Goal: Task Accomplishment & Management: Manage account settings

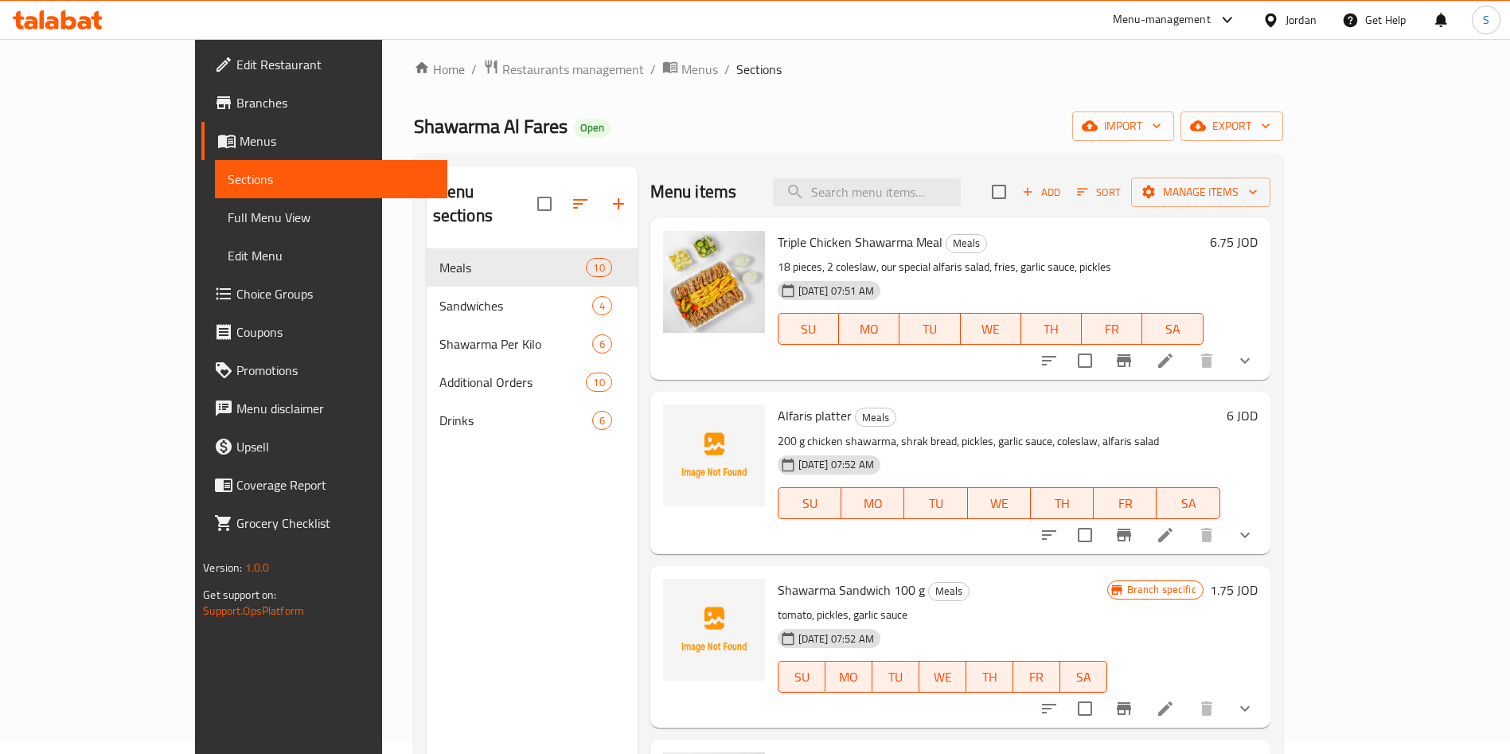
scroll to position [358, 0]
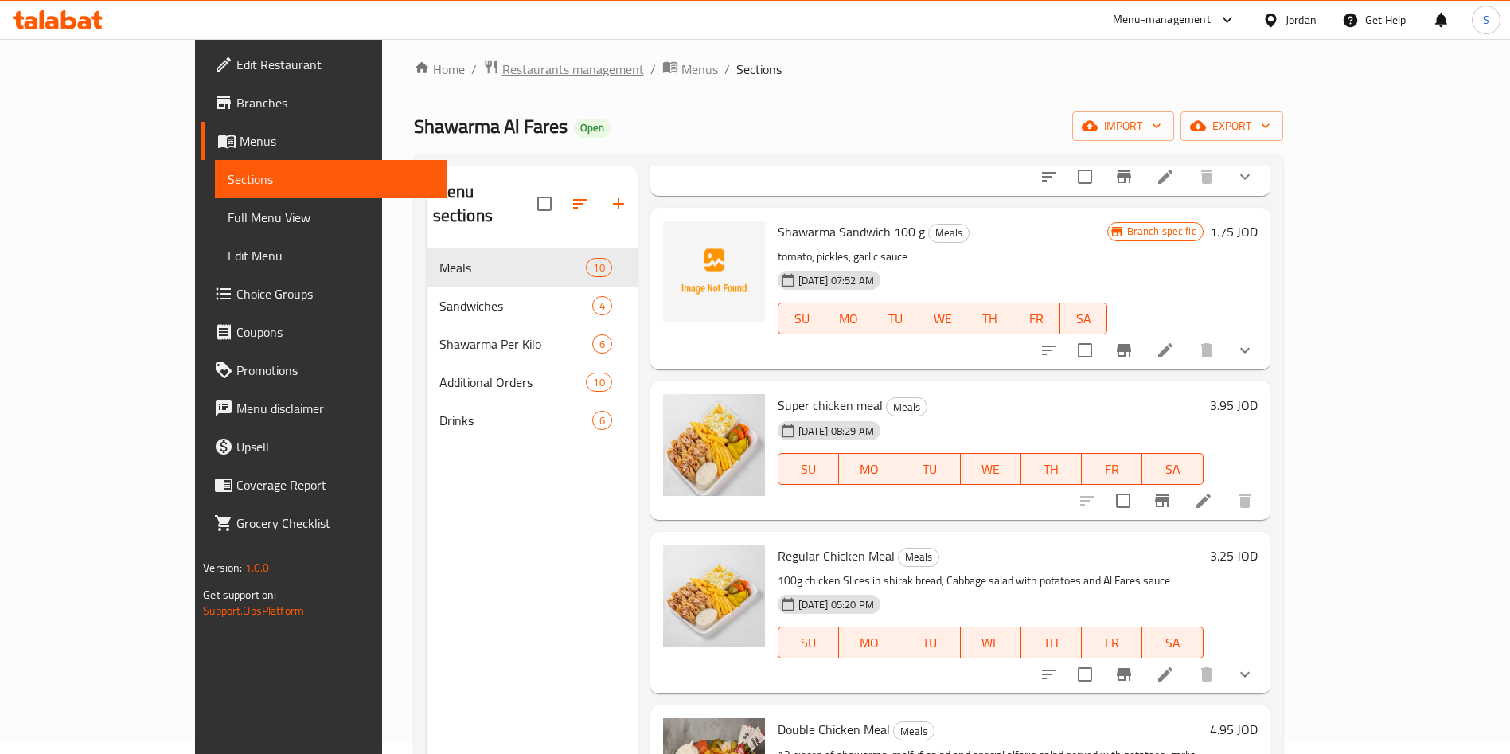
click at [502, 70] on span "Restaurants management" at bounding box center [573, 69] width 142 height 19
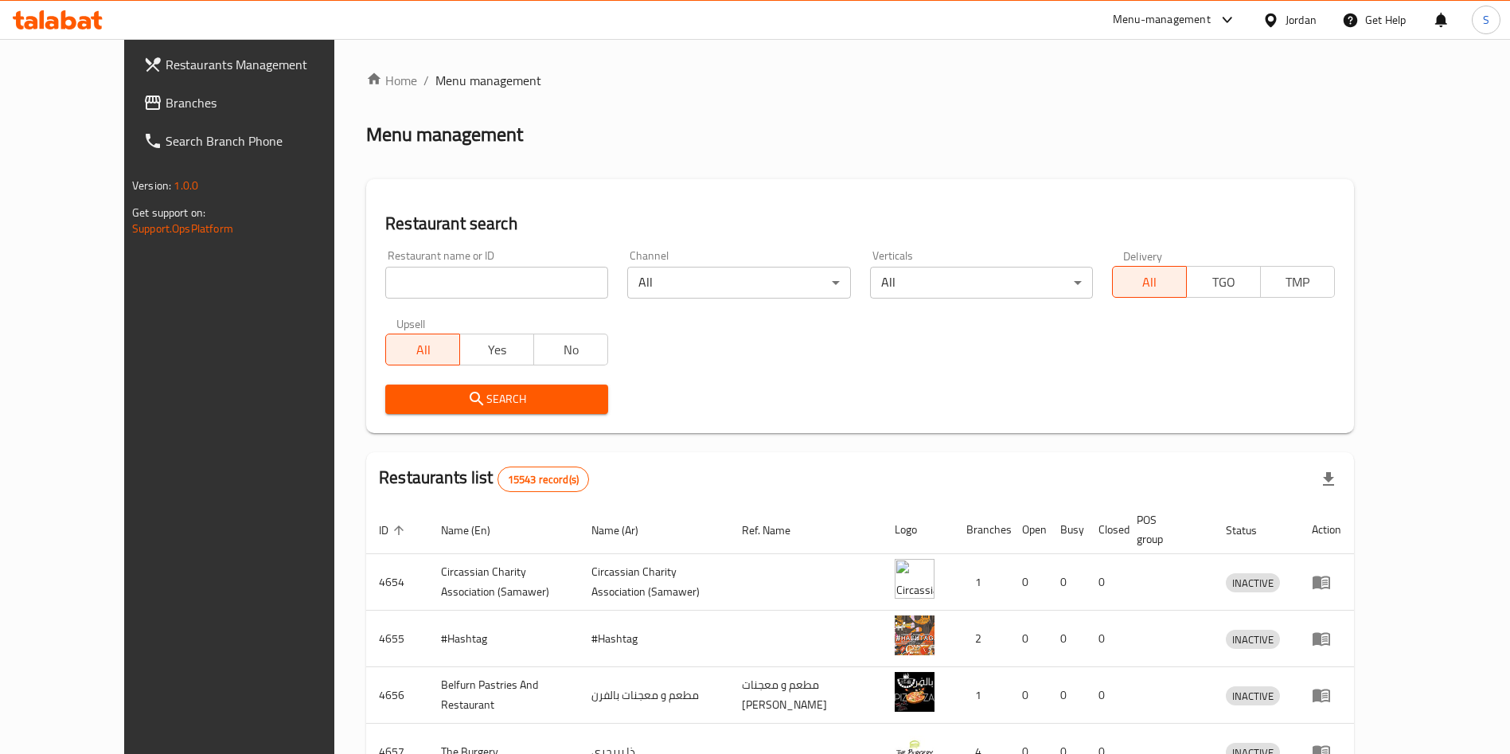
click at [453, 274] on input "search" at bounding box center [496, 283] width 223 height 32
click at [467, 397] on icon "submit" at bounding box center [476, 398] width 19 height 19
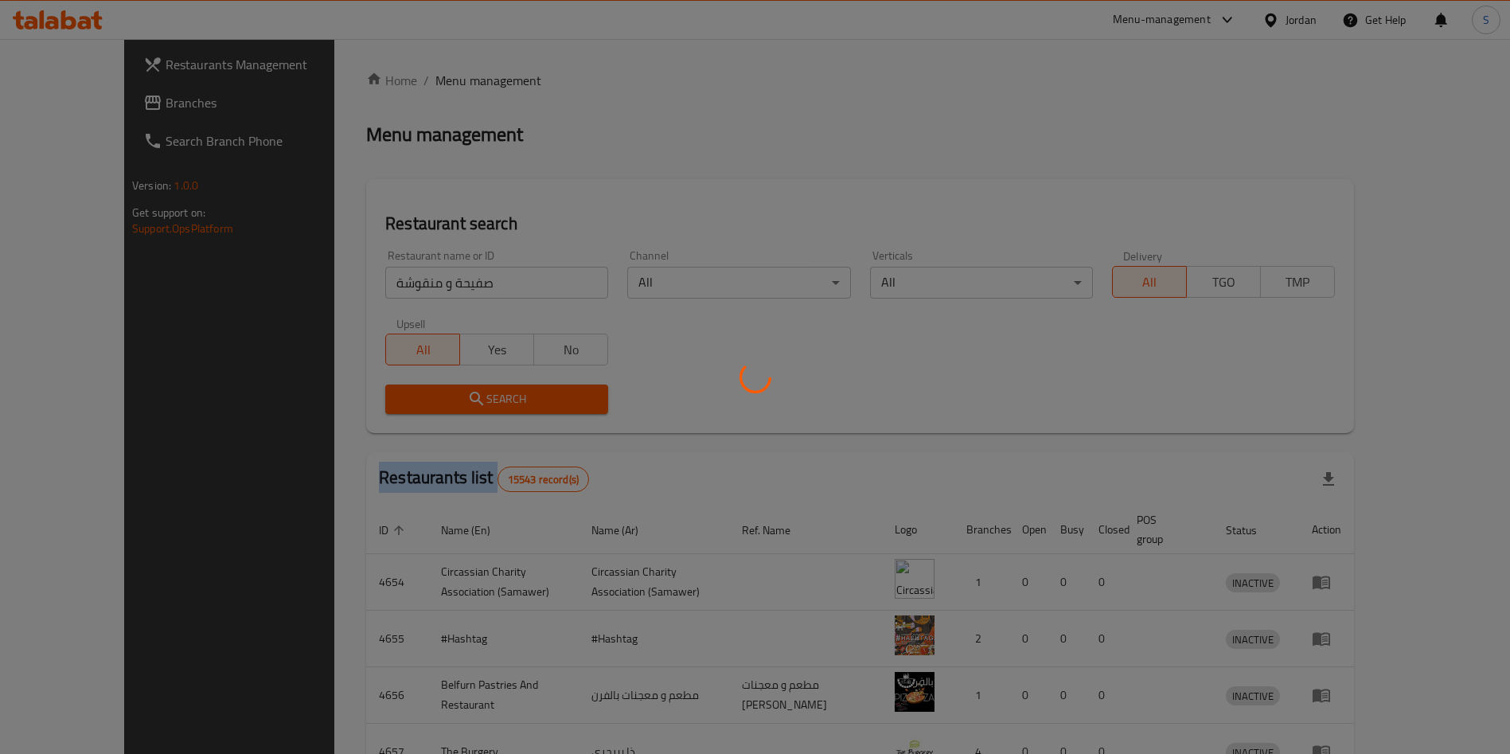
click at [425, 397] on div at bounding box center [755, 377] width 1510 height 754
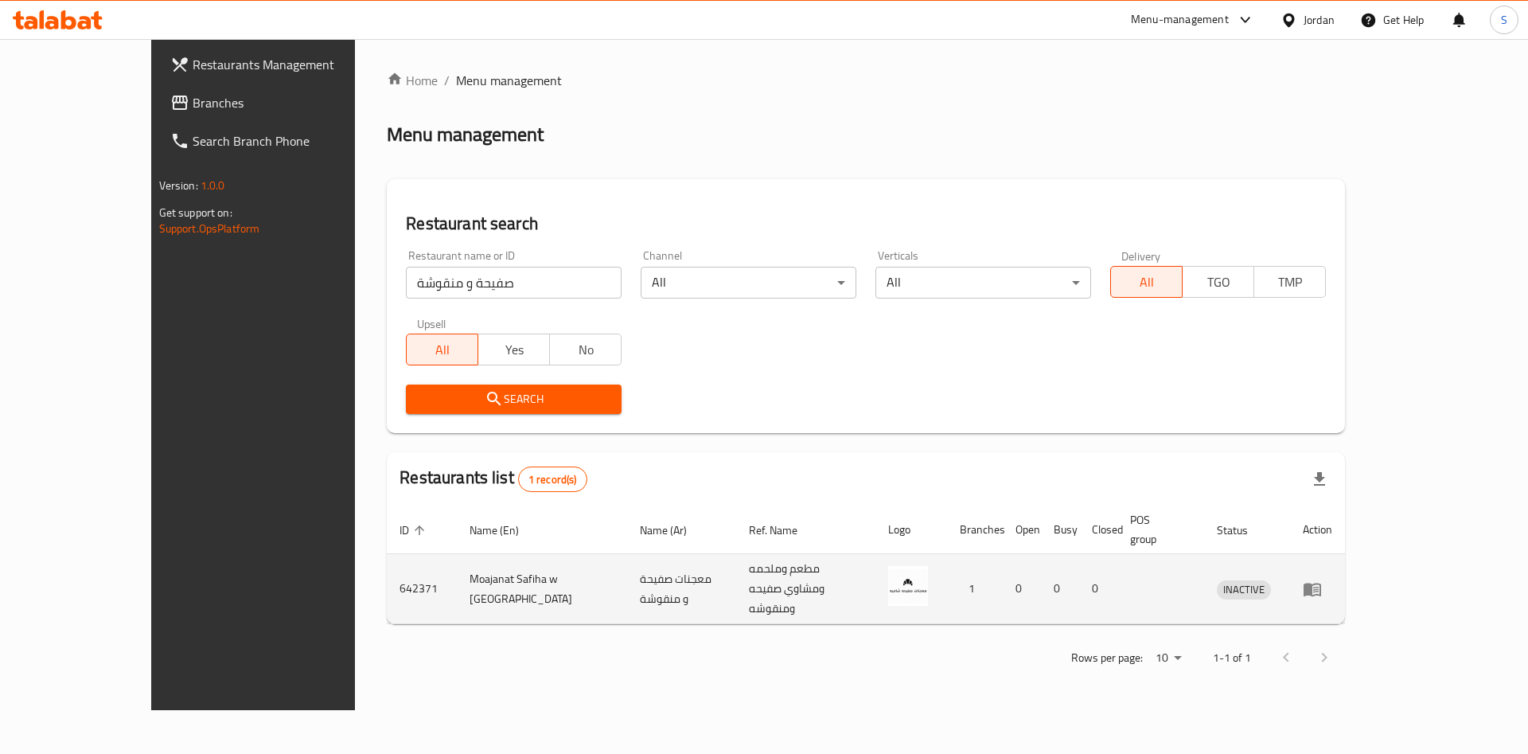
click at [387, 554] on td "642371" at bounding box center [422, 589] width 70 height 70
click at [627, 556] on td "معجنات صفيحة و منقوشة" at bounding box center [681, 589] width 109 height 70
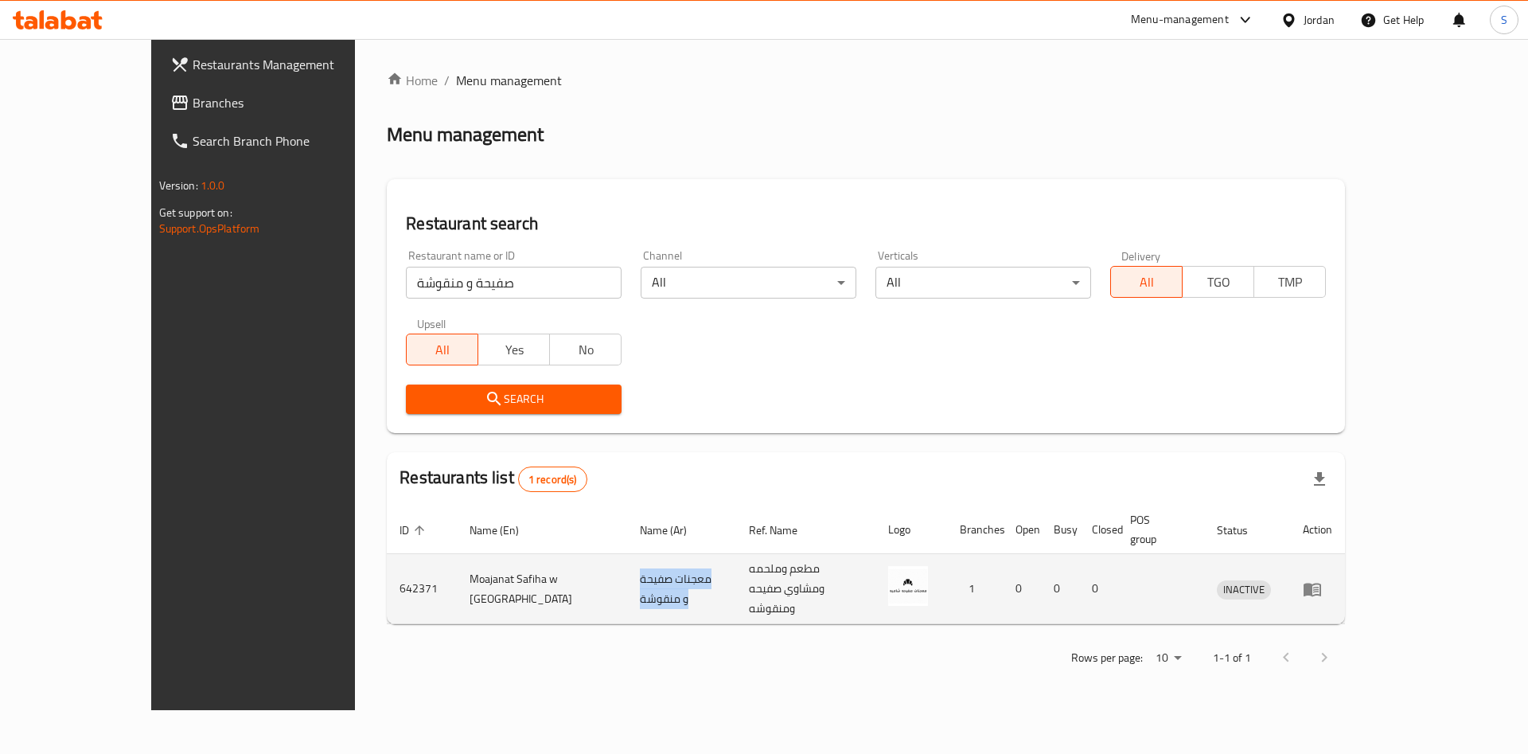
click at [627, 556] on td "معجنات صفيحة و منقوشة" at bounding box center [681, 589] width 109 height 70
click at [536, 556] on td "Moajanat Safiha w Manqusheh" at bounding box center [542, 589] width 170 height 70
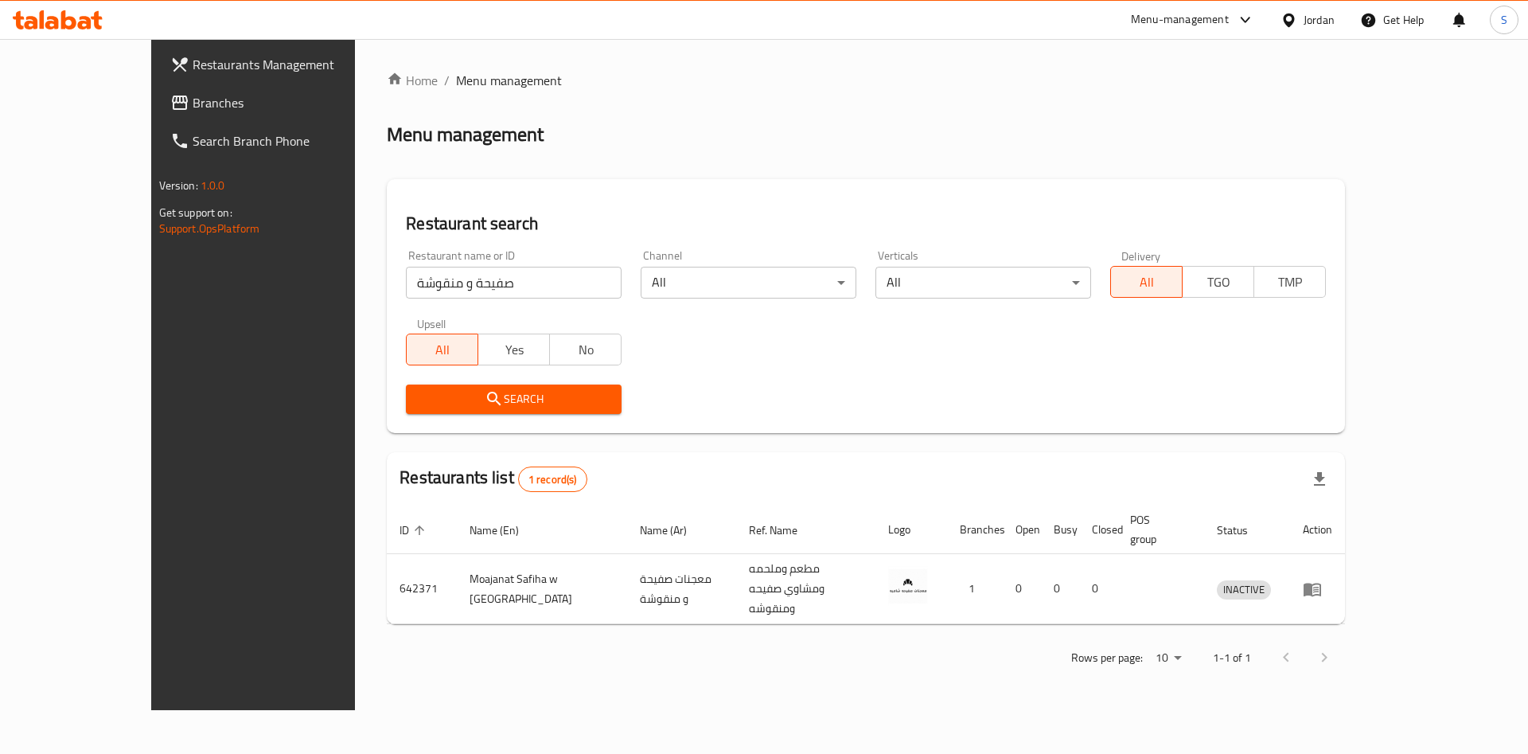
click at [415, 271] on input "صفيحة و منقوشة" at bounding box center [514, 283] width 216 height 32
type input "yalla batata"
click at [466, 397] on span "Search" at bounding box center [514, 399] width 190 height 20
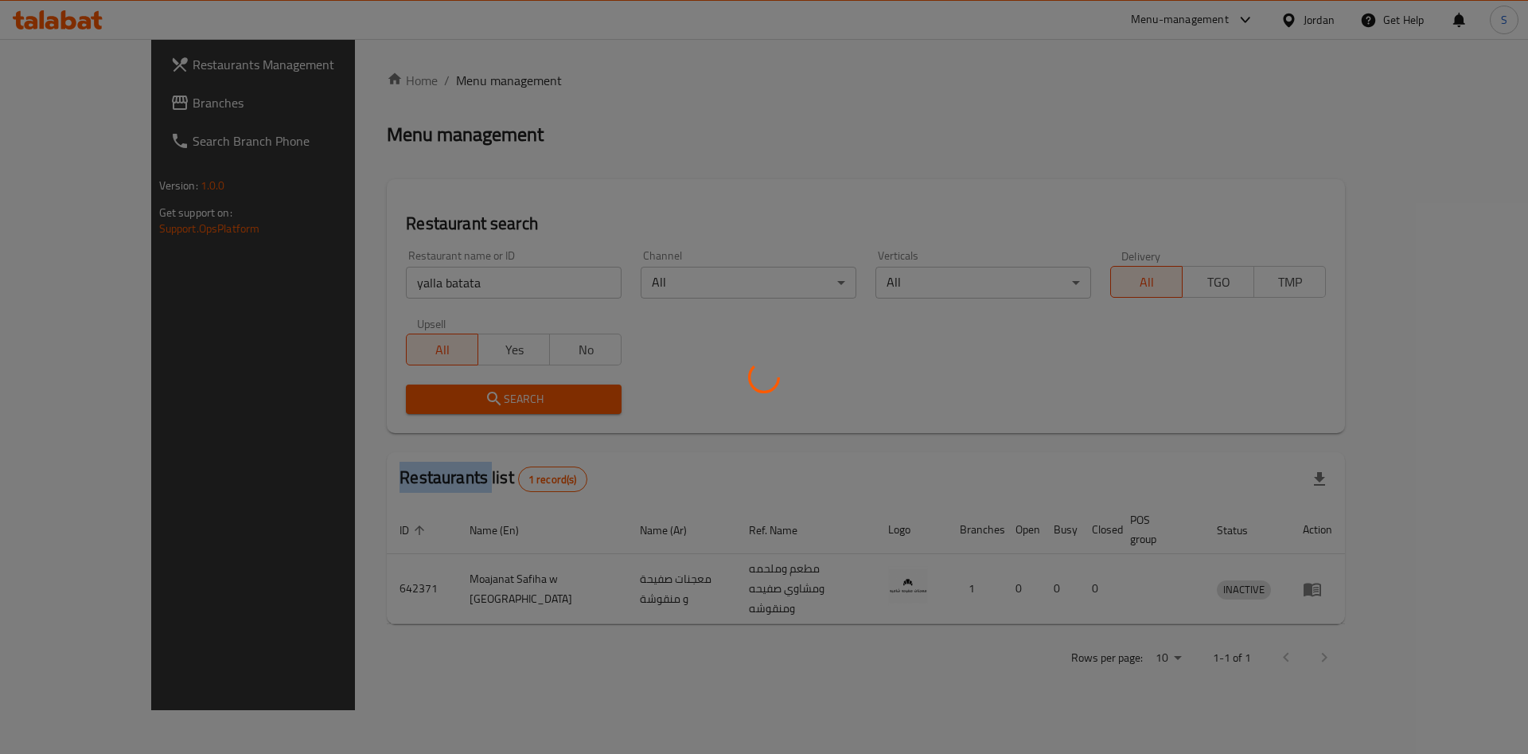
click at [466, 397] on div at bounding box center [764, 377] width 1528 height 754
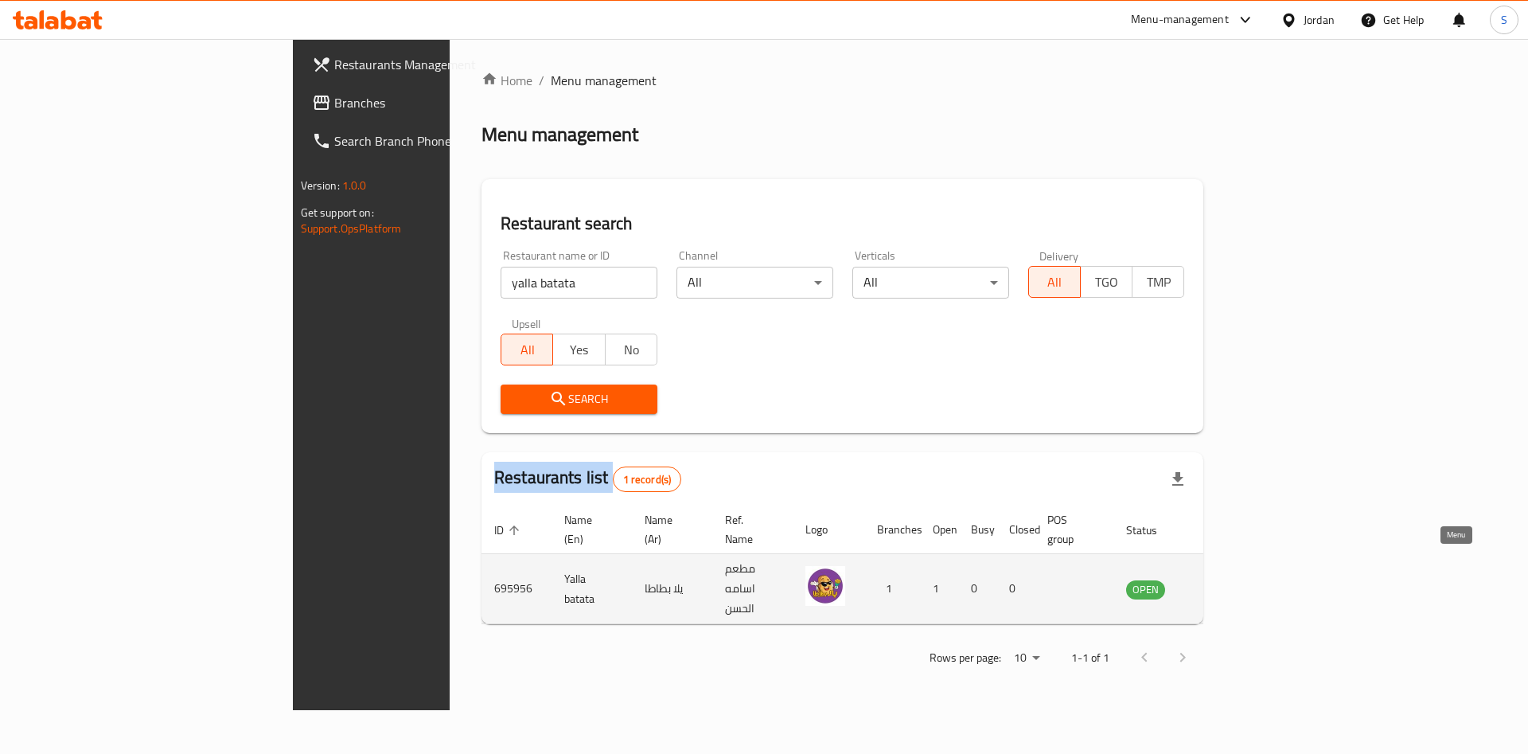
click at [1228, 583] on icon "enhanced table" at bounding box center [1220, 590] width 18 height 14
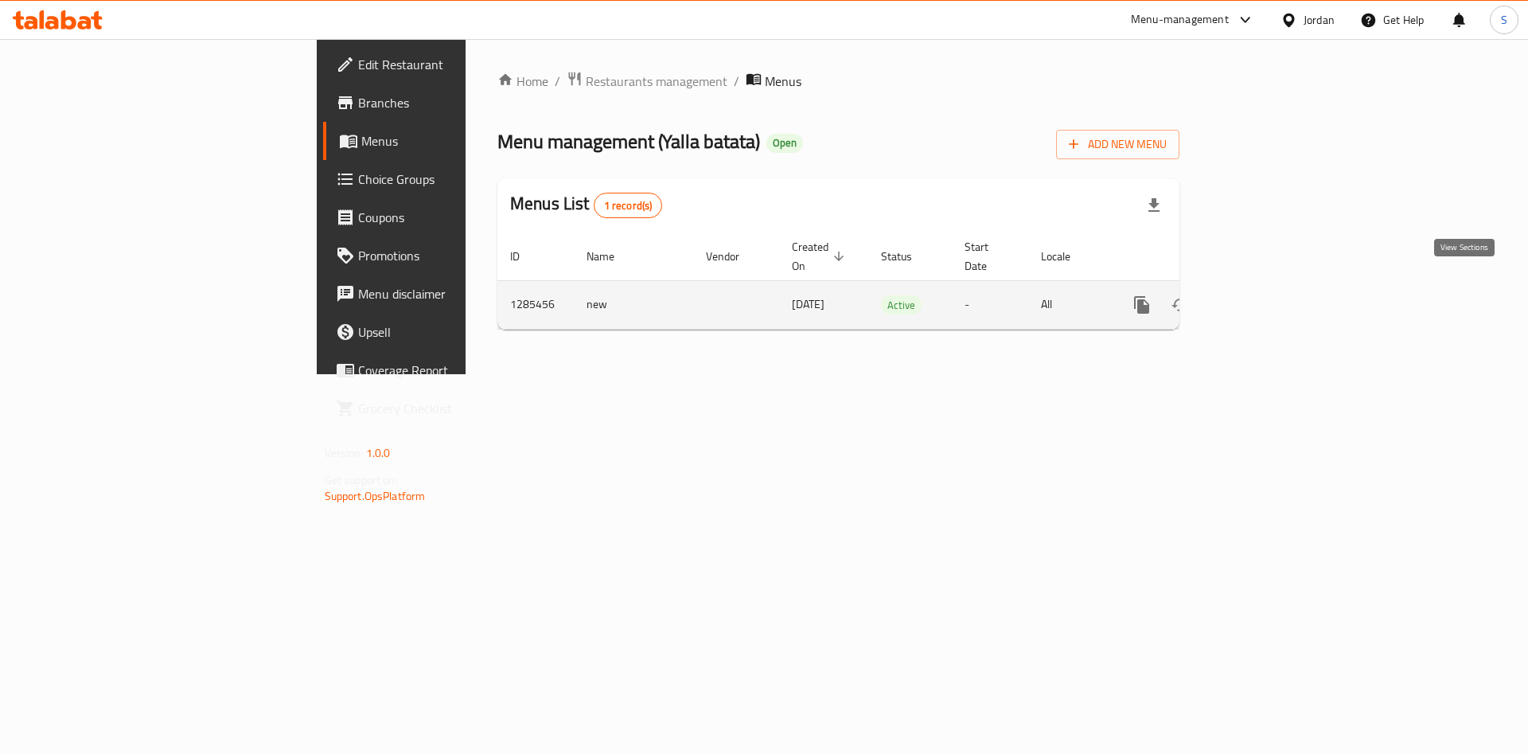
click at [1267, 295] on icon "enhanced table" at bounding box center [1256, 304] width 19 height 19
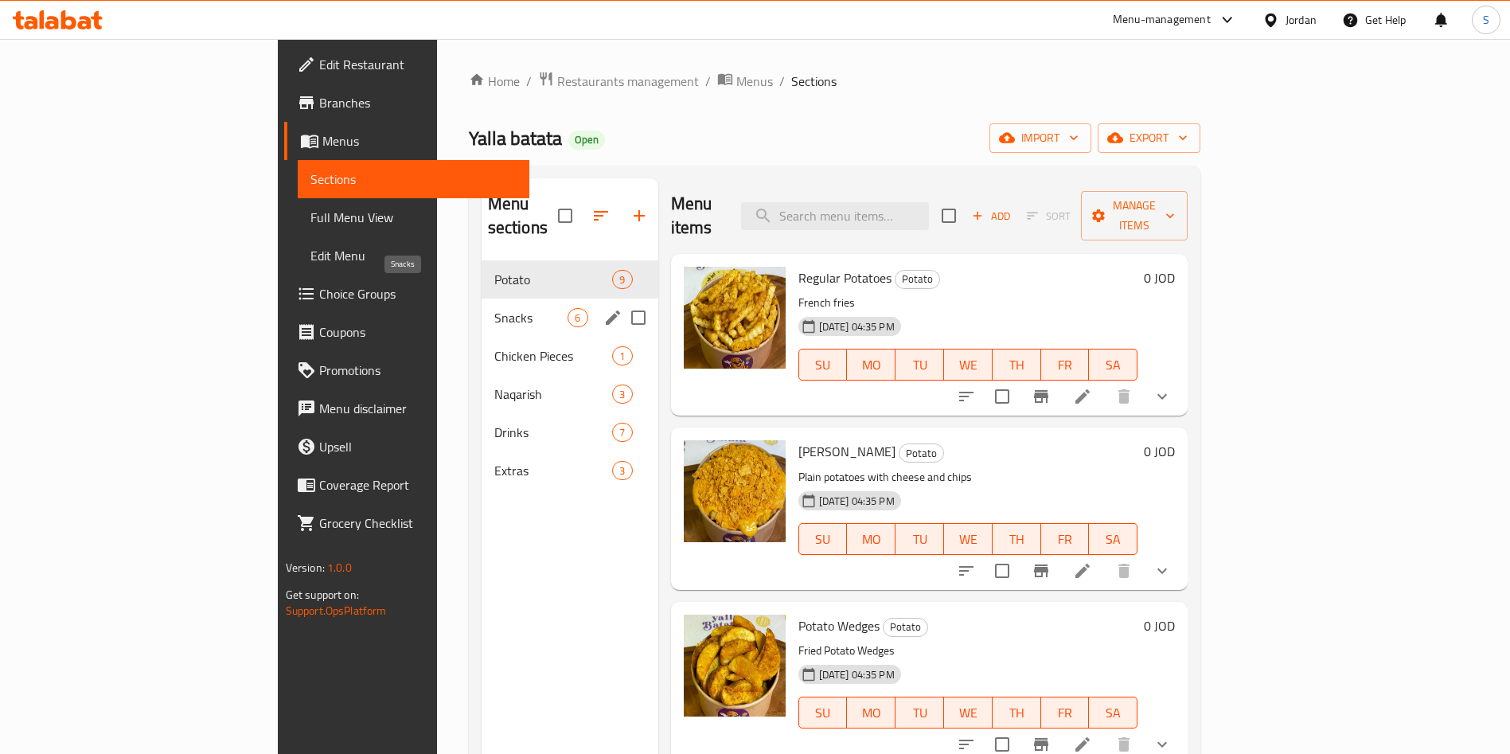
click at [494, 308] on span "Snacks" at bounding box center [531, 317] width 74 height 19
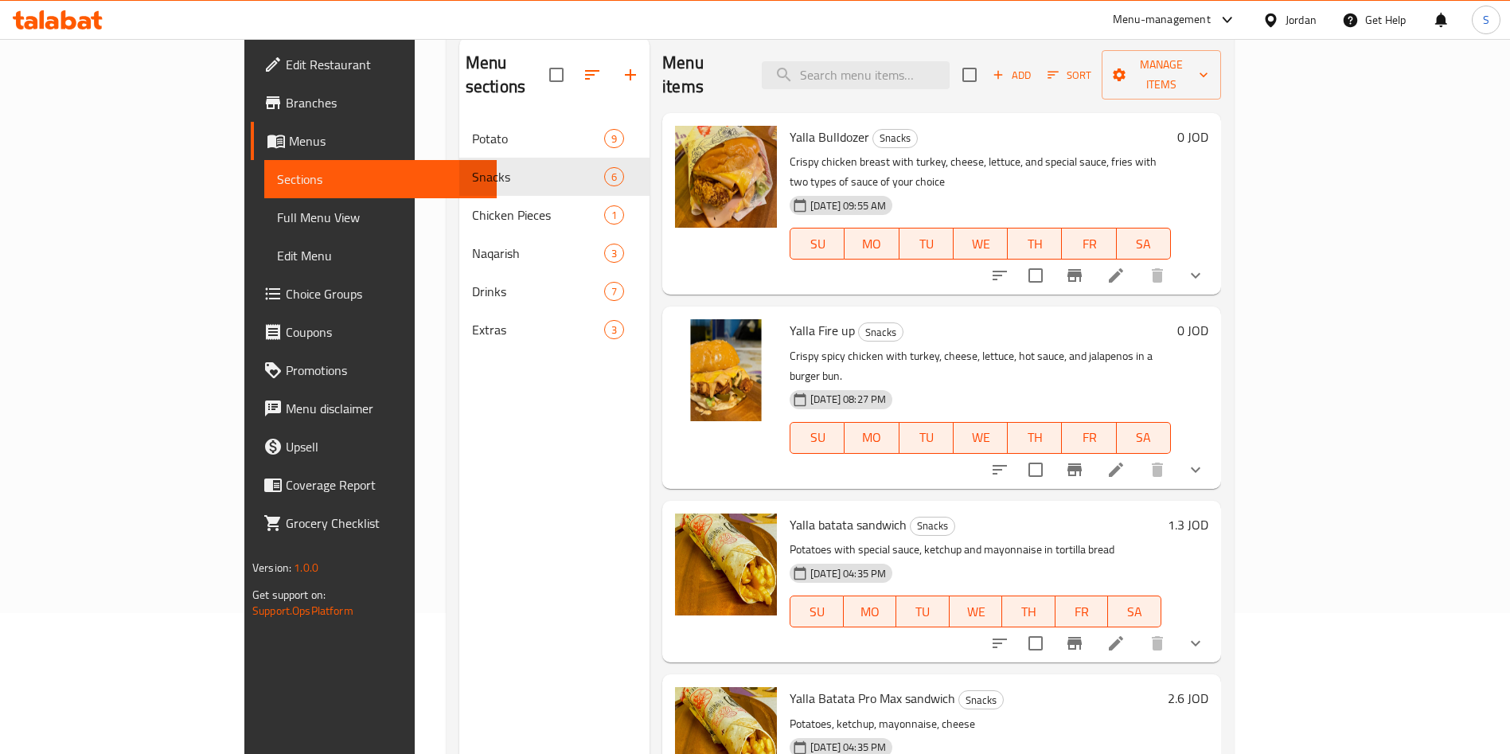
scroll to position [103, 0]
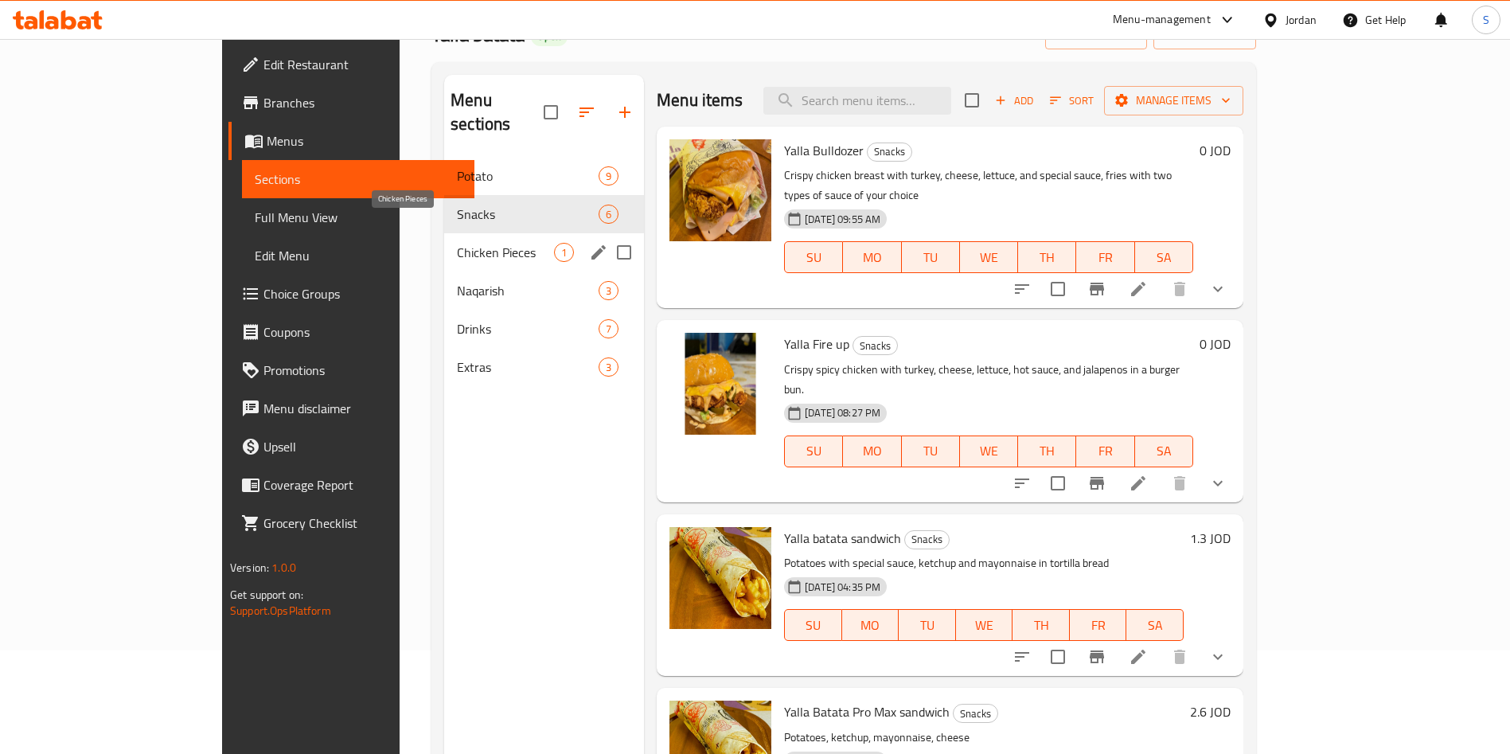
click at [457, 243] on span "Chicken Pieces" at bounding box center [505, 252] width 97 height 19
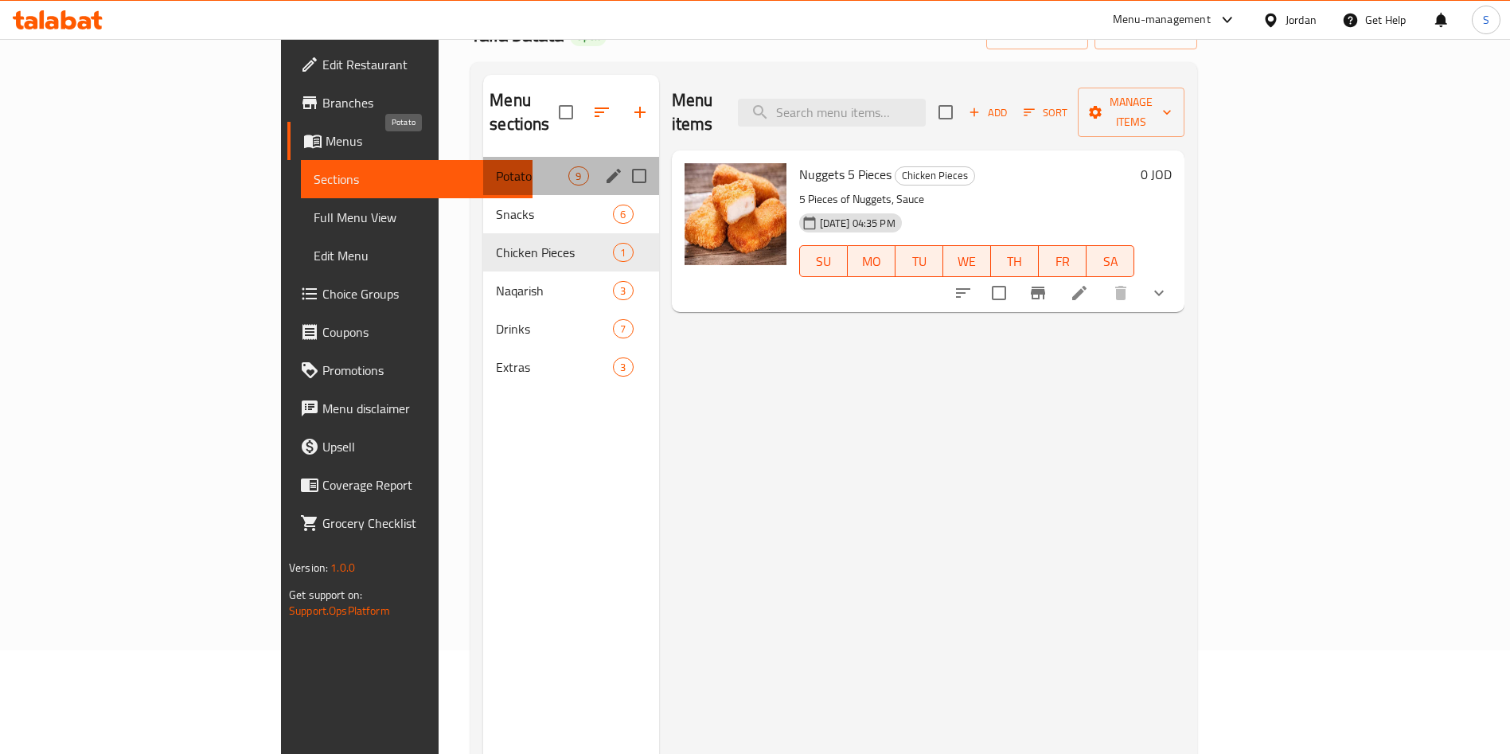
click at [496, 166] on span "Potato" at bounding box center [532, 175] width 72 height 19
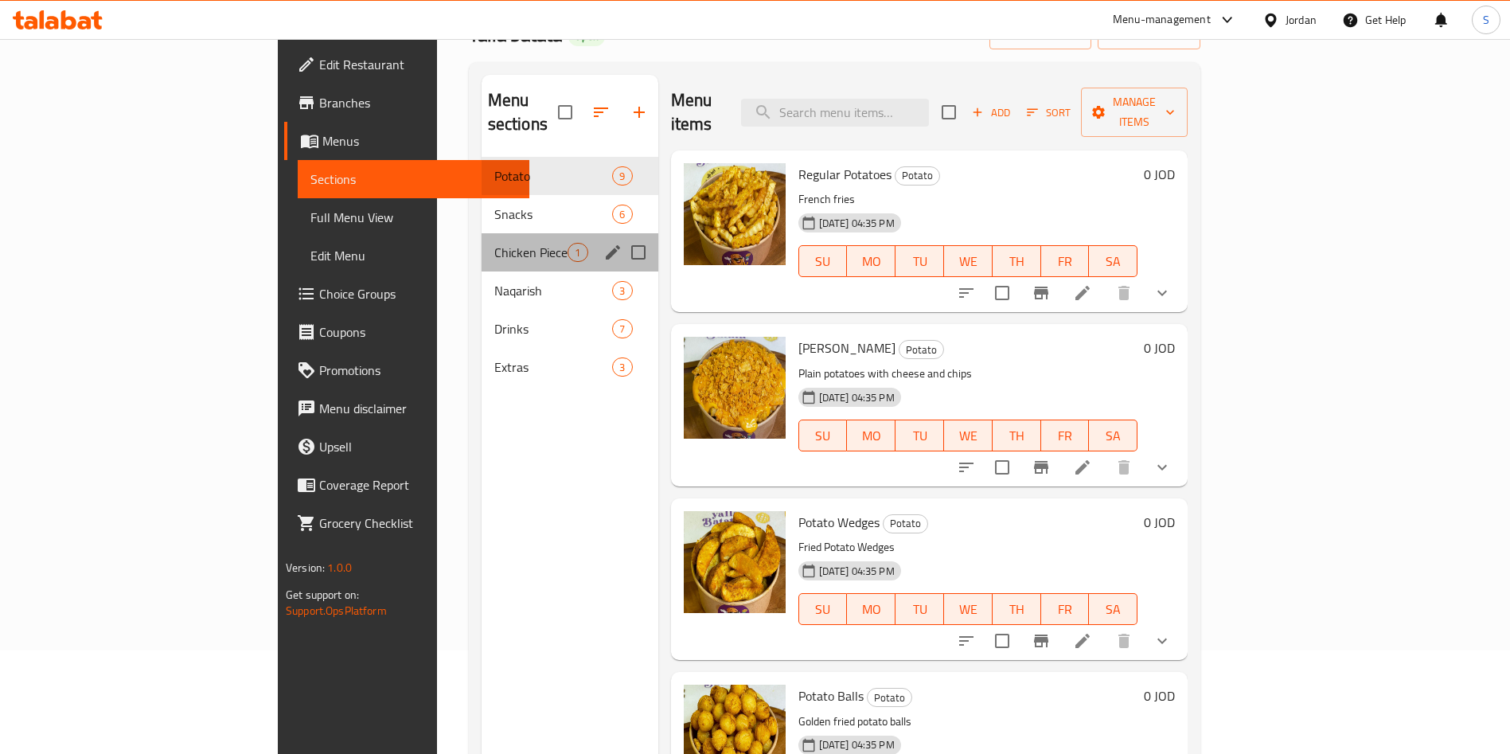
click at [482, 241] on div "Chicken Pieces 1" at bounding box center [570, 252] width 177 height 38
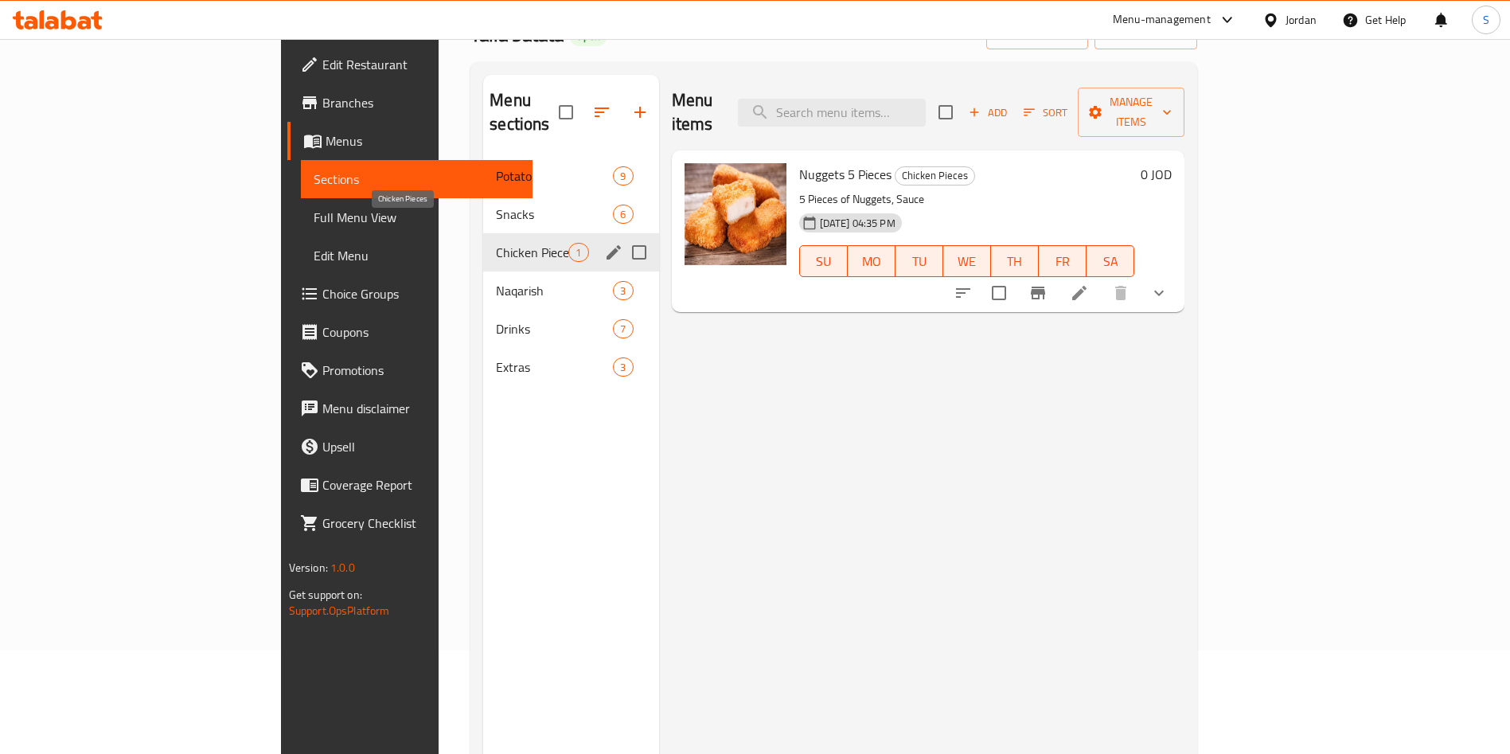
click at [483, 205] on div "Snacks 6" at bounding box center [570, 214] width 175 height 38
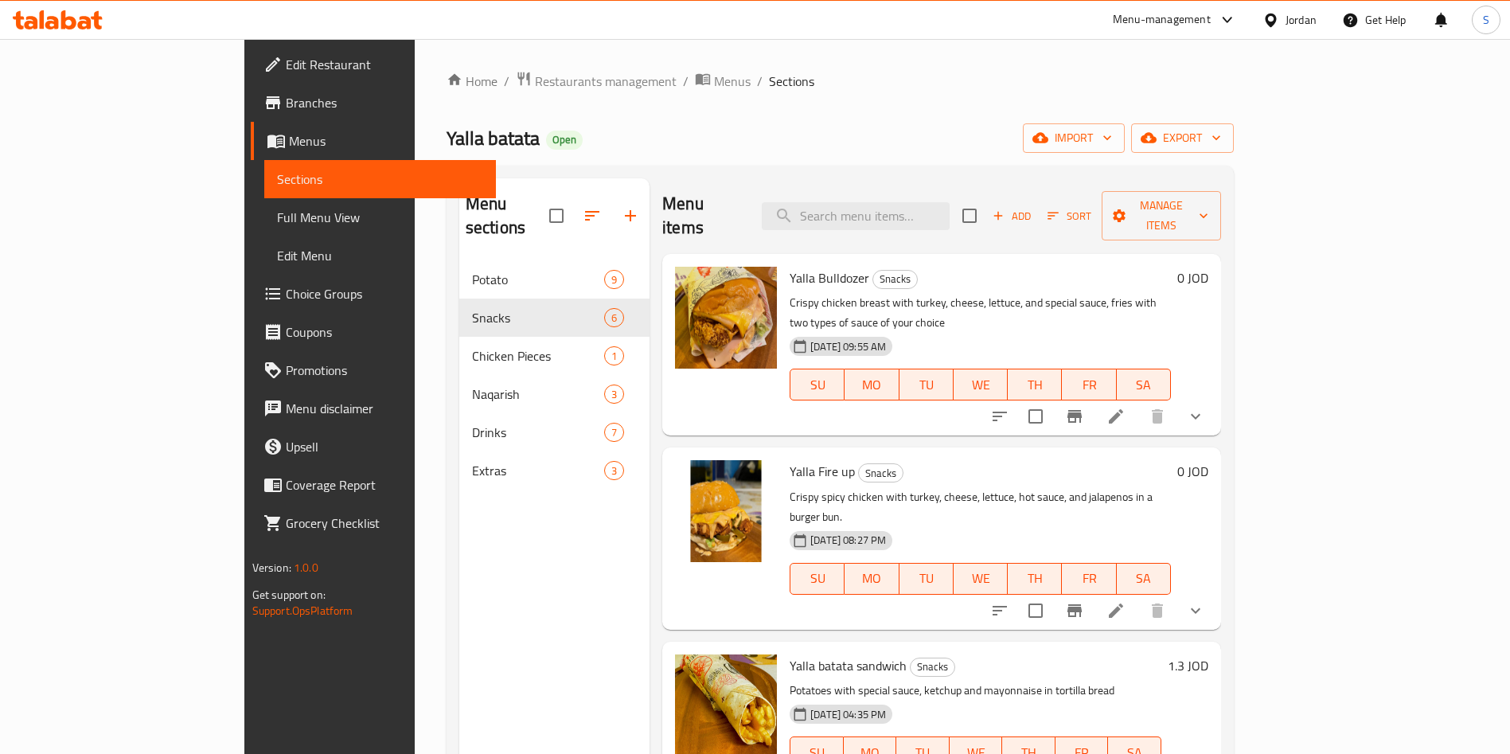
click at [1037, 215] on button "Add" at bounding box center [1011, 216] width 51 height 25
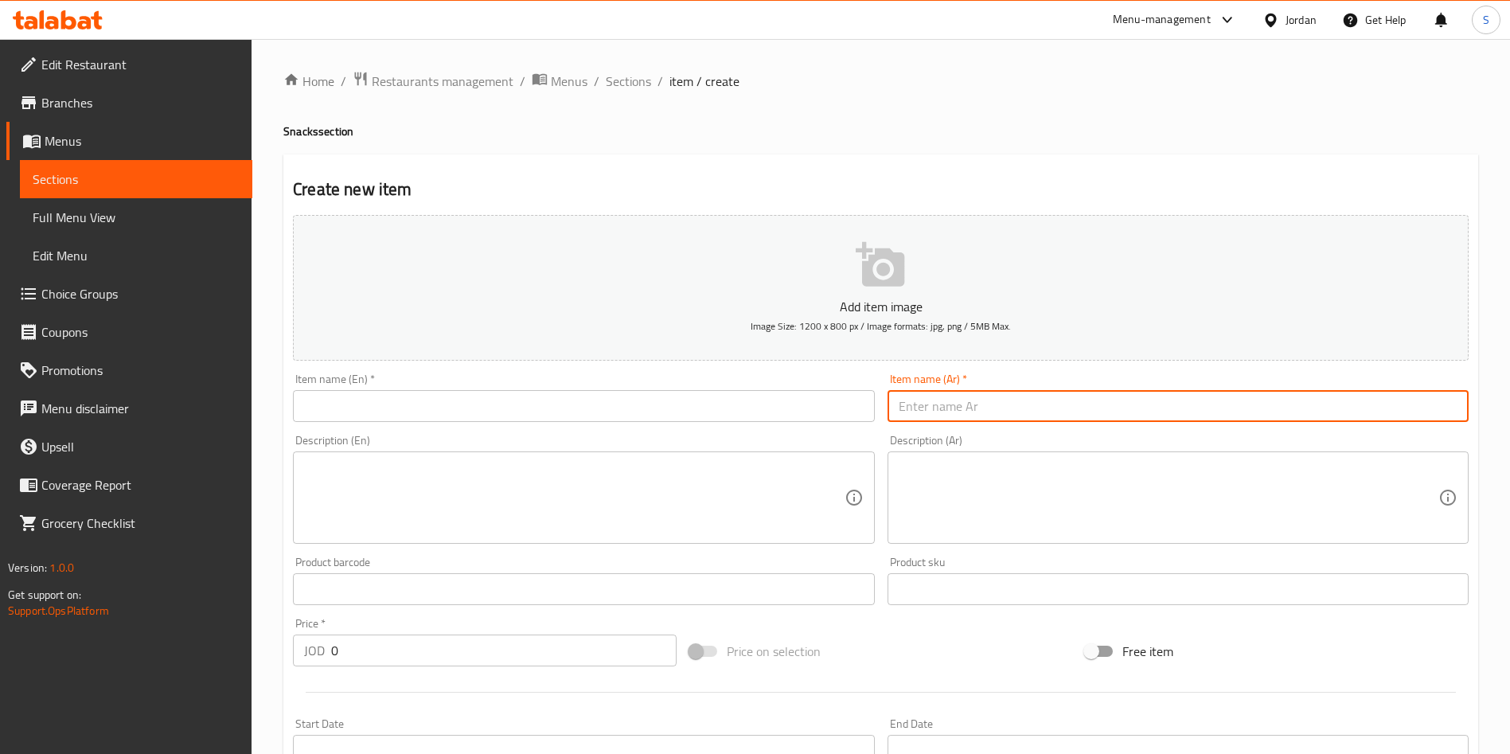
click at [975, 404] on input "text" at bounding box center [1178, 406] width 581 height 32
paste input "ساندويش هوت دوج السعر 2.5"
drag, startPoint x: 950, startPoint y: 413, endPoint x: 908, endPoint y: 420, distance: 42.7
click at [908, 420] on input "ساندويش هوت دوج السعر 2.5" at bounding box center [1178, 406] width 581 height 32
click at [906, 414] on input "ساندويش هوت دوج السعر 2.5" at bounding box center [1178, 406] width 581 height 32
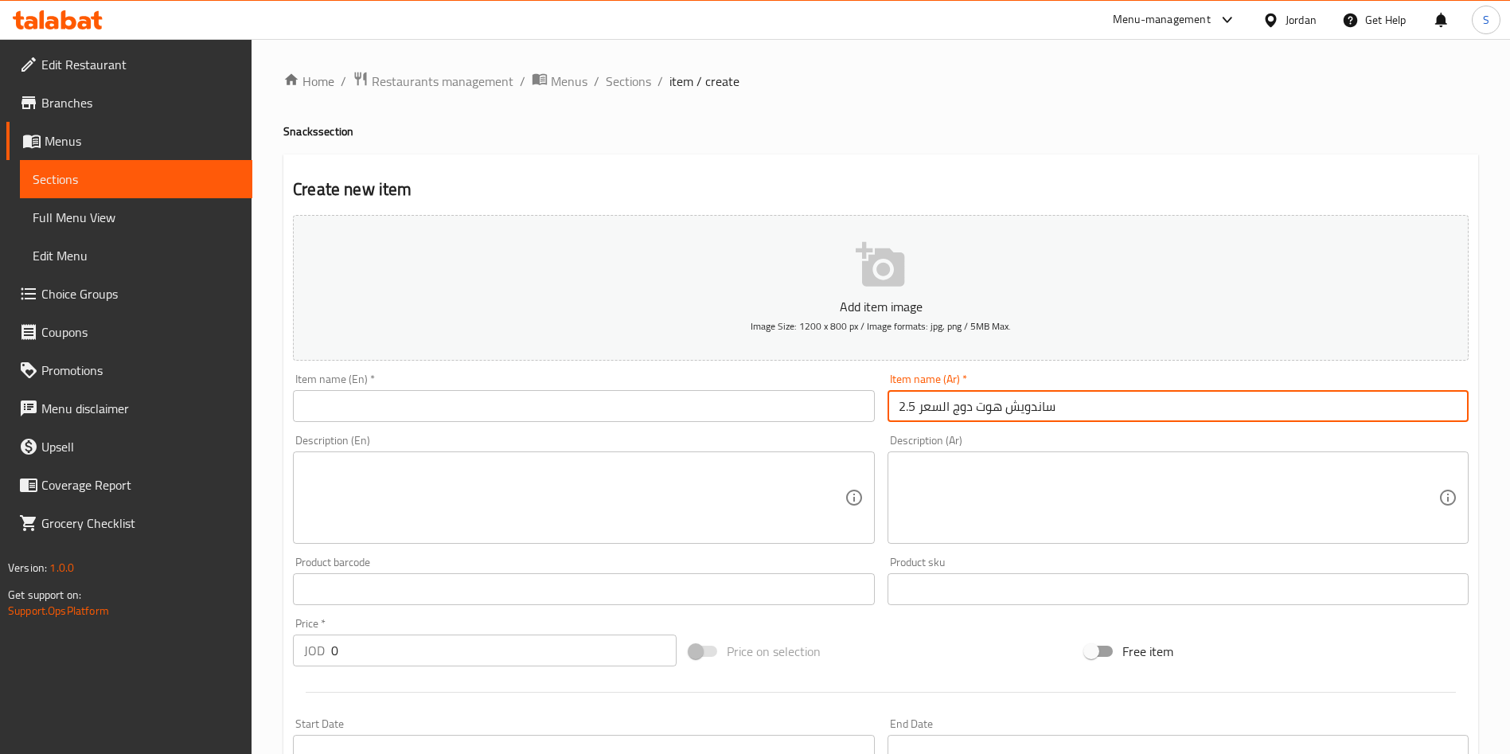
click at [912, 409] on input "ساندويش هوت دوج السعر 2.5" at bounding box center [1178, 406] width 581 height 32
drag, startPoint x: 894, startPoint y: 403, endPoint x: 936, endPoint y: 408, distance: 42.6
click at [936, 408] on input "ساندويش هوت دوج السعر 2.5" at bounding box center [1178, 406] width 581 height 32
click at [935, 408] on input "ساندويش هوت دوج الس 2.5" at bounding box center [1178, 406] width 581 height 32
drag, startPoint x: 943, startPoint y: 410, endPoint x: 898, endPoint y: 406, distance: 45.5
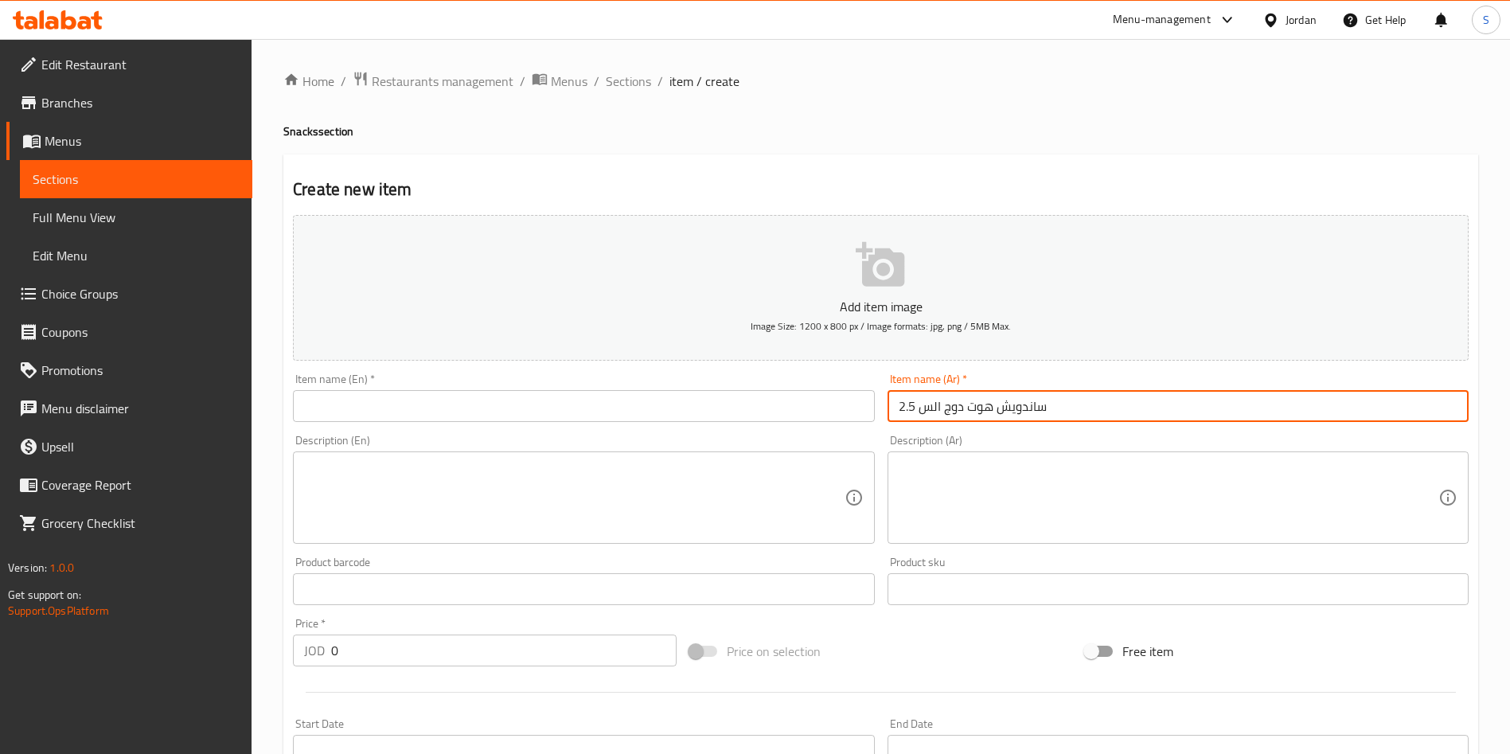
click at [898, 406] on input "ساندويش هوت دوج الس 2.5" at bounding box center [1178, 406] width 581 height 32
click at [900, 406] on input "ساندويش هوت دوج الس 2.5" at bounding box center [1178, 406] width 581 height 32
drag, startPoint x: 900, startPoint y: 406, endPoint x: 931, endPoint y: 406, distance: 30.3
click at [931, 406] on input "ساندويش هوت دوج الس 2.5" at bounding box center [1178, 406] width 581 height 32
click at [932, 406] on input "ساندويش هوت دوج الس 2.5" at bounding box center [1178, 406] width 581 height 32
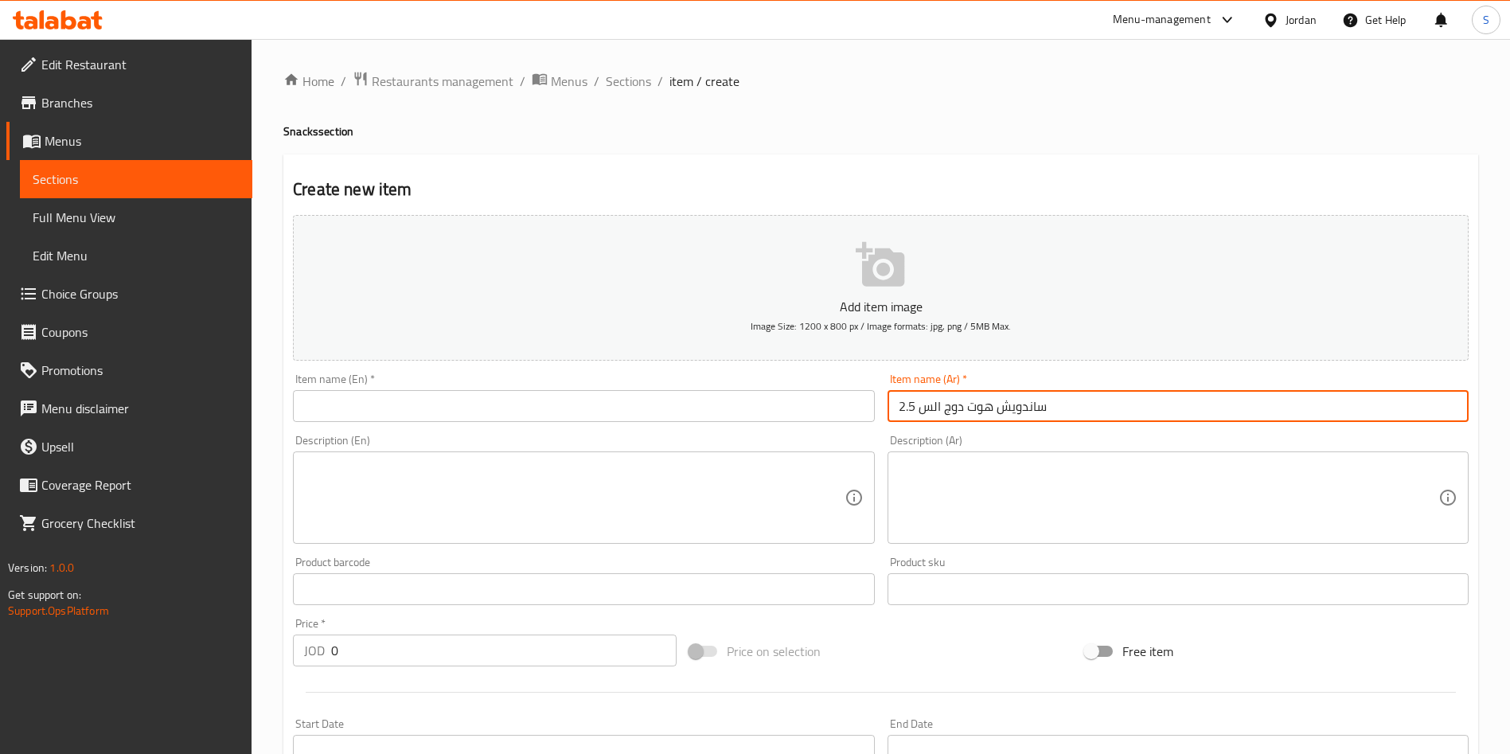
click at [932, 406] on input "ساندويش هوت دوج الس 2.5" at bounding box center [1178, 406] width 581 height 32
click at [911, 404] on input "ساندويش هوت دوج 2.5" at bounding box center [1178, 406] width 581 height 32
click at [911, 411] on input "ساندويش هوت دوج 2.5" at bounding box center [1178, 406] width 581 height 32
click at [904, 404] on input "ساندويش هوت دوج 2.5" at bounding box center [1178, 406] width 581 height 32
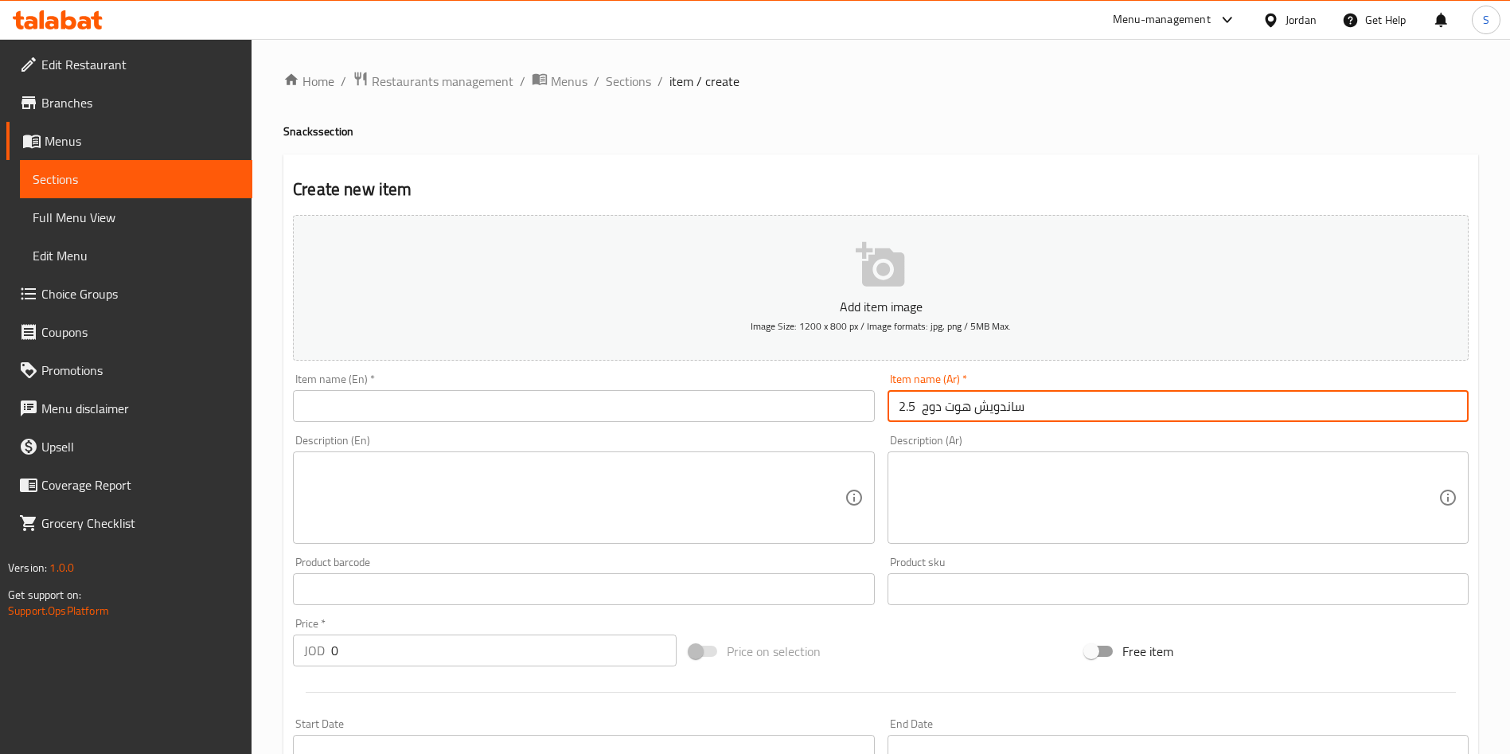
click at [905, 404] on input "ساندويش هوت دوج 2.5" at bounding box center [1178, 406] width 581 height 32
type input "ساندويش هوت دوج"
click at [541, 420] on input "text" at bounding box center [583, 406] width 581 height 32
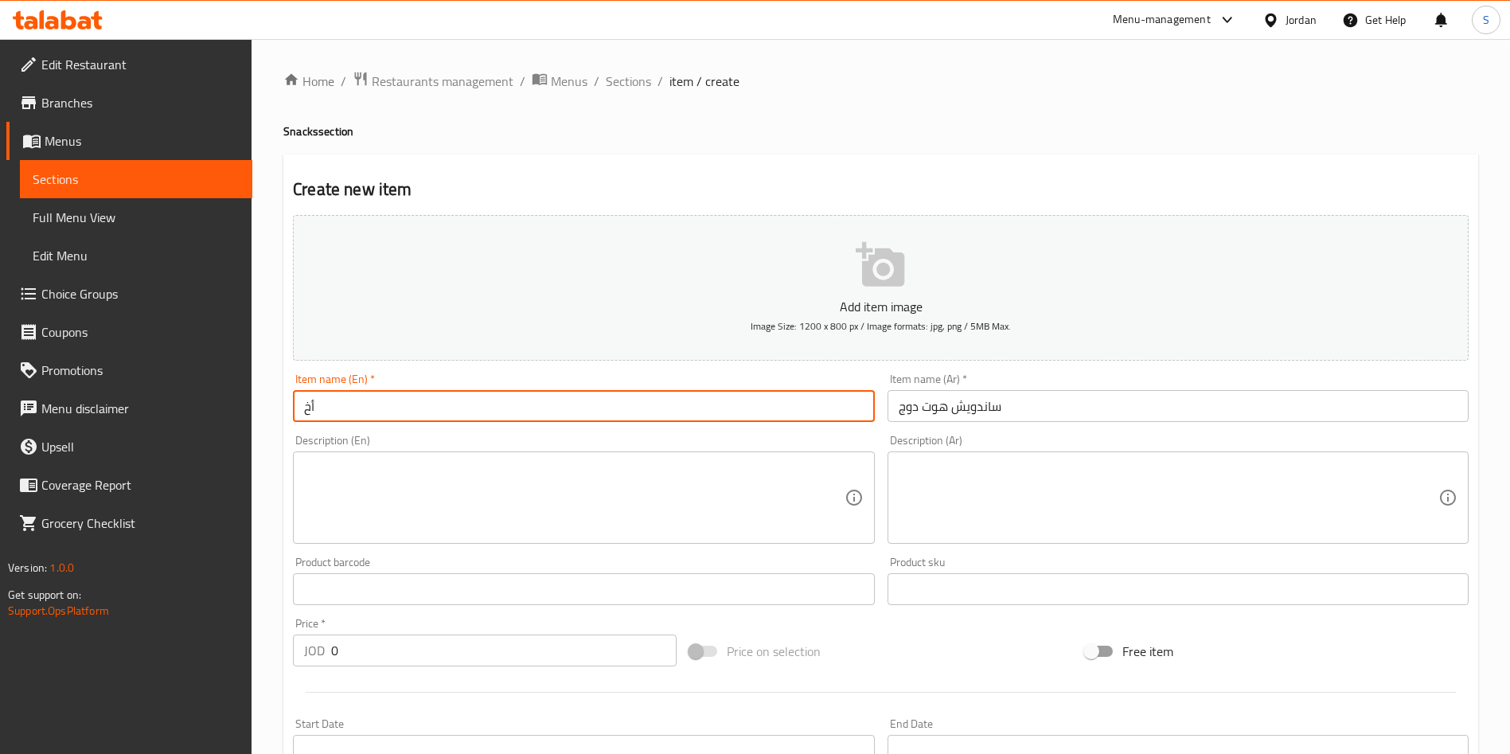
type input "أ"
drag, startPoint x: 545, startPoint y: 421, endPoint x: 239, endPoint y: 414, distance: 305.8
click at [239, 414] on div "Edit Restaurant Branches Menus Sections Full Menu View Edit Menu Choice Groups …" at bounding box center [755, 582] width 1510 height 1086
paste input "ich"
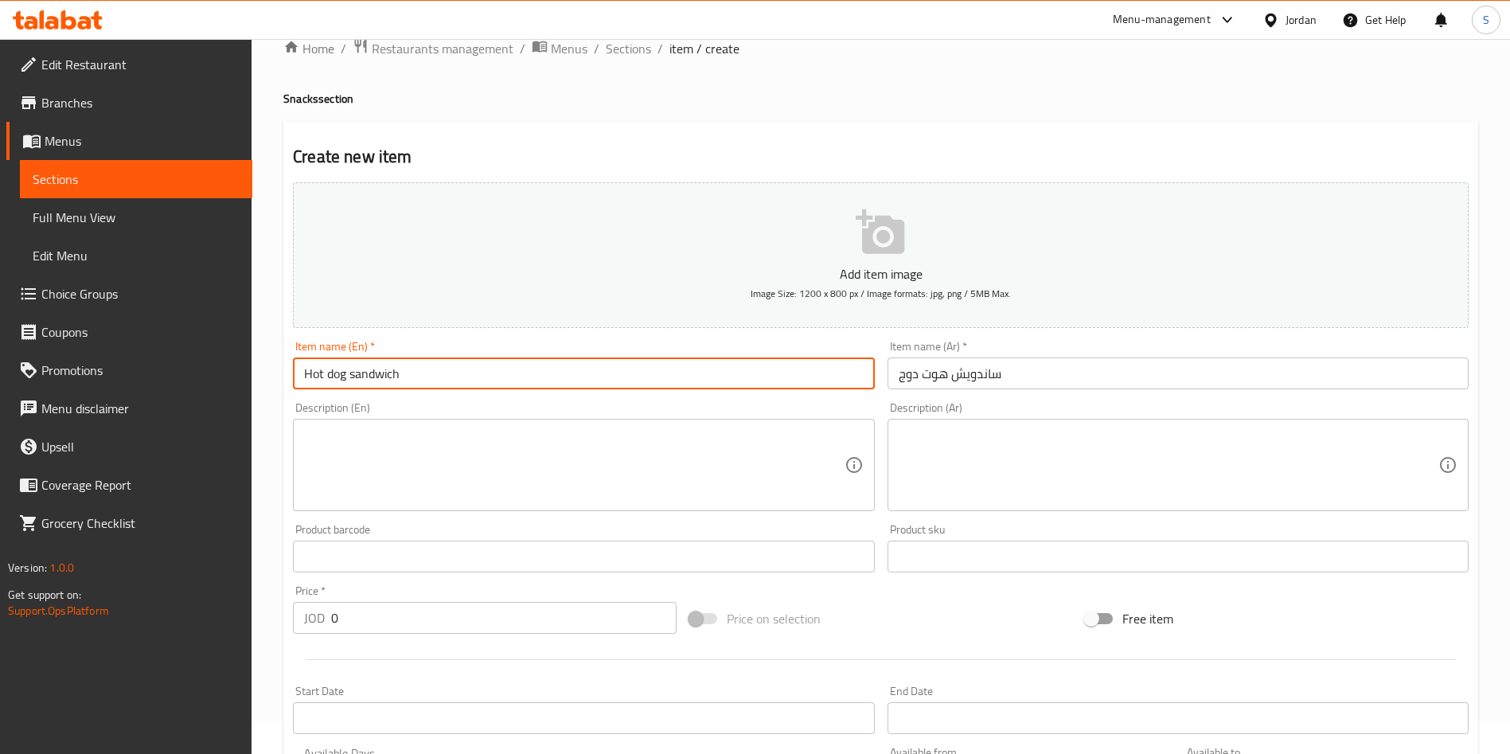
scroll to position [119, 0]
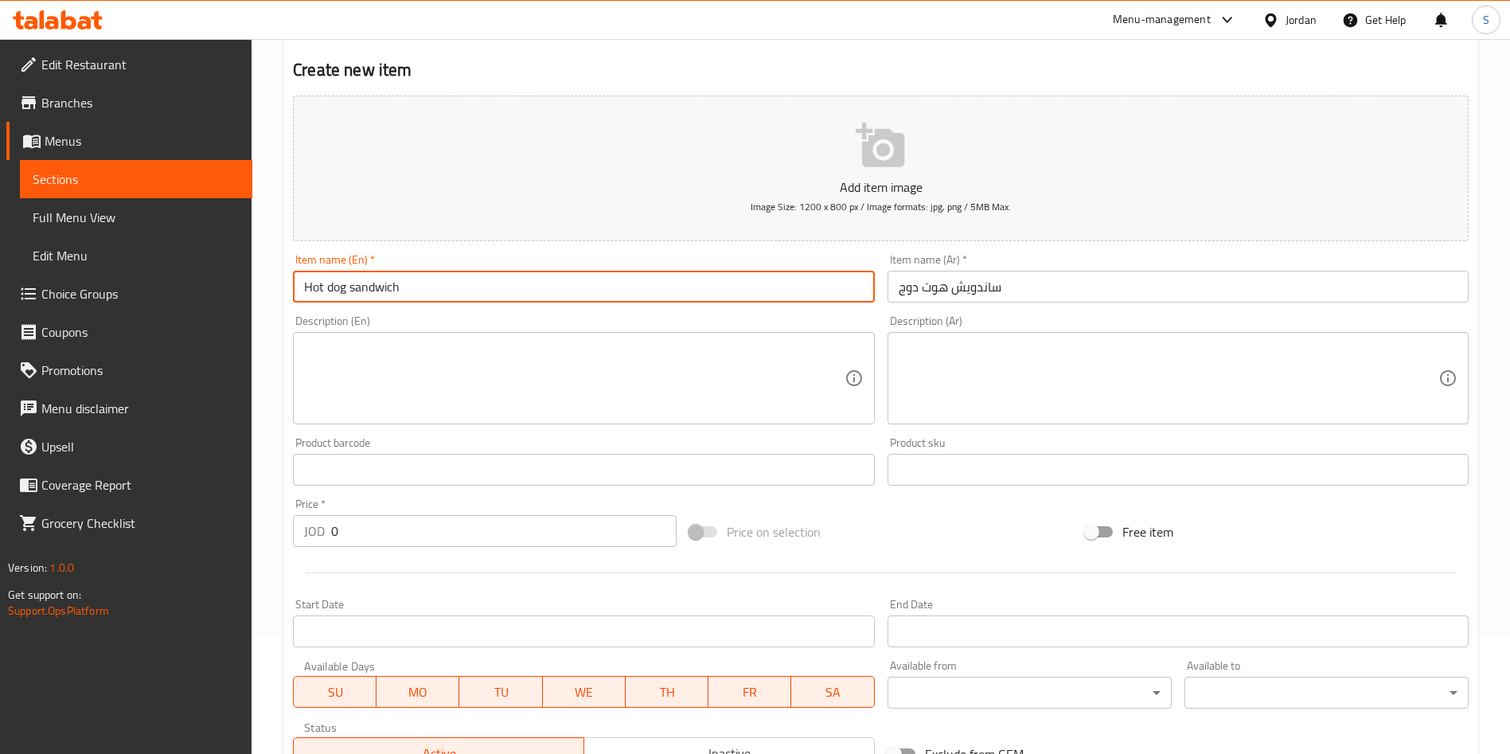
type input "Hot dog sandwich"
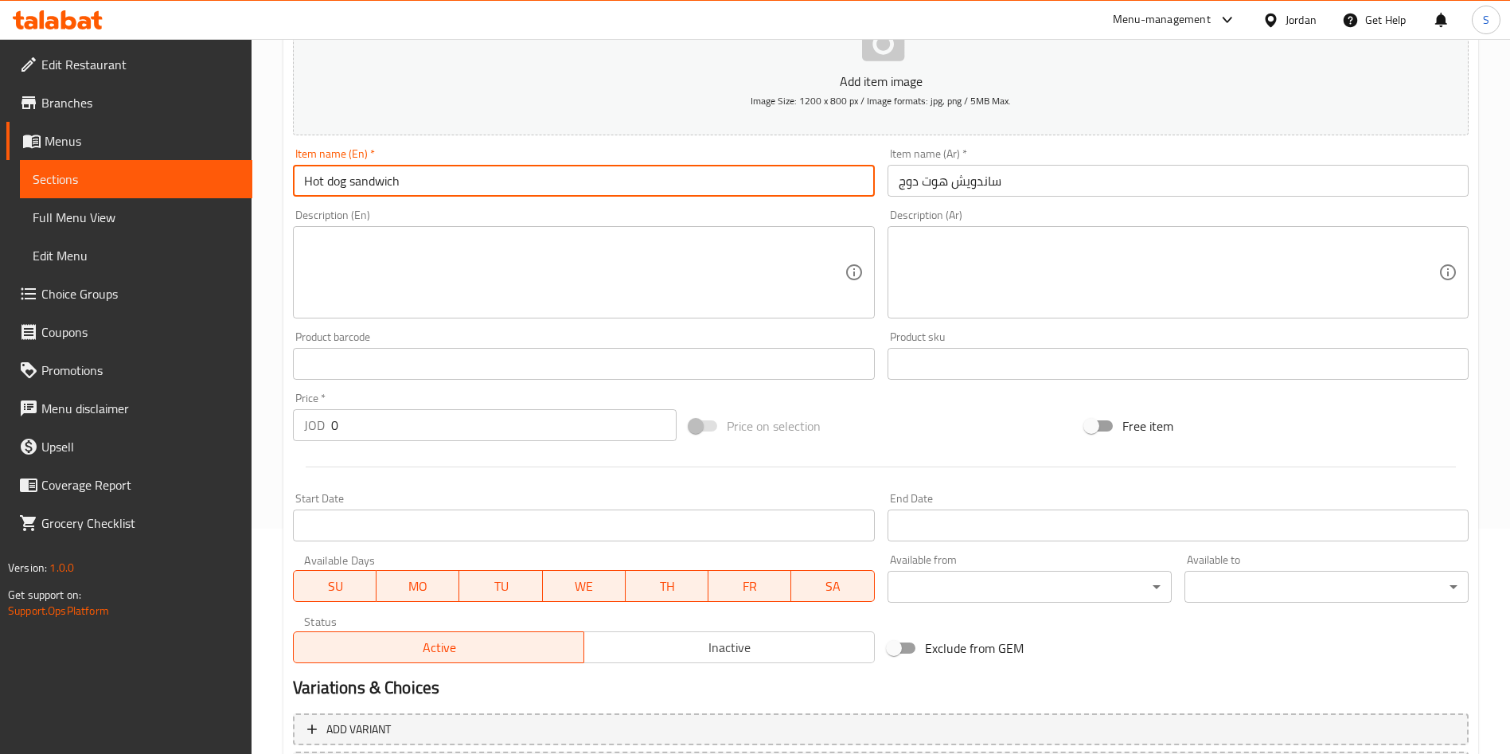
scroll to position [371, 0]
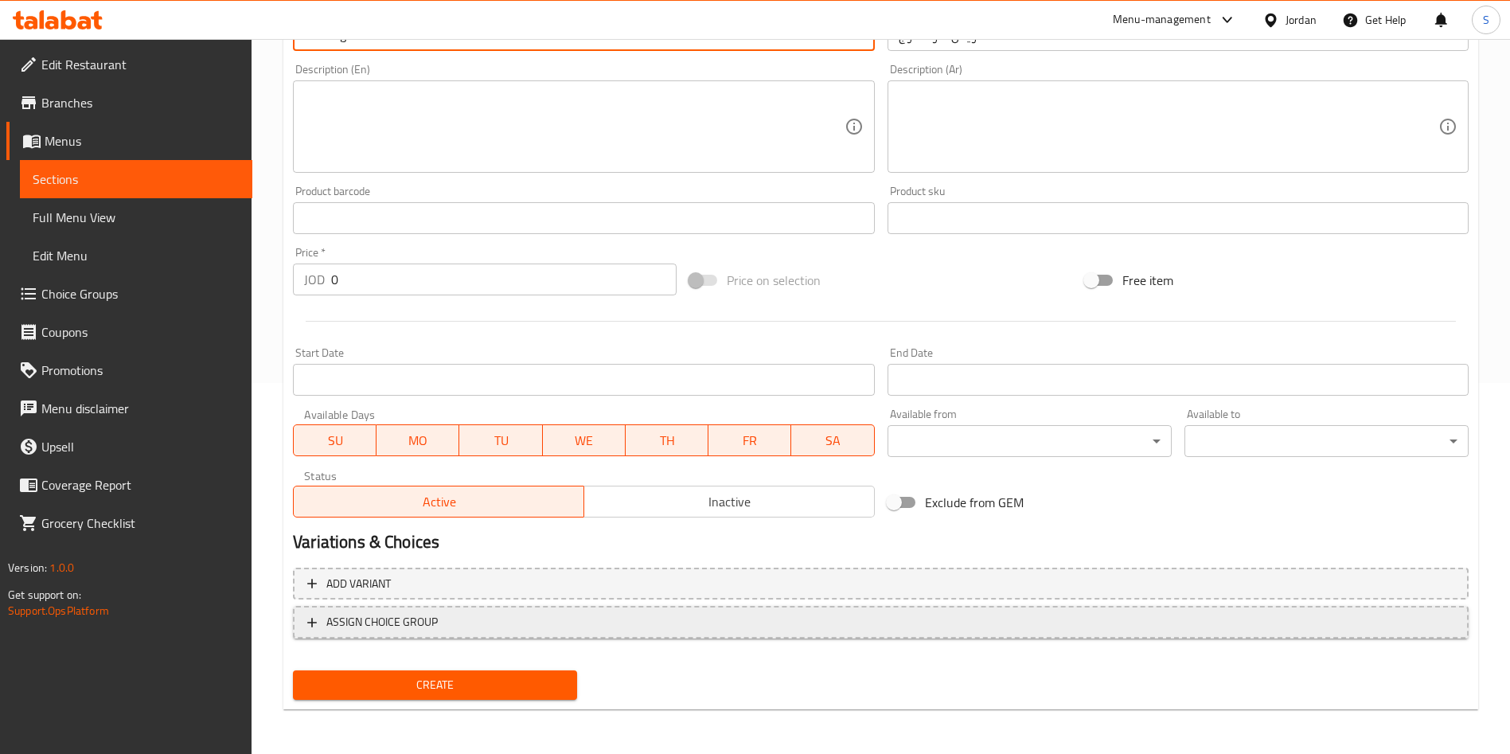
click at [408, 615] on span "ASSIGN CHOICE GROUP" at bounding box center [381, 622] width 111 height 20
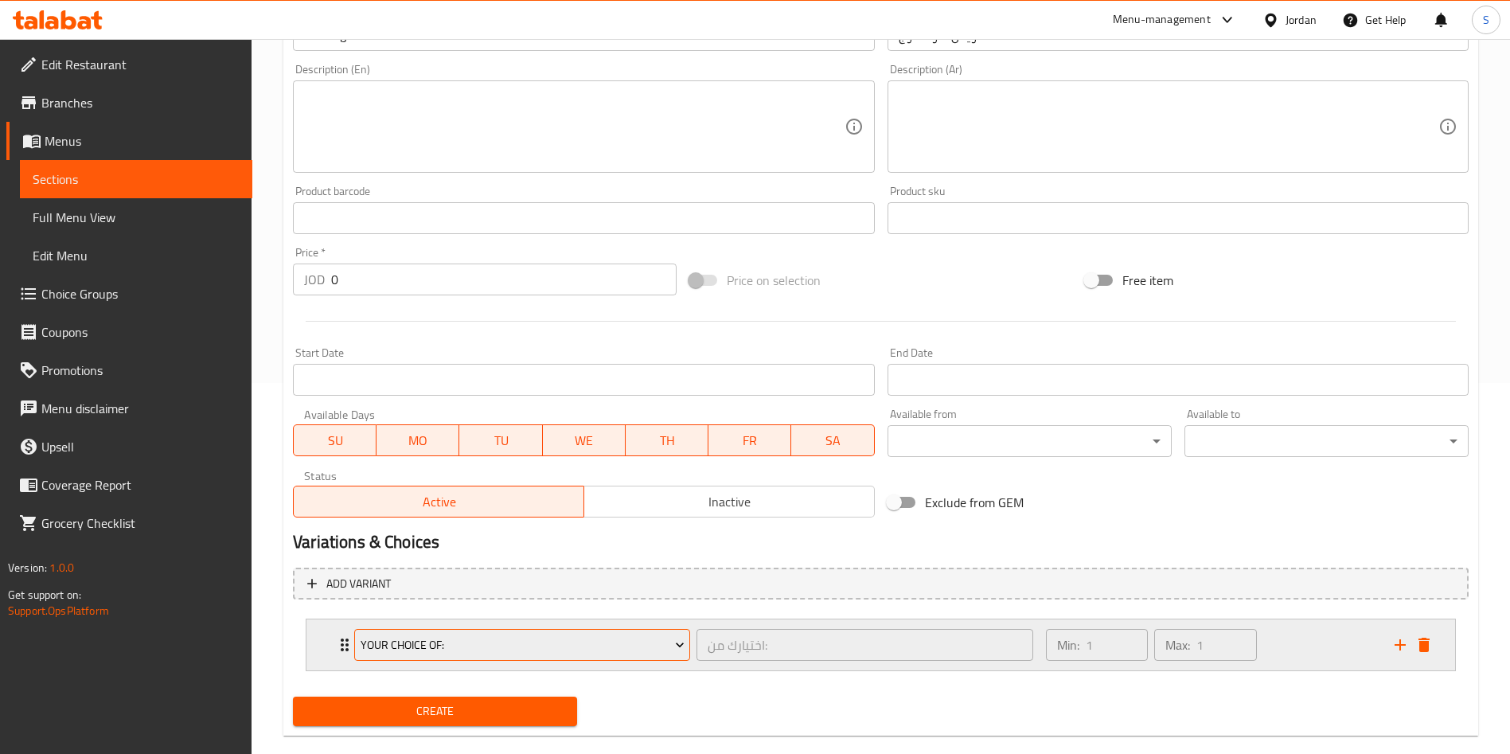
click at [420, 645] on span "Your Choice Of:" at bounding box center [523, 645] width 324 height 20
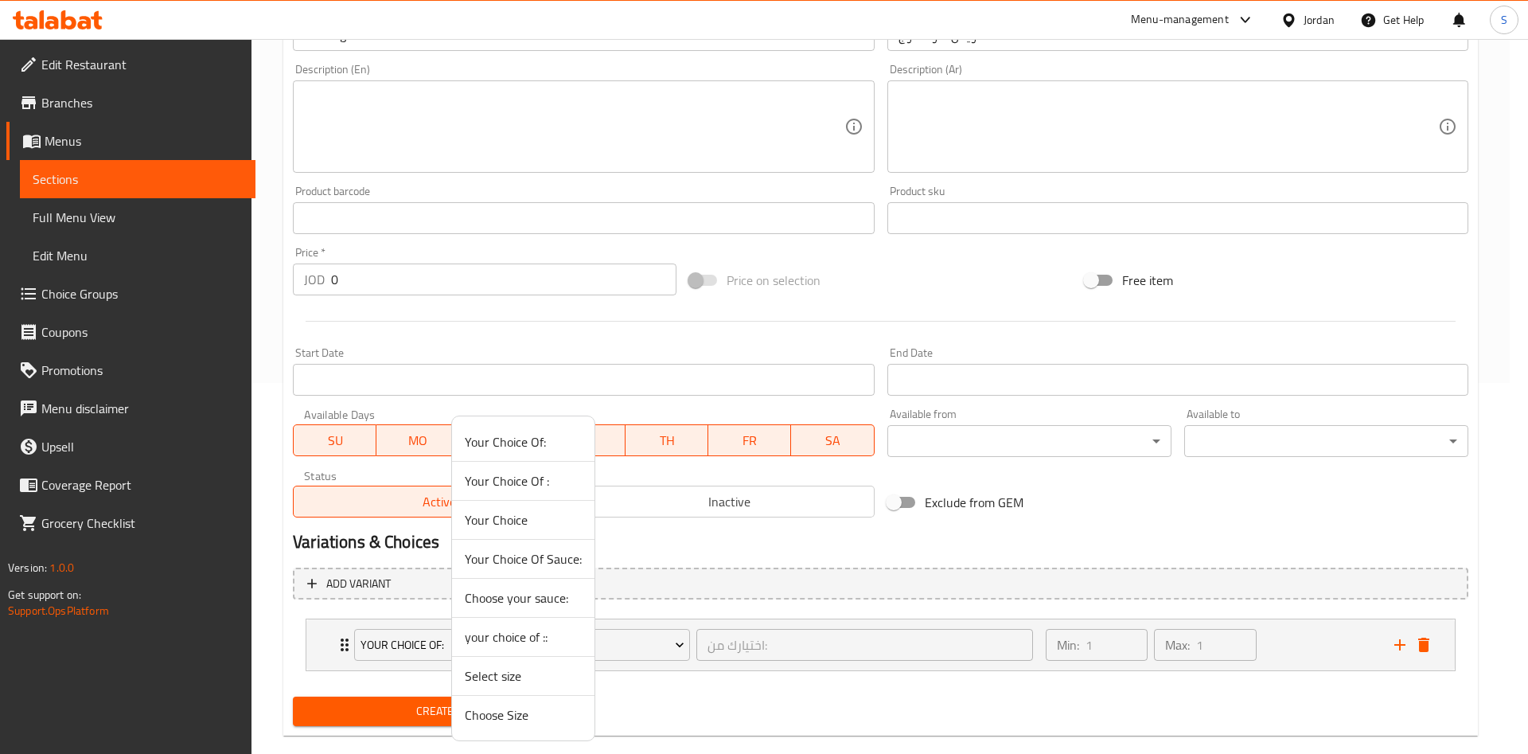
click at [536, 563] on span "Your Choice Of Sauce:" at bounding box center [523, 558] width 117 height 19
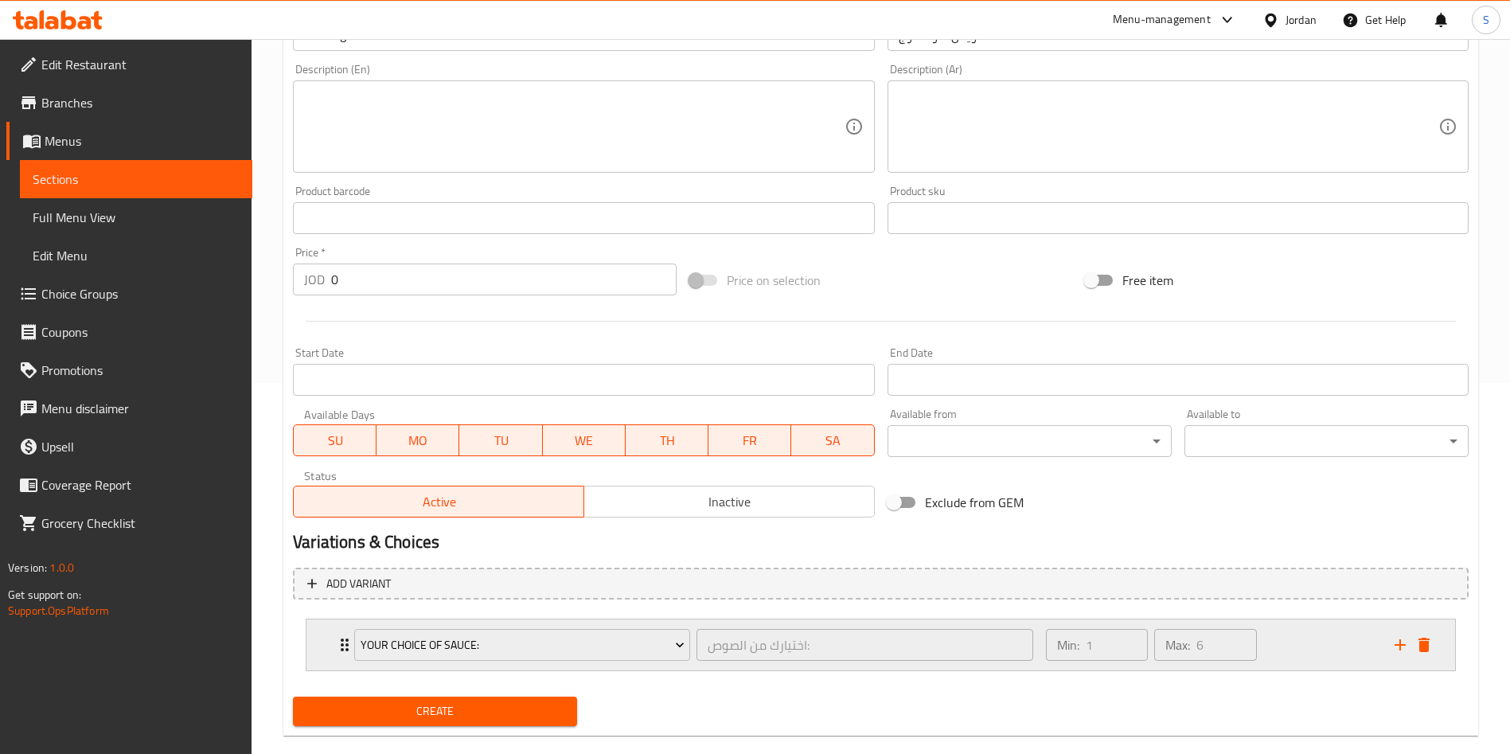
click at [1306, 646] on div "Min: 1 ​ Max: 6 ​" at bounding box center [1210, 644] width 349 height 51
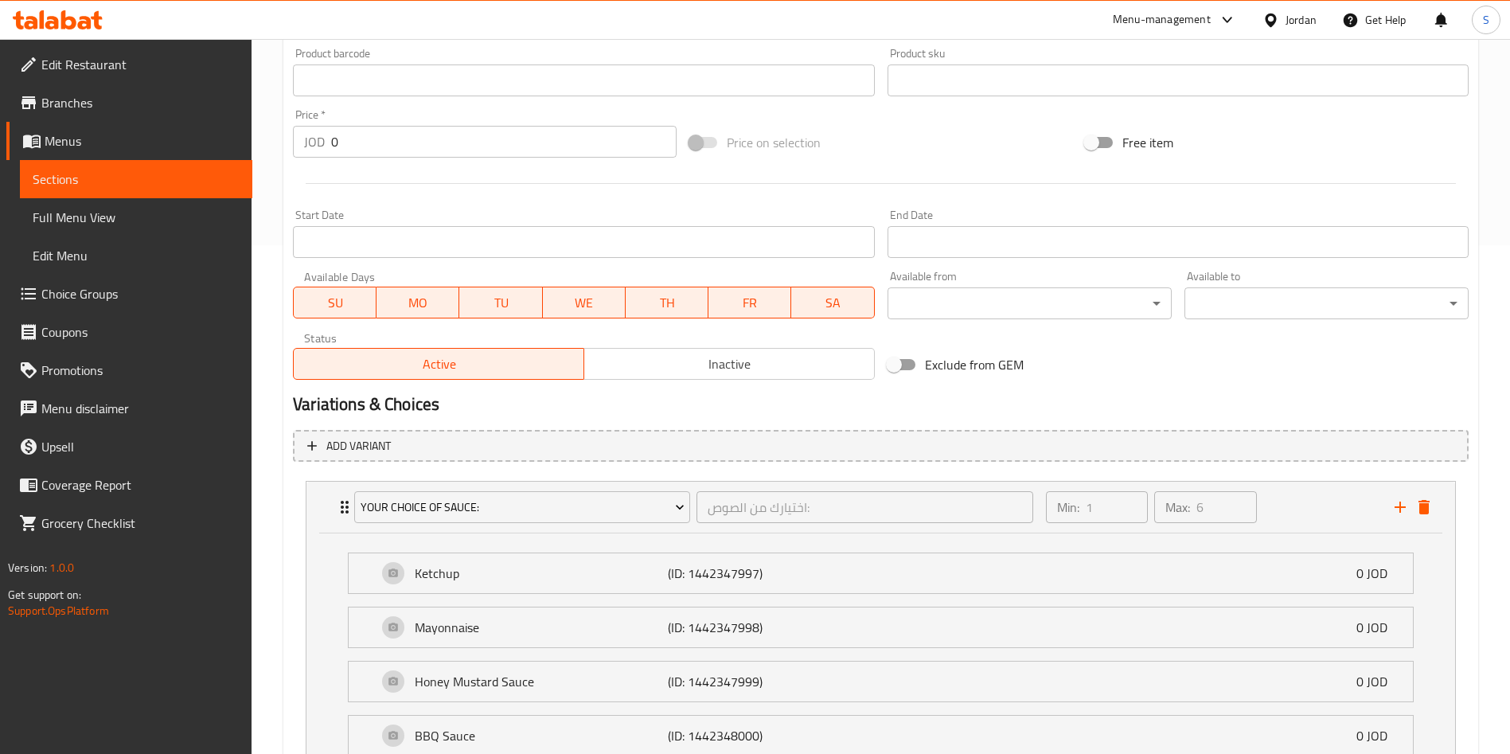
scroll to position [490, 0]
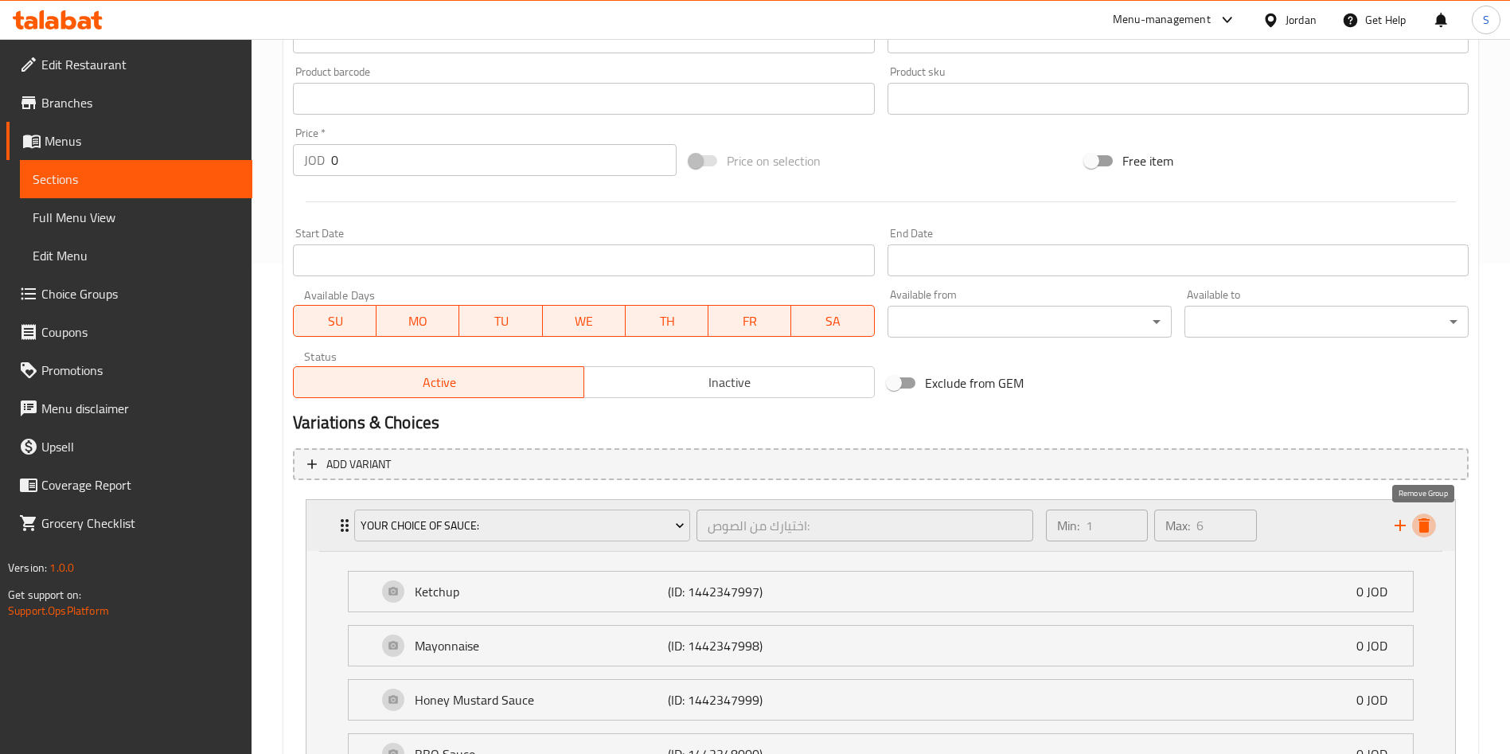
click at [1424, 526] on icon "delete" at bounding box center [1424, 525] width 11 height 14
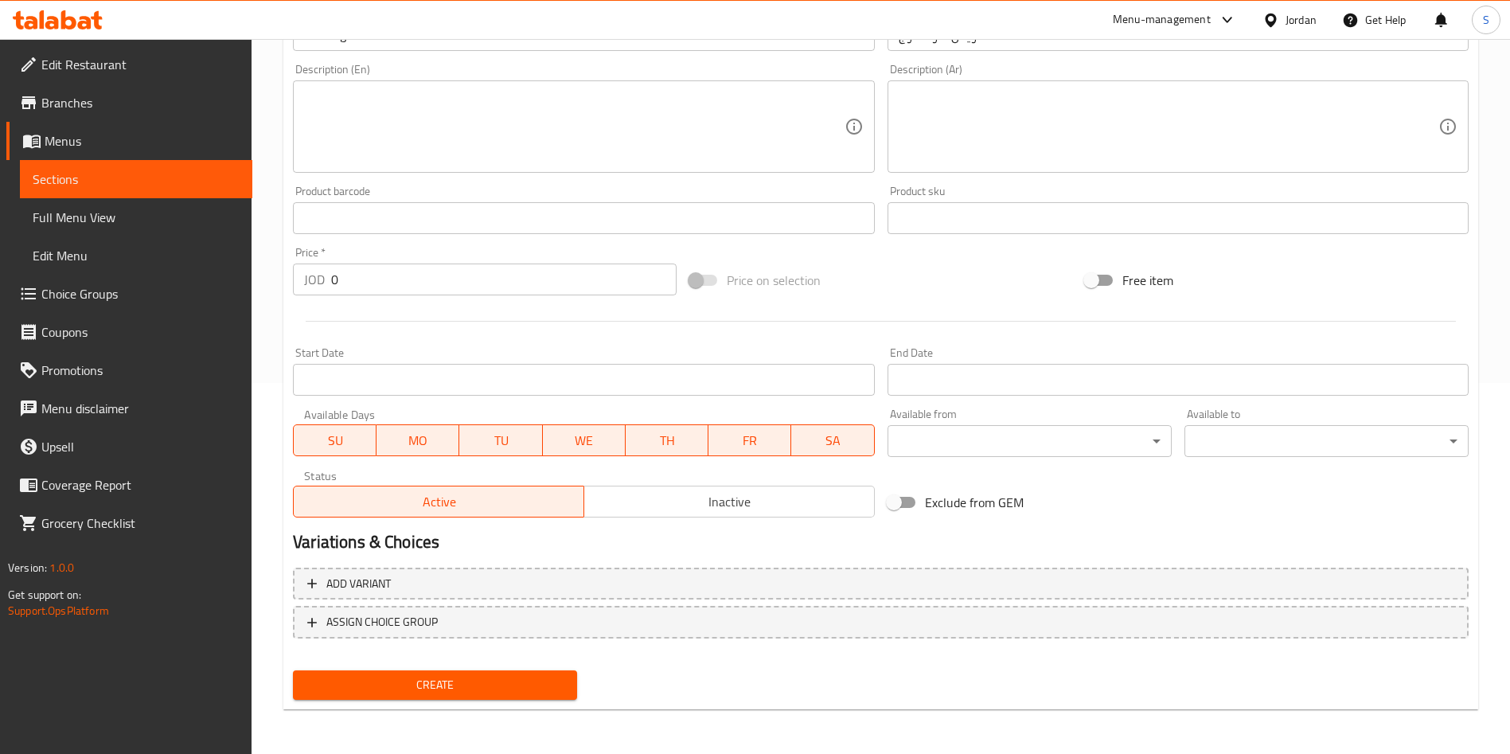
click at [1424, 526] on div "Variations & Choices" at bounding box center [881, 542] width 1189 height 37
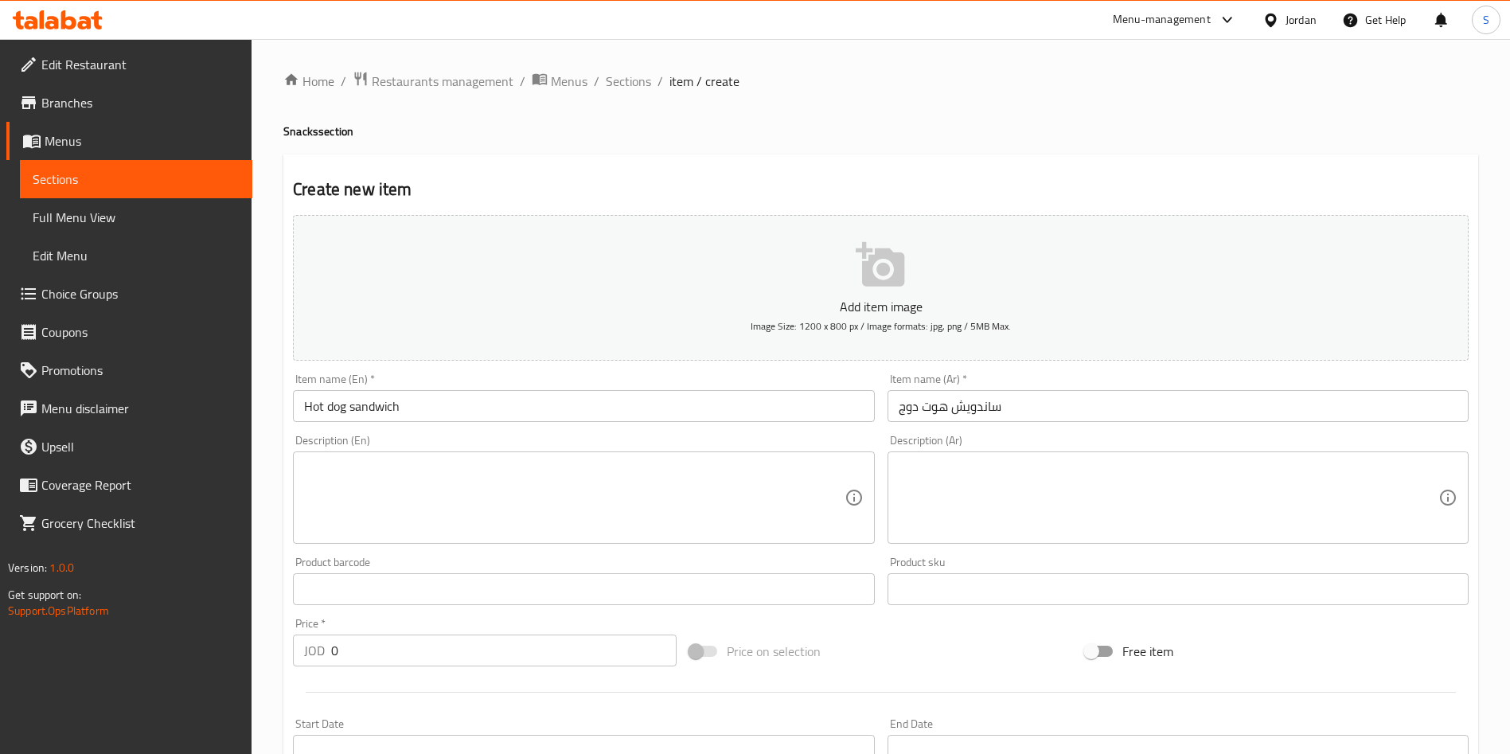
scroll to position [358, 0]
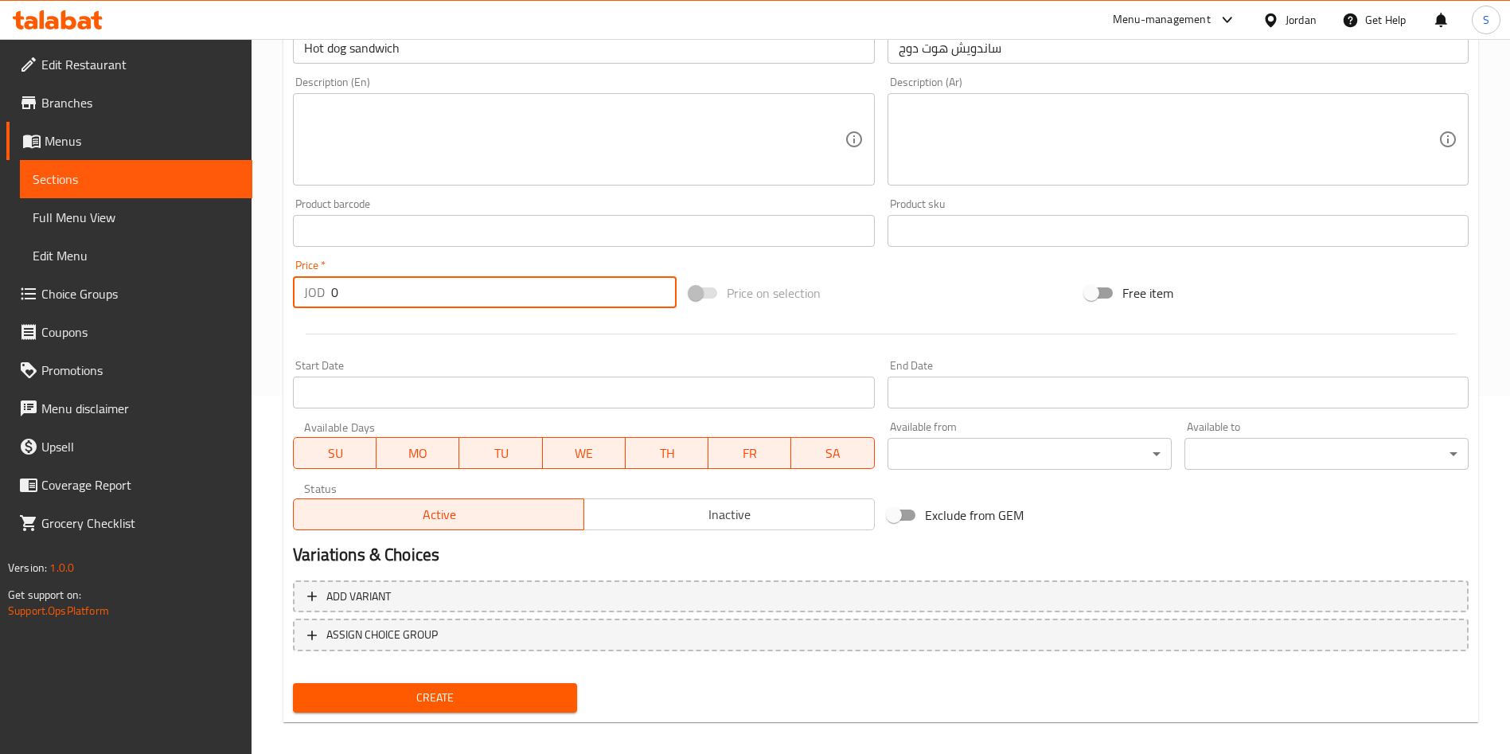
drag, startPoint x: 391, startPoint y: 293, endPoint x: 47, endPoint y: 299, distance: 344.0
click at [47, 299] on div "Edit Restaurant Branches Menus Sections Full Menu View Edit Menu Choice Groups …" at bounding box center [755, 224] width 1510 height 1086
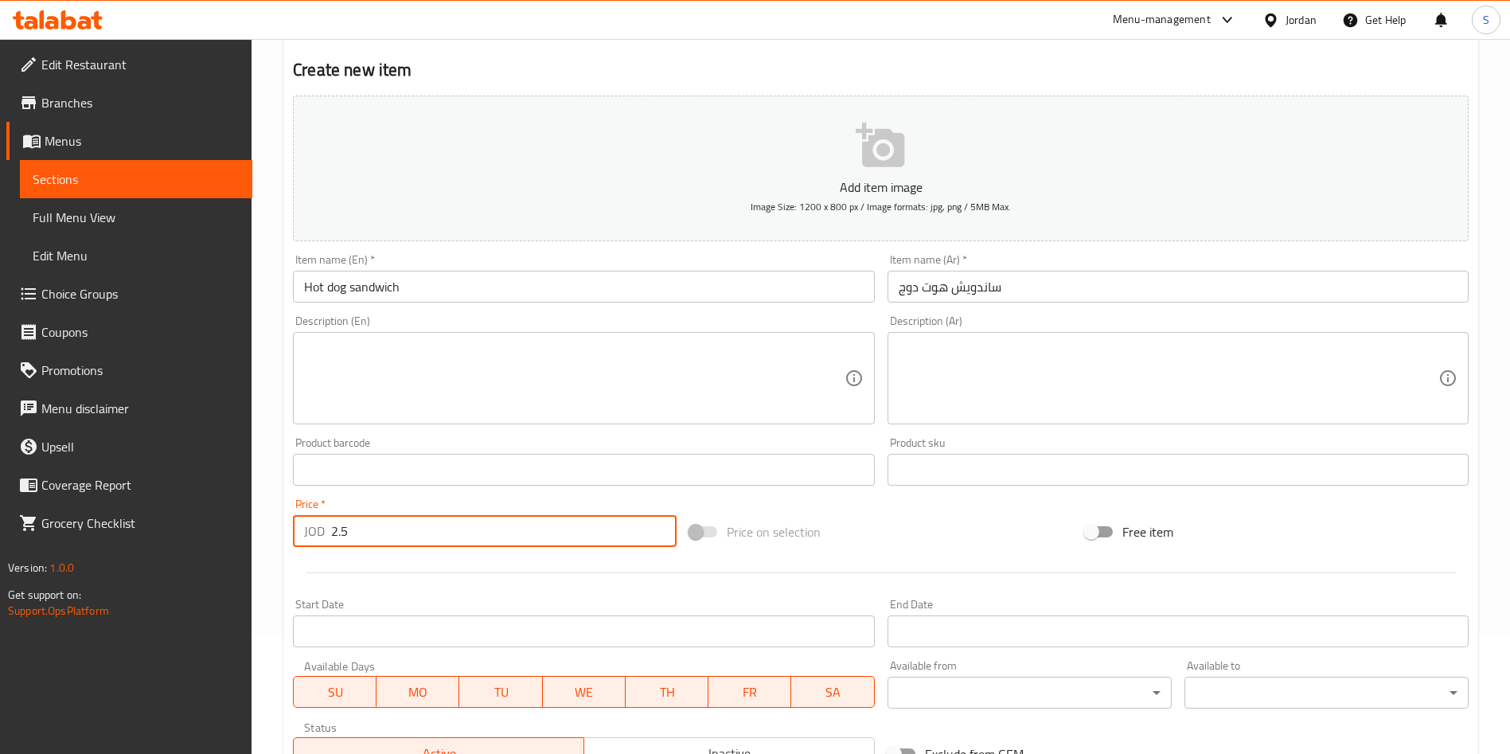
scroll to position [371, 0]
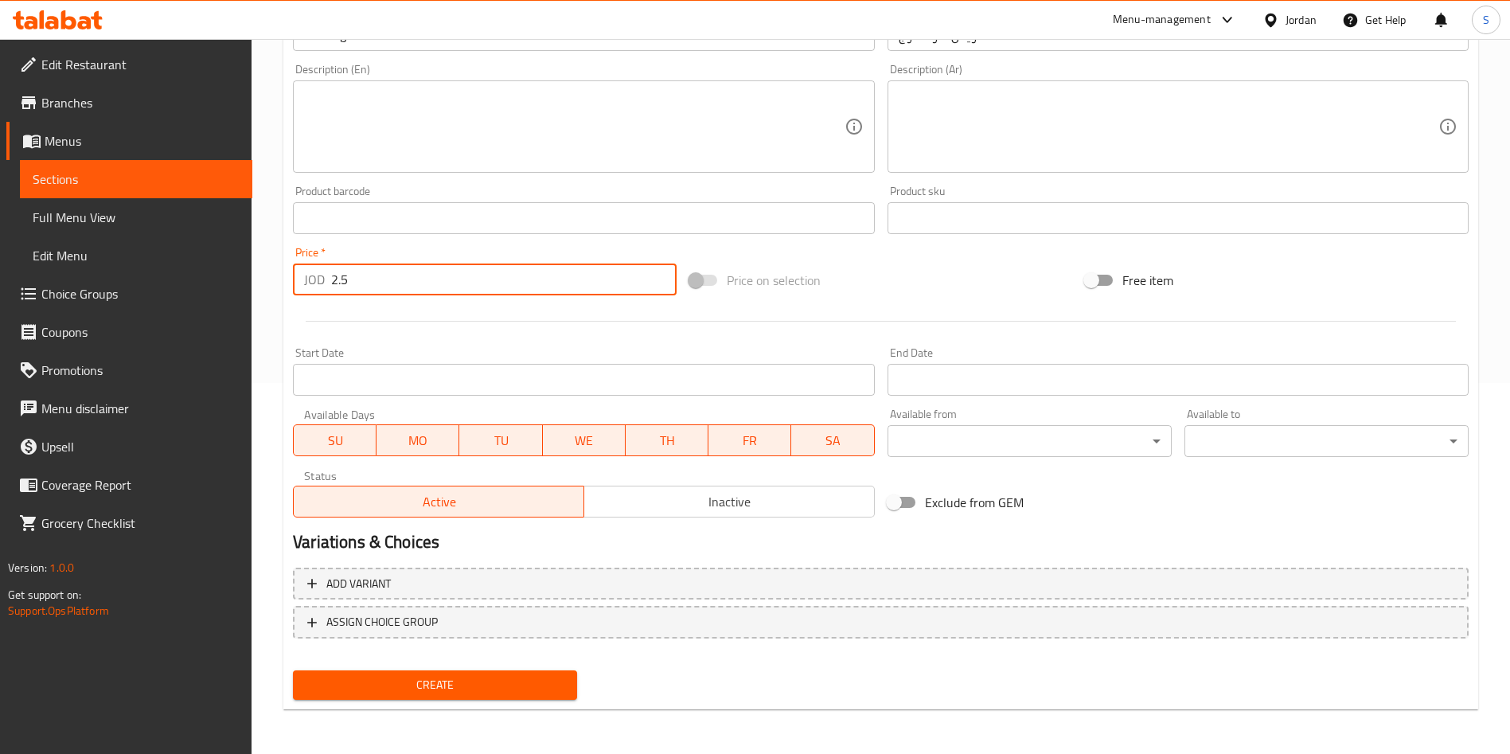
type input "2.5"
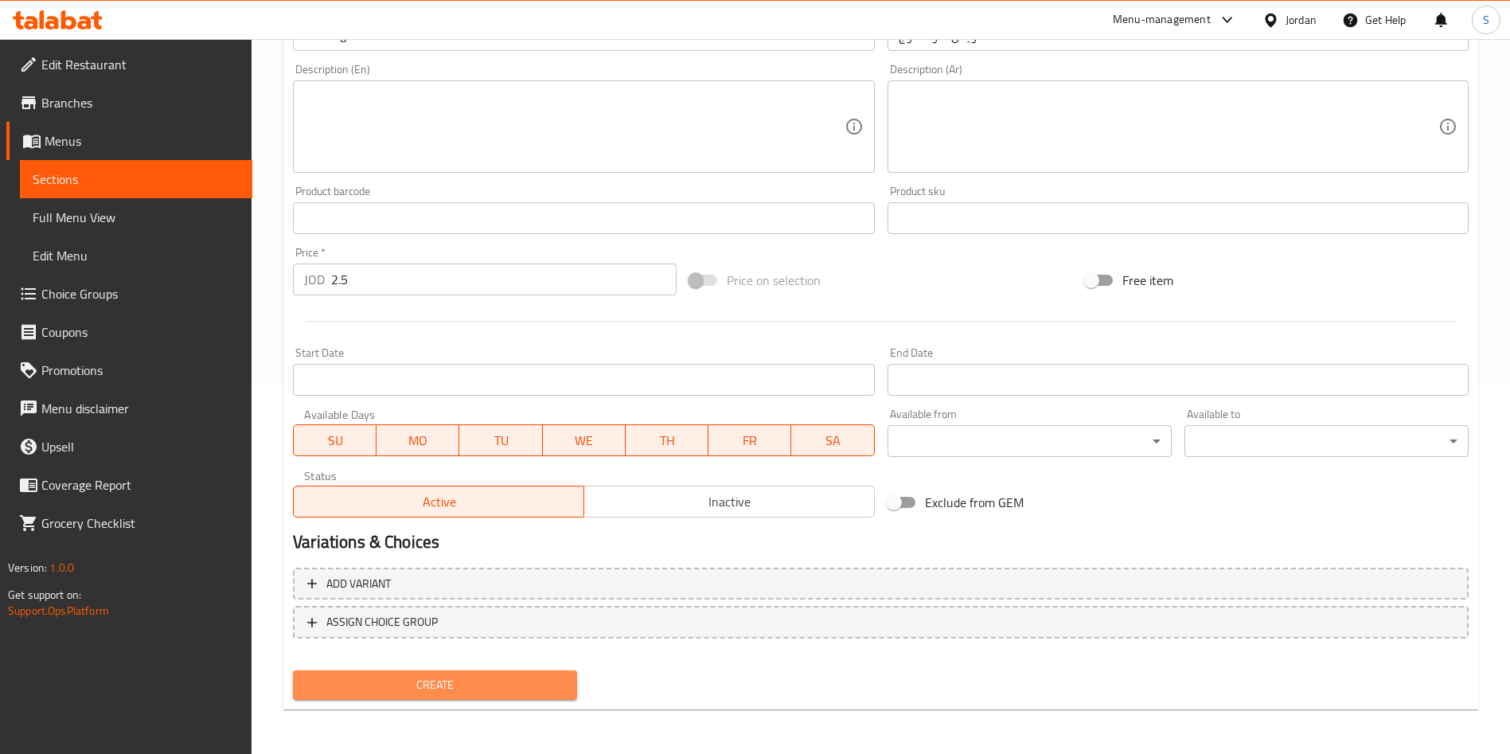
click at [451, 678] on span "Create" at bounding box center [435, 685] width 259 height 20
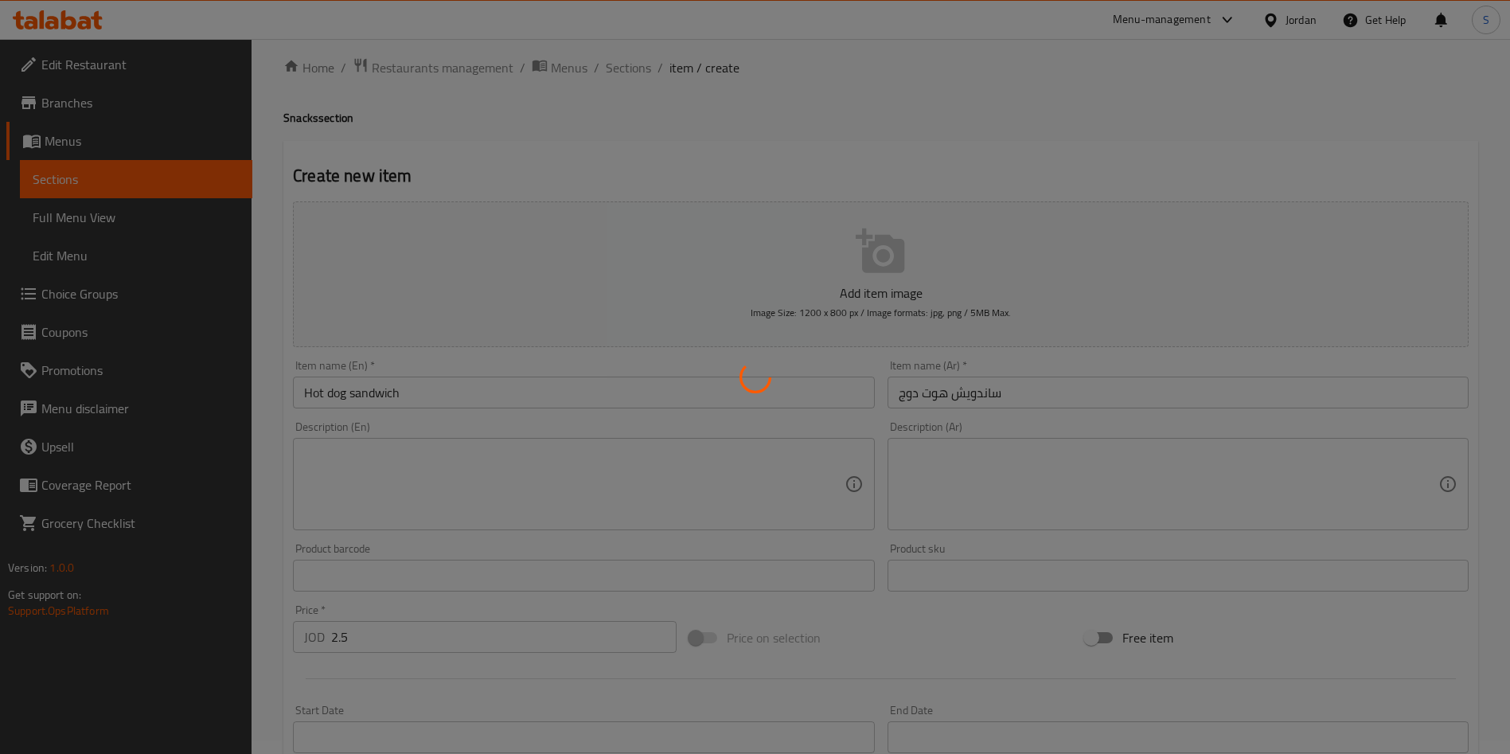
scroll to position [13, 0]
type input "0"
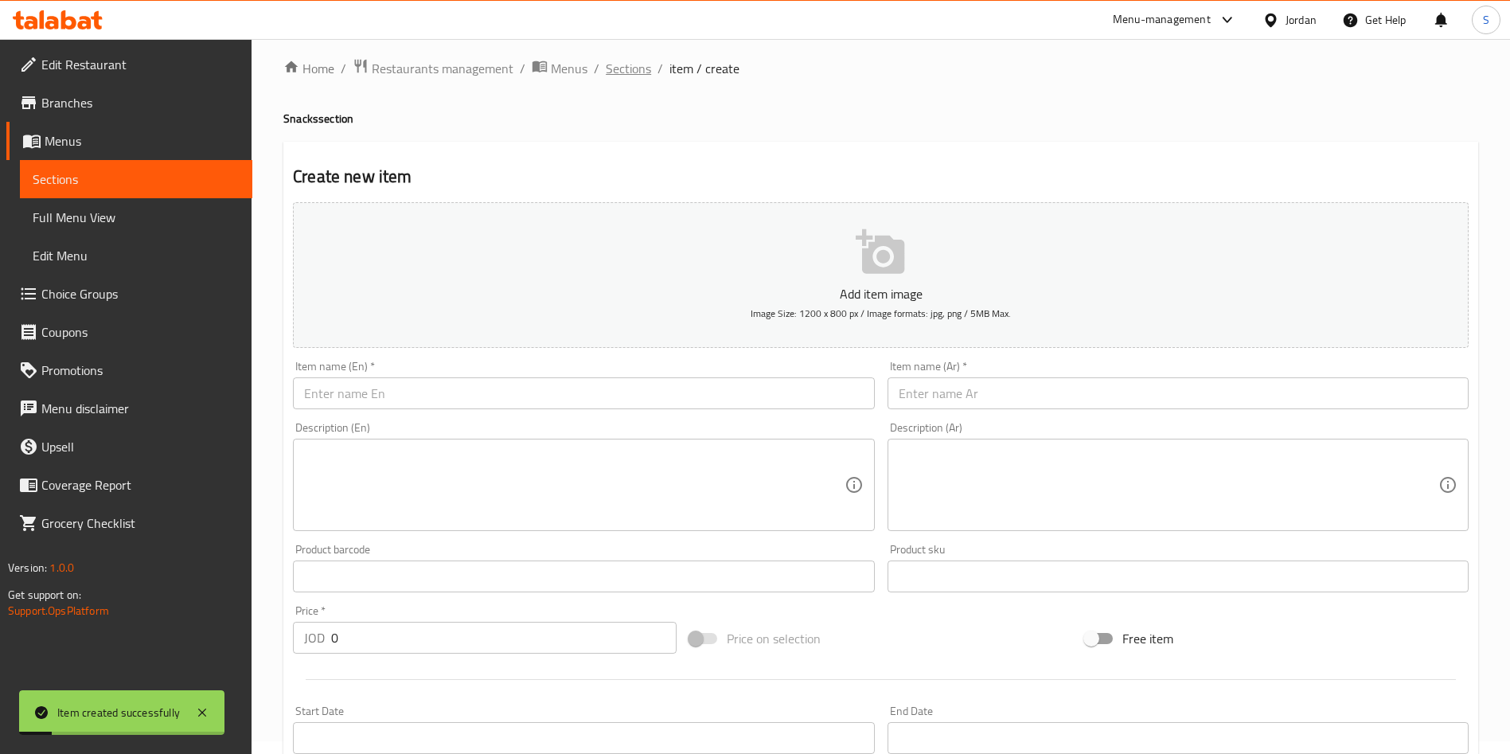
click at [638, 69] on span "Sections" at bounding box center [628, 68] width 45 height 19
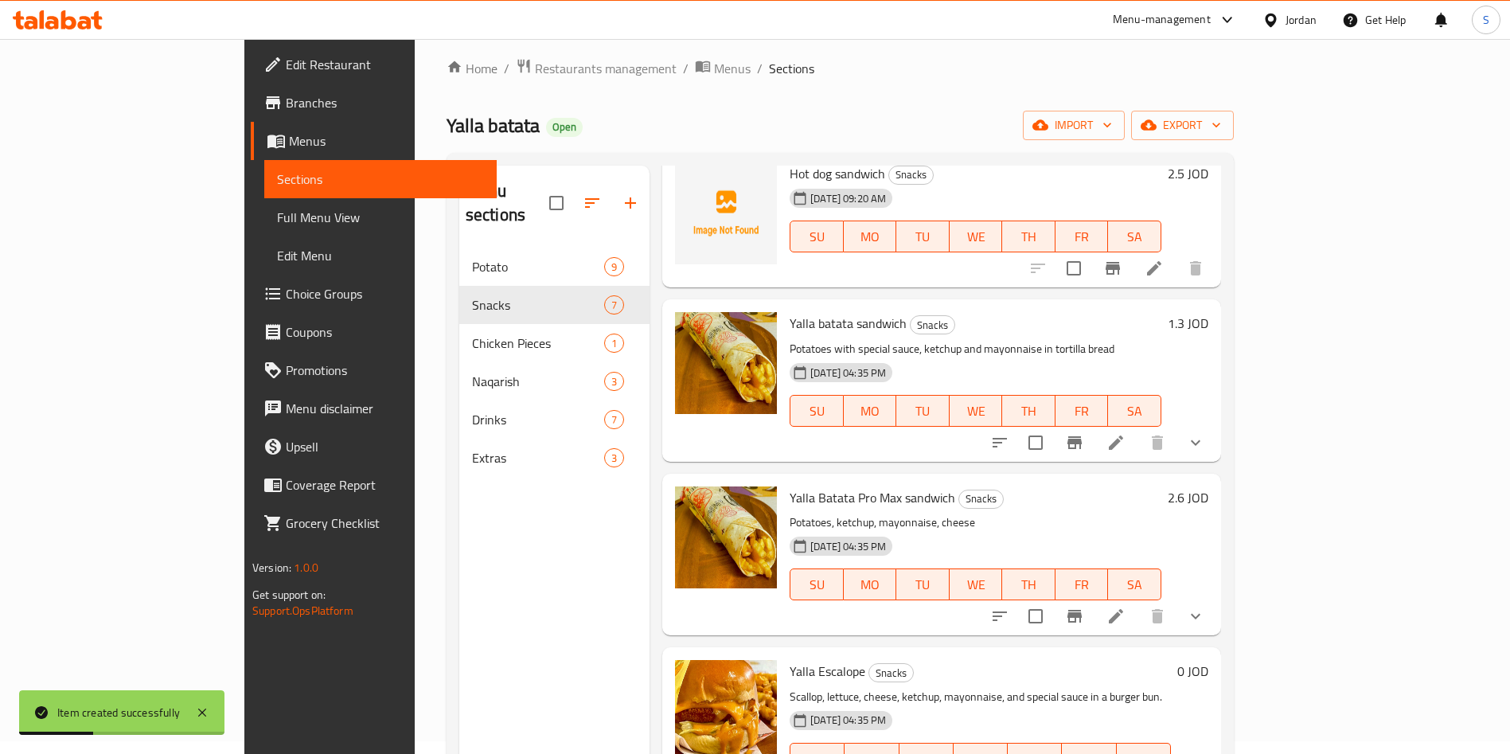
scroll to position [2, 0]
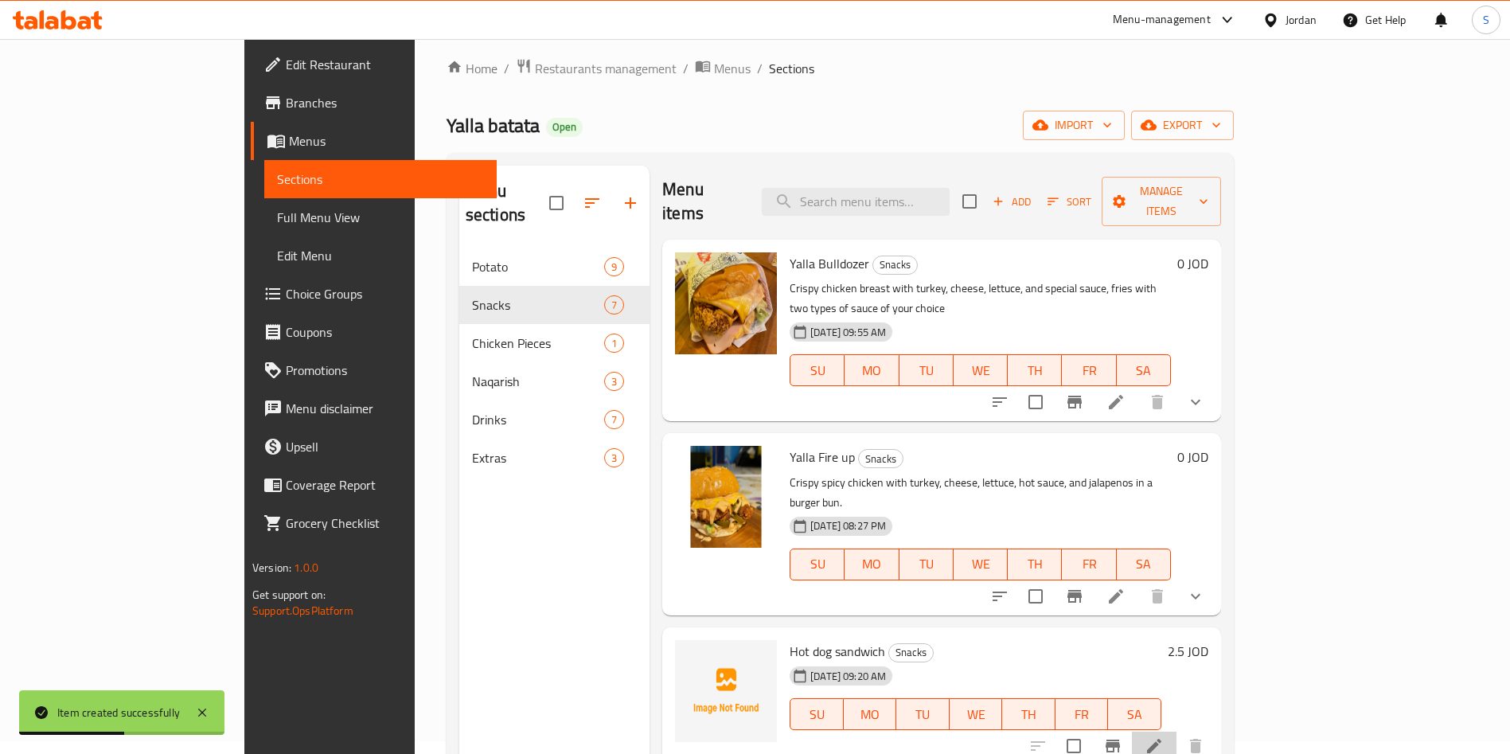
click at [1161, 739] on icon at bounding box center [1154, 746] width 14 height 14
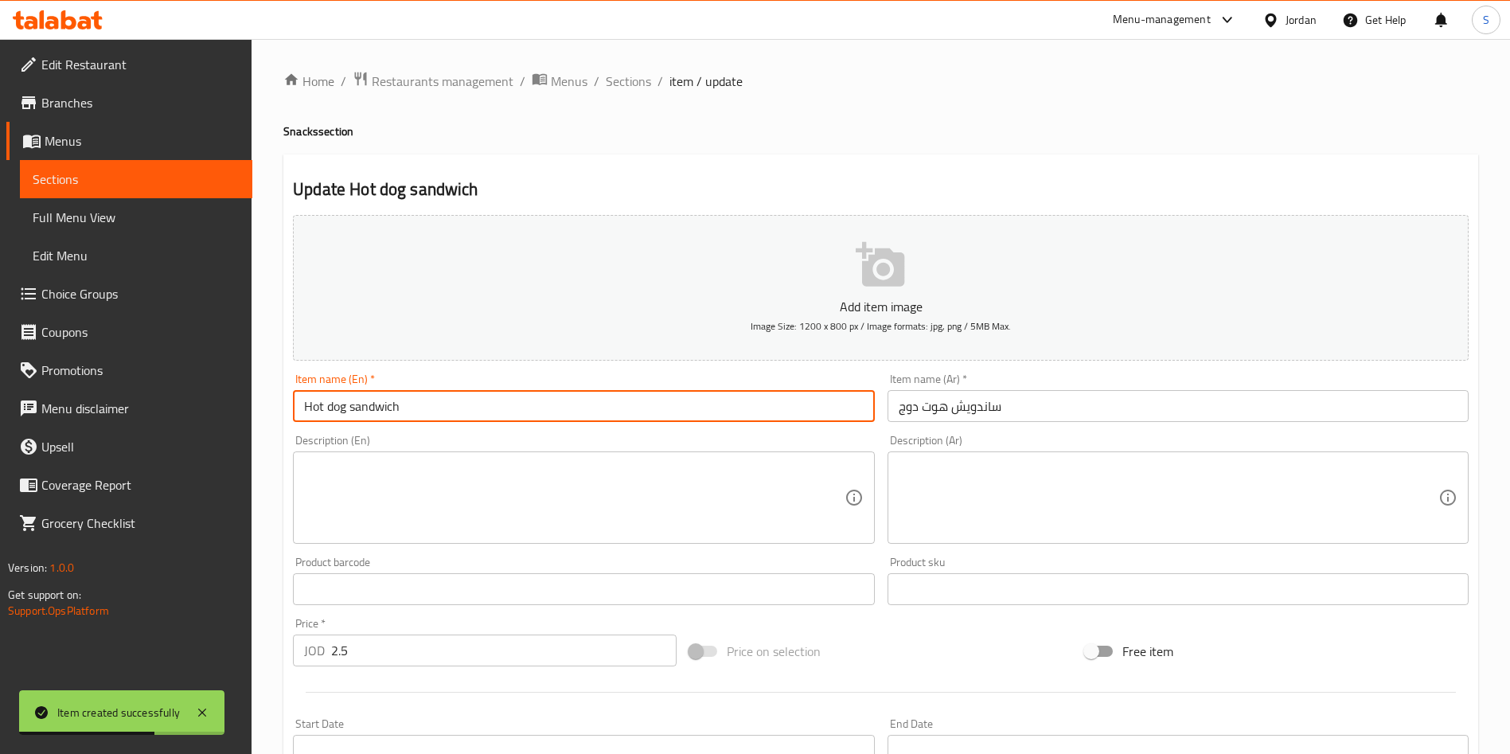
click at [322, 396] on input "Hot dog sandwich" at bounding box center [583, 406] width 581 height 32
click at [325, 402] on input "Hot dog sandwich" at bounding box center [583, 406] width 581 height 32
click at [331, 408] on input "Hot dog sandwich" at bounding box center [583, 406] width 581 height 32
click at [328, 408] on input "Hot dog sandwich" at bounding box center [583, 406] width 581 height 32
type input "Hotdog sandwich"
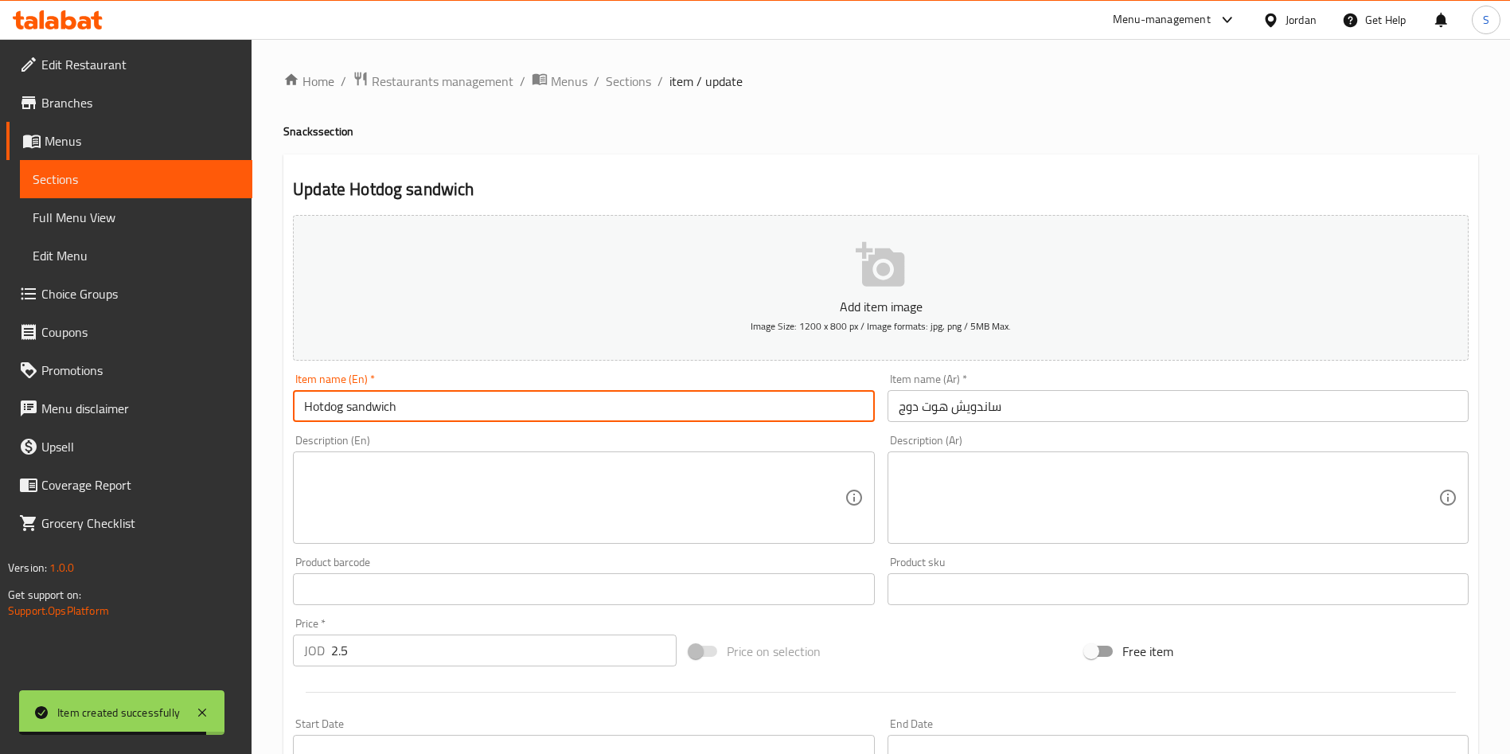
click at [515, 482] on textarea at bounding box center [574, 498] width 540 height 76
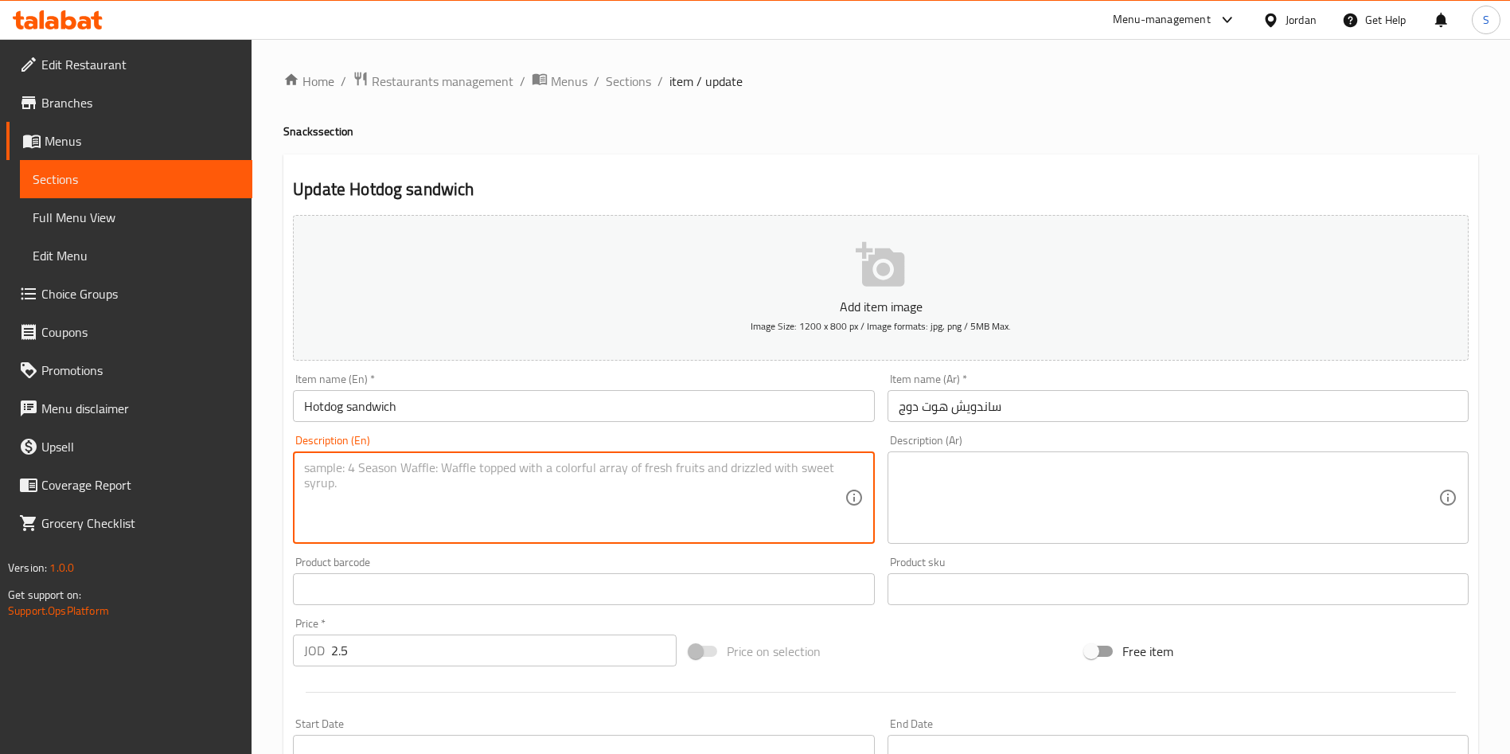
click at [848, 303] on p "Add item image" at bounding box center [881, 306] width 1126 height 19
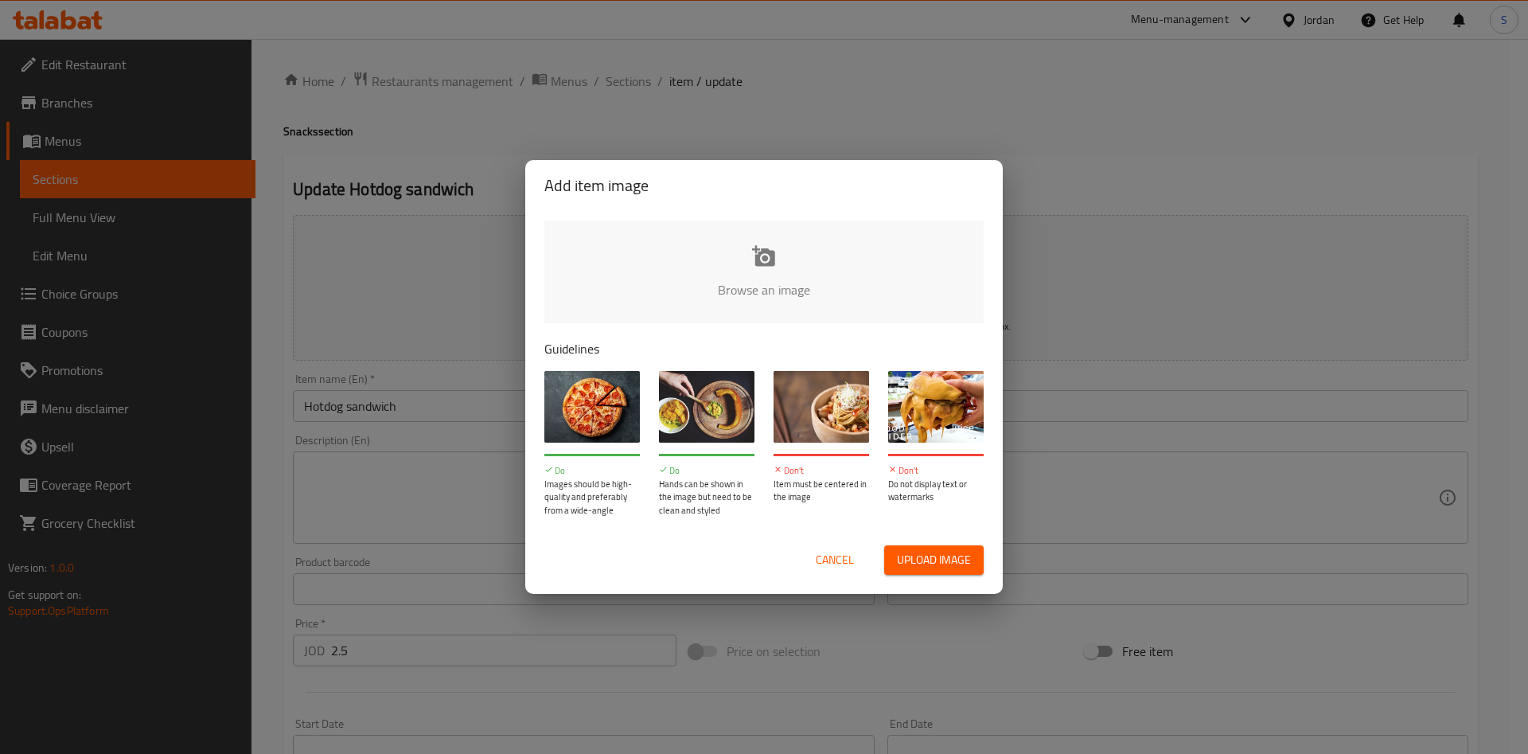
click at [924, 547] on button "Upload image" at bounding box center [934, 559] width 100 height 29
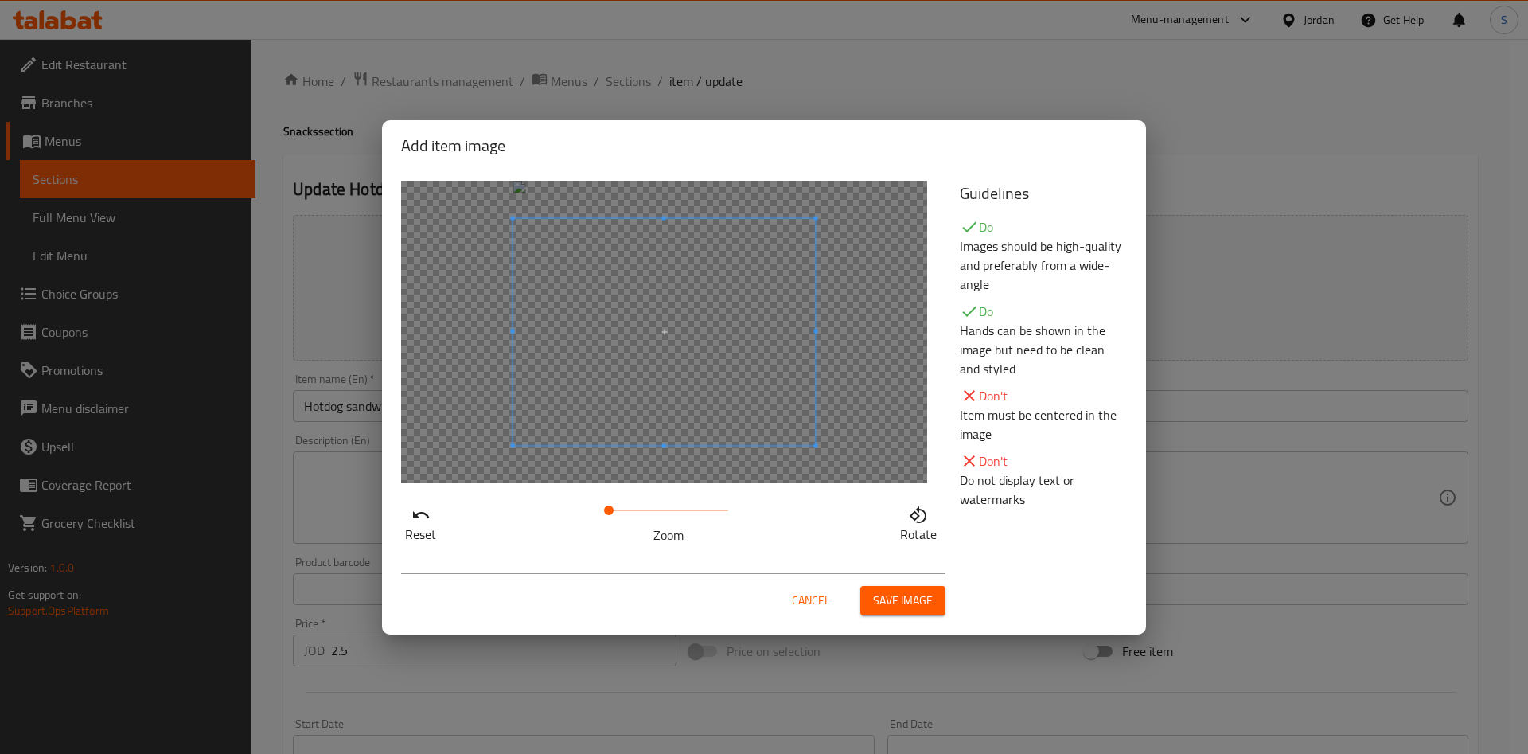
click at [761, 424] on span at bounding box center [664, 331] width 303 height 227
click at [893, 598] on span "Save image" at bounding box center [903, 601] width 60 height 20
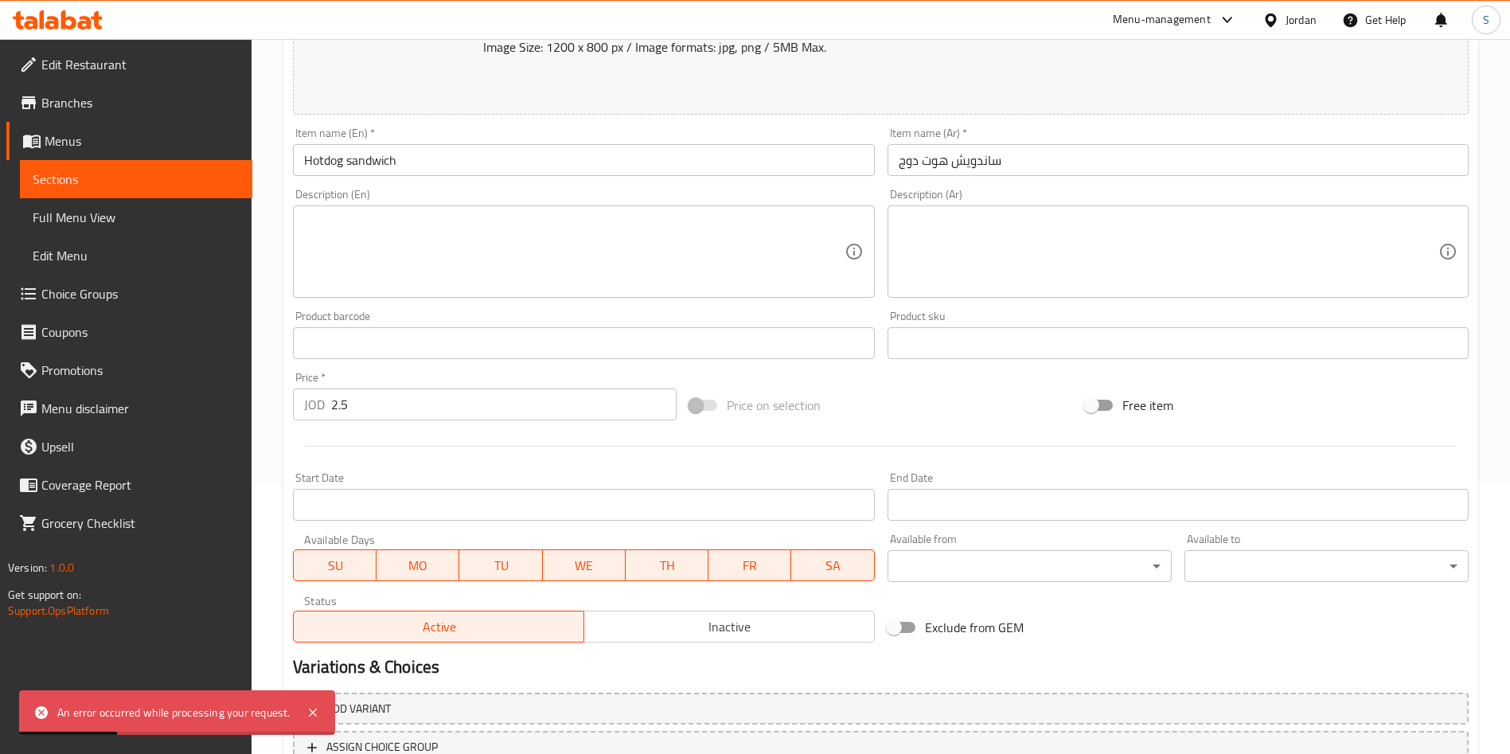
scroll to position [394, 0]
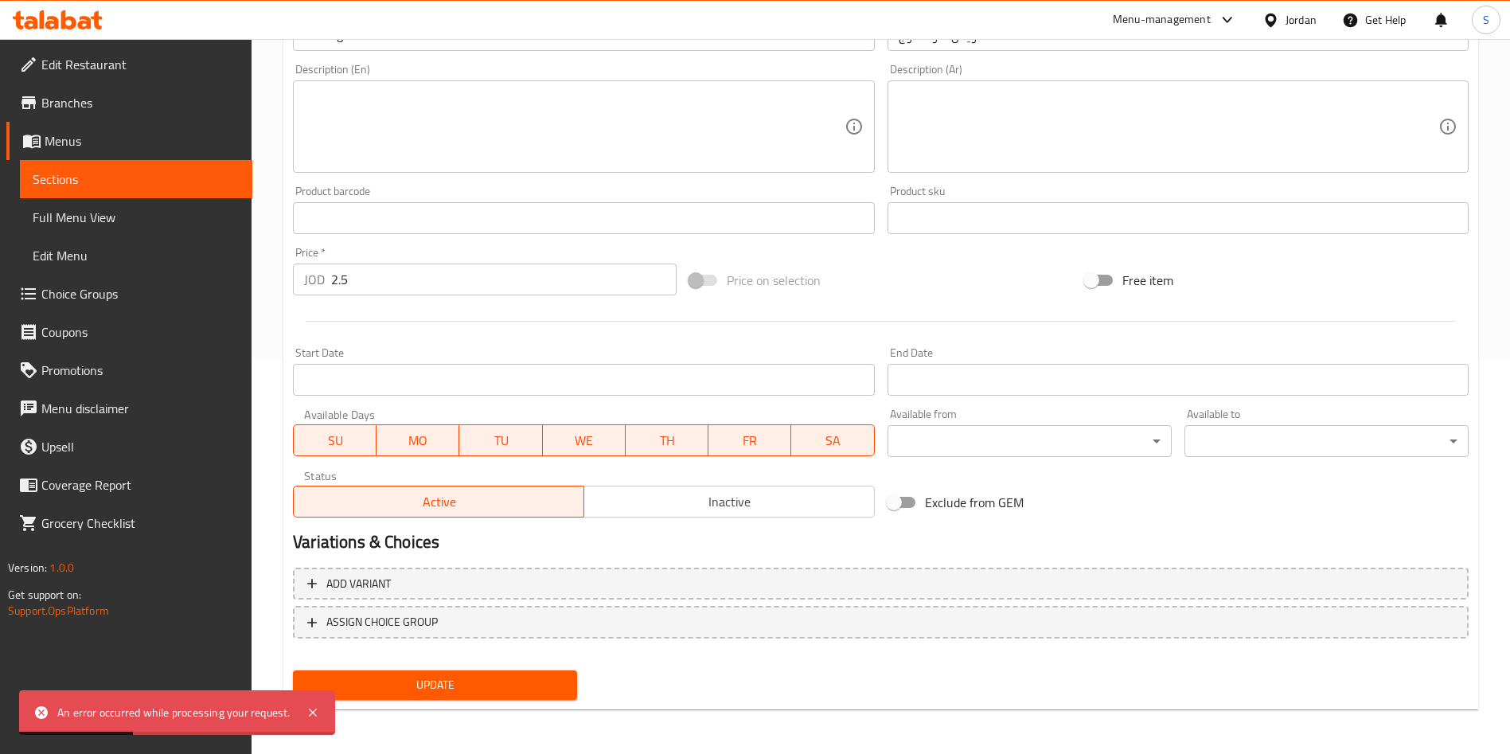
click at [518, 675] on span "Update" at bounding box center [435, 685] width 259 height 20
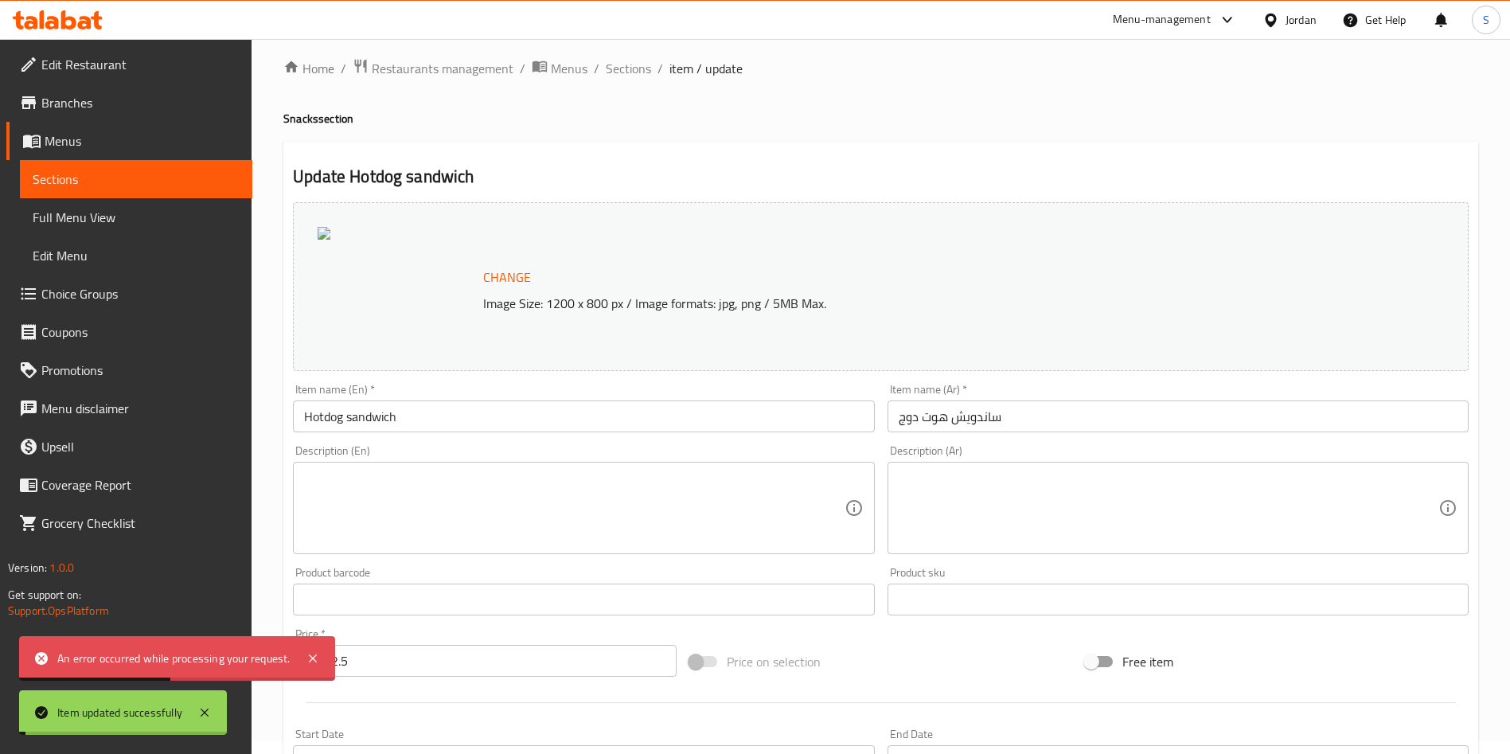
scroll to position [0, 0]
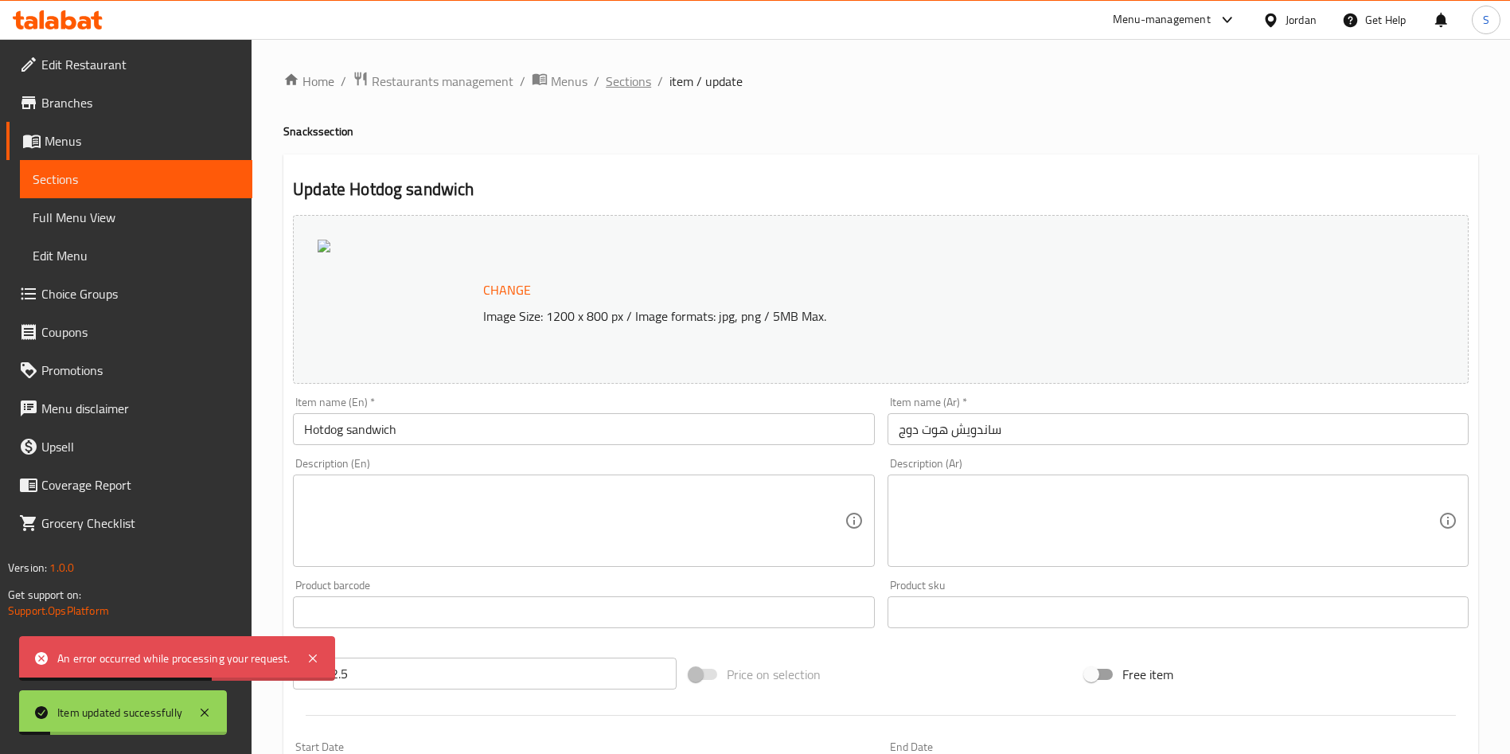
click at [636, 72] on span "Sections" at bounding box center [628, 81] width 45 height 19
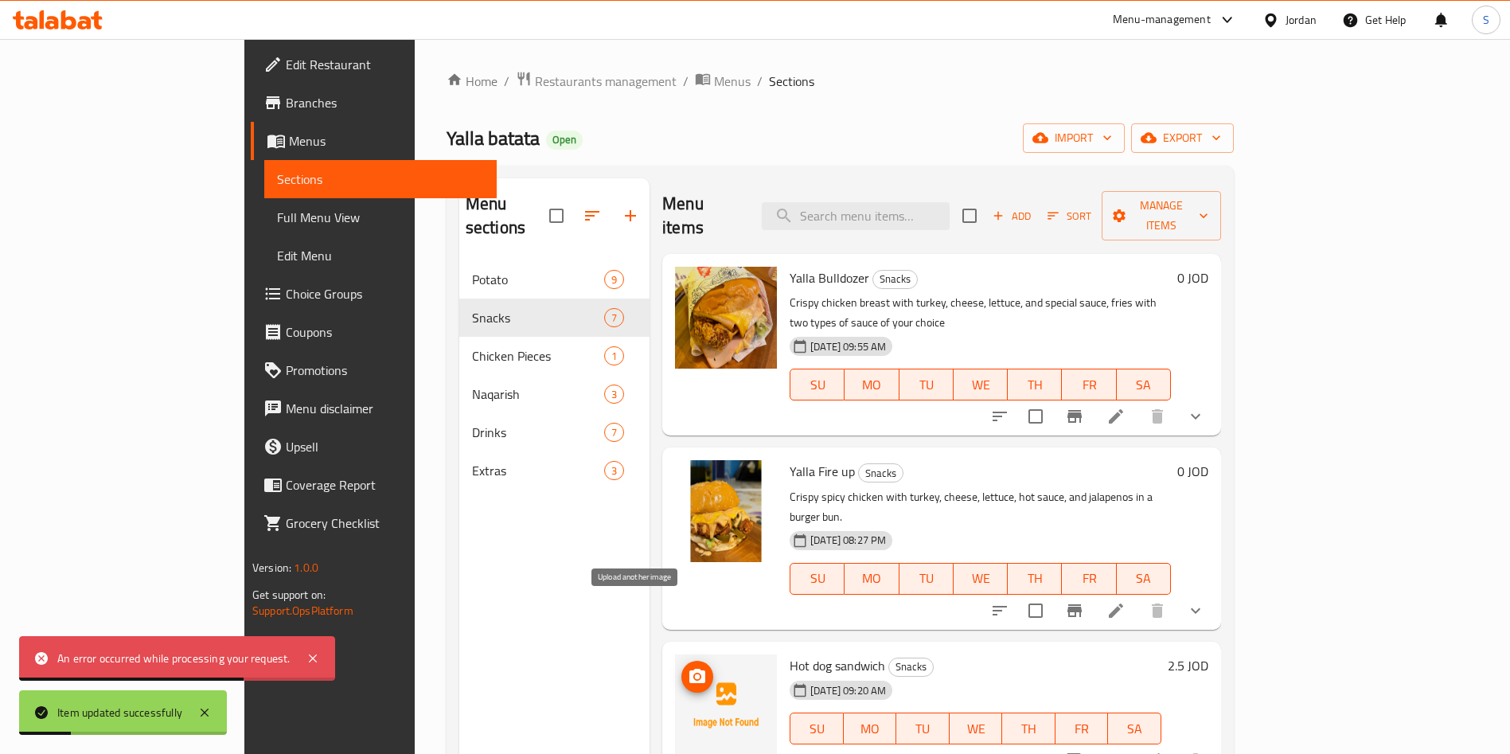
click at [689, 669] on icon "upload picture" at bounding box center [697, 676] width 16 height 14
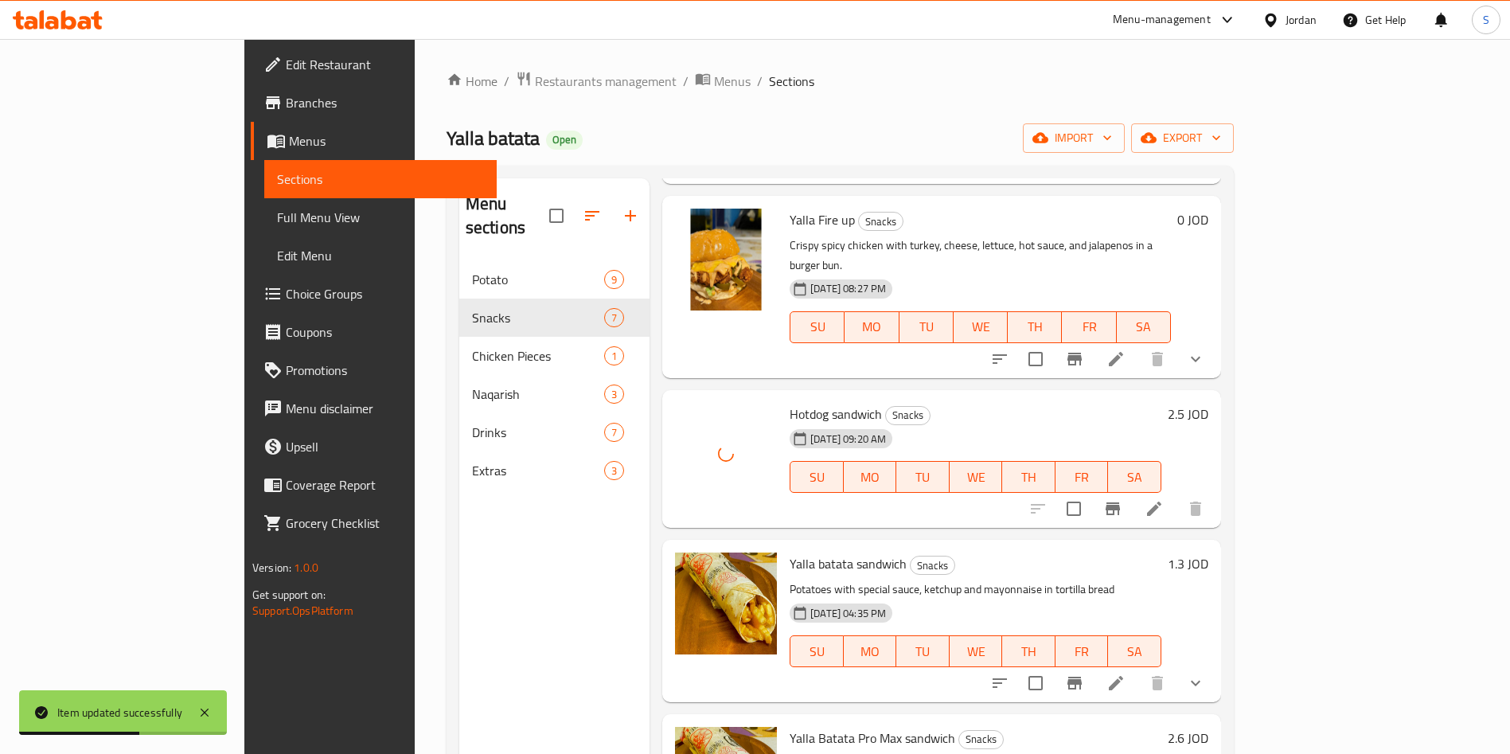
scroll to position [119, 0]
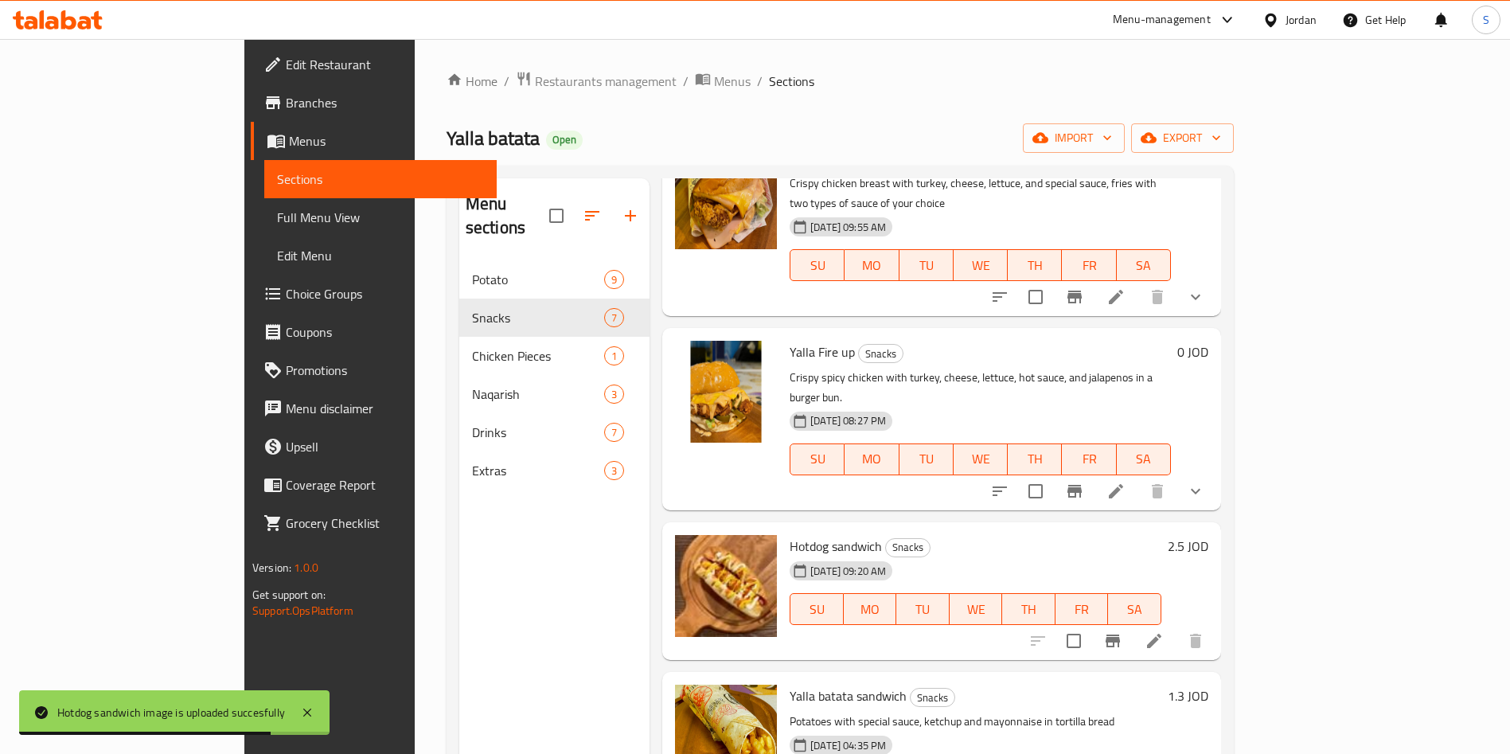
click at [1177, 627] on li at bounding box center [1154, 641] width 45 height 29
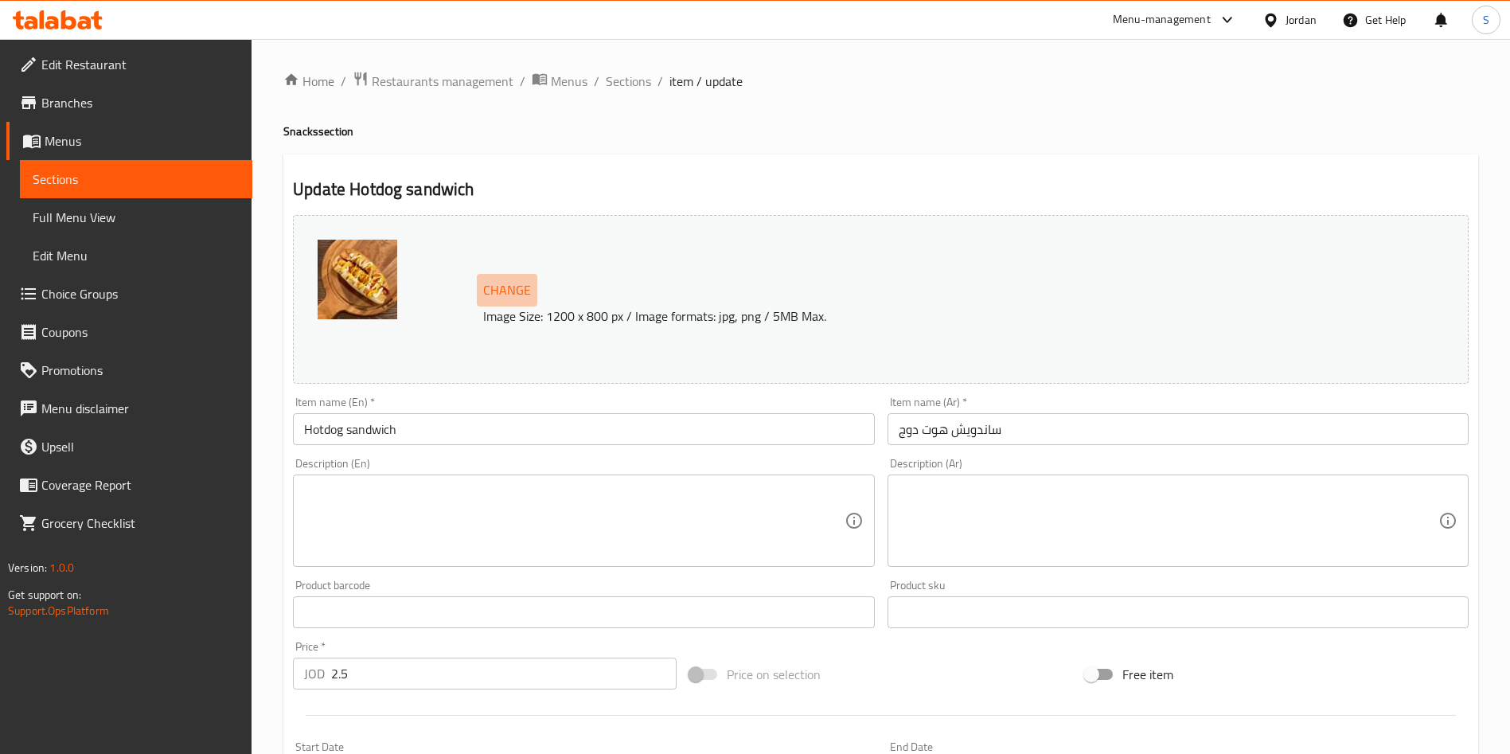
click at [502, 282] on span "Change" at bounding box center [507, 290] width 48 height 23
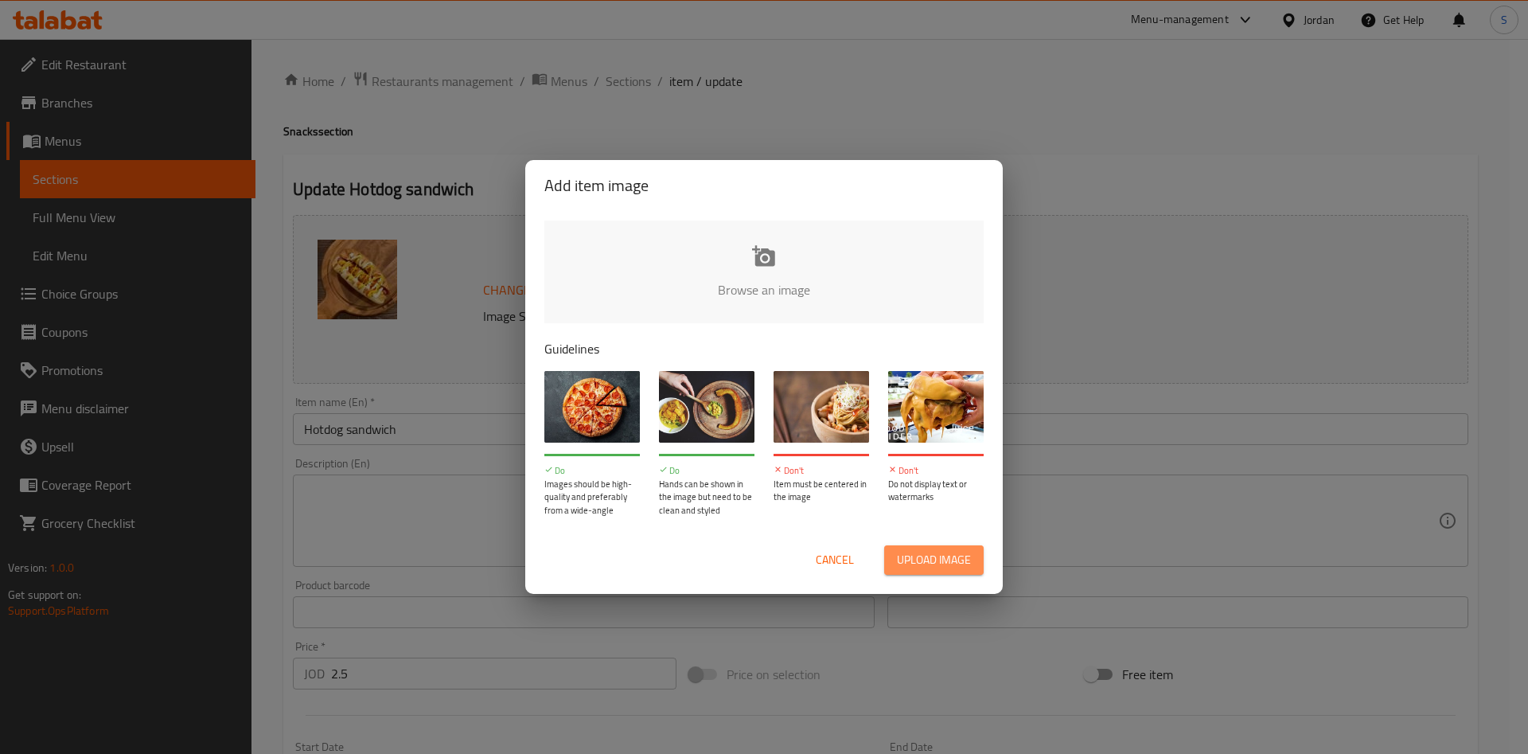
click at [961, 550] on span "Upload image" at bounding box center [934, 560] width 74 height 20
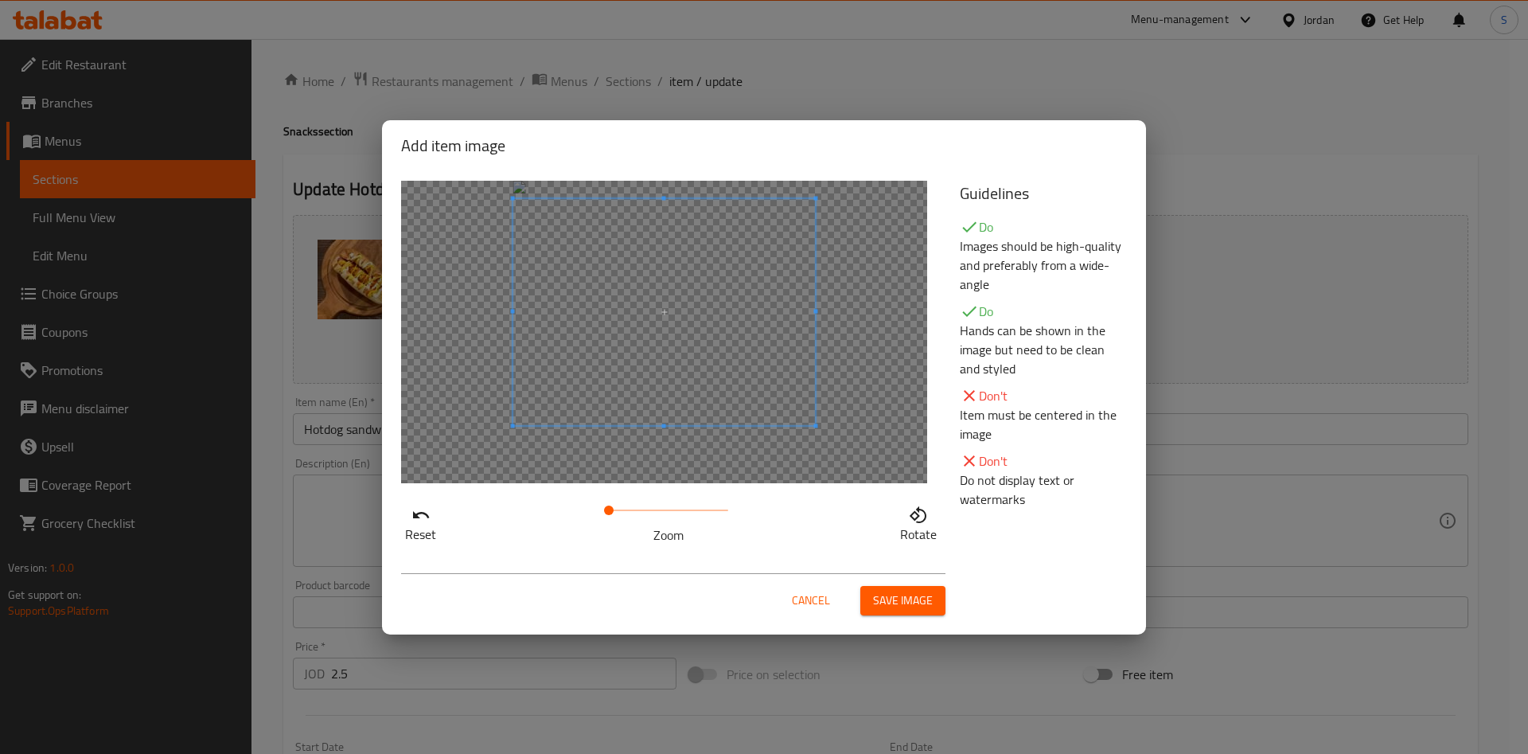
click at [650, 296] on span at bounding box center [664, 311] width 303 height 227
drag, startPoint x: 908, startPoint y: 618, endPoint x: 898, endPoint y: 607, distance: 15.2
click at [904, 614] on div "Cancel Save image" at bounding box center [763, 594] width 751 height 68
click at [898, 607] on span "Save image" at bounding box center [903, 601] width 60 height 20
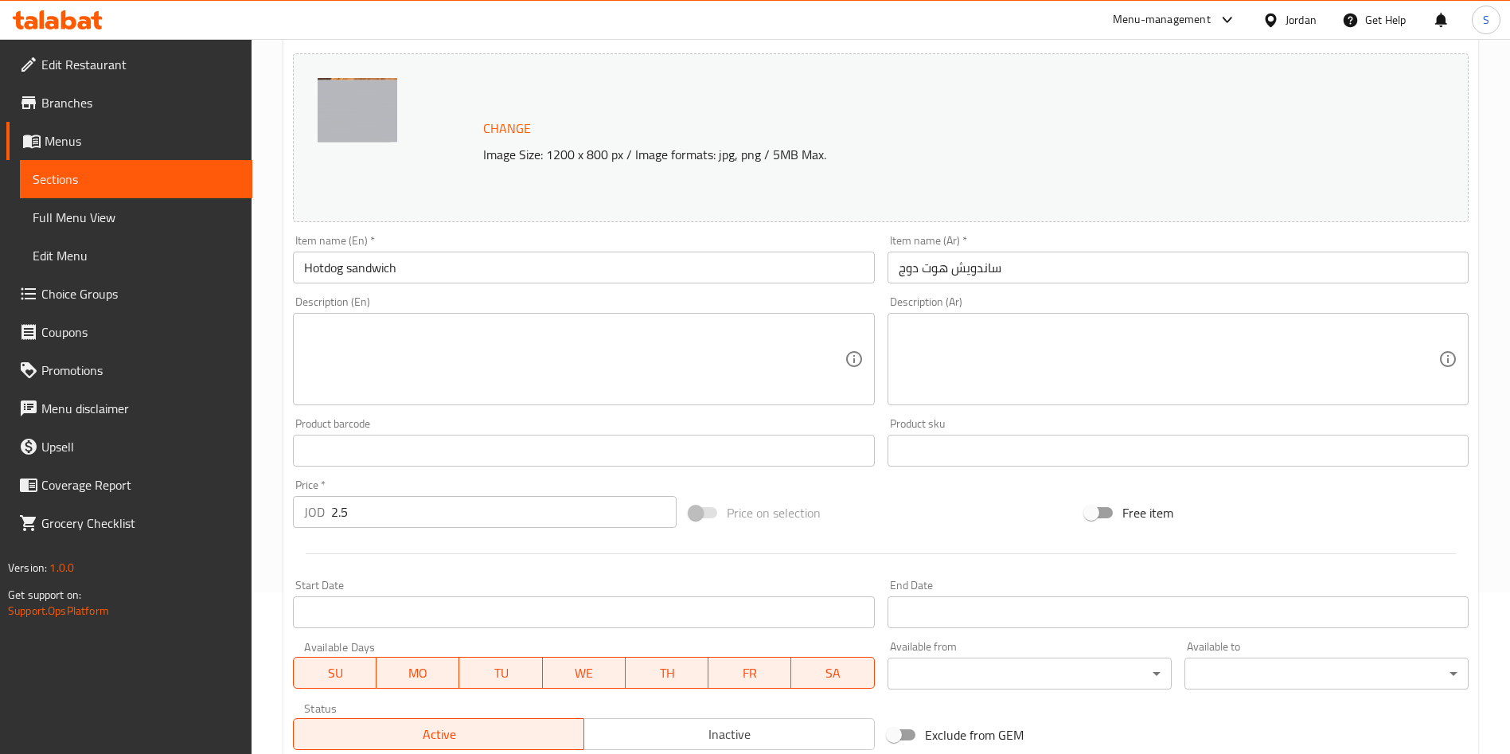
scroll to position [394, 0]
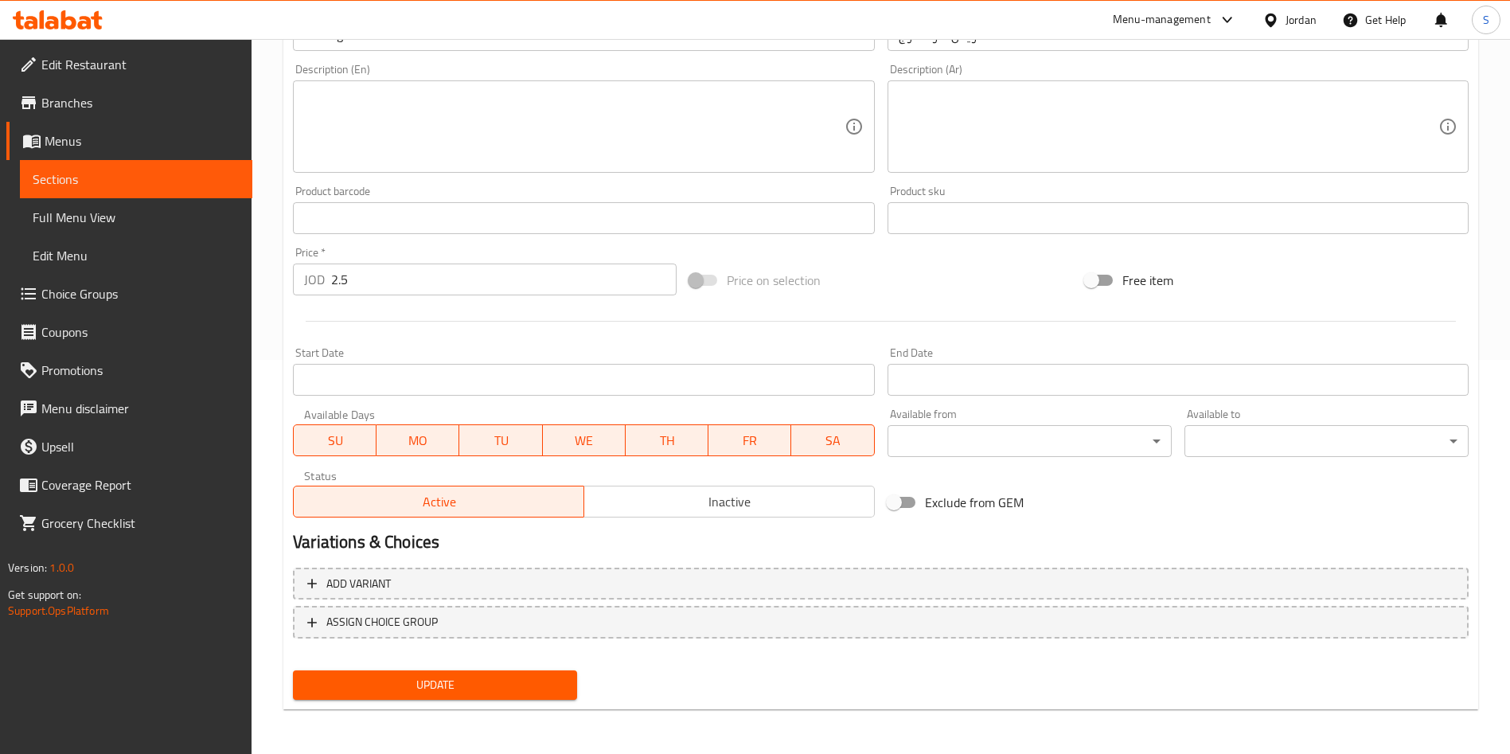
click at [482, 676] on span "Update" at bounding box center [435, 685] width 259 height 20
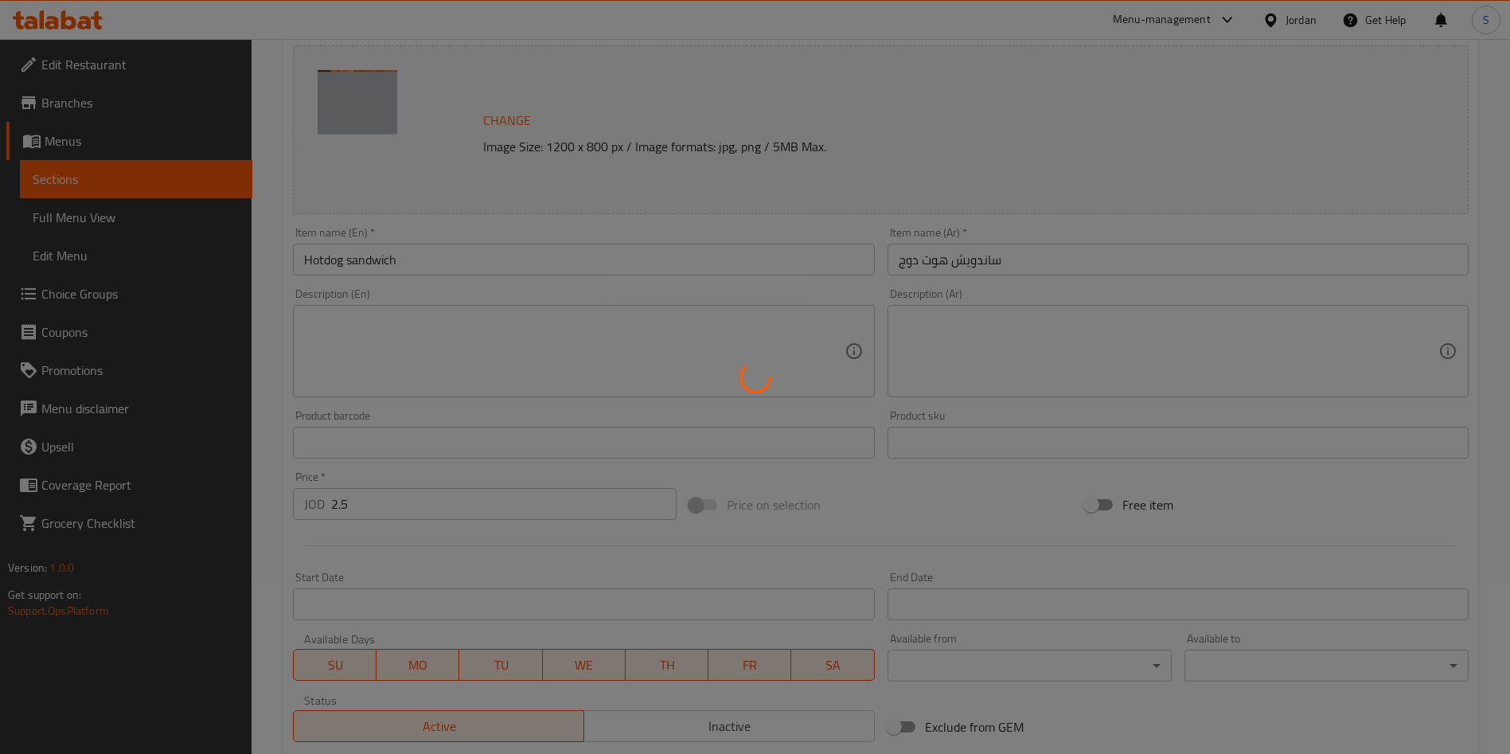
scroll to position [0, 0]
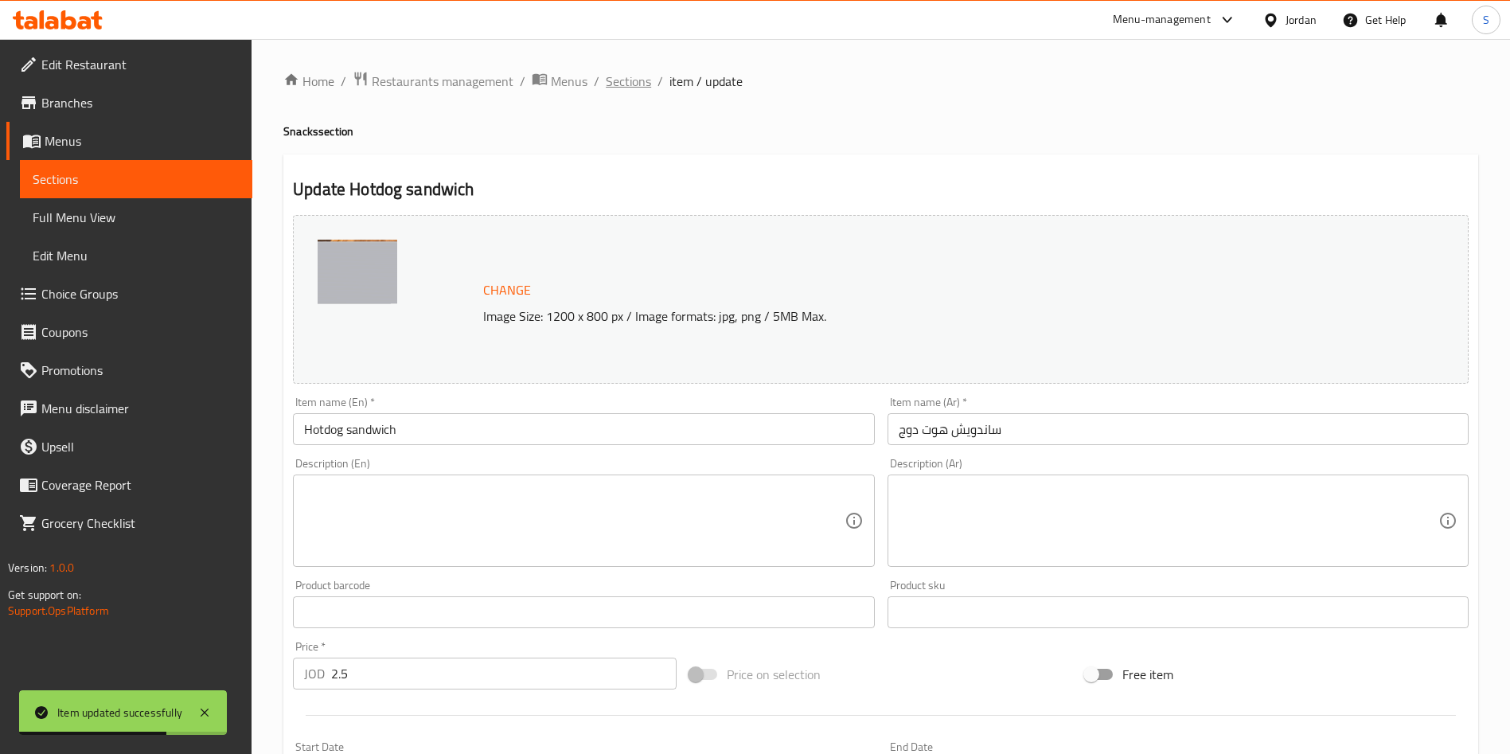
click at [609, 86] on span "Sections" at bounding box center [628, 81] width 45 height 19
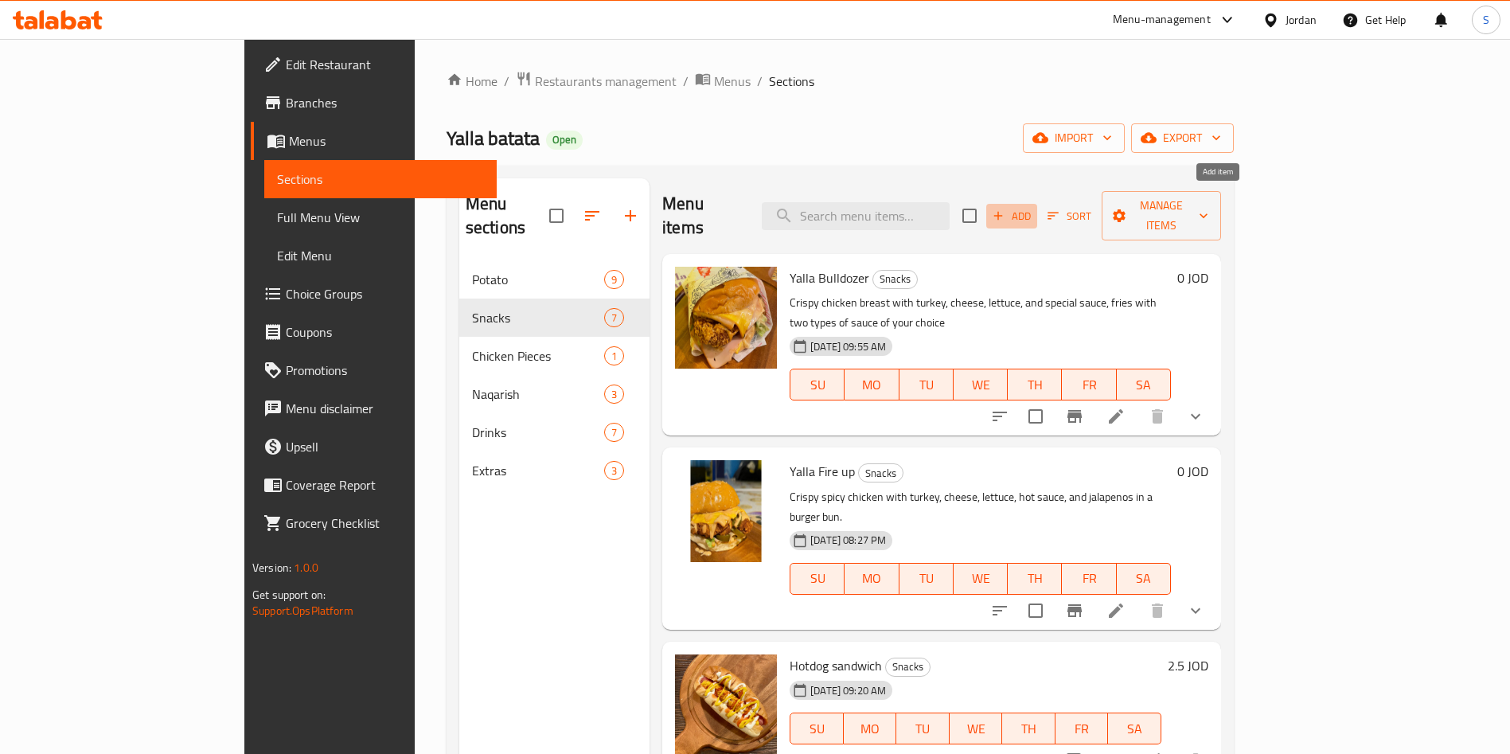
click at [1033, 207] on span "Add" at bounding box center [1011, 216] width 43 height 18
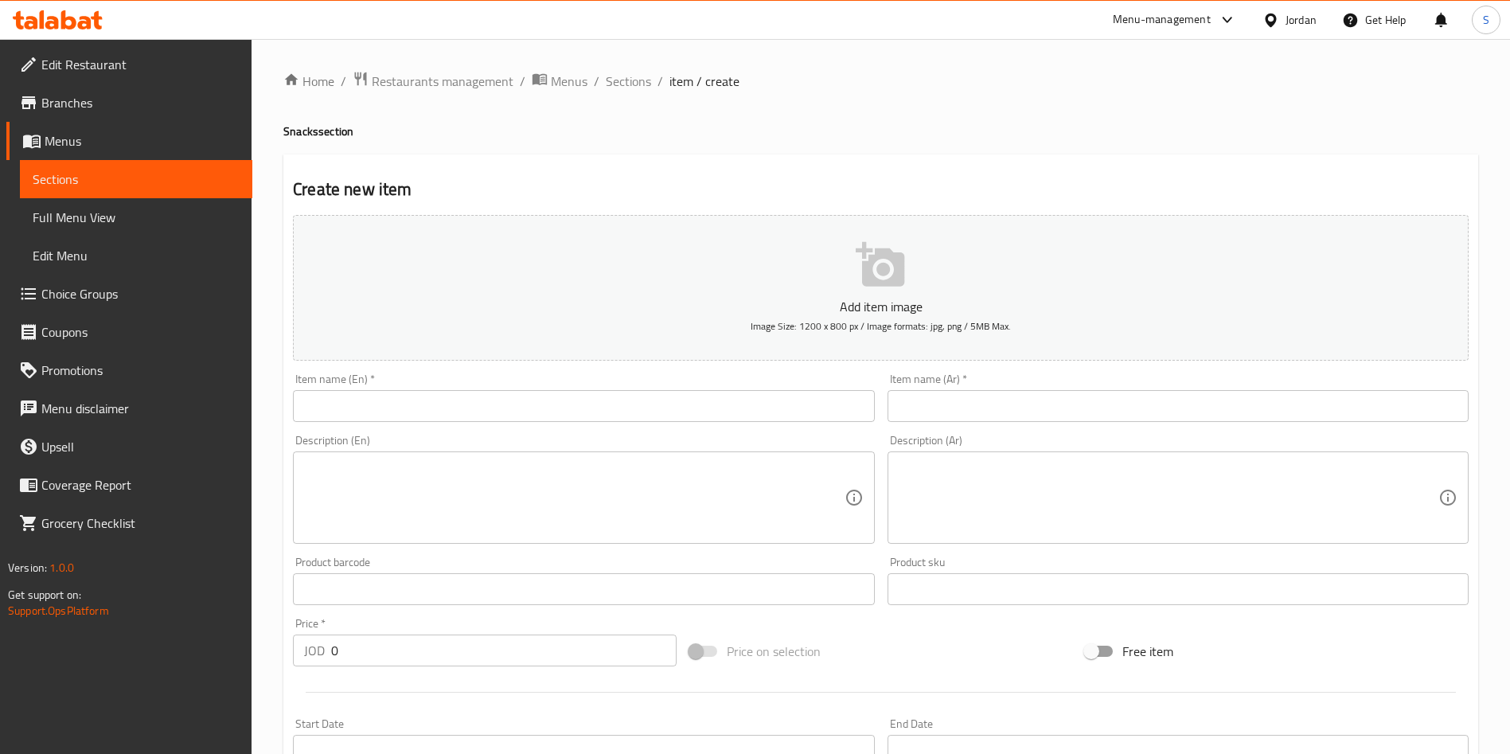
click at [1007, 409] on input "text" at bounding box center [1178, 406] width 581 height 32
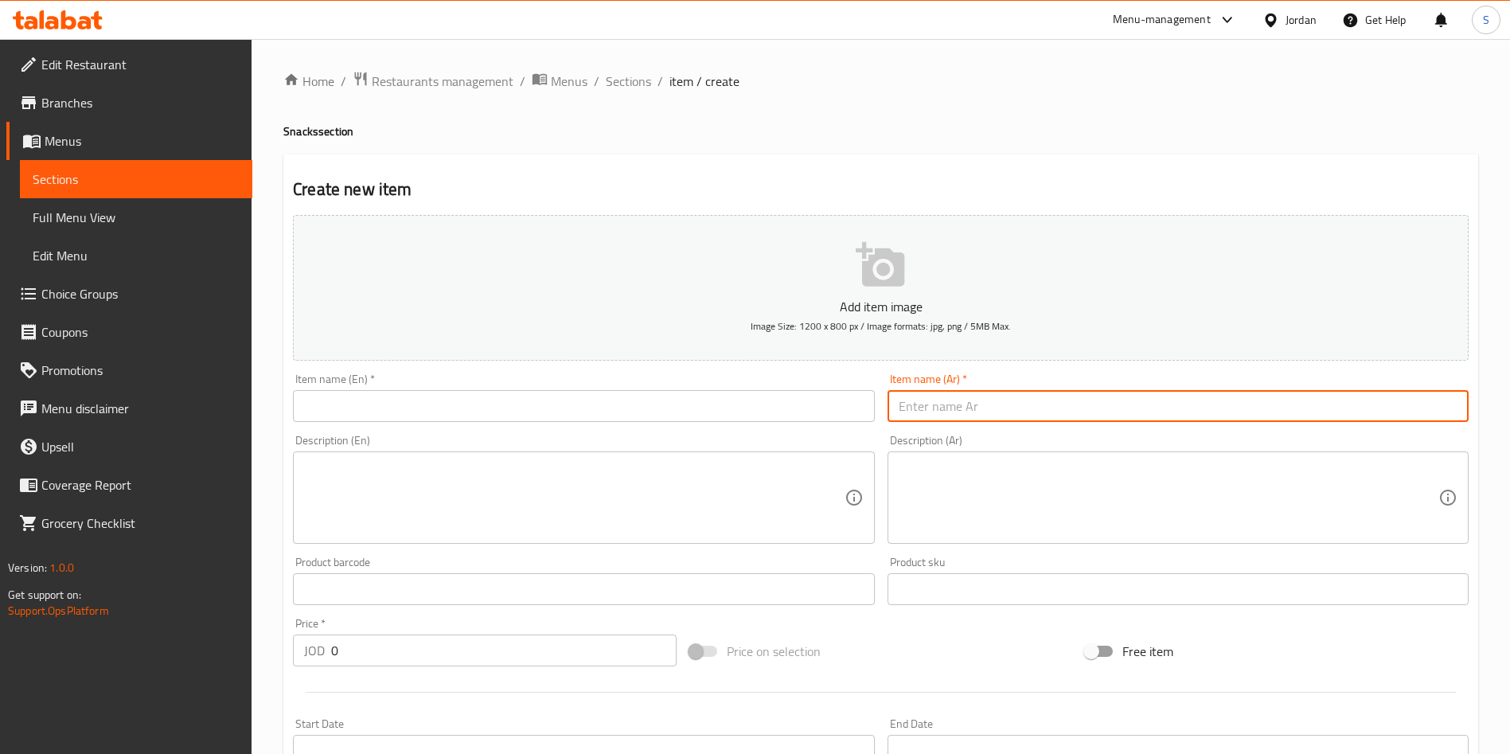
click at [584, 413] on input "text" at bounding box center [583, 406] width 581 height 32
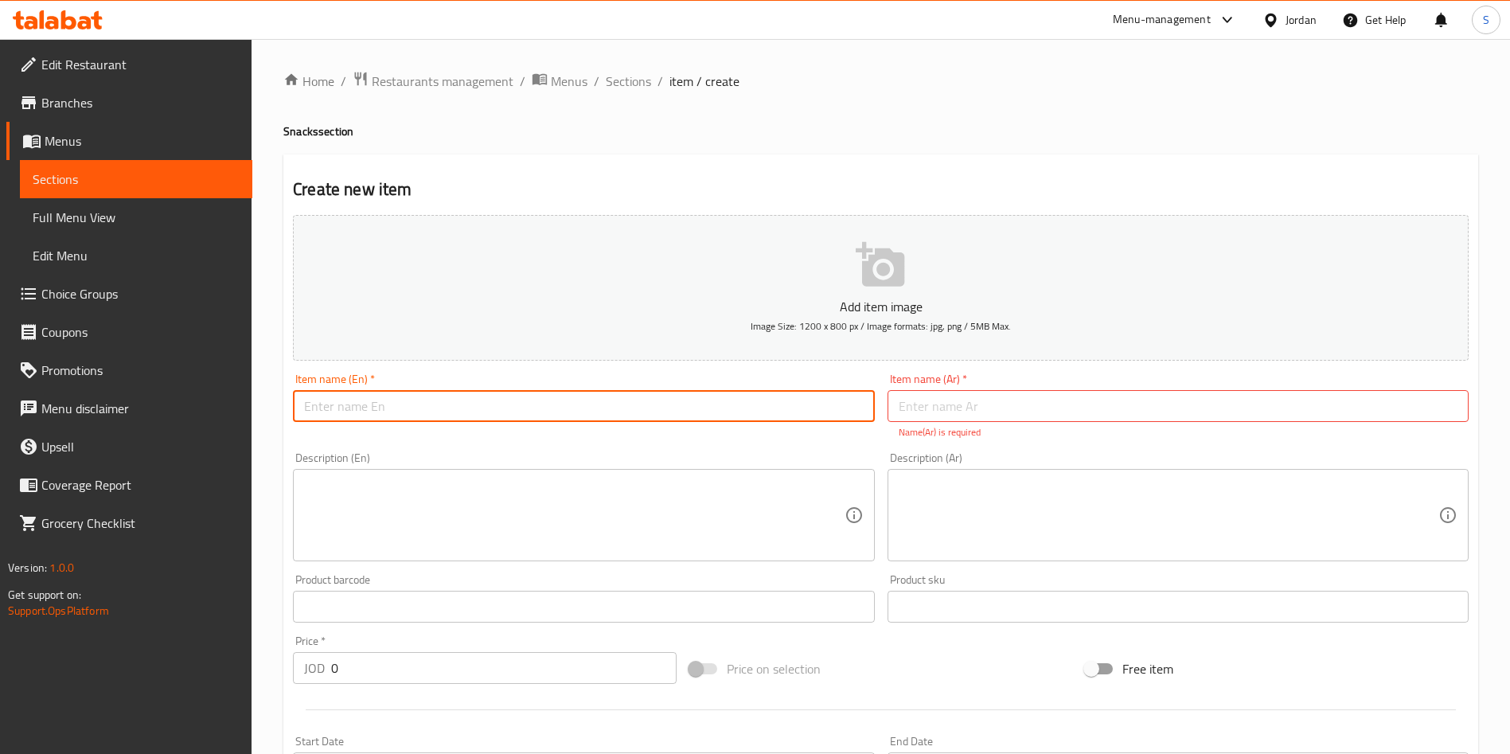
click at [425, 405] on input "text" at bounding box center [583, 406] width 581 height 32
drag, startPoint x: 347, startPoint y: 411, endPoint x: 573, endPoint y: 411, distance: 226.1
click at [573, 411] on input "Hotdog sandwich" at bounding box center [583, 406] width 581 height 32
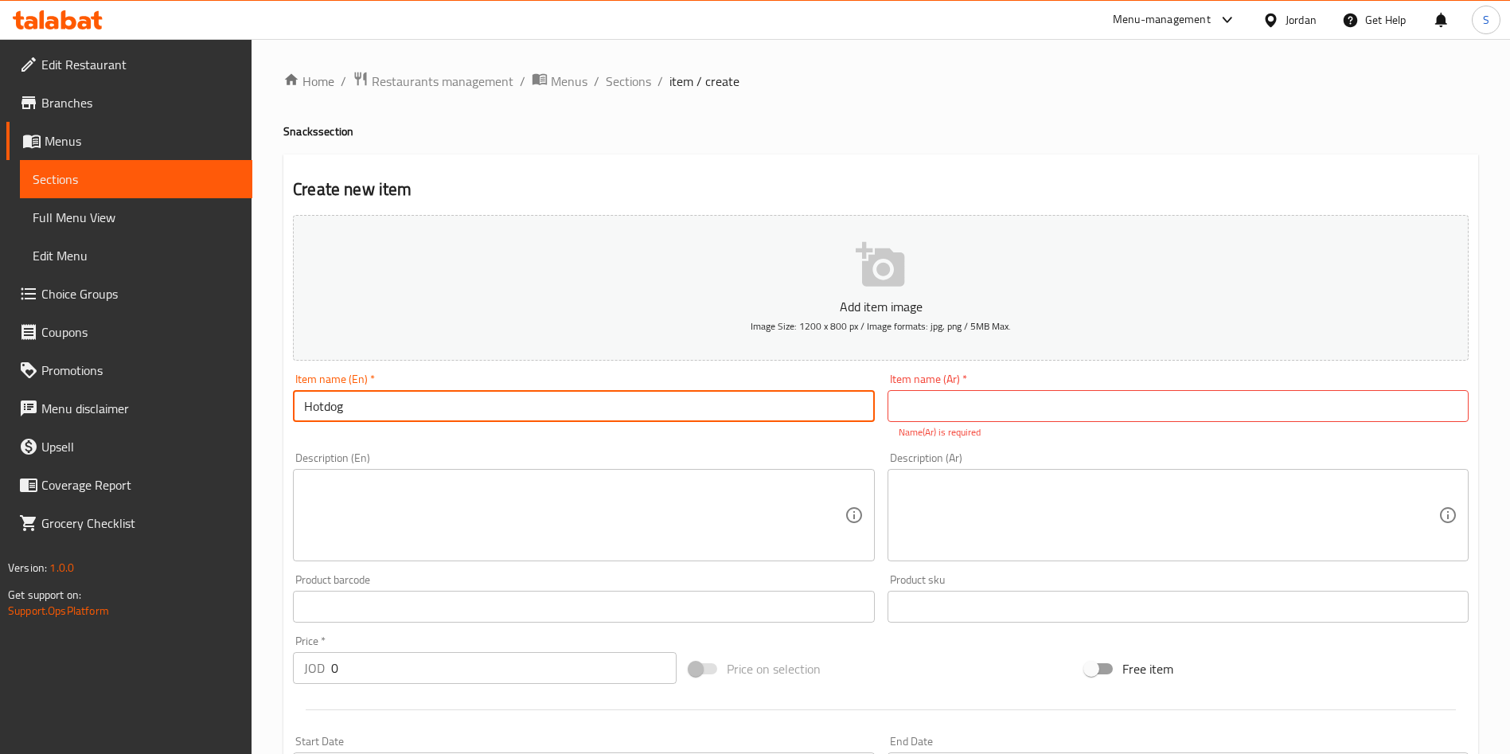
click at [564, 411] on input "Hotdog" at bounding box center [583, 406] width 581 height 32
type input "Hotdog Meal"
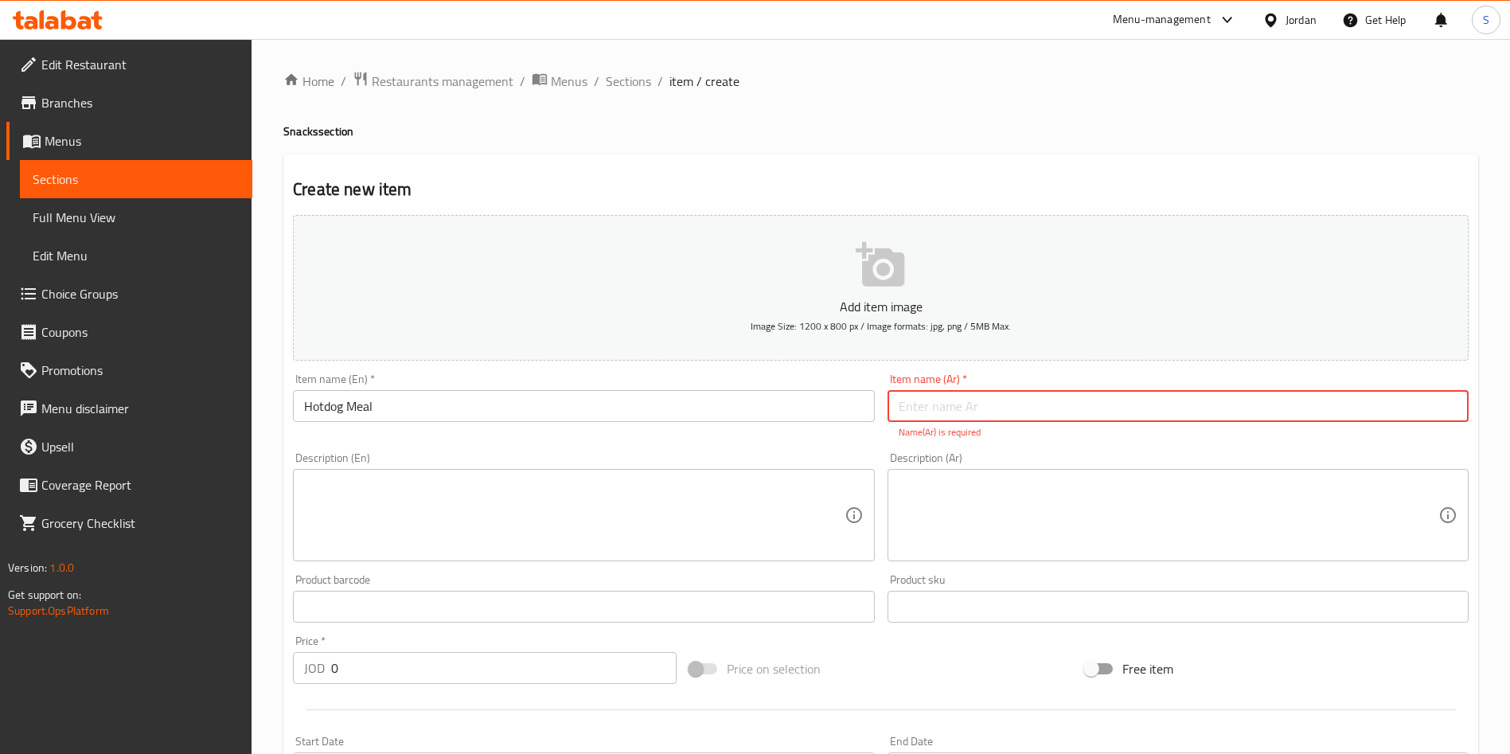
click at [1053, 396] on input "text" at bounding box center [1178, 406] width 581 height 32
click at [1090, 406] on input "text" at bounding box center [1178, 406] width 581 height 32
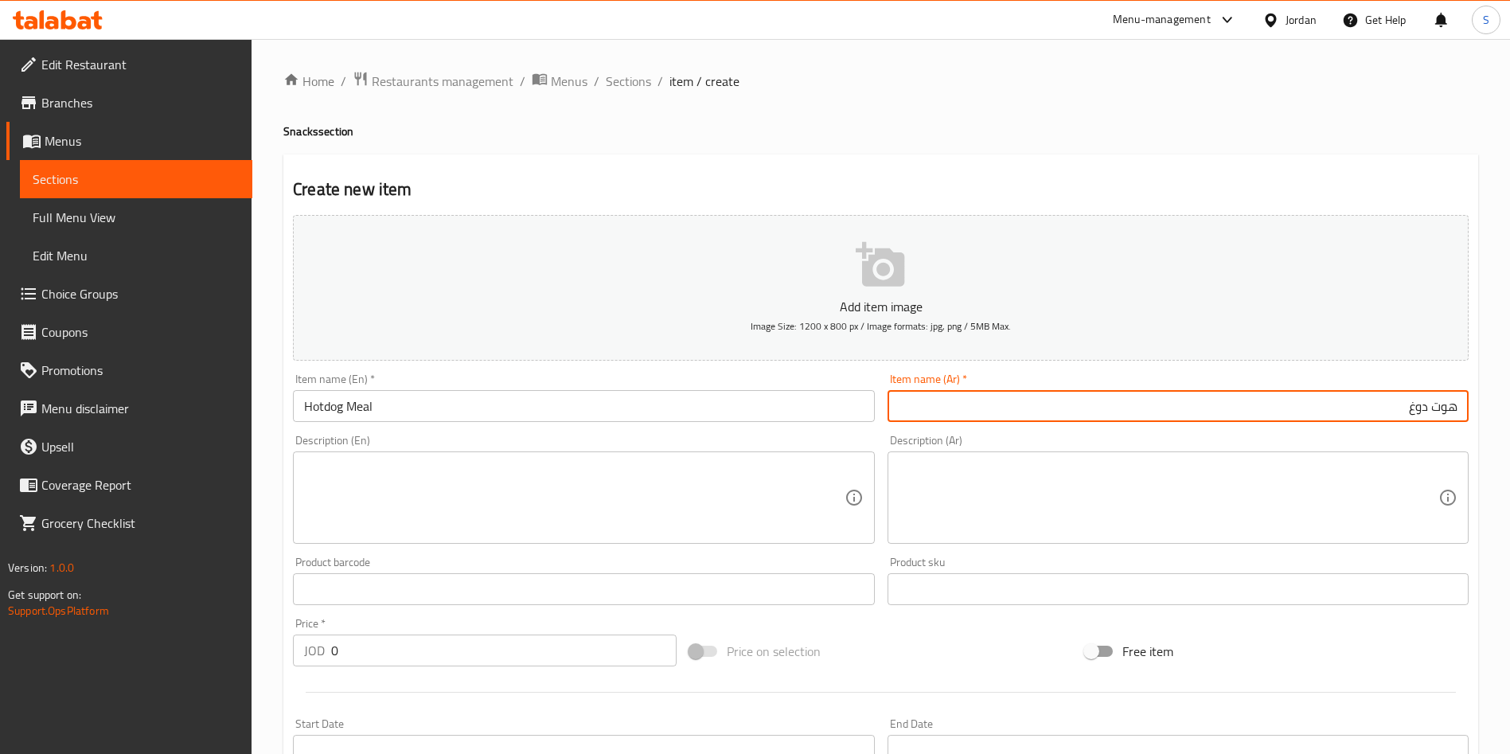
click at [1450, 407] on input "هوت دوغ" at bounding box center [1178, 406] width 581 height 32
click at [1467, 403] on input "هوت دوغ" at bounding box center [1178, 406] width 581 height 32
click at [1299, 420] on input "وجبة هوت دوغ" at bounding box center [1178, 406] width 581 height 32
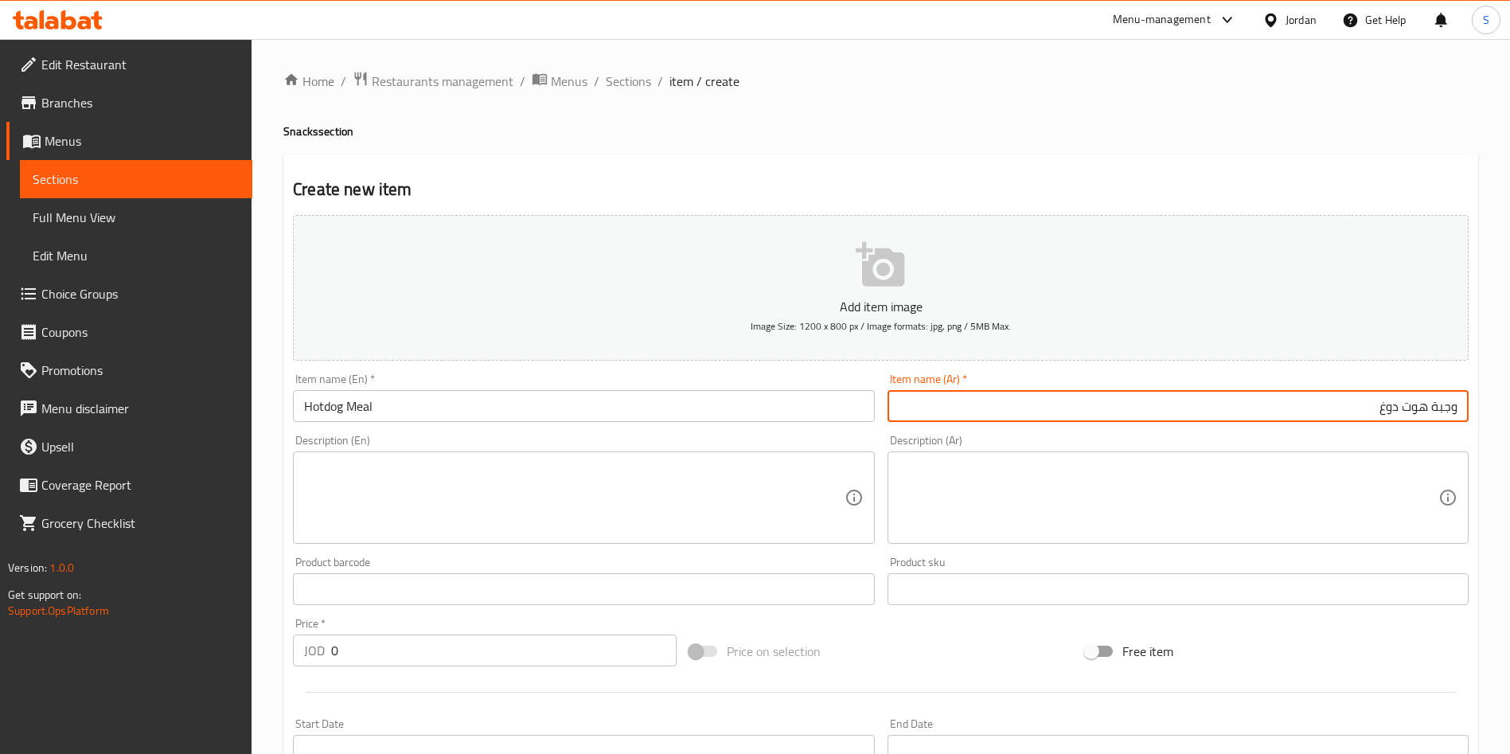
type input "وجبة هوت دوغ"
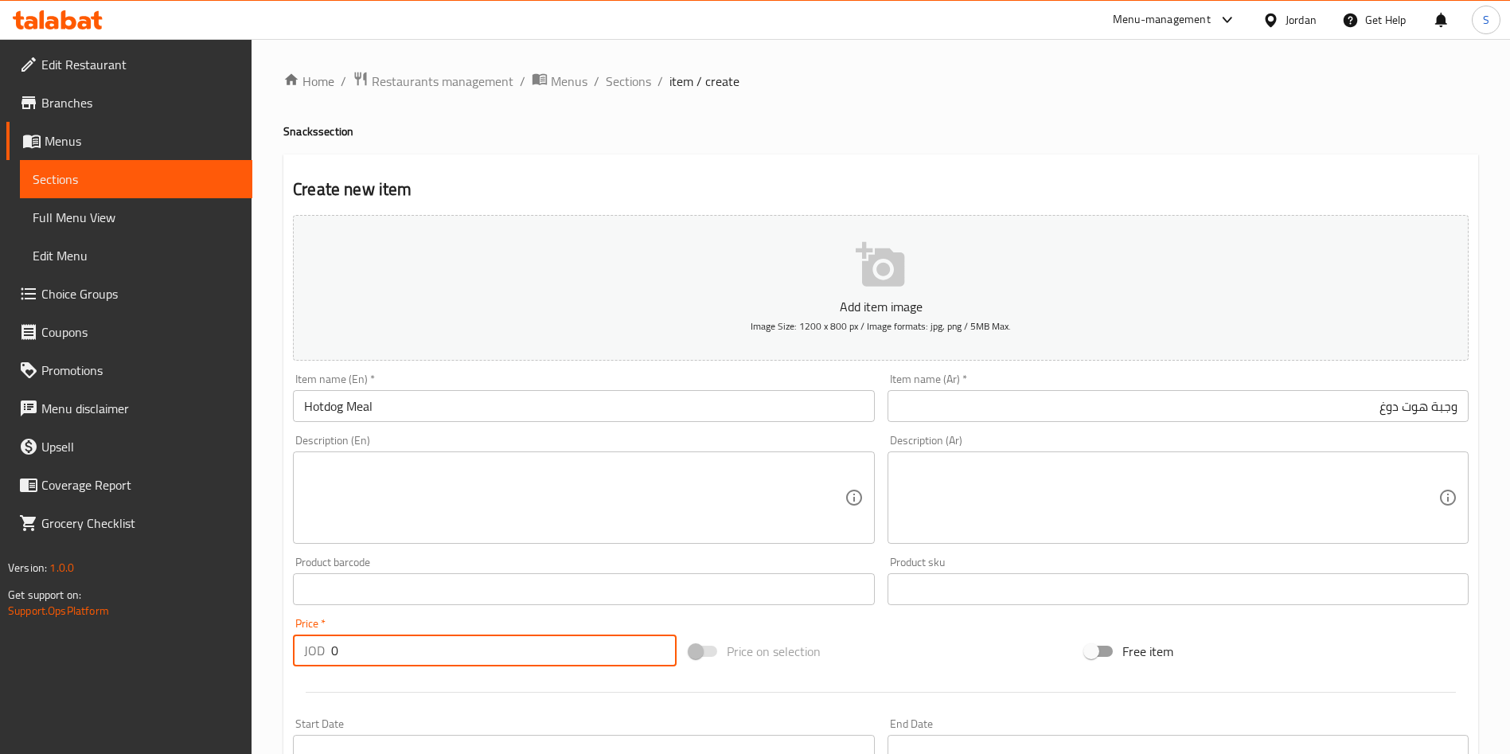
drag, startPoint x: 376, startPoint y: 642, endPoint x: 264, endPoint y: 630, distance: 112.2
click at [264, 630] on div "Home / Restaurants management / Menus / Sections / item / create Snacks section…" at bounding box center [881, 582] width 1259 height 1086
type input "3.20"
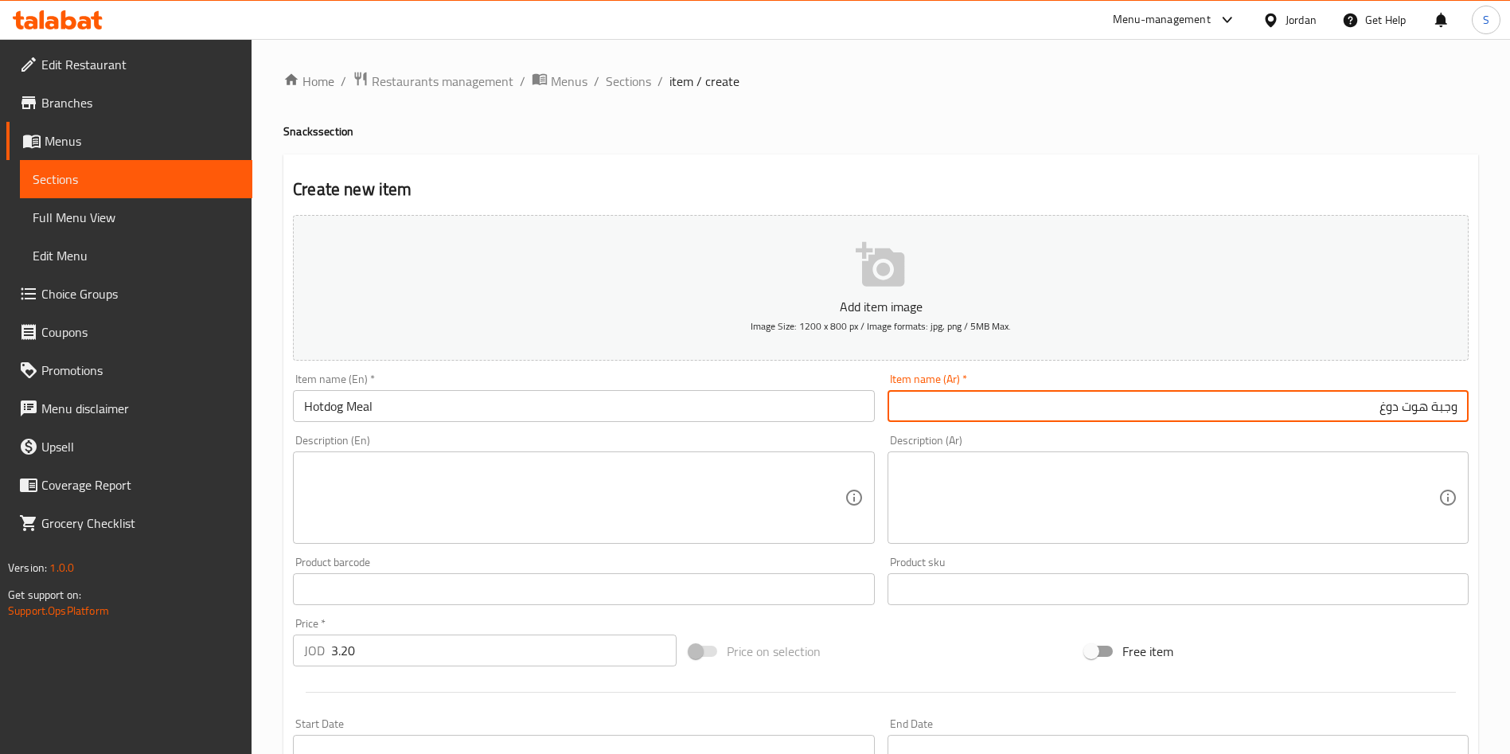
drag, startPoint x: 1311, startPoint y: 412, endPoint x: 1499, endPoint y: 408, distance: 187.9
click at [1499, 408] on div "Home / Restaurants management / Menus / Sections / item / create Snacks section…" at bounding box center [881, 582] width 1259 height 1086
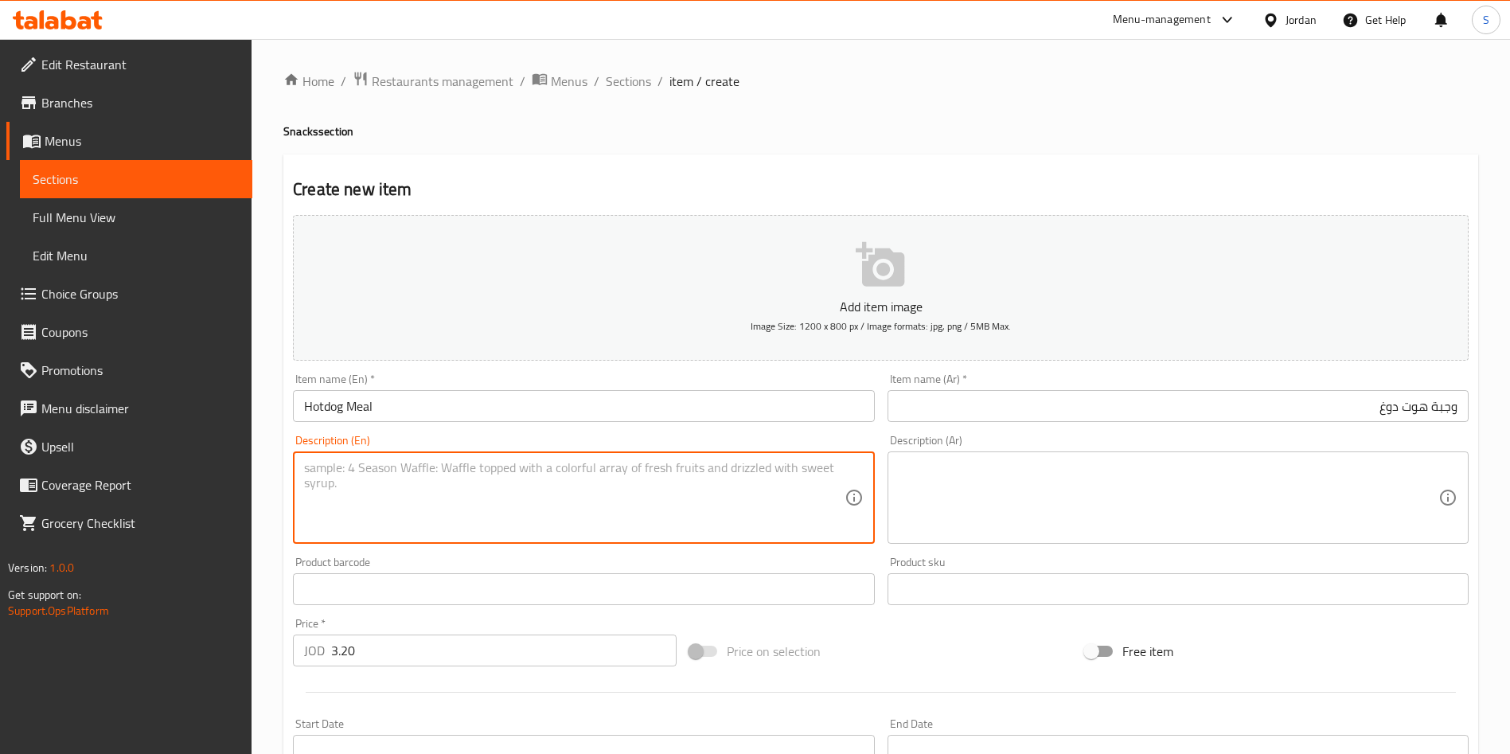
click at [694, 466] on textarea at bounding box center [574, 498] width 540 height 76
click at [484, 491] on textarea at bounding box center [574, 498] width 540 height 76
type textarea "Sandwich meal"
click at [1298, 511] on textarea at bounding box center [1169, 498] width 540 height 76
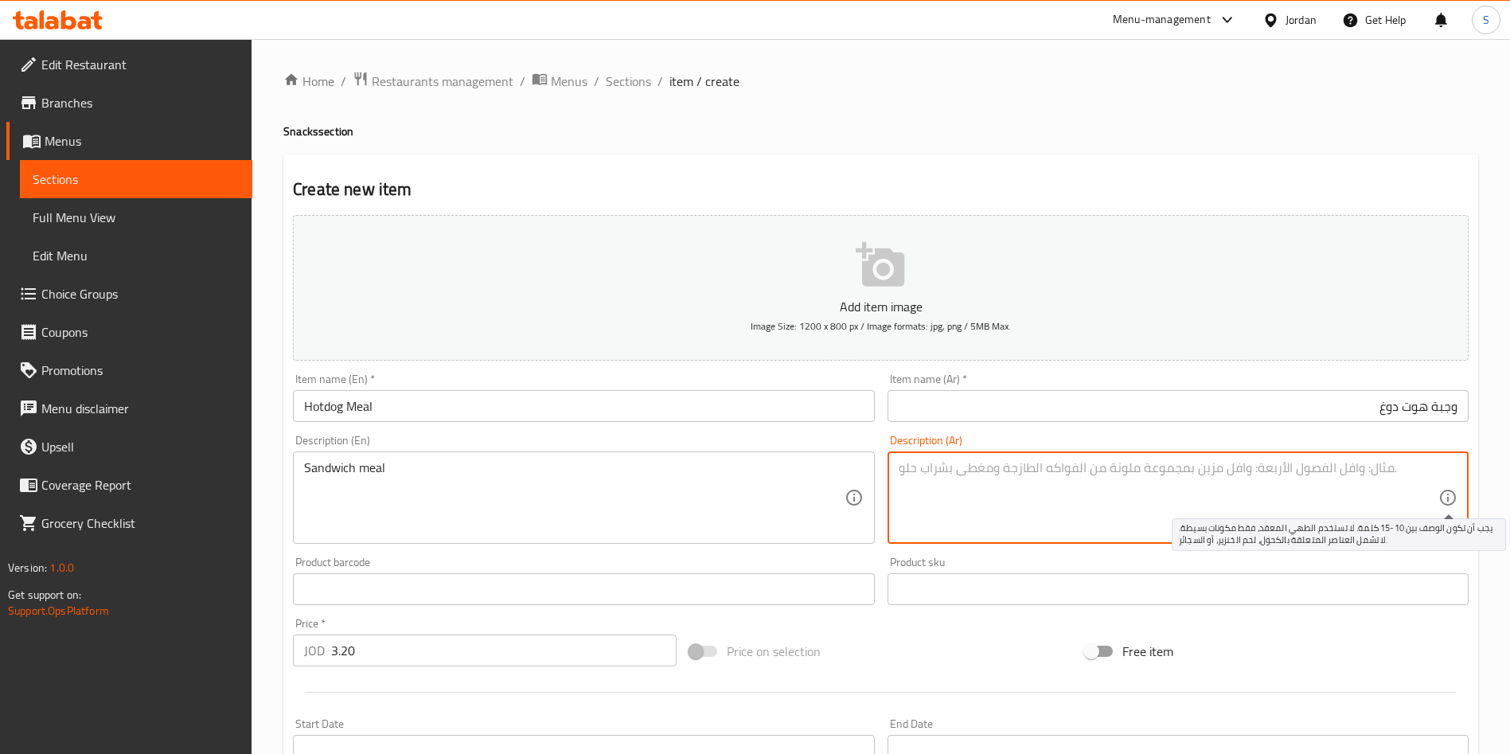
click at [1450, 474] on div "Description (Ar)" at bounding box center [1178, 497] width 581 height 92
type textarea "ساندويش"
click at [1450, 474] on div "ساندويش Description (Ar)" at bounding box center [1178, 497] width 581 height 92
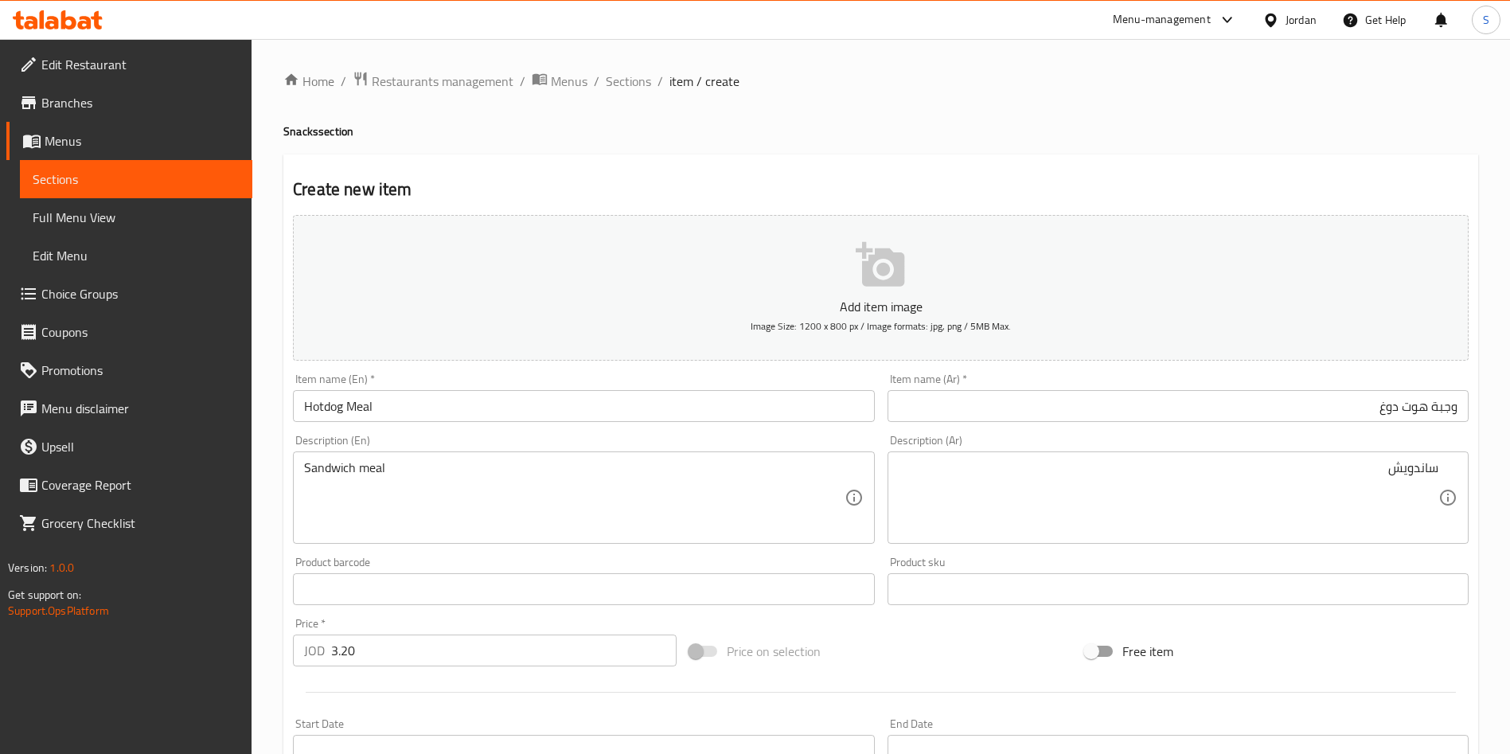
click at [1418, 440] on div "Description (Ar) ساندويش Description (Ar)" at bounding box center [1178, 489] width 581 height 109
click at [1466, 491] on div "ساندويش Description (Ar)" at bounding box center [1178, 497] width 581 height 92
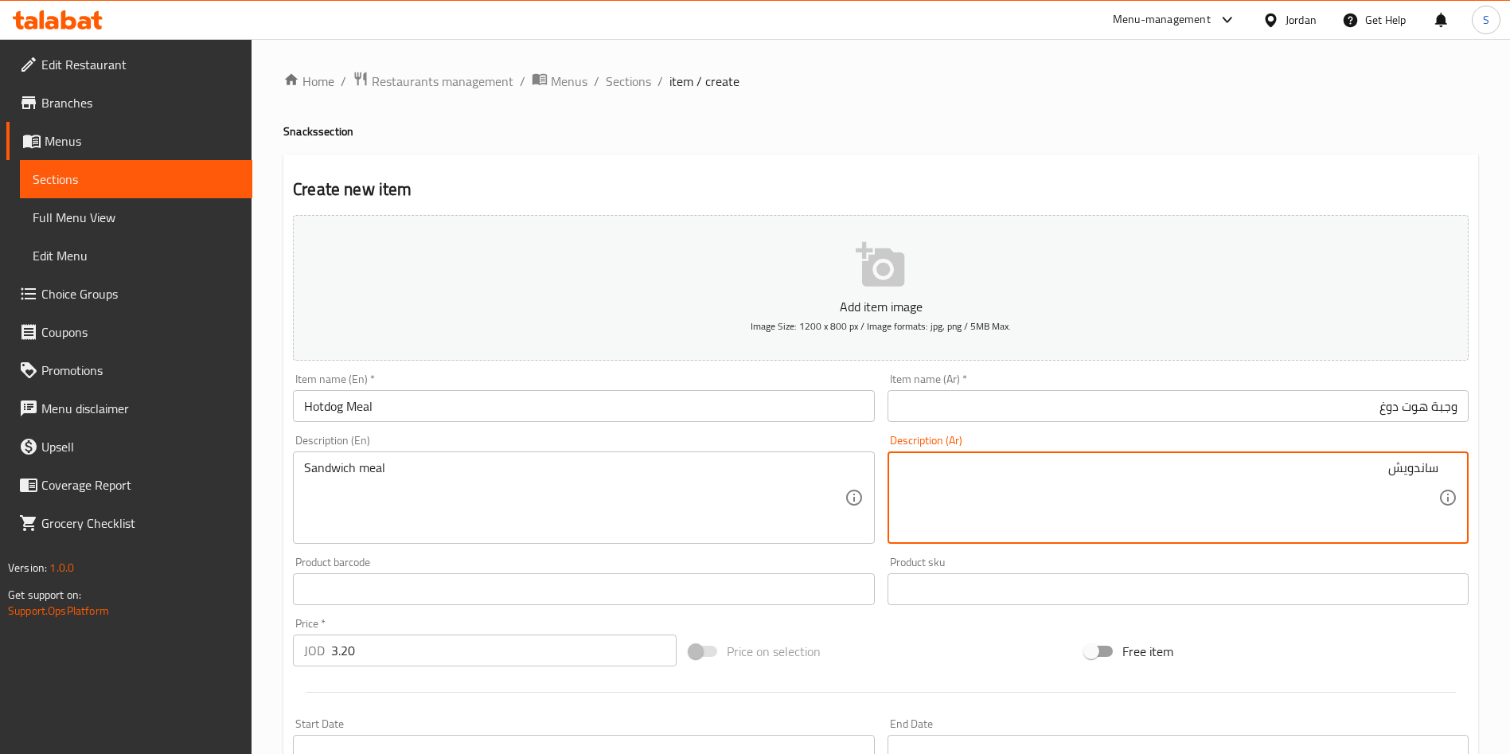
click at [1447, 474] on div "ساندويش Description (Ar)" at bounding box center [1178, 497] width 581 height 92
click at [1426, 460] on textarea "ساندويش" at bounding box center [1169, 498] width 540 height 76
click at [1432, 465] on textarea "ساندويش" at bounding box center [1169, 498] width 540 height 76
click at [1440, 472] on div "ساندويش Description (Ar)" at bounding box center [1178, 497] width 581 height 92
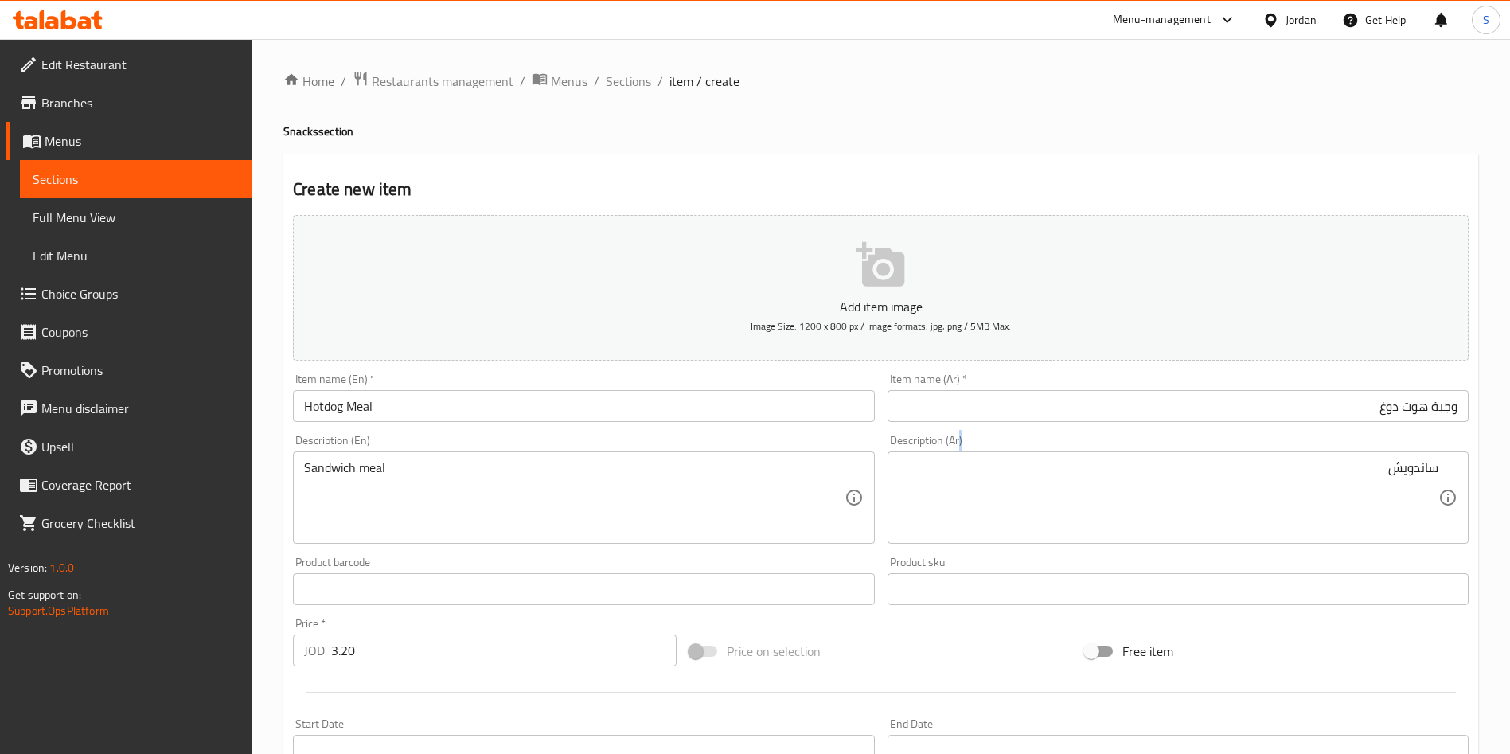
click at [1440, 472] on div "ساندويش Description (Ar)" at bounding box center [1178, 497] width 581 height 92
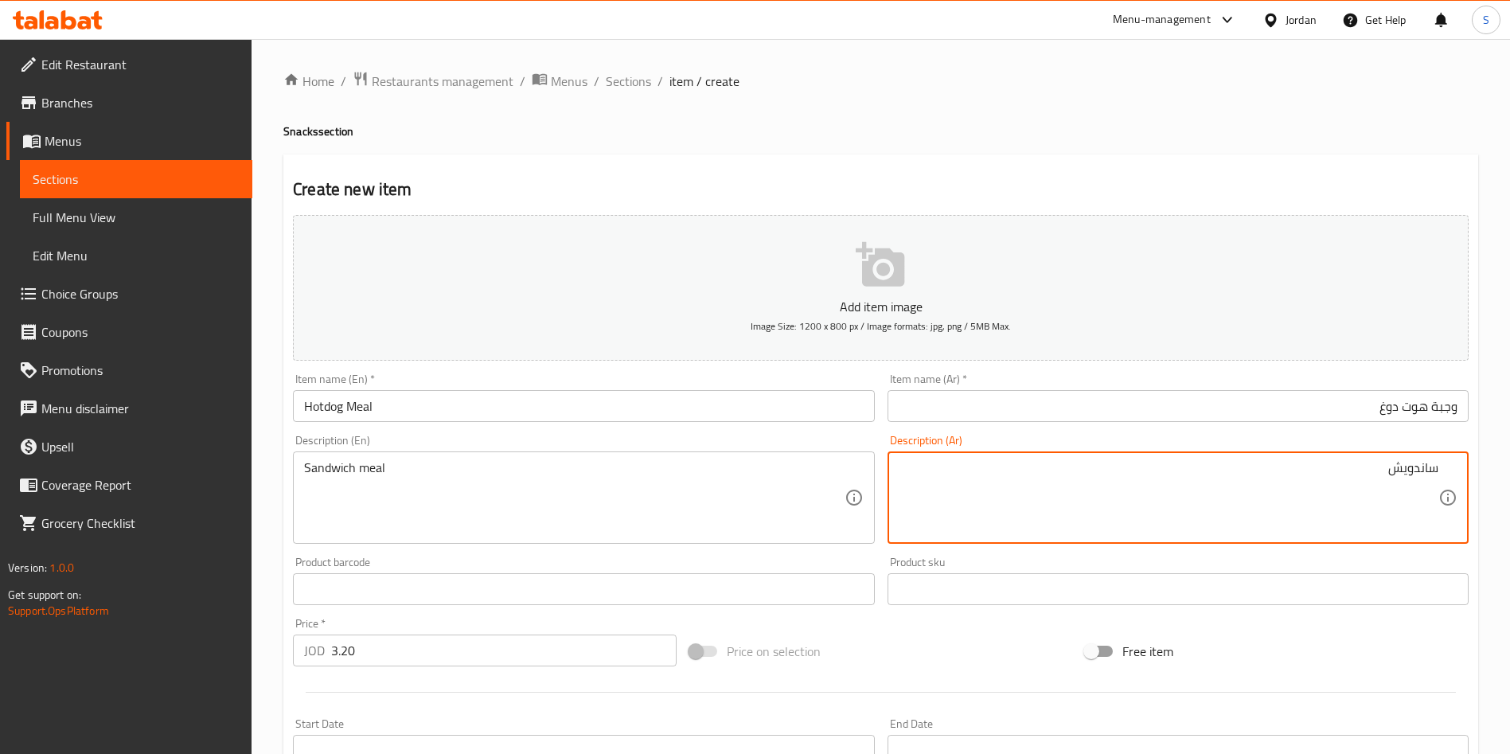
click at [1448, 477] on div "ساندويش Description (Ar)" at bounding box center [1178, 497] width 581 height 92
click at [1441, 471] on div "ساندويش Description (Ar)" at bounding box center [1178, 497] width 581 height 92
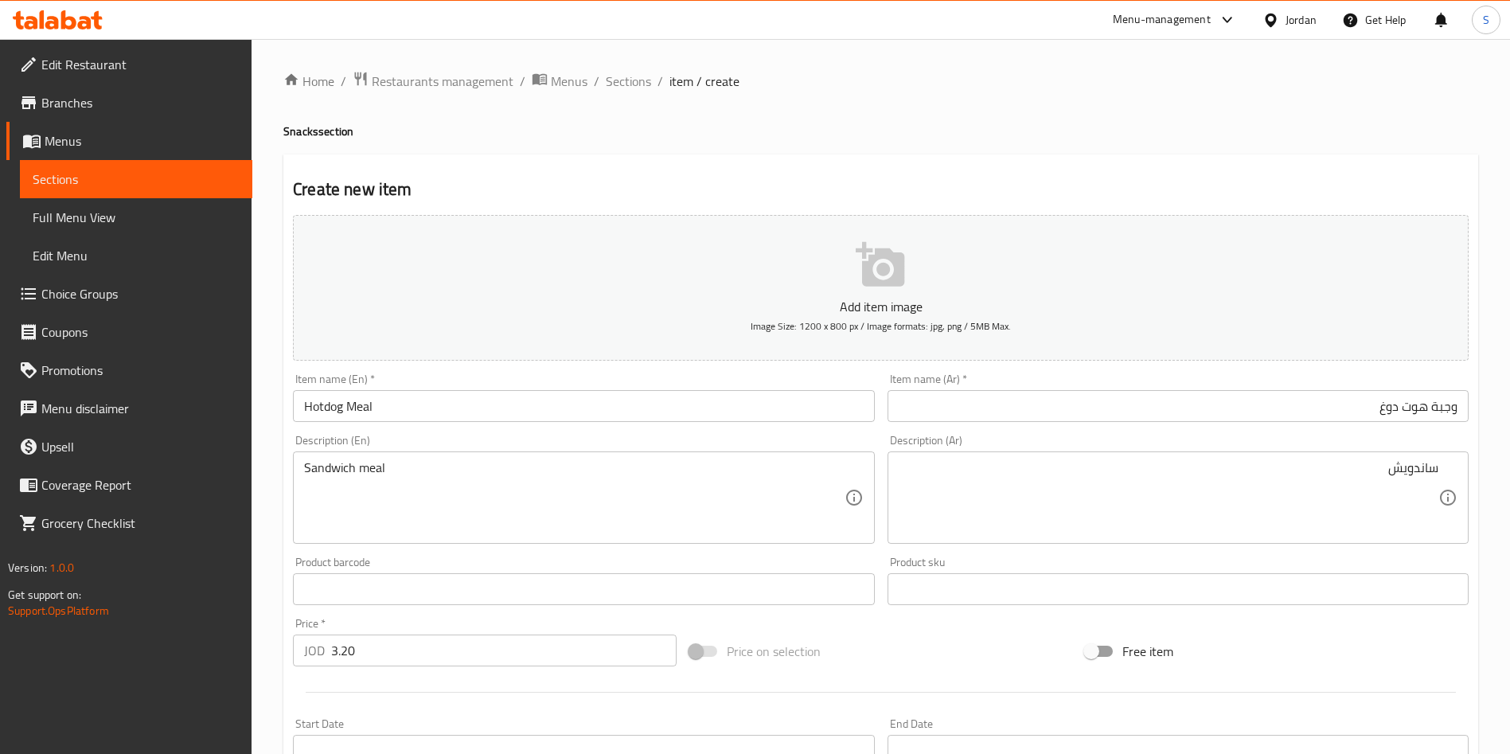
click at [1451, 471] on div "ساندويش Description (Ar)" at bounding box center [1178, 497] width 581 height 92
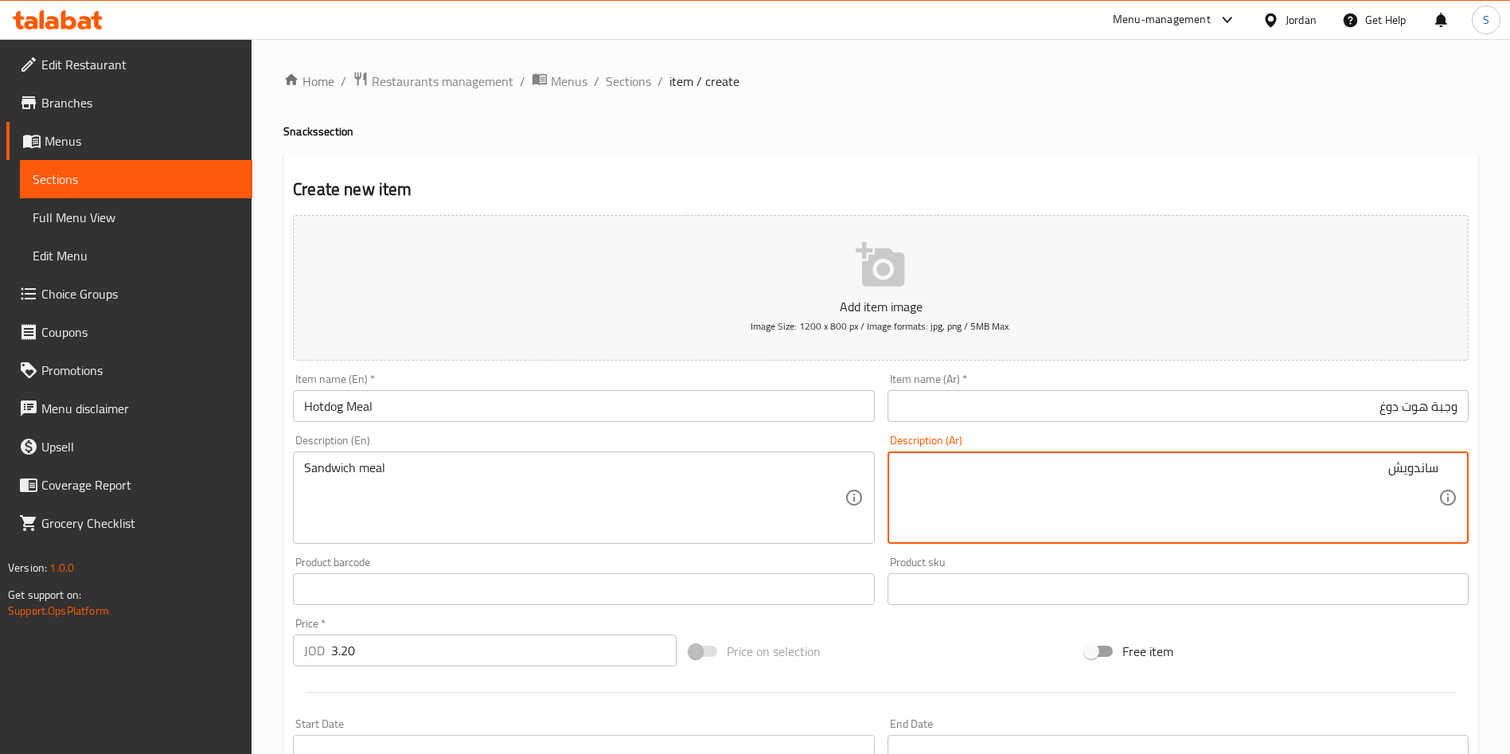
click at [1443, 463] on div "ساندويش Description (Ar)" at bounding box center [1178, 497] width 581 height 92
click at [1387, 466] on textarea "ساندويش" at bounding box center [1169, 498] width 540 height 76
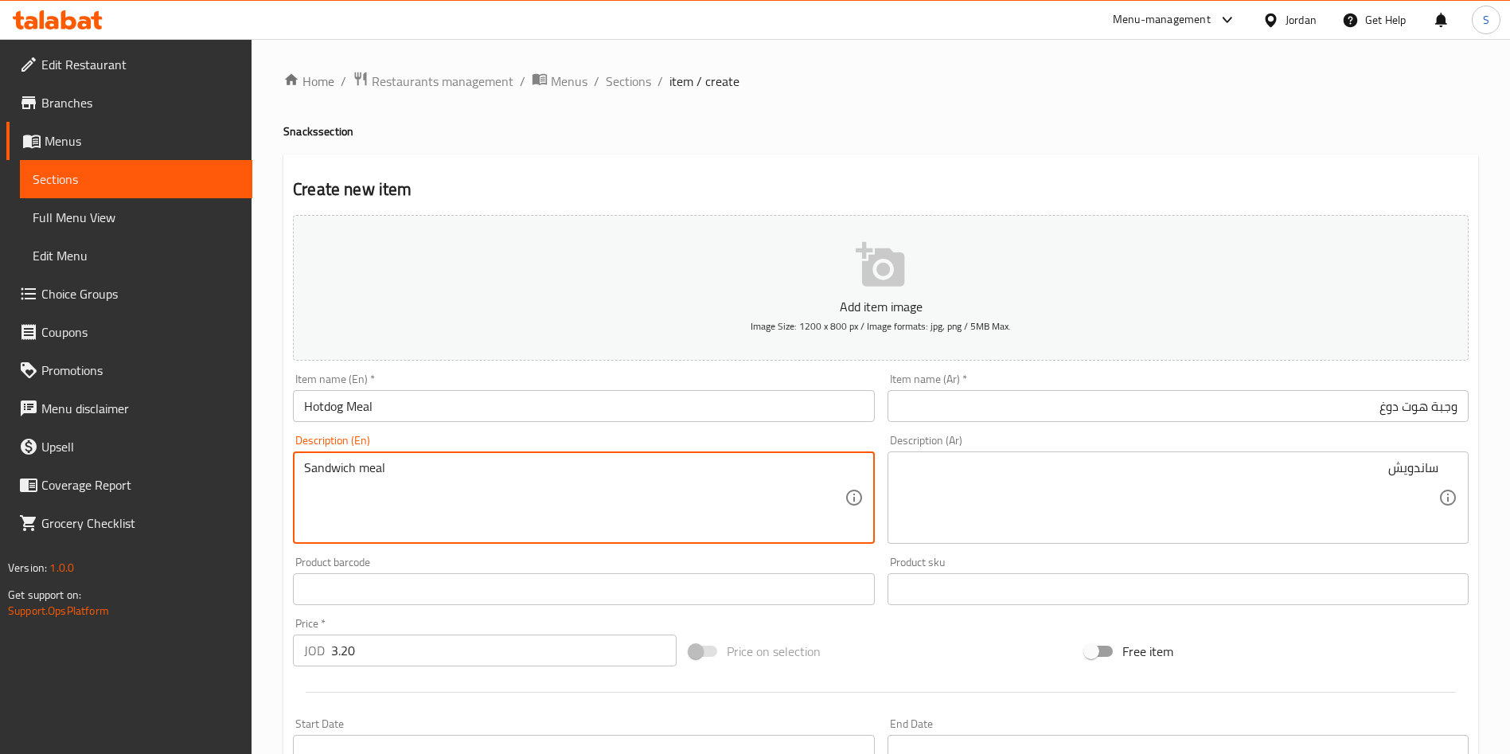
drag, startPoint x: 503, startPoint y: 463, endPoint x: 0, endPoint y: 456, distance: 503.2
type textarea "ص"
type textarea "With fries"
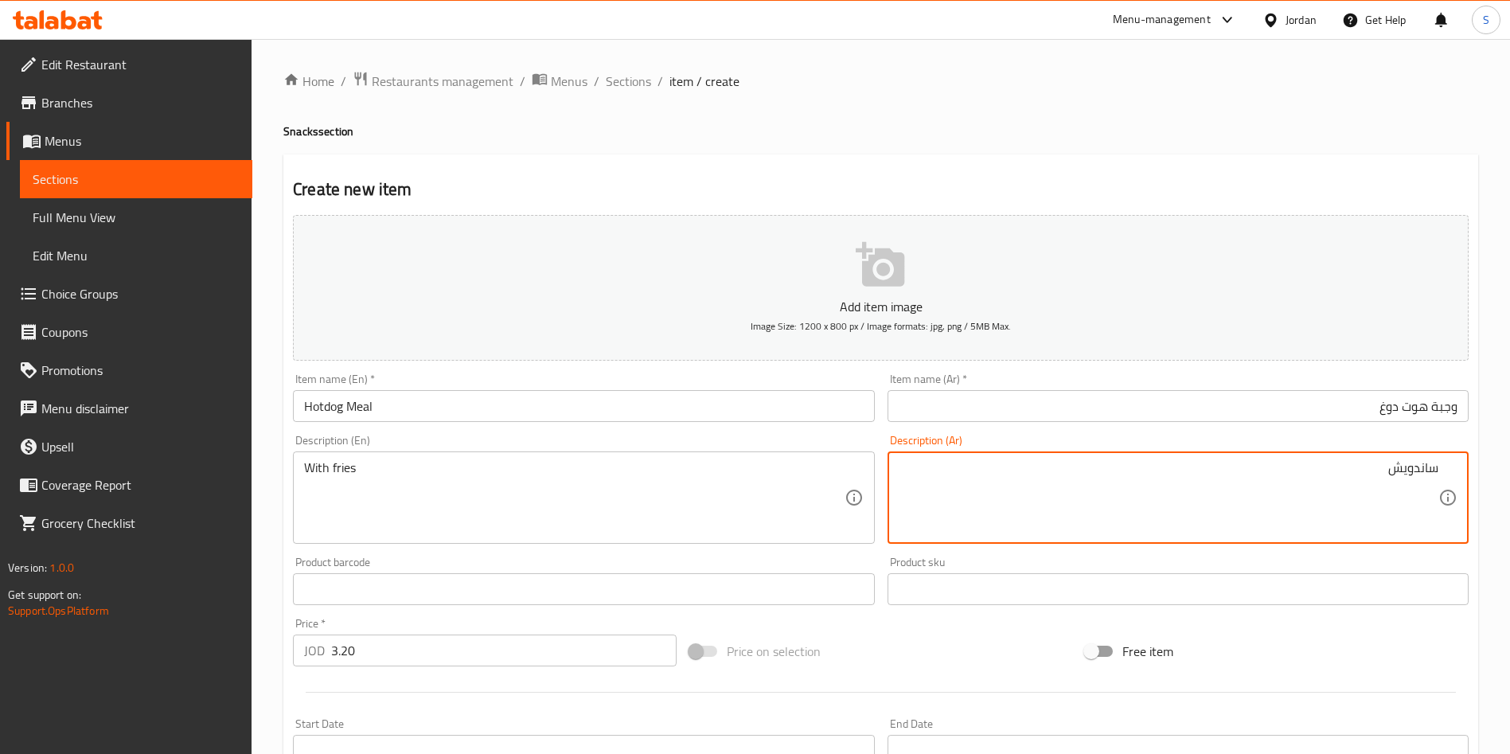
click at [1401, 485] on textarea "ساندويش" at bounding box center [1169, 498] width 540 height 76
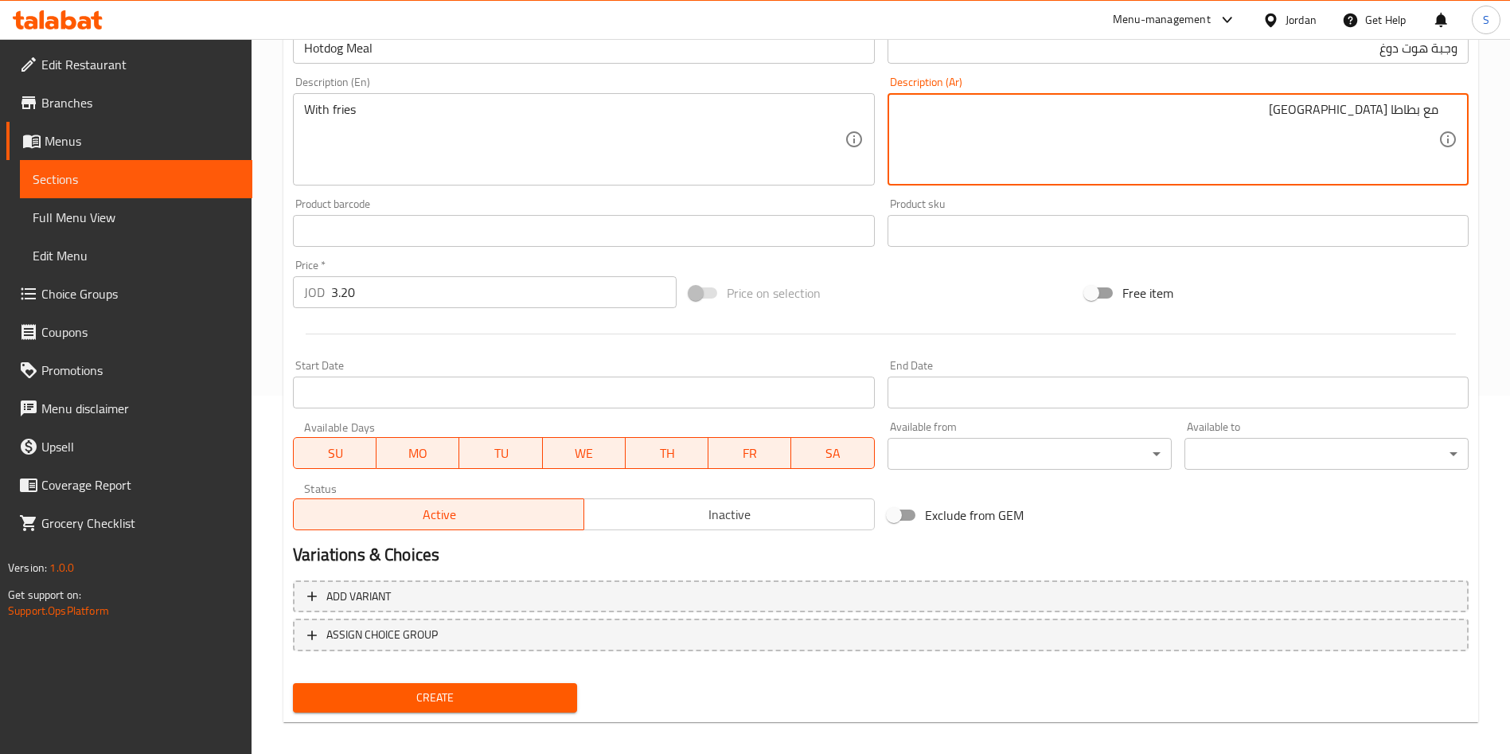
scroll to position [371, 0]
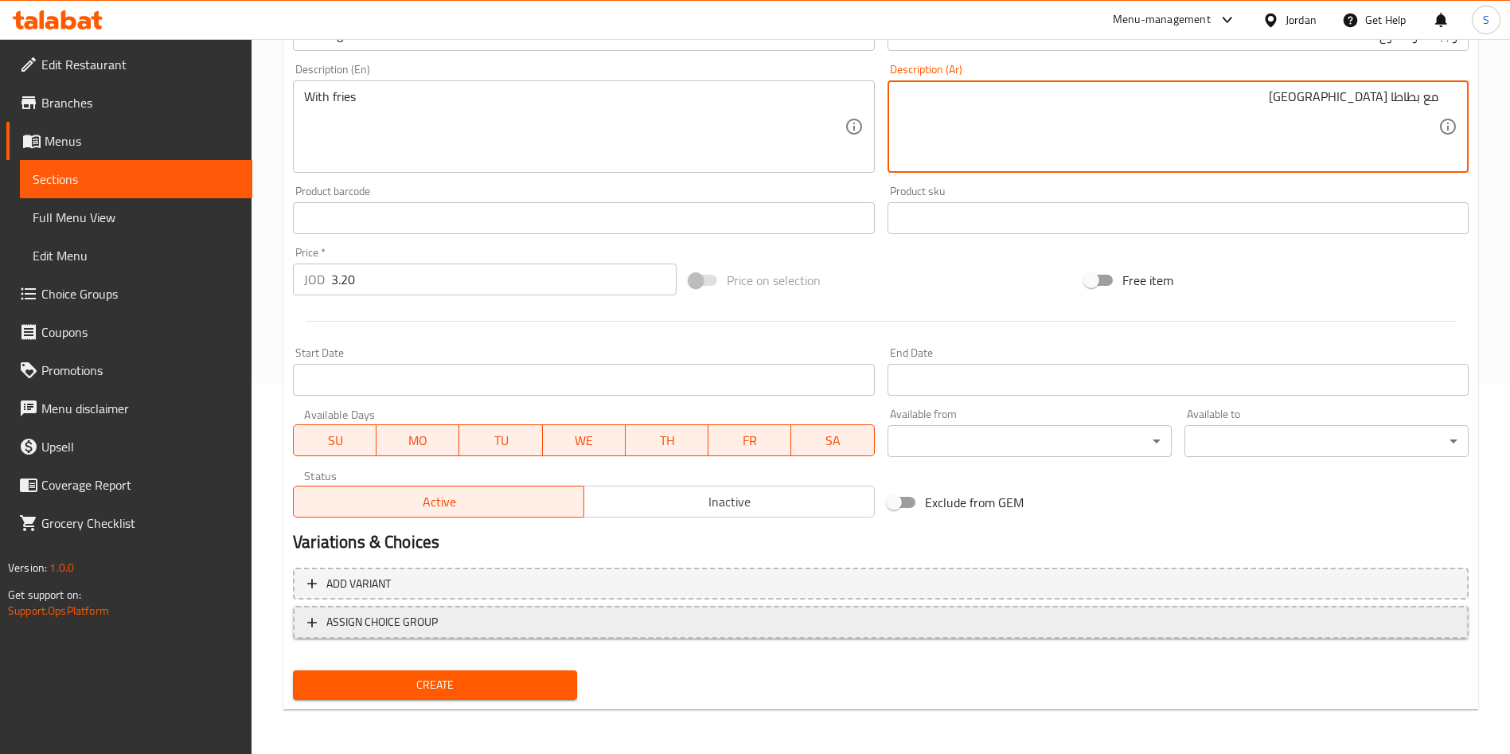
type textarea "مع بطاطا مقلية"
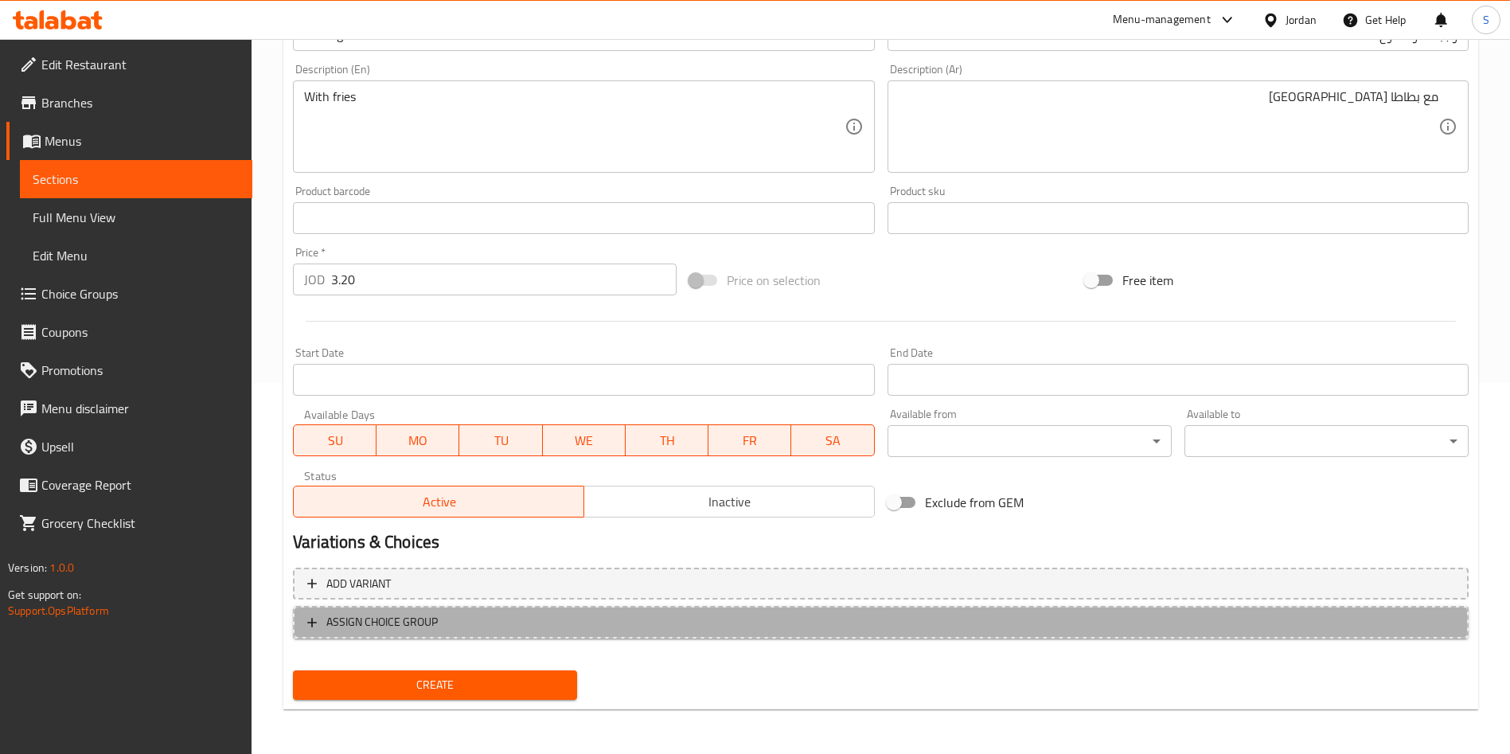
click at [466, 630] on span "ASSIGN CHOICE GROUP" at bounding box center [880, 622] width 1147 height 20
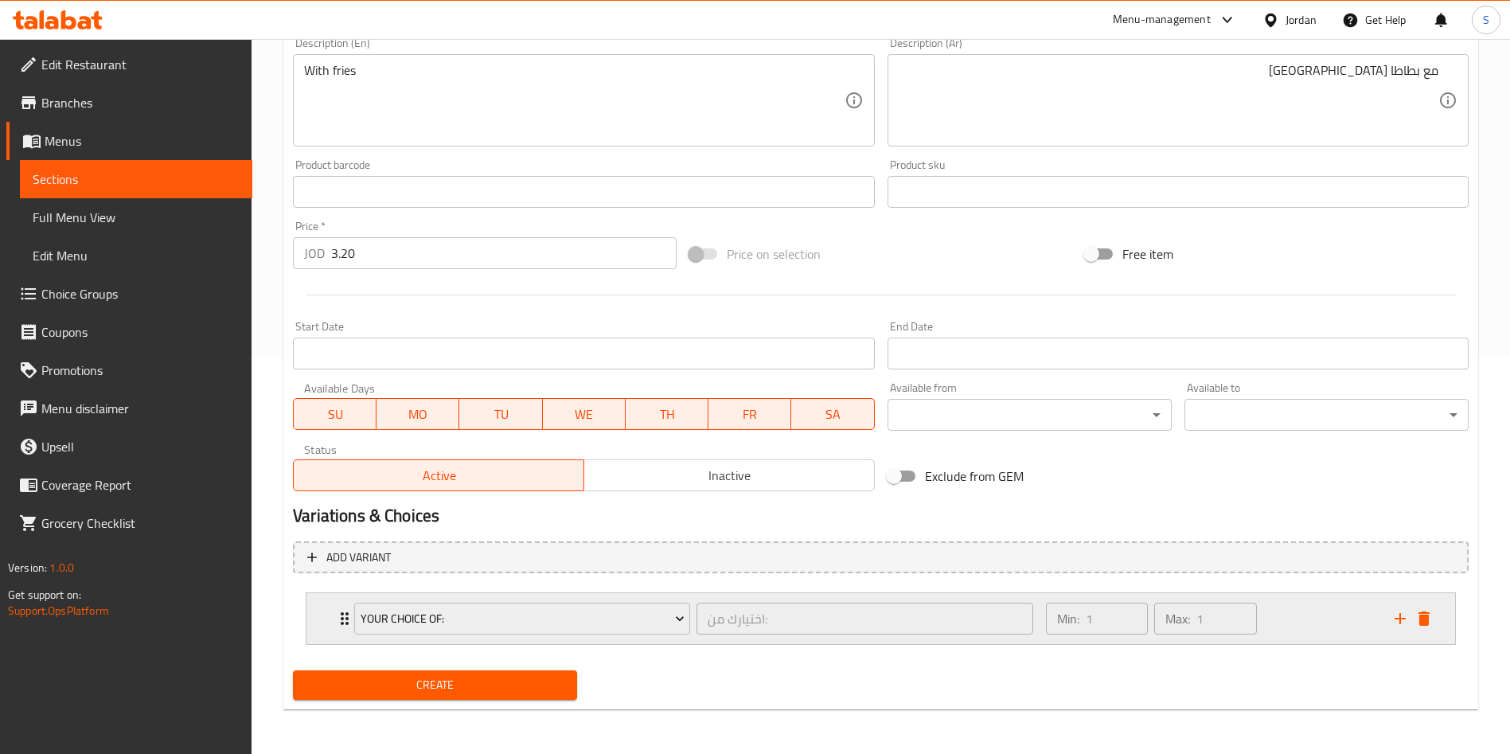
click at [325, 618] on div "Your Choice Of: اختيارك من: ​ Min: 1 ​ Max: 1 ​" at bounding box center [880, 618] width 1149 height 51
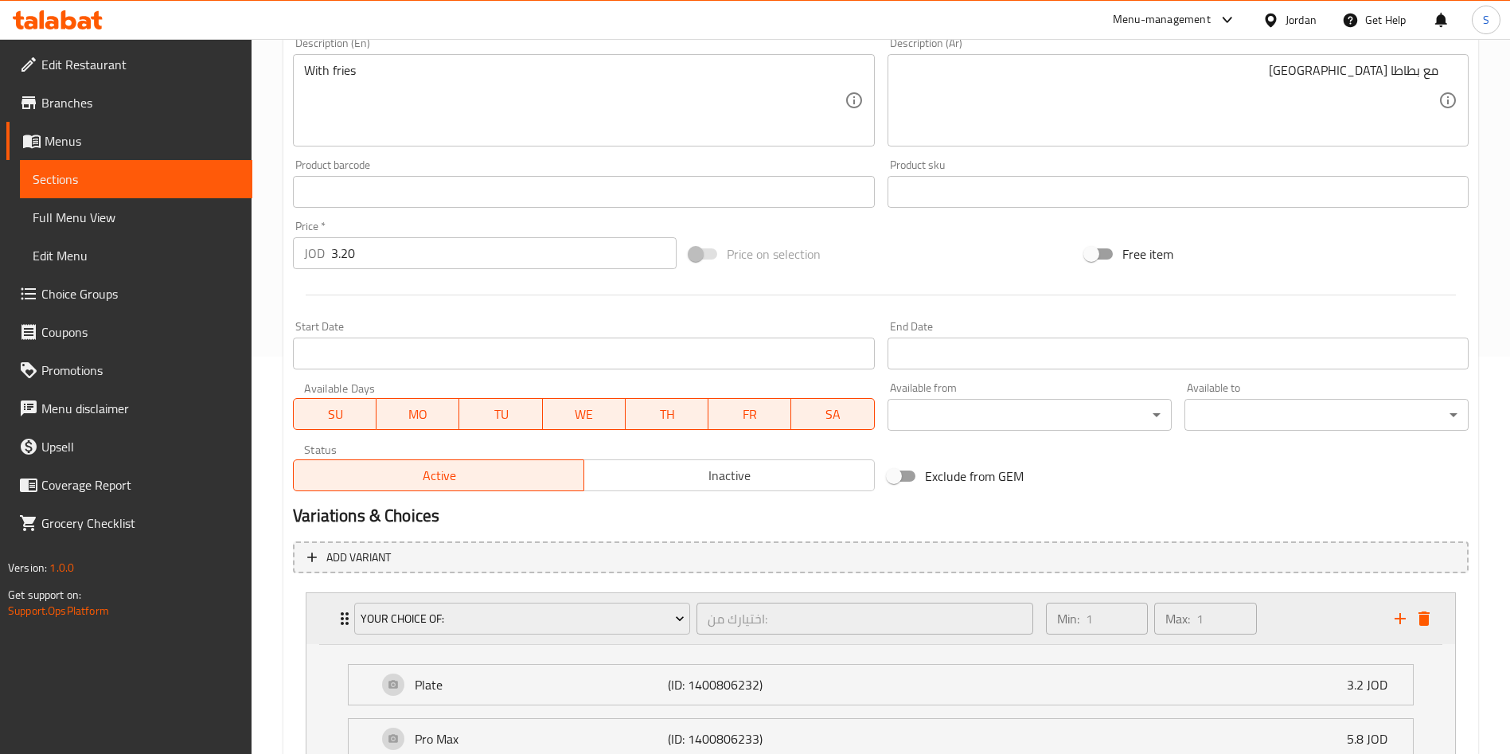
scroll to position [538, 0]
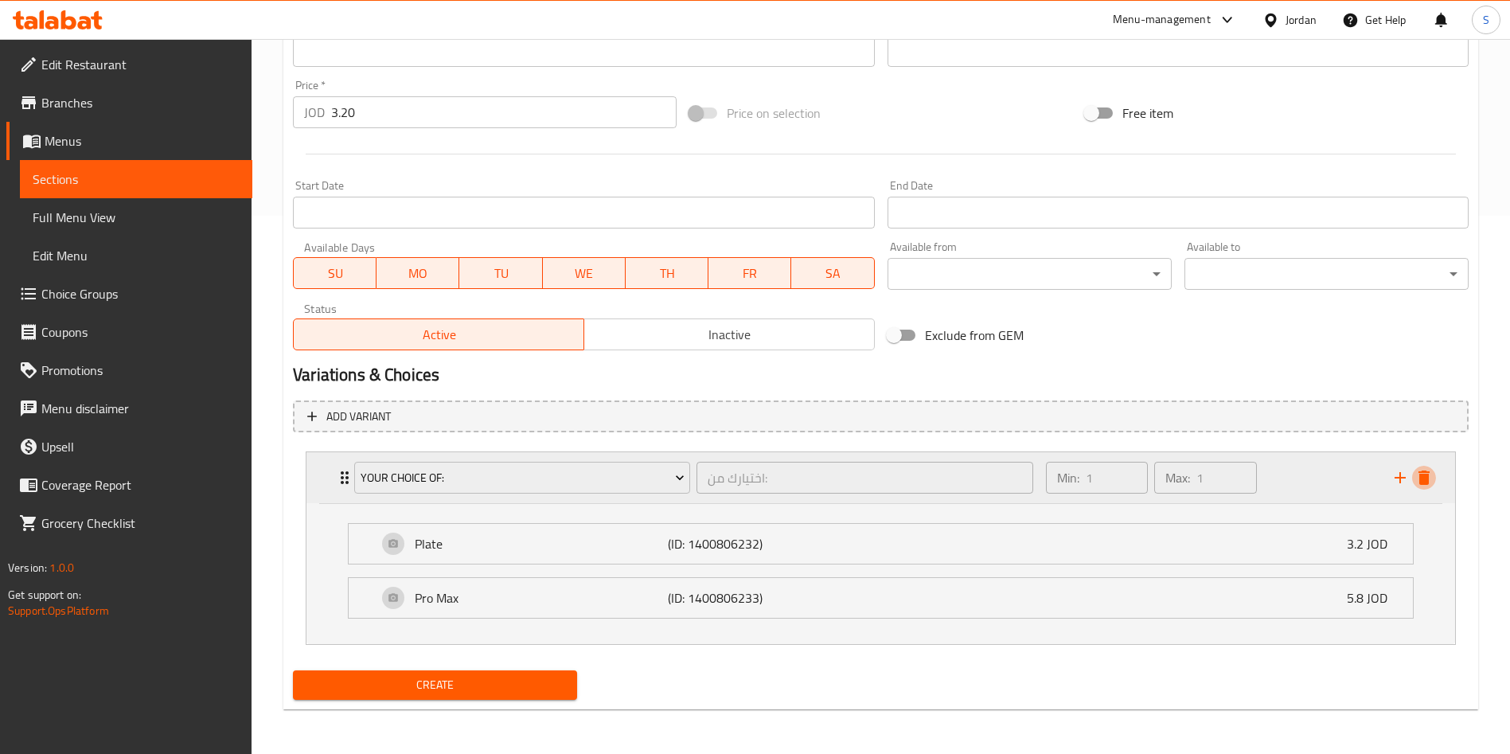
click at [1431, 472] on icon "delete" at bounding box center [1424, 477] width 19 height 19
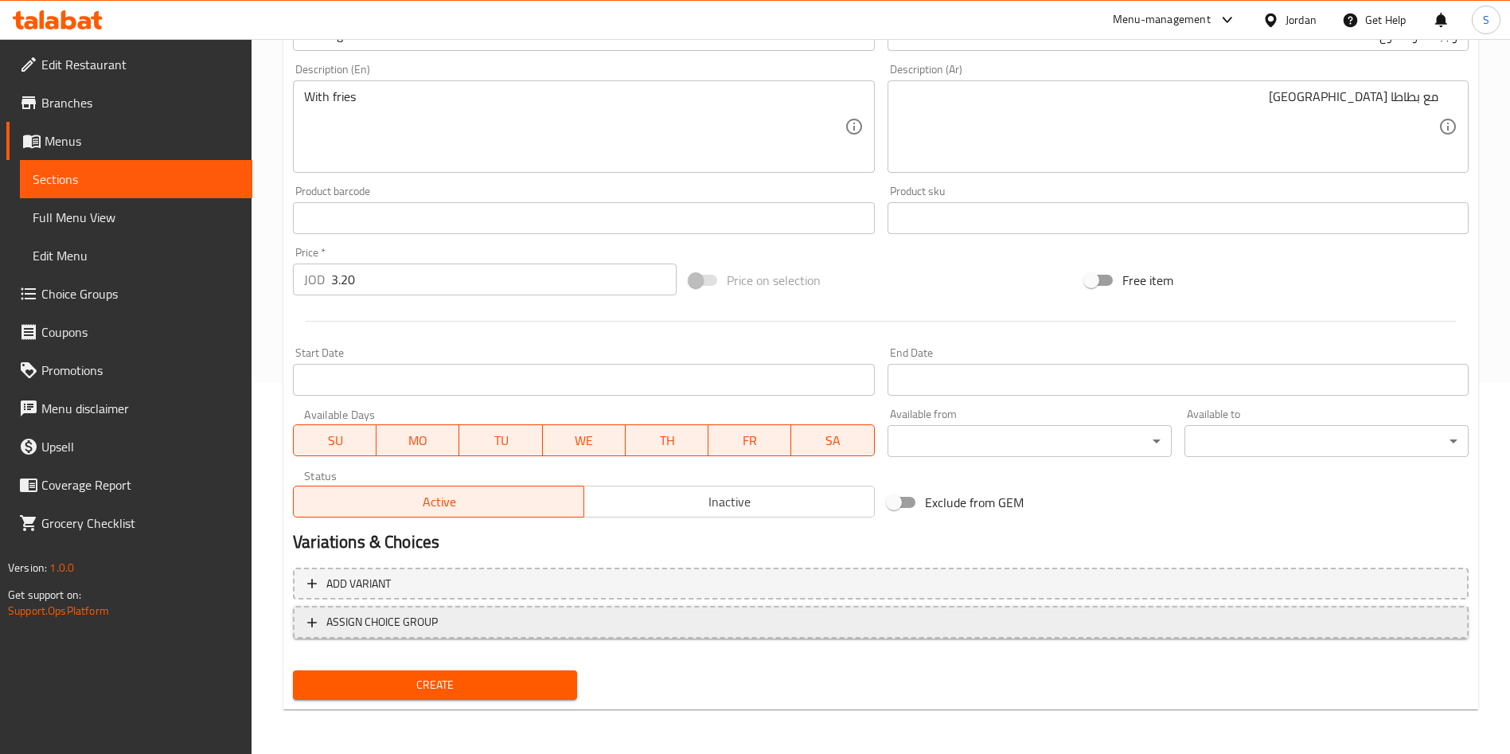
click at [588, 623] on span "ASSIGN CHOICE GROUP" at bounding box center [880, 622] width 1147 height 20
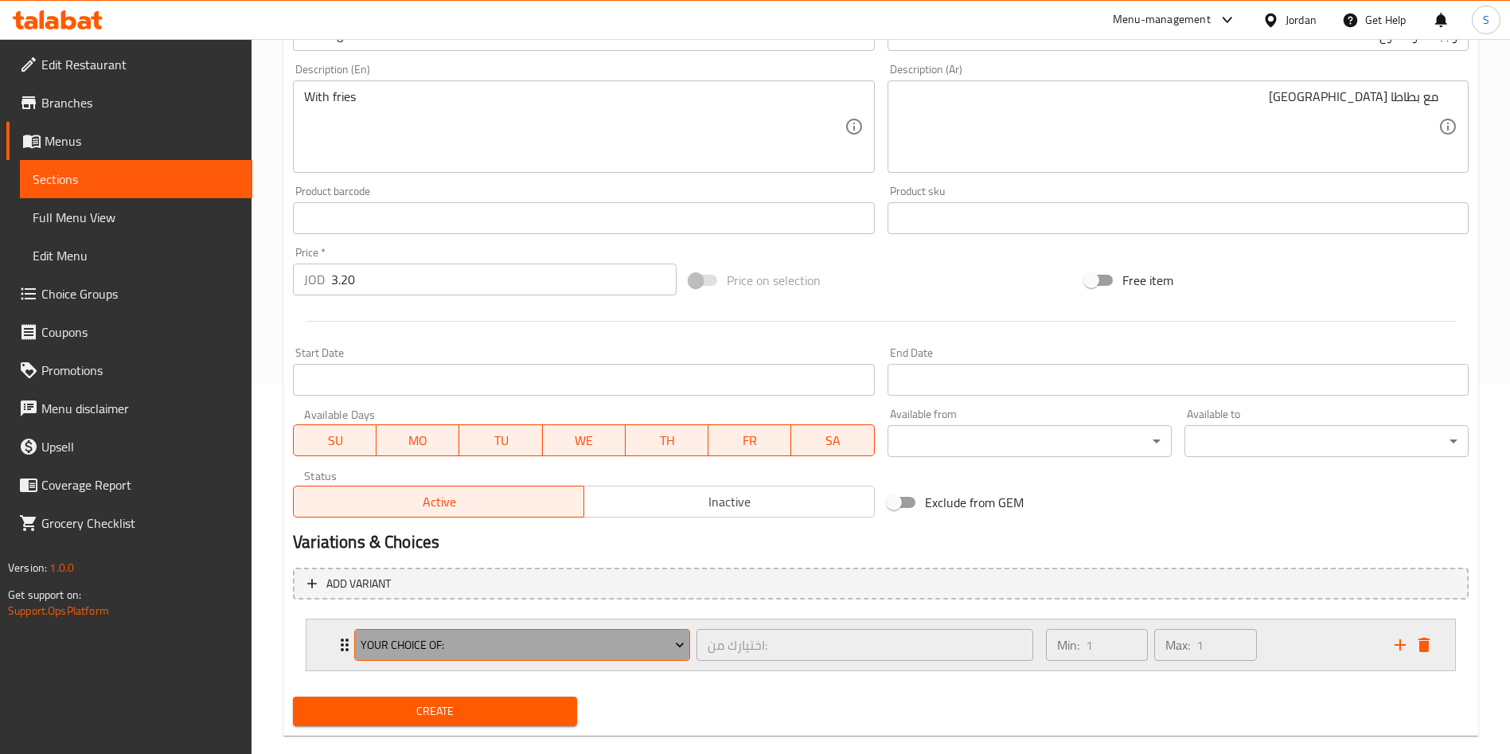
click at [511, 635] on span "Your Choice Of:" at bounding box center [523, 645] width 324 height 20
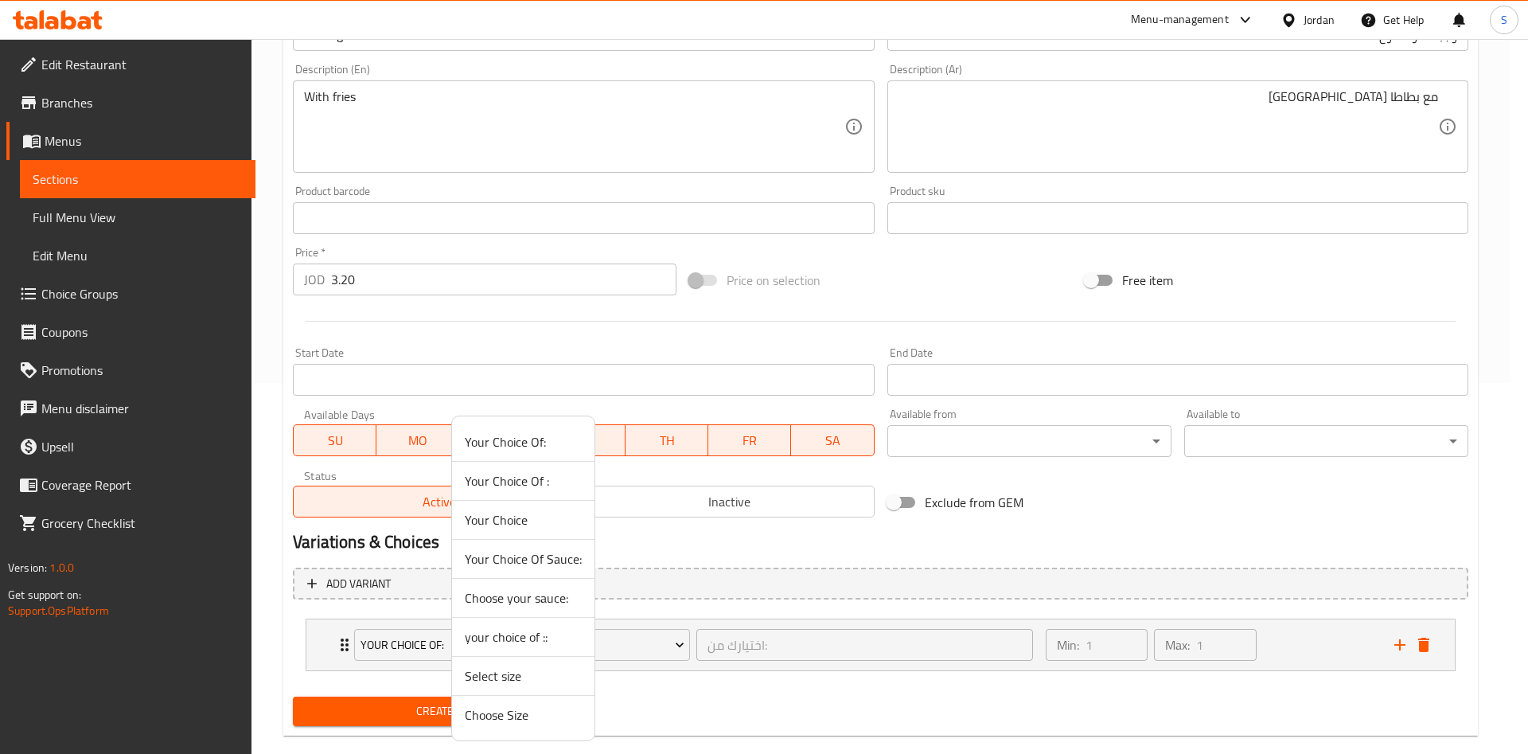
click at [498, 605] on span "Choose your sauce:" at bounding box center [523, 597] width 117 height 19
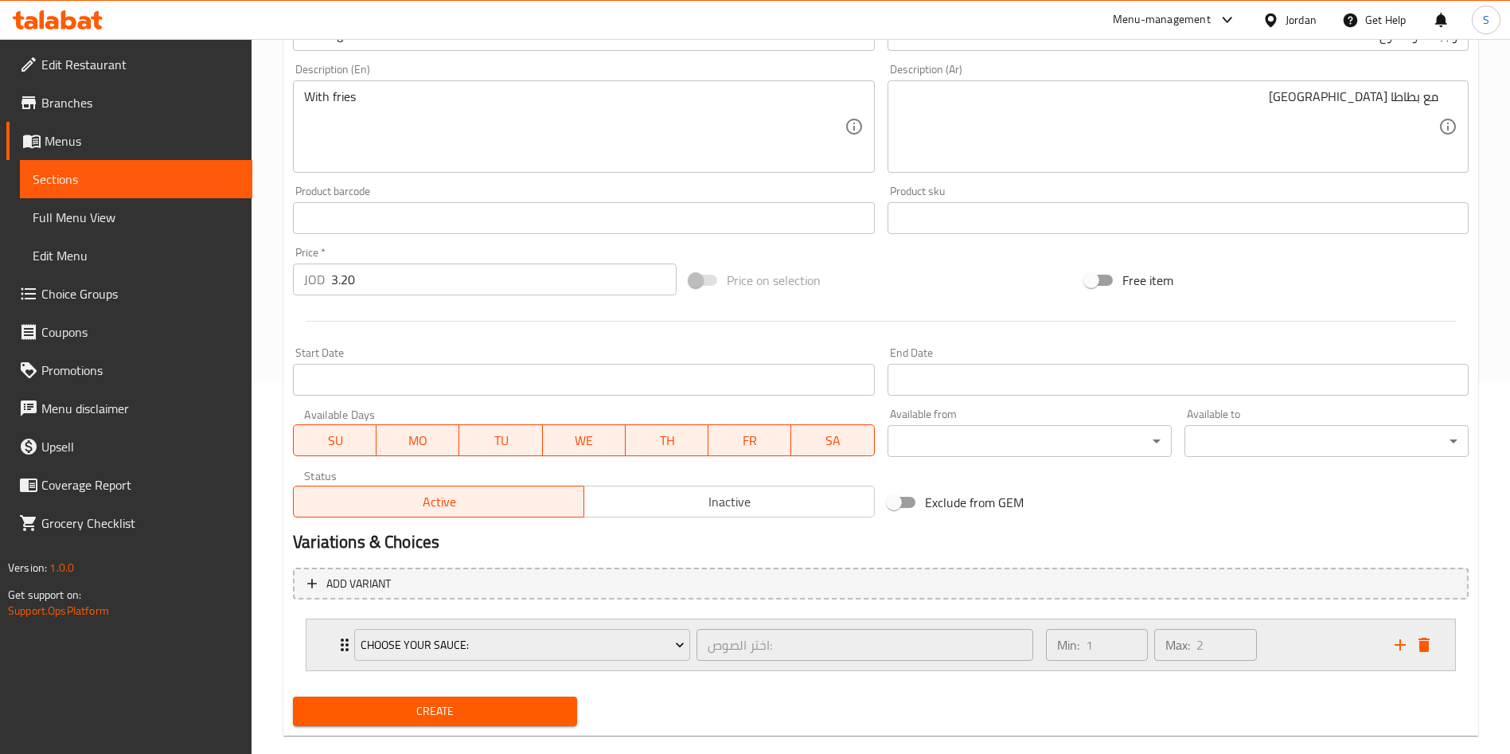
click at [1298, 650] on div "Min: 1 ​ Max: 2 ​" at bounding box center [1210, 644] width 349 height 51
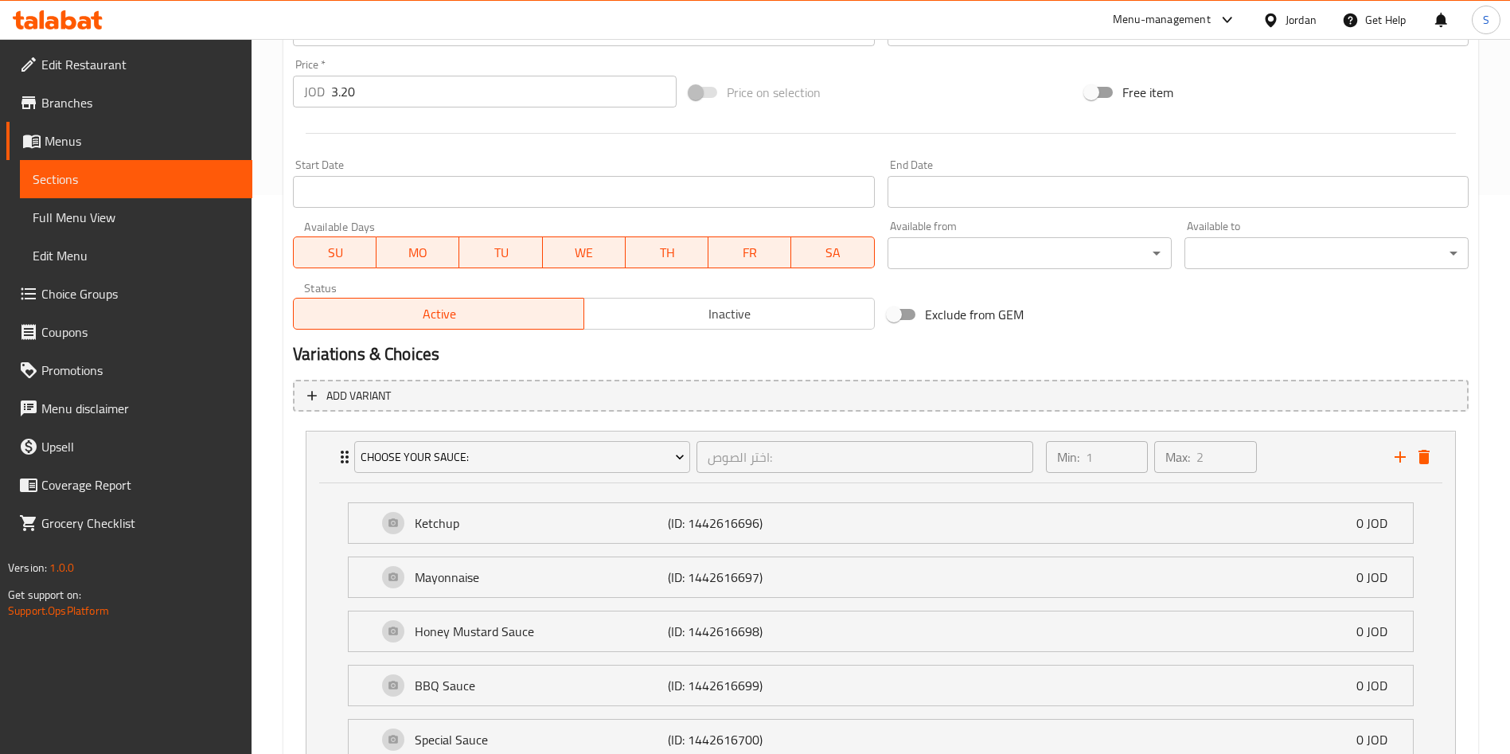
scroll to position [92, 0]
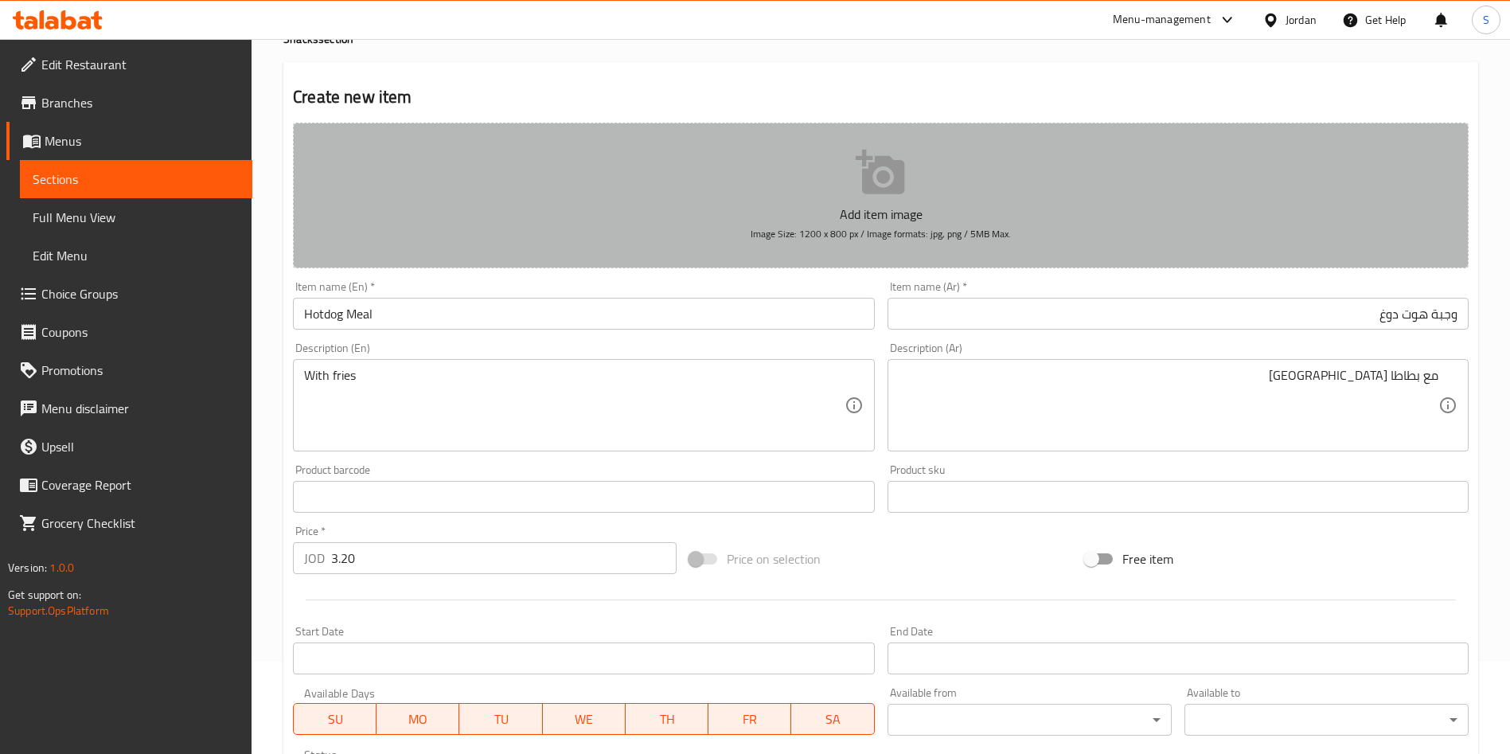
click at [896, 223] on button "Add item image Image Size: 1200 x 800 px / Image formats: jpg, png / 5MB Max." at bounding box center [881, 196] width 1176 height 146
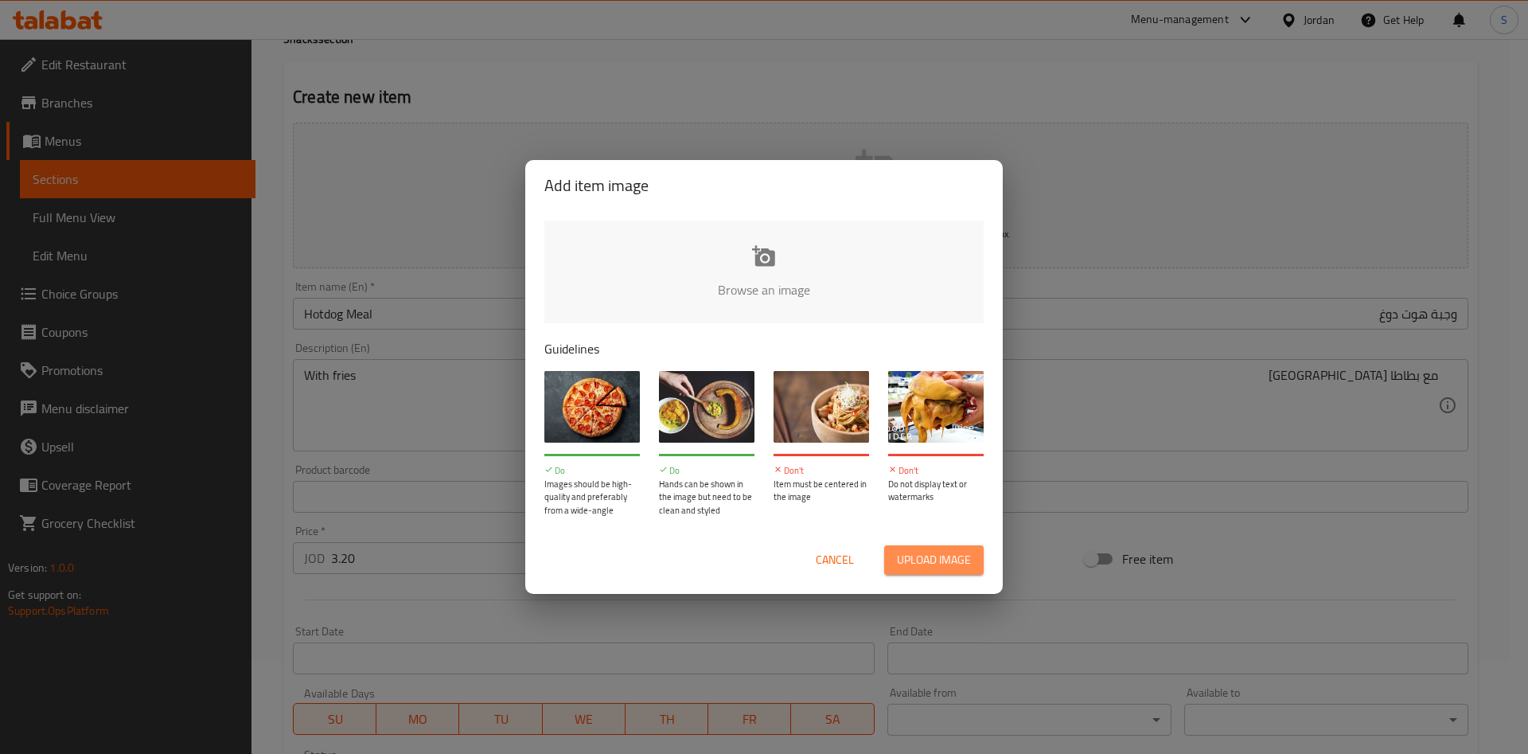
click at [920, 552] on span "Upload image" at bounding box center [934, 560] width 74 height 20
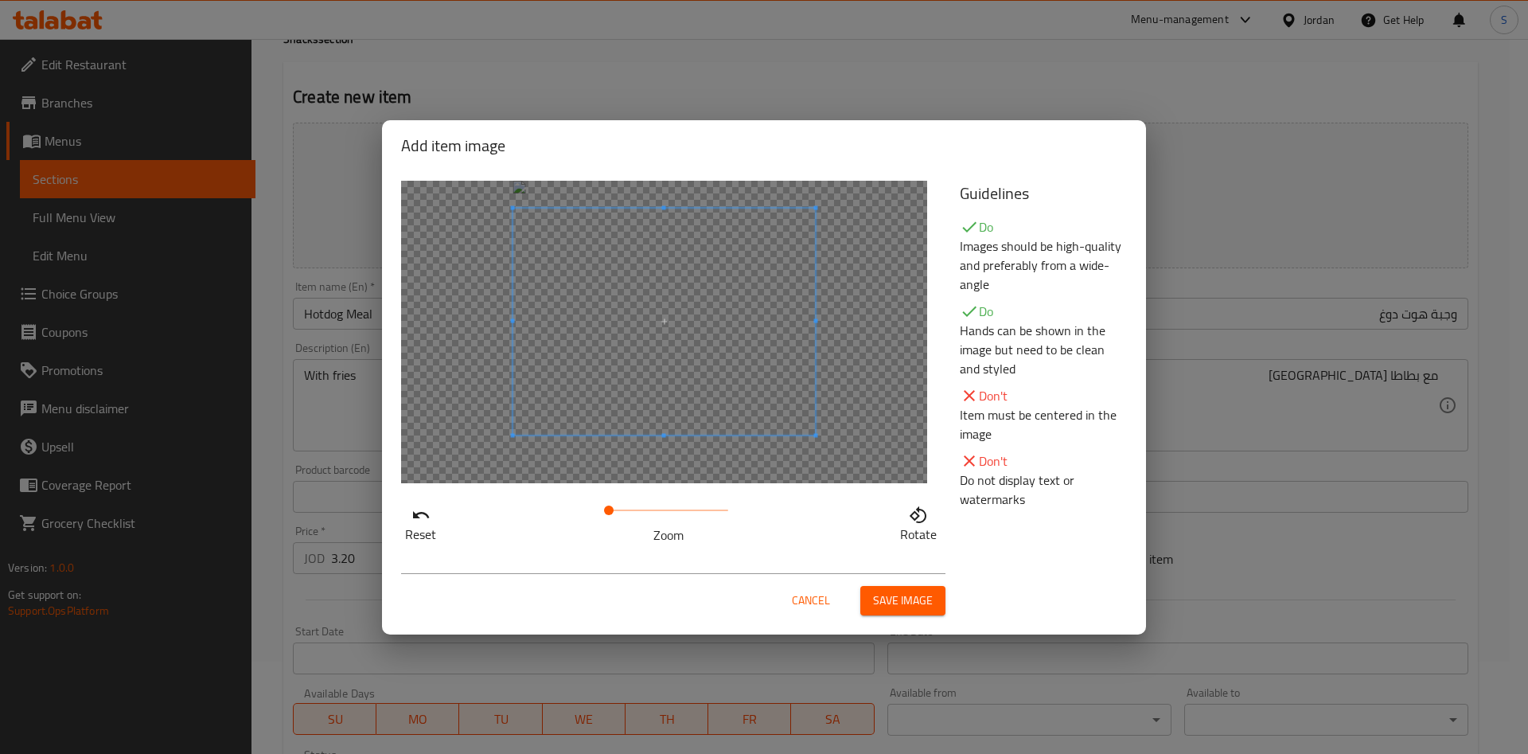
click at [666, 361] on span at bounding box center [664, 321] width 303 height 227
click at [874, 598] on span "Save image" at bounding box center [903, 601] width 60 height 20
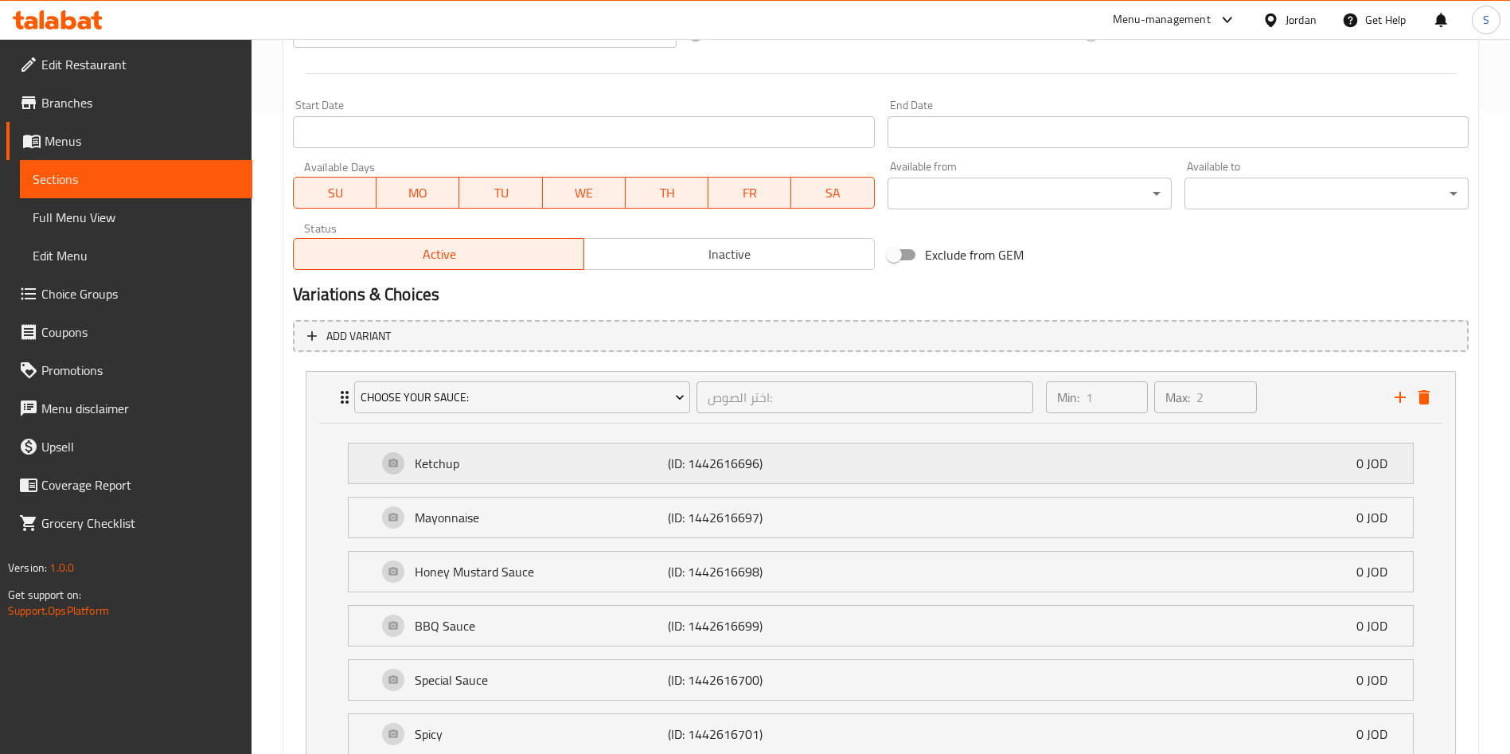
scroll to position [832, 0]
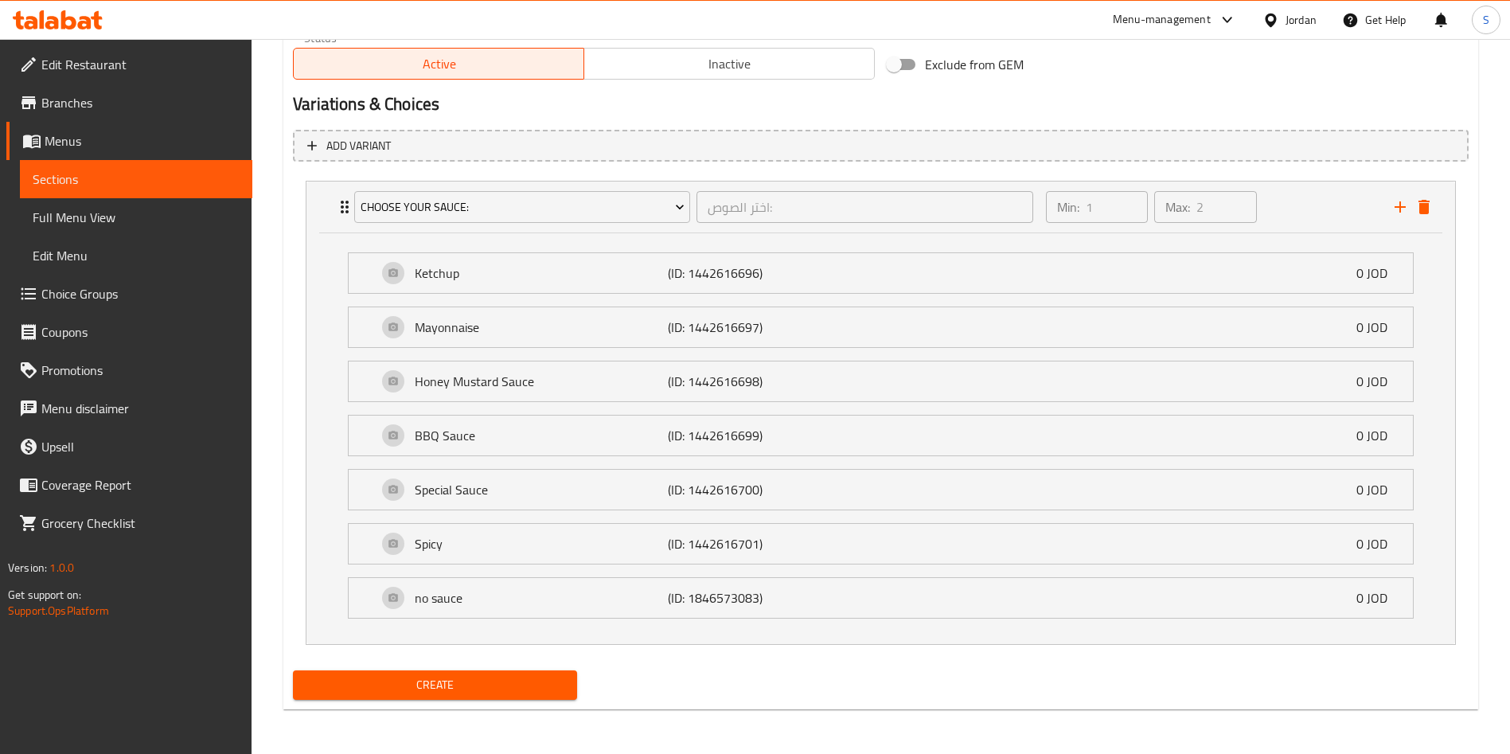
click at [503, 707] on div "Create new item Change Image Size: 1200 x 800 px / Image formats: jpg, png / 5M…" at bounding box center [880, 17] width 1195 height 1388
click at [498, 701] on div "Create" at bounding box center [435, 685] width 297 height 42
click at [494, 689] on span "Create" at bounding box center [435, 685] width 259 height 20
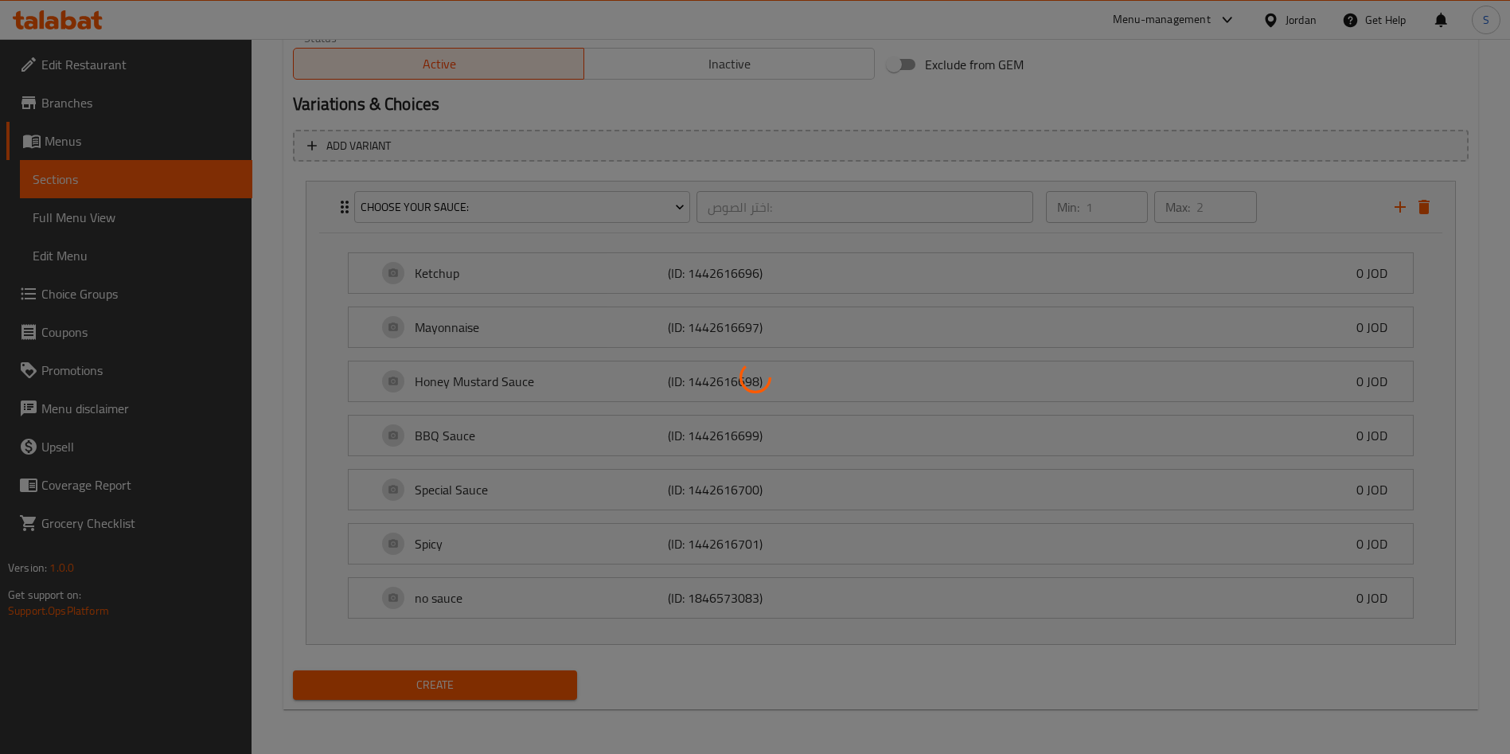
type input "0"
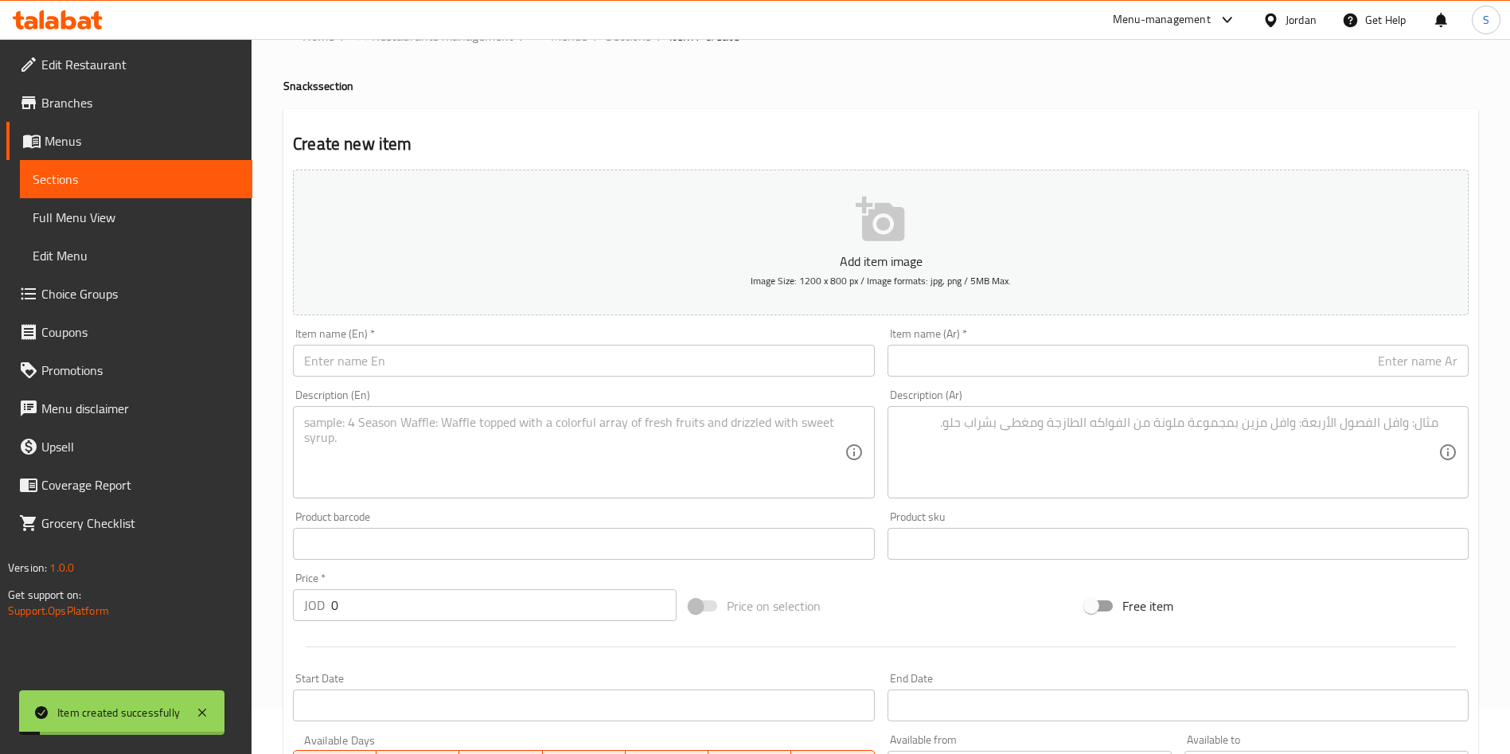
scroll to position [0, 0]
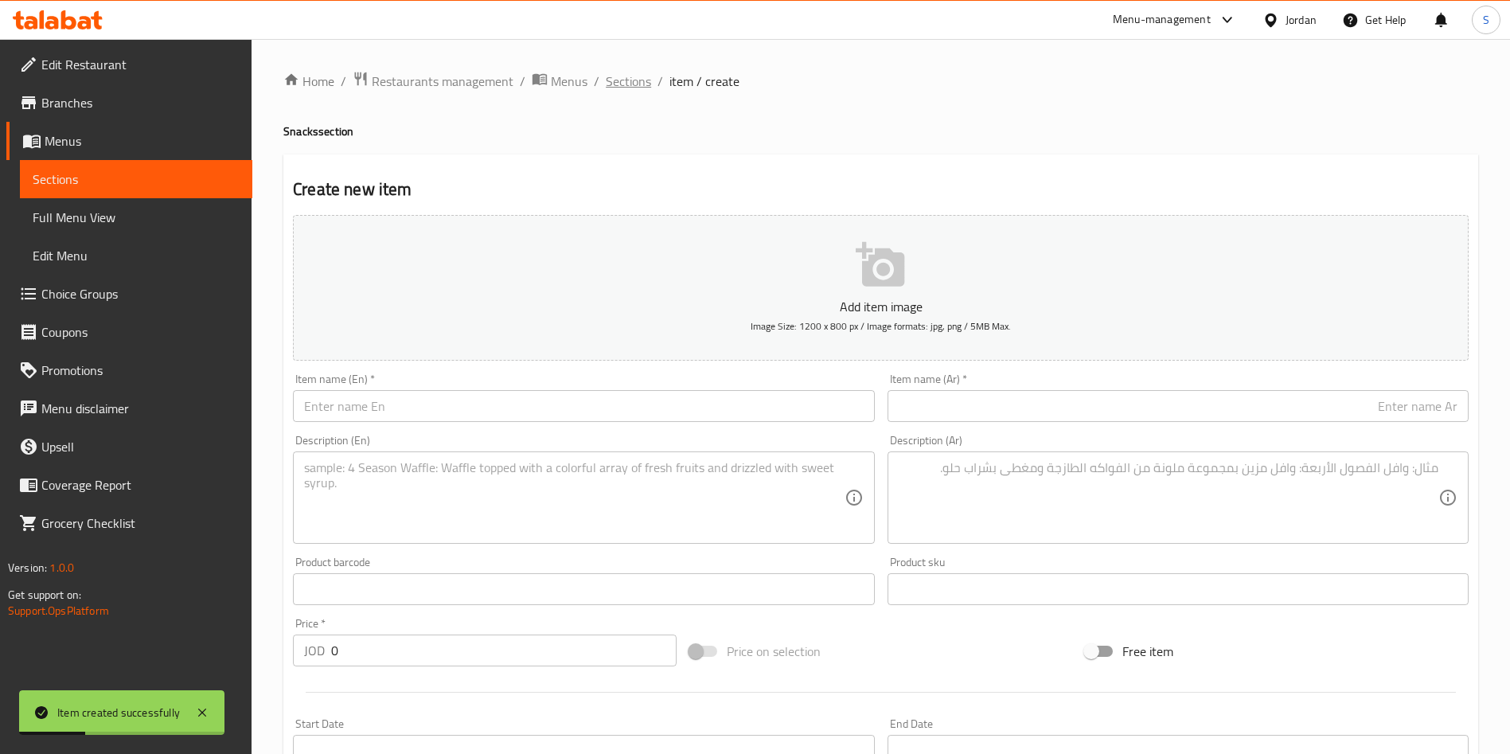
click at [628, 84] on span "Sections" at bounding box center [628, 81] width 45 height 19
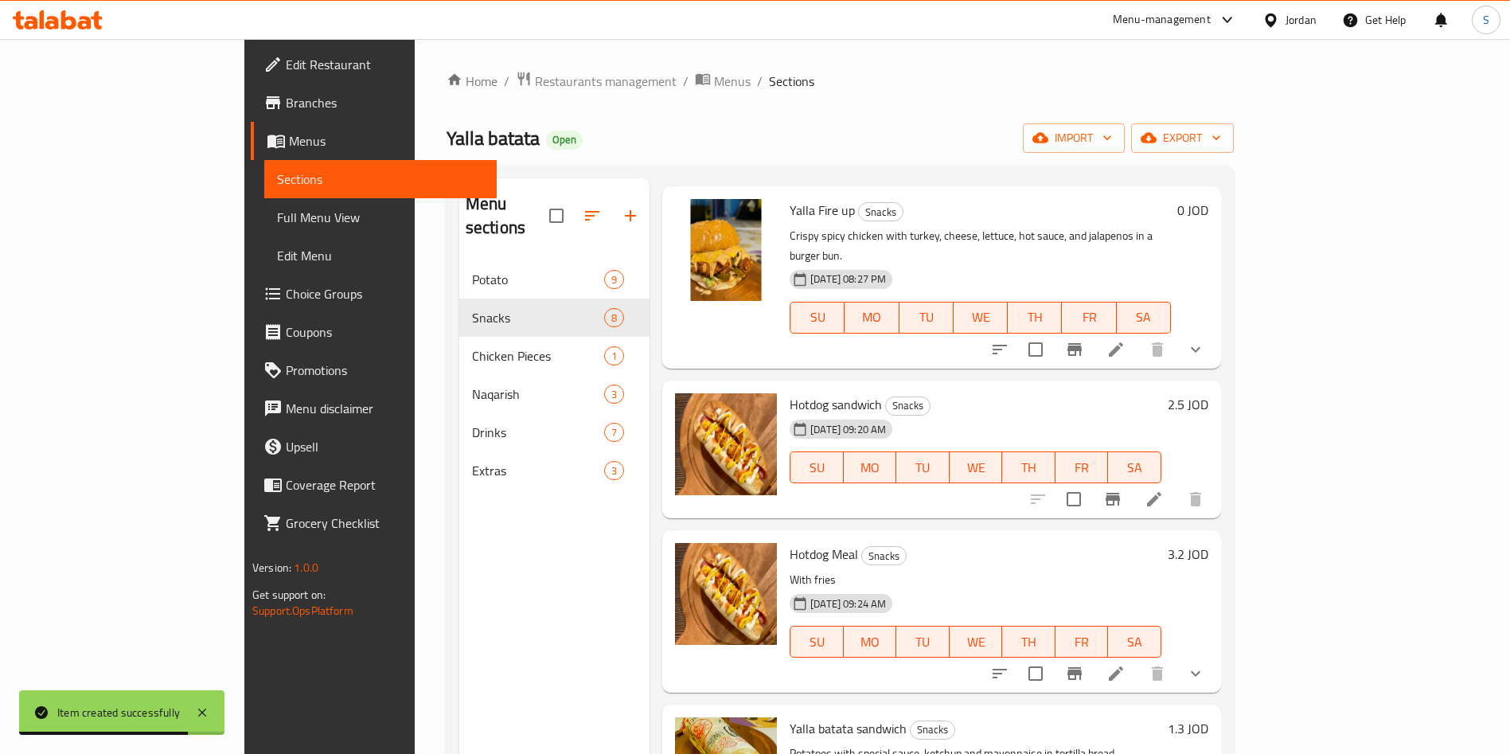
scroll to position [239, 0]
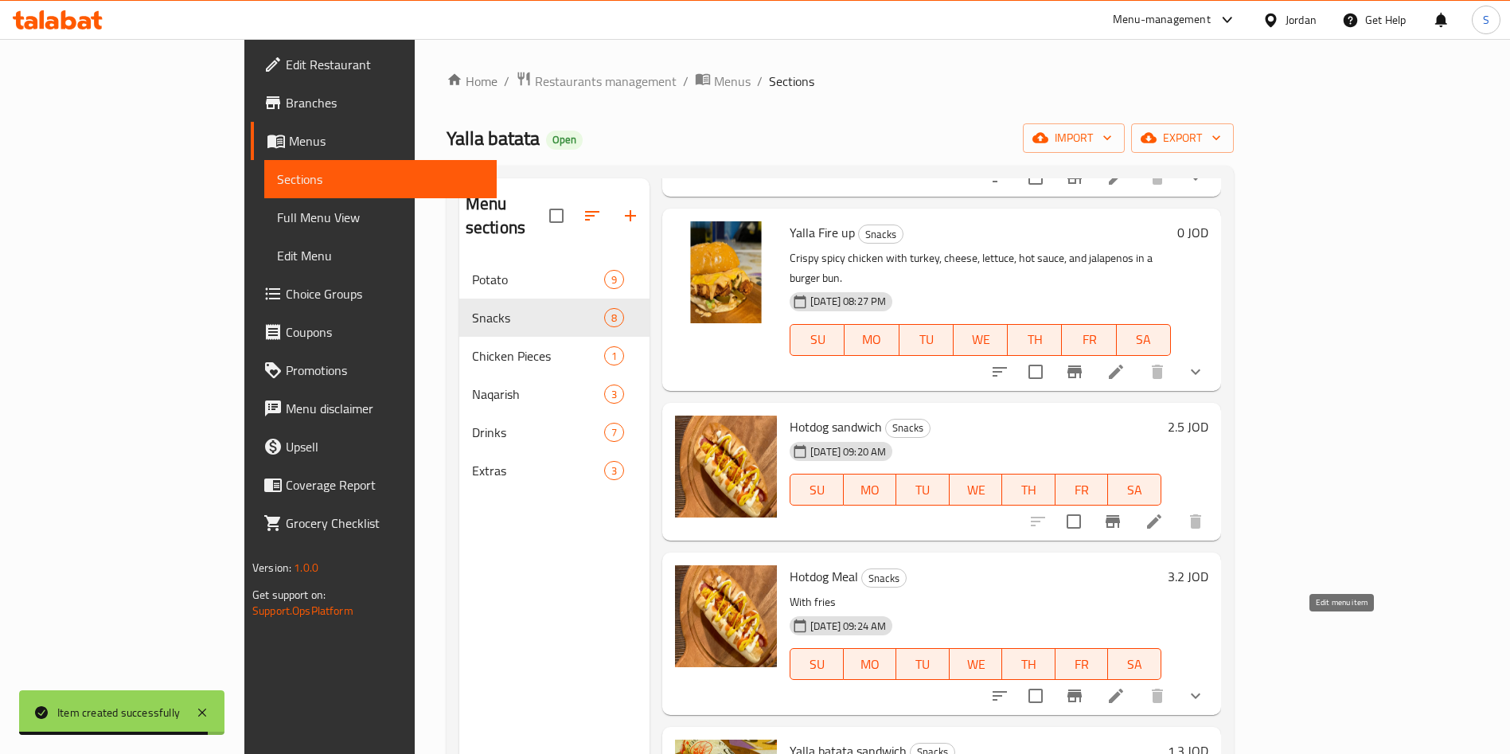
click at [1126, 686] on icon at bounding box center [1116, 695] width 19 height 19
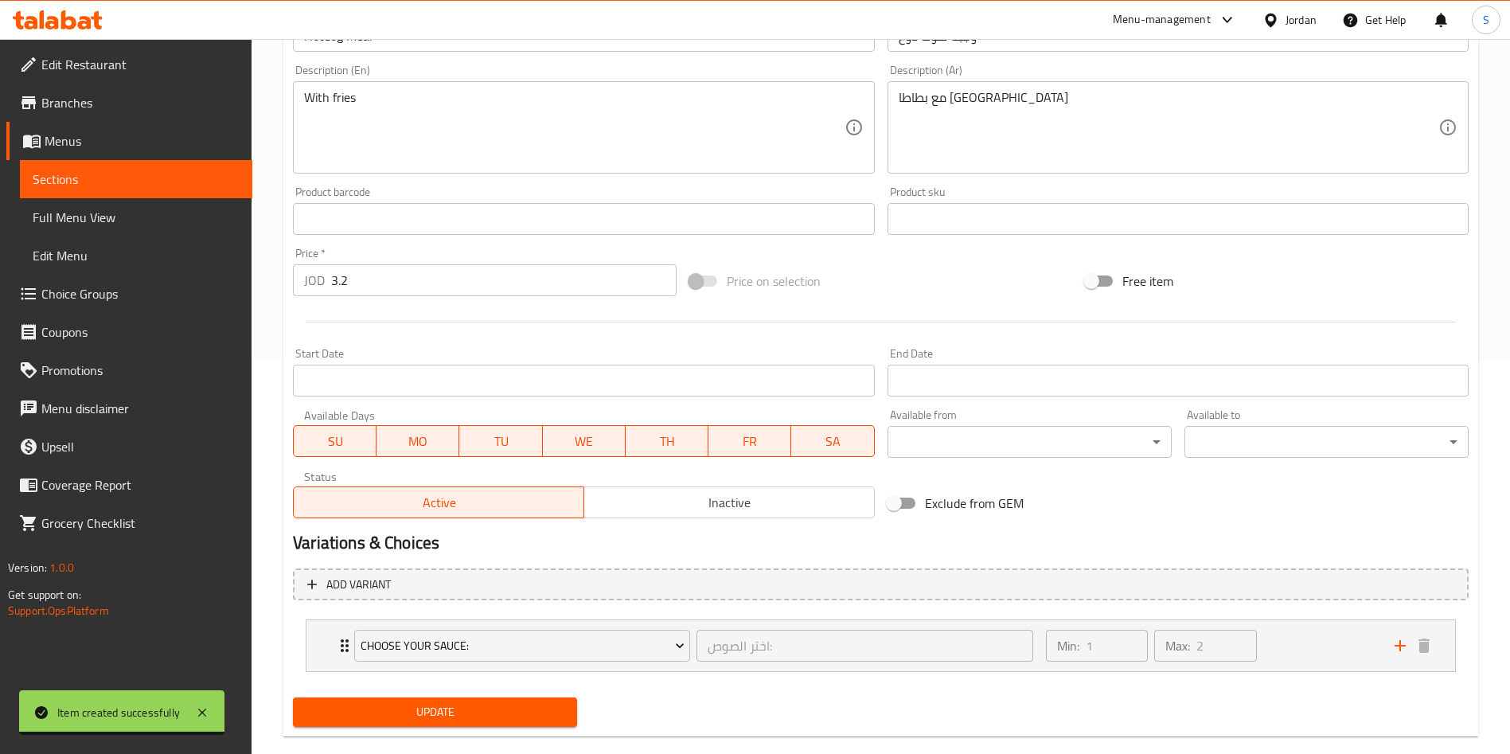
scroll to position [420, 0]
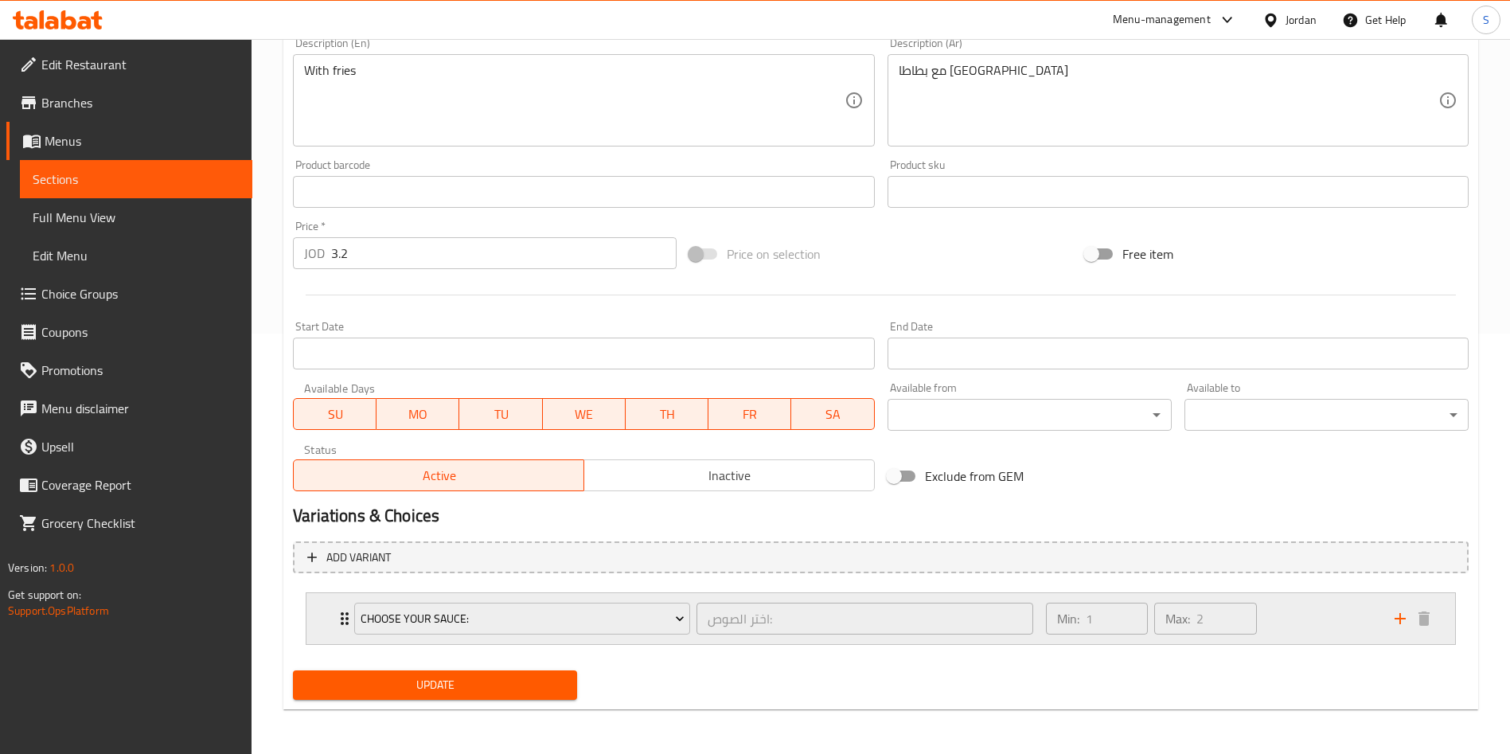
click at [322, 622] on div "Choose your sauce: اختر الصوص: ​ Min: 1 ​ Max: 2 ​" at bounding box center [880, 618] width 1149 height 51
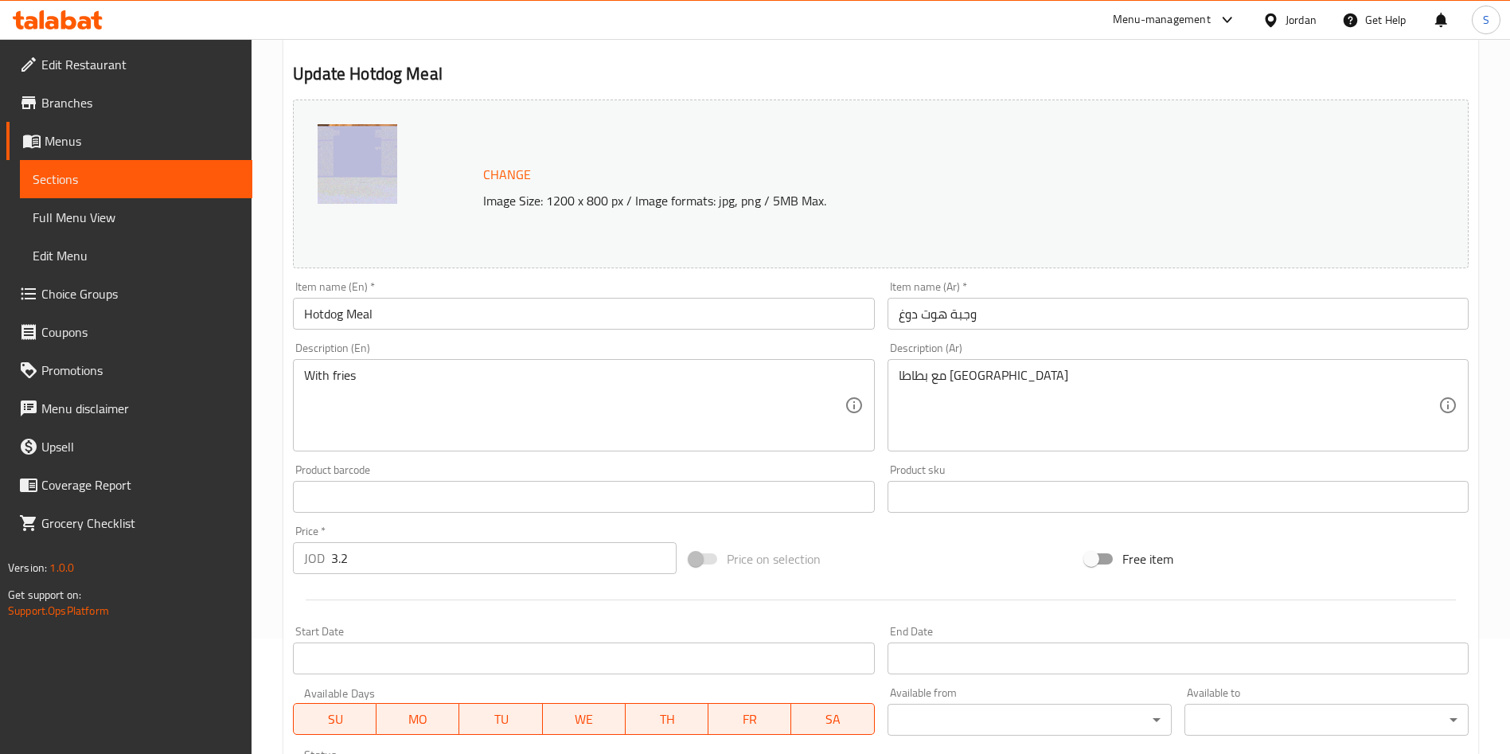
scroll to position [0, 0]
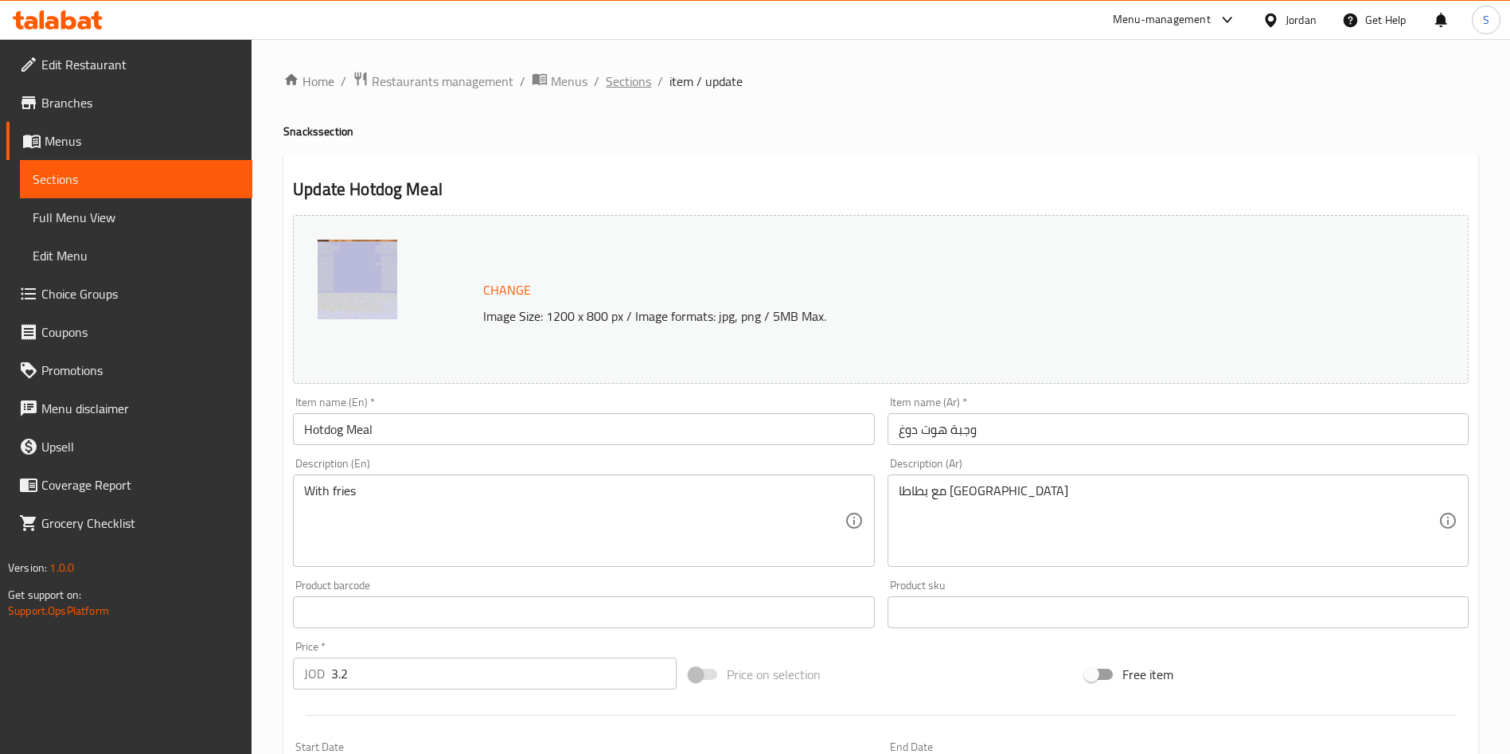
click at [634, 80] on span "Sections" at bounding box center [628, 81] width 45 height 19
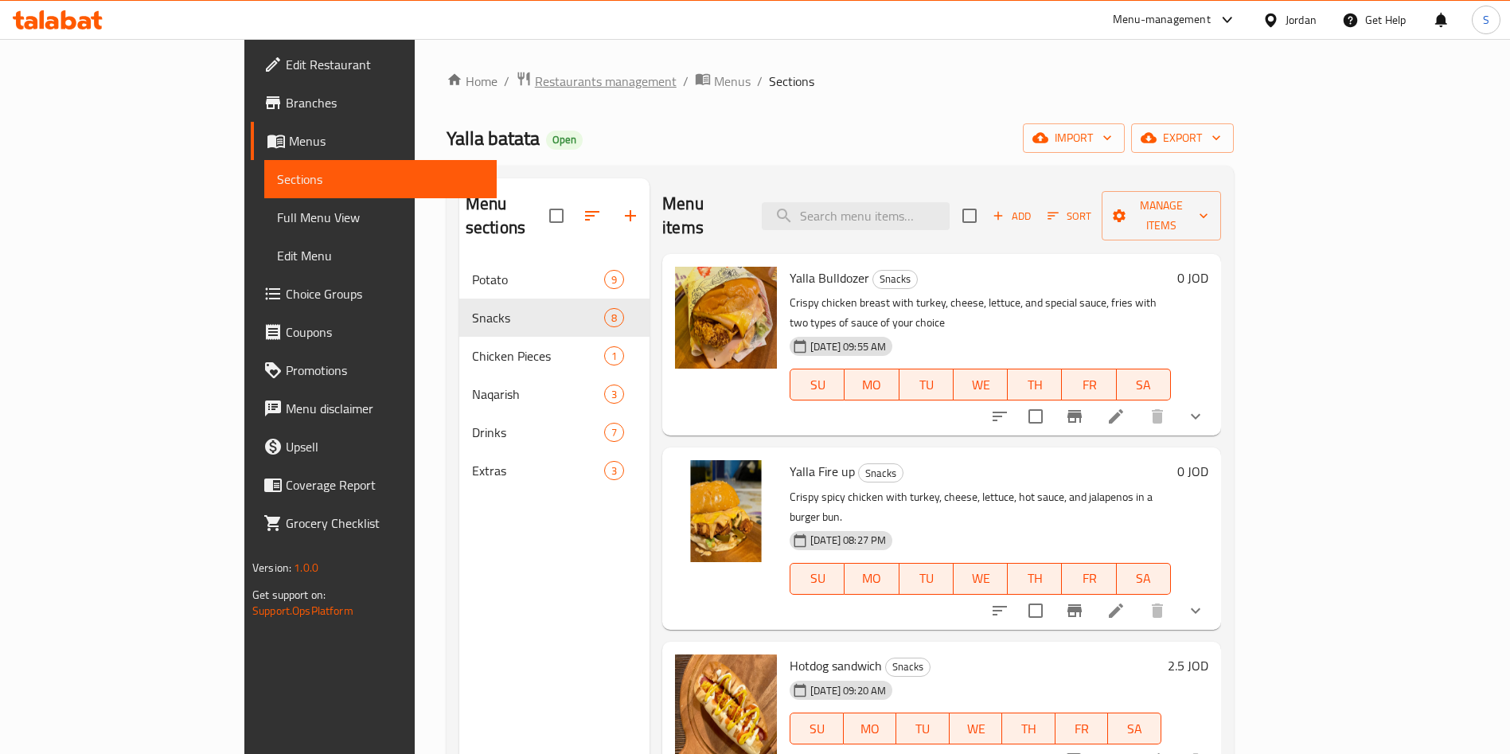
click at [535, 79] on span "Restaurants management" at bounding box center [606, 81] width 142 height 19
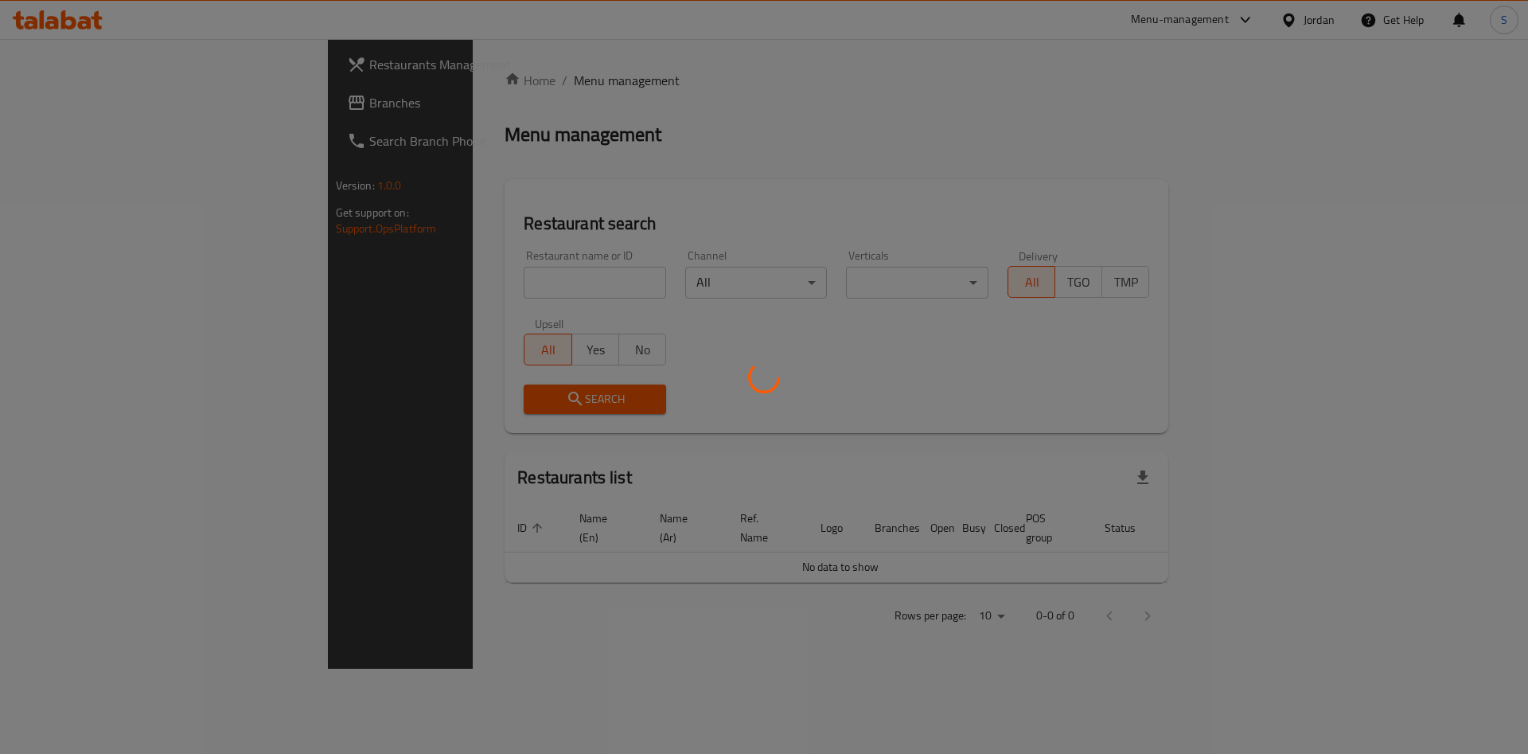
click at [508, 281] on div at bounding box center [764, 377] width 1528 height 754
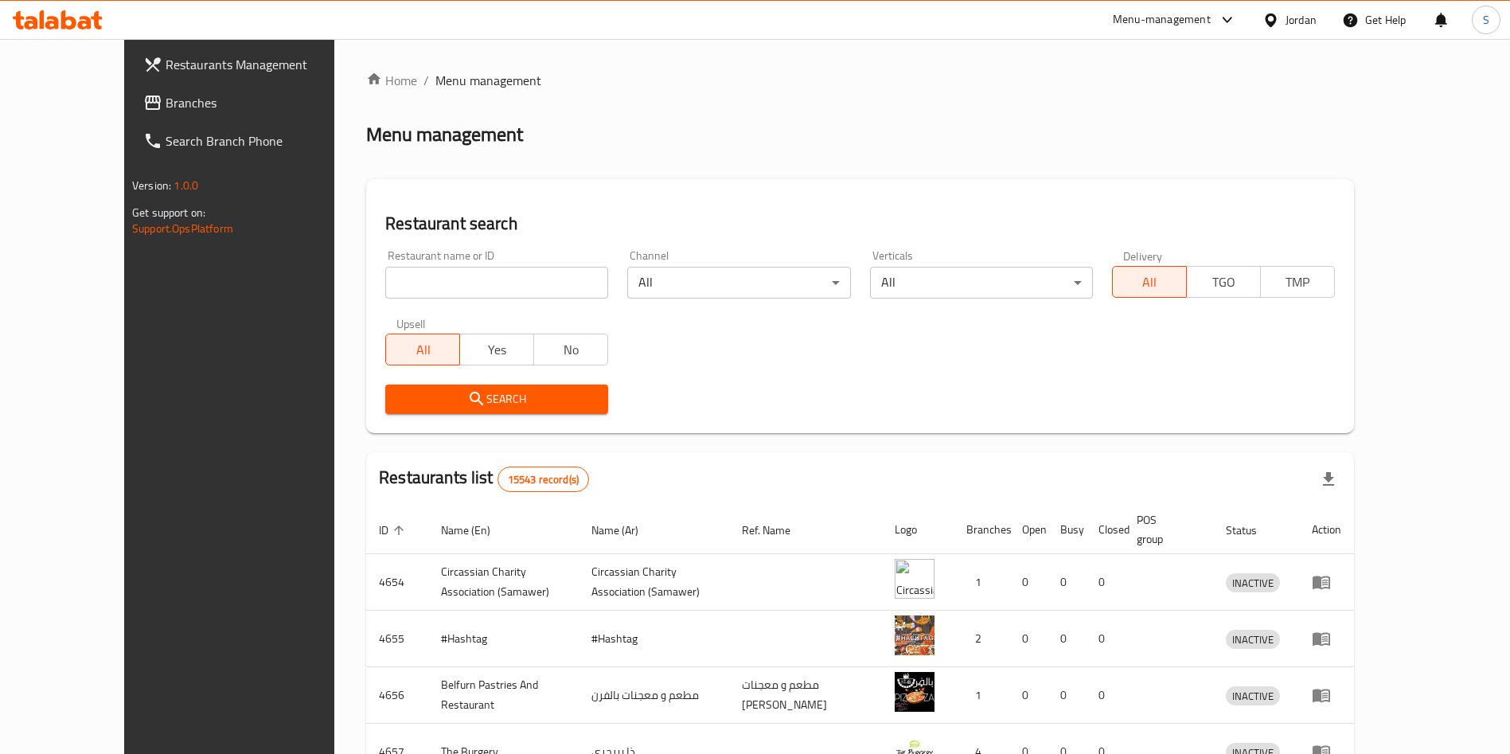
click at [451, 301] on div "Restaurant name or ID Restaurant name or ID" at bounding box center [497, 274] width 242 height 68
click at [451, 286] on input "search" at bounding box center [496, 283] width 223 height 32
click at [478, 391] on span "Search" at bounding box center [496, 399] width 197 height 20
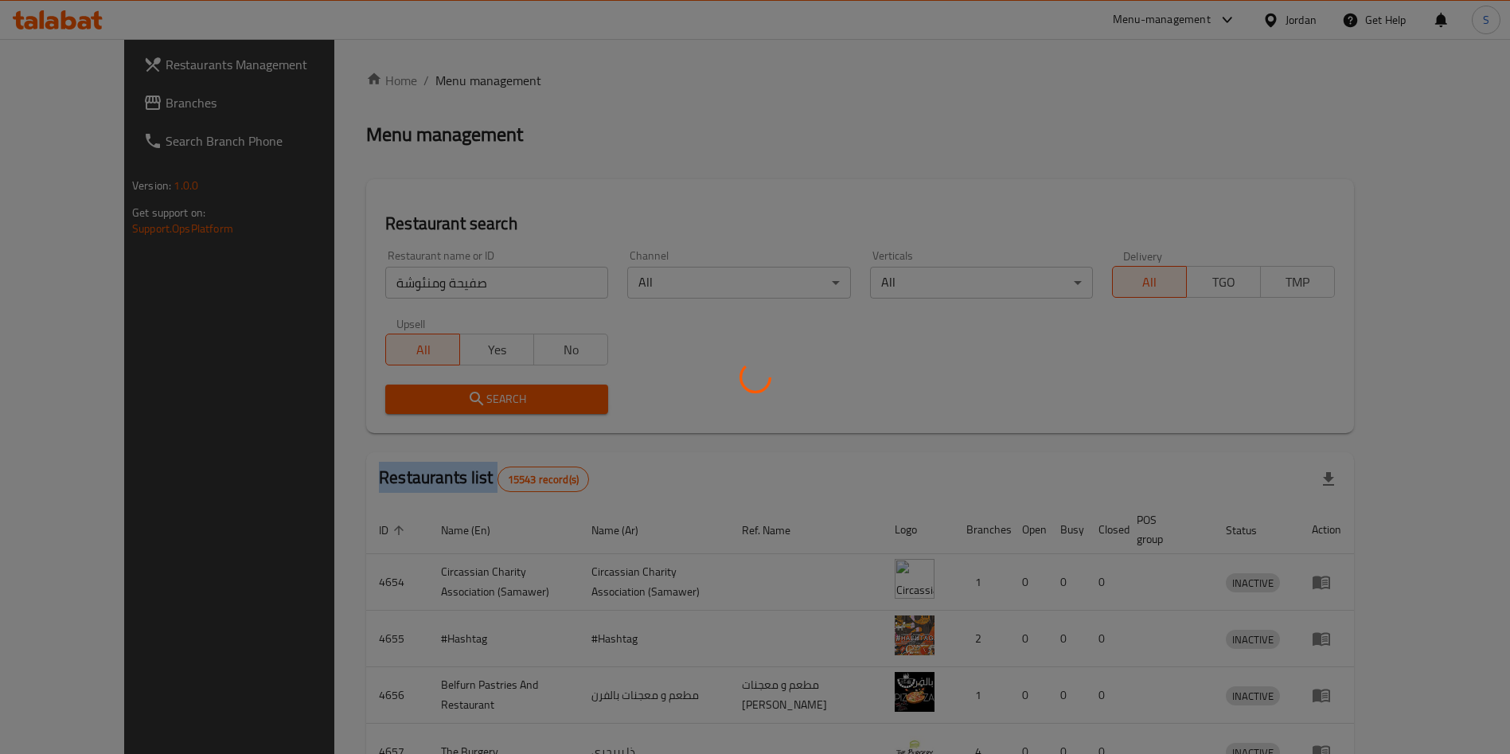
click at [478, 391] on div at bounding box center [755, 377] width 1510 height 754
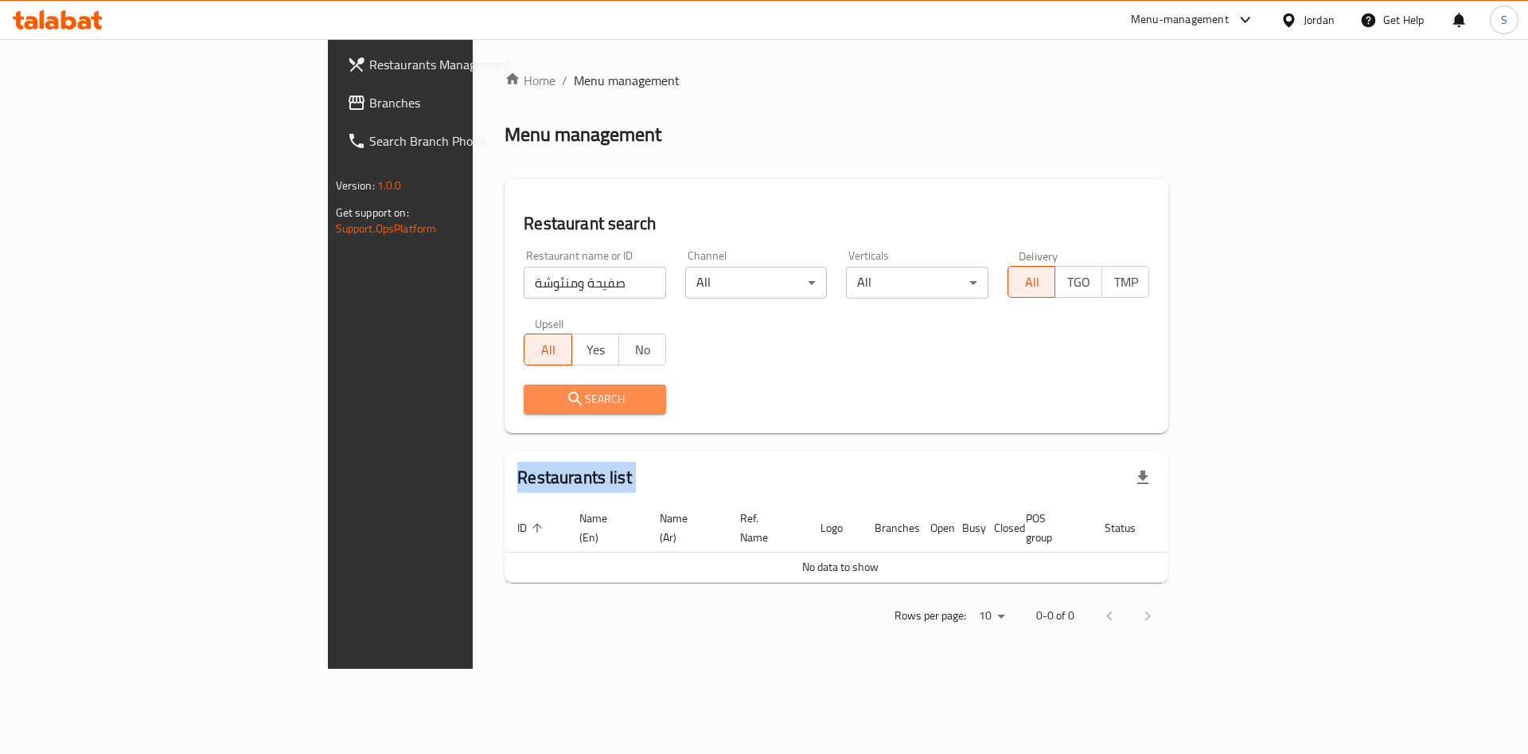
click at [537, 391] on span "Search" at bounding box center [595, 399] width 117 height 20
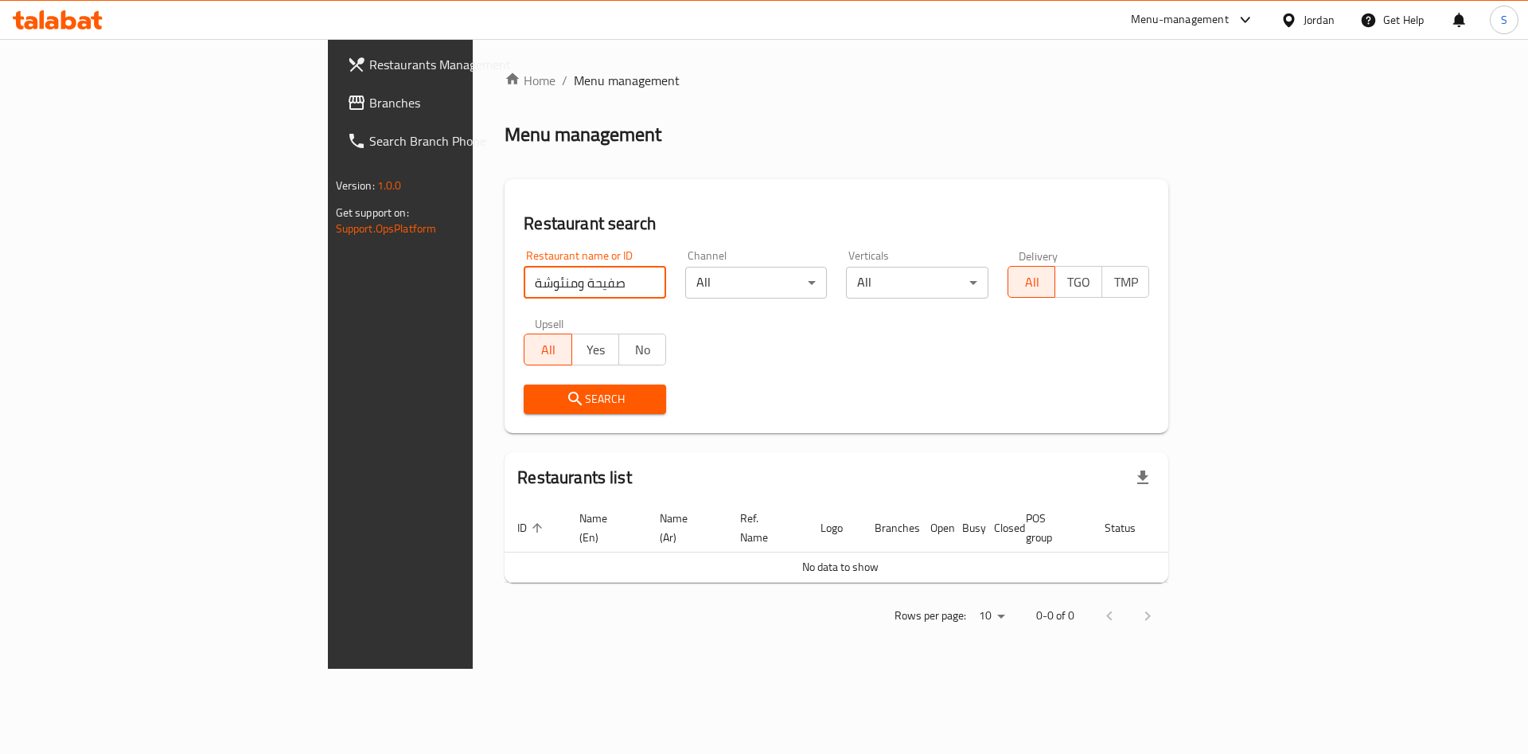
drag, startPoint x: 408, startPoint y: 279, endPoint x: 209, endPoint y: 276, distance: 199.8
click at [328, 276] on div "Restaurants Management Branches Search Branch Phone Version: 1.0.0 Get support …" at bounding box center [764, 354] width 873 height 630
click at [514, 300] on div "Restaurant name or ID صفيحة ومنئوشة Restaurant name or ID" at bounding box center [595, 274] width 162 height 68
click at [524, 291] on input "صفيحة ومنئوشة" at bounding box center [595, 283] width 142 height 32
type input "صفيحة و منئوشة"
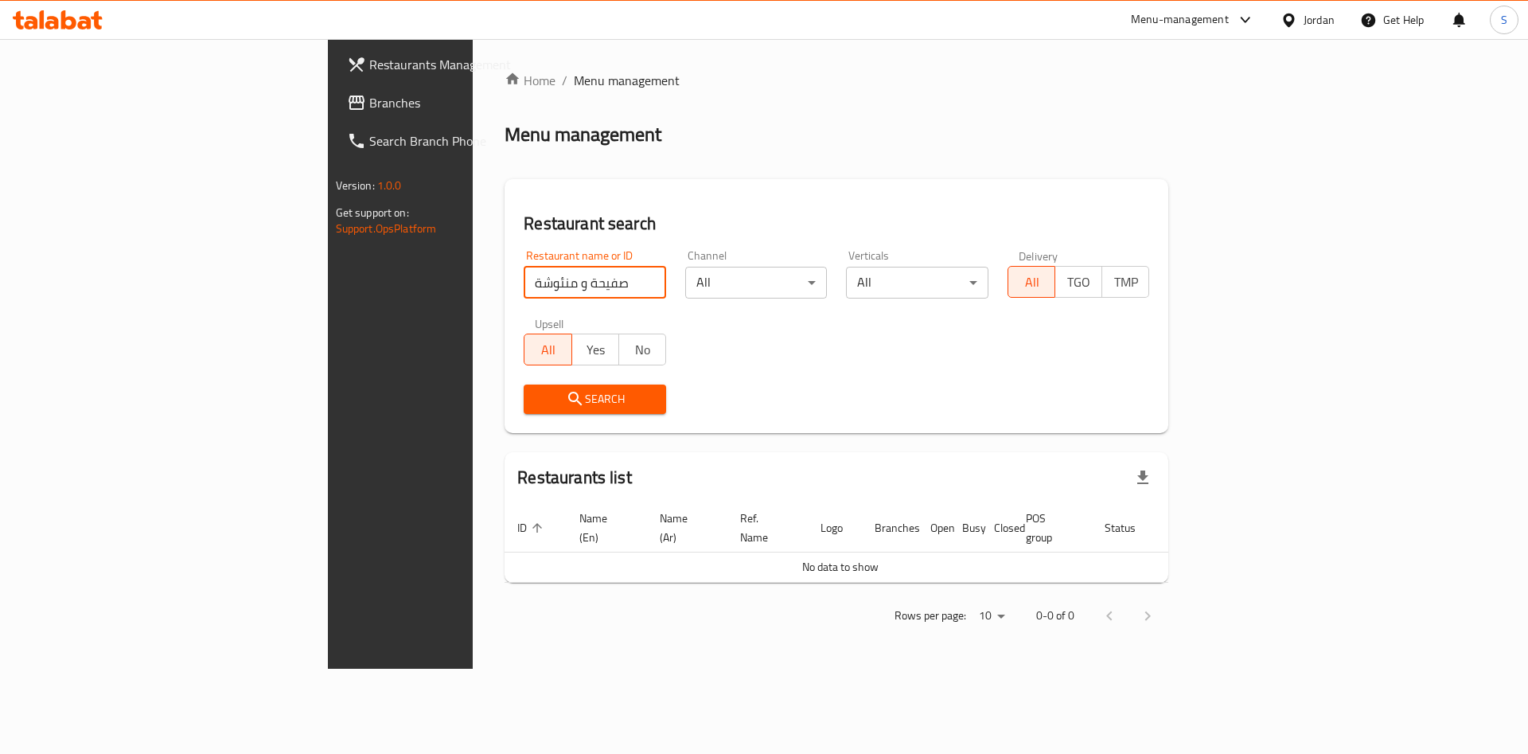
click at [537, 396] on span "Search" at bounding box center [595, 399] width 117 height 20
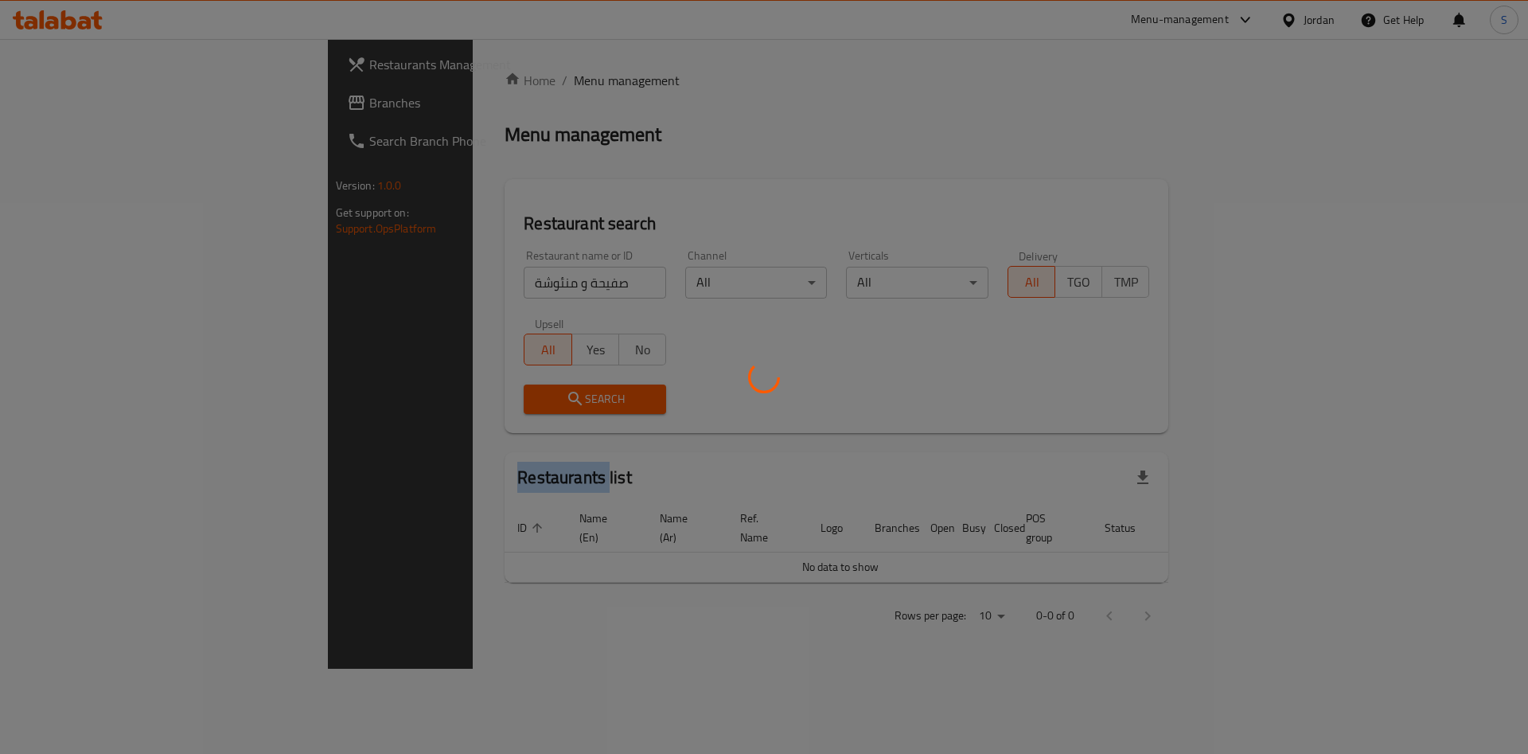
click at [394, 396] on div at bounding box center [764, 377] width 1528 height 754
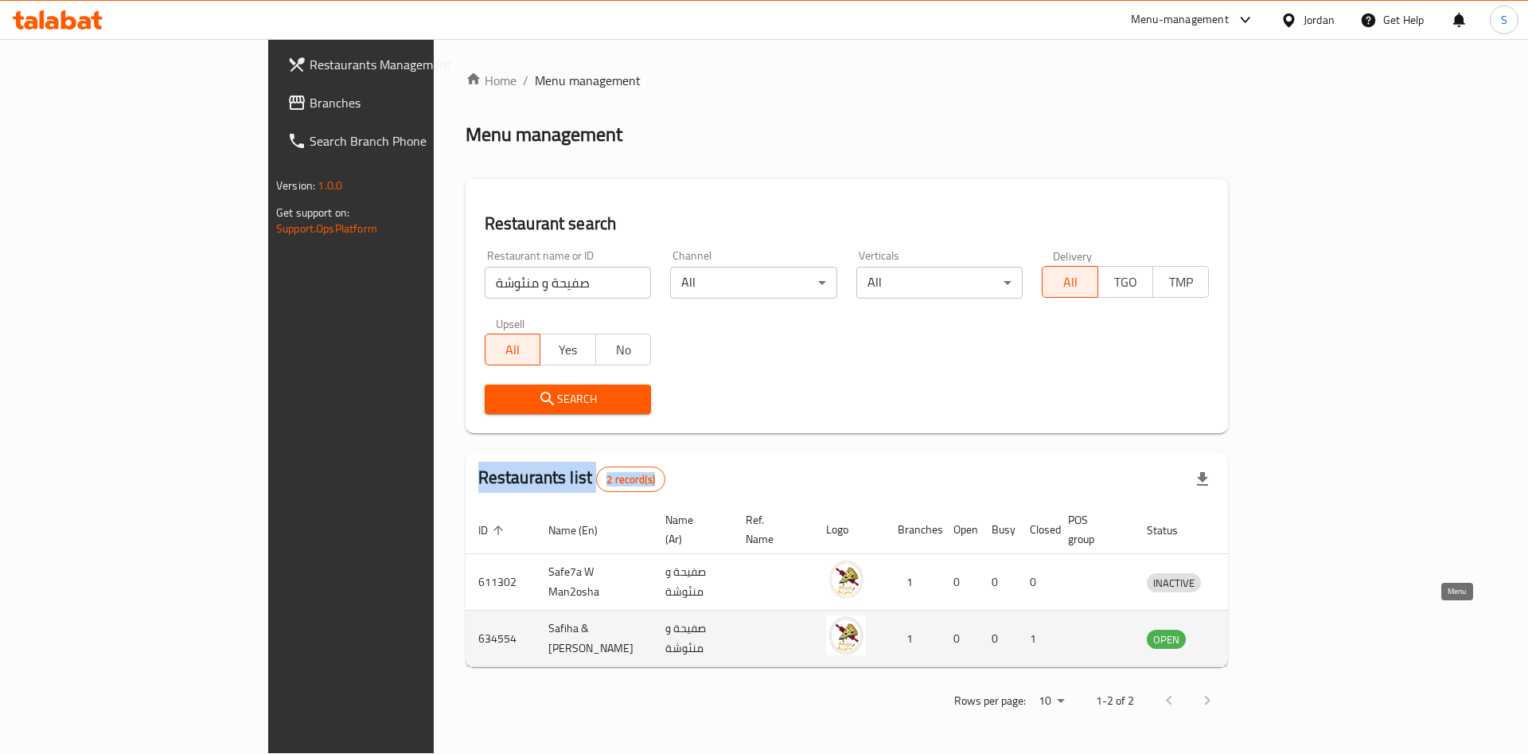
click at [1249, 636] on icon "enhanced table" at bounding box center [1246, 639] width 6 height 6
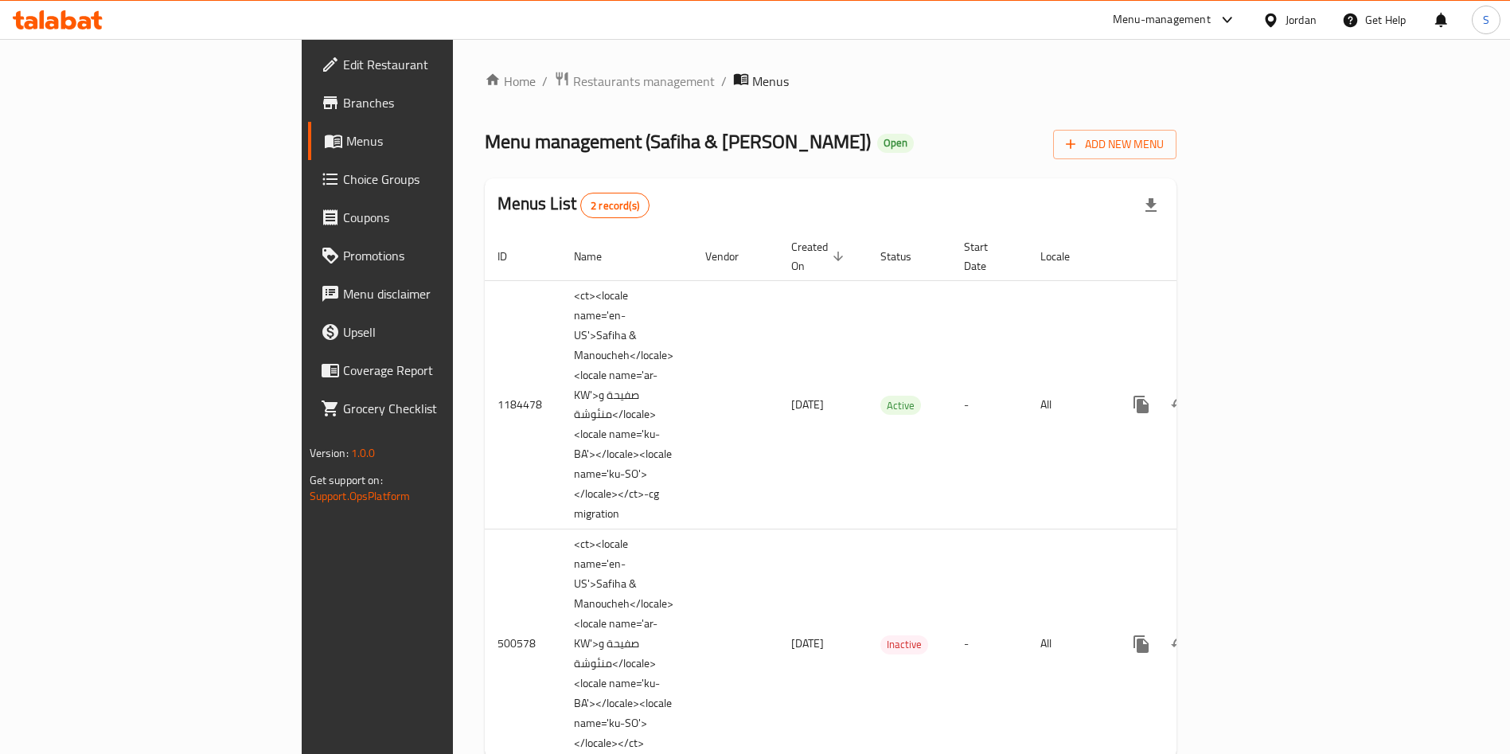
click at [343, 93] on span "Branches" at bounding box center [442, 102] width 198 height 19
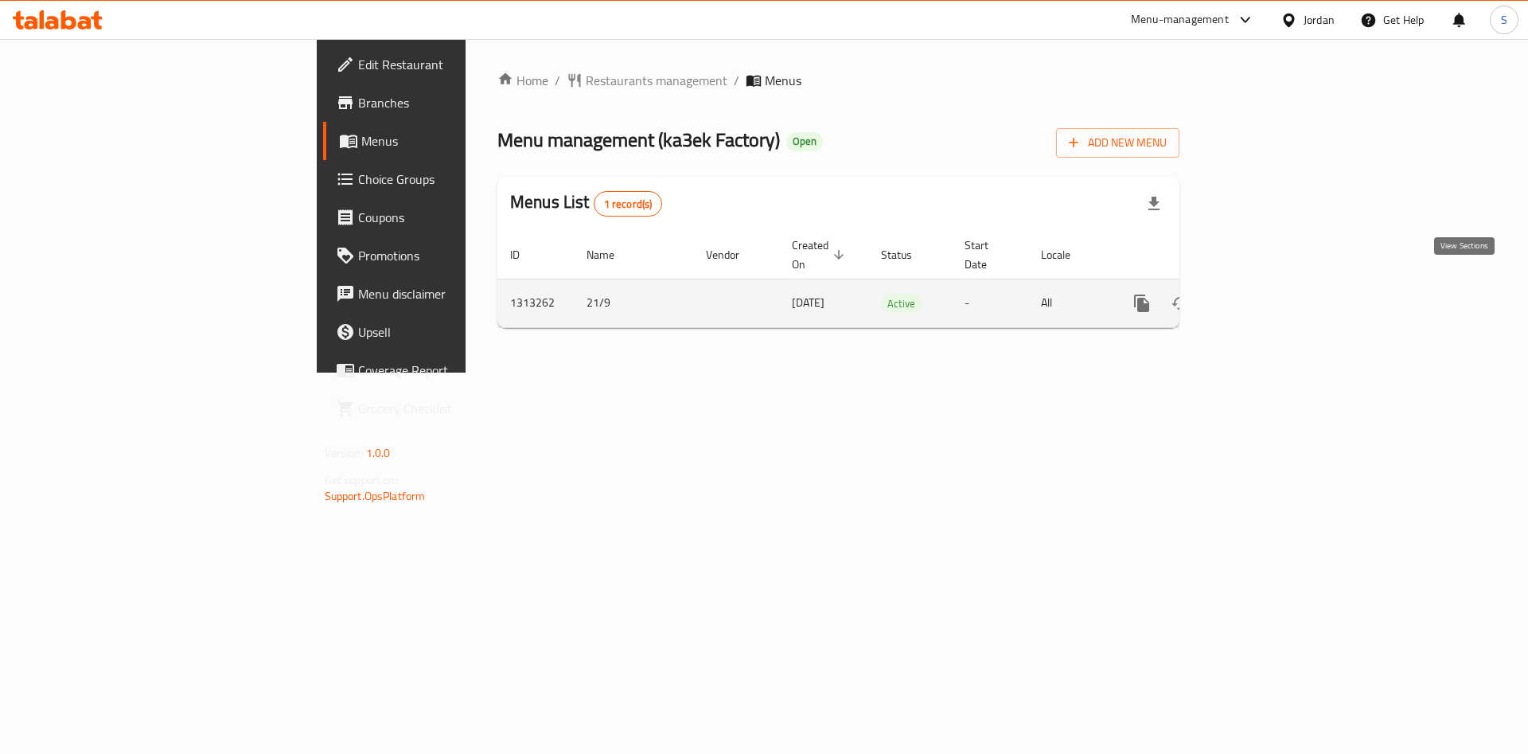
click at [1267, 294] on icon "enhanced table" at bounding box center [1256, 303] width 19 height 19
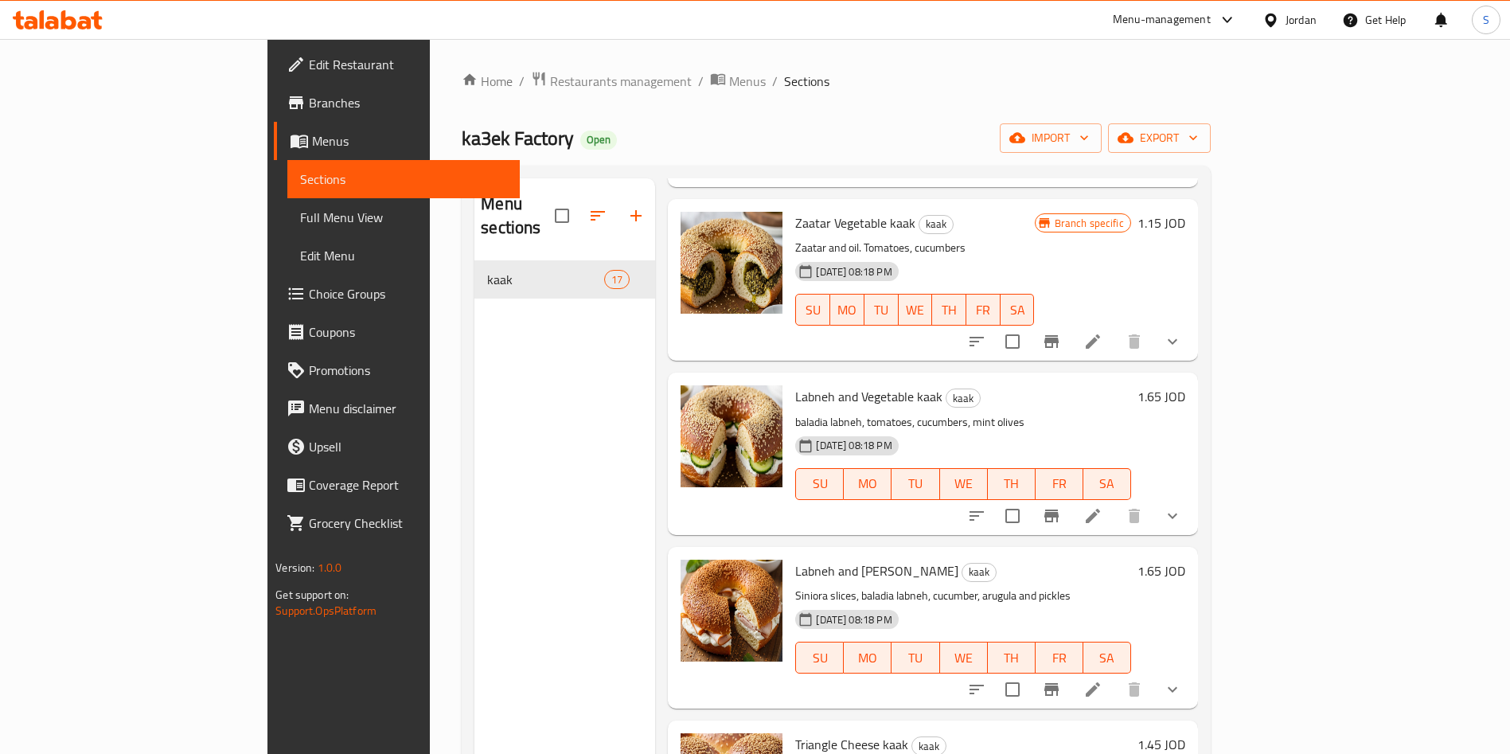
scroll to position [111, 0]
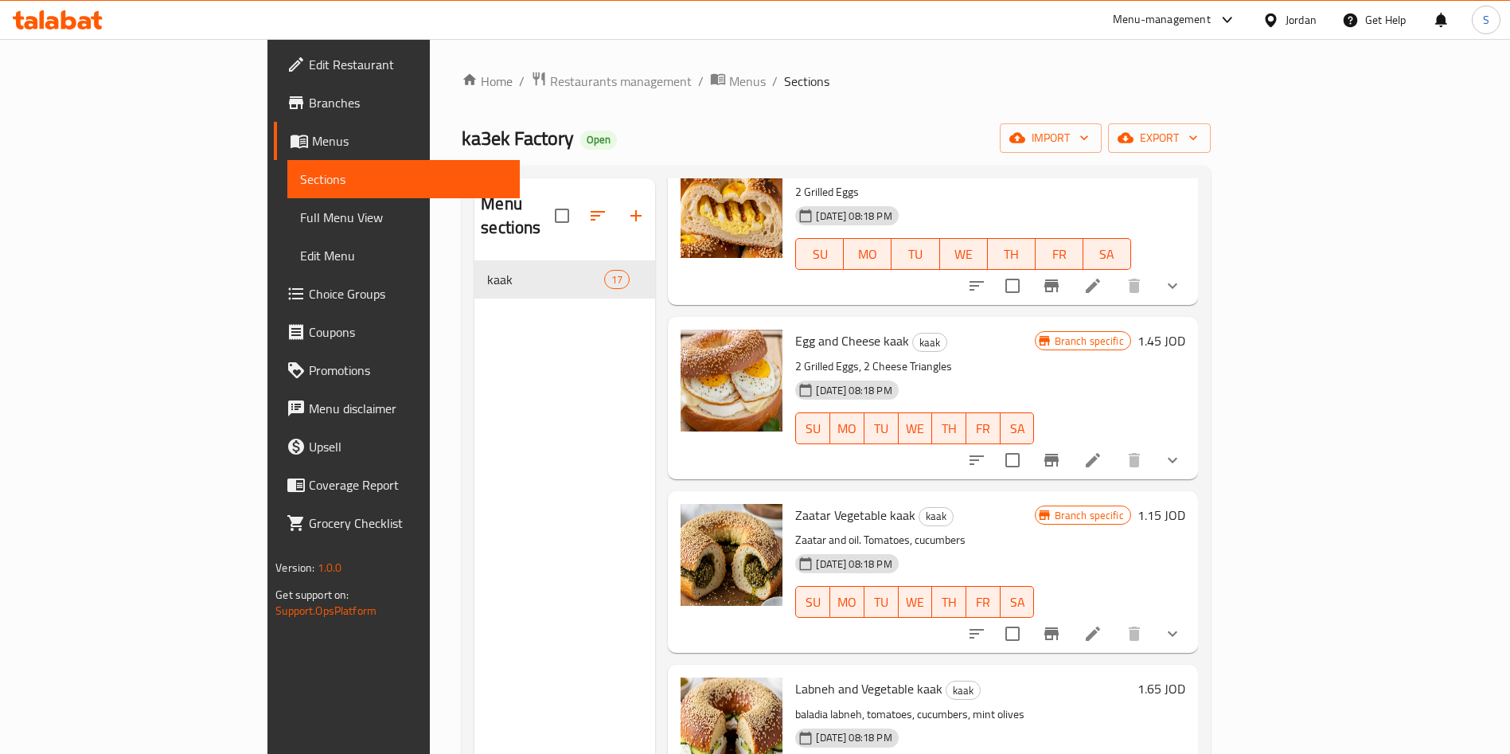
drag, startPoint x: 1446, startPoint y: 281, endPoint x: 1461, endPoint y: 295, distance: 19.7
click at [1197, 291] on div "Menu items Add Sort Manage items Grilled Egg kaak kaak 2 Grilled Eggs 21-09-202…" at bounding box center [926, 555] width 542 height 754
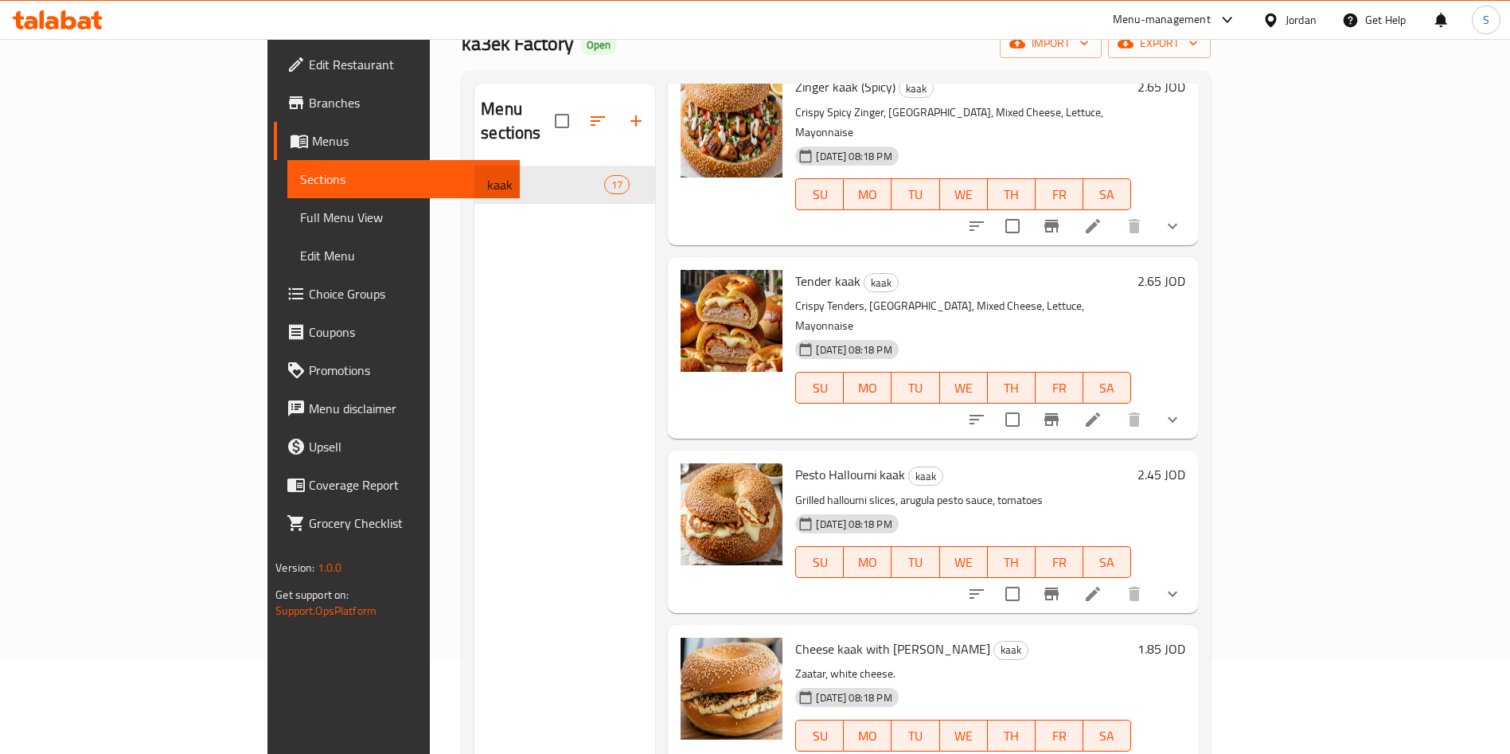
scroll to position [0, 0]
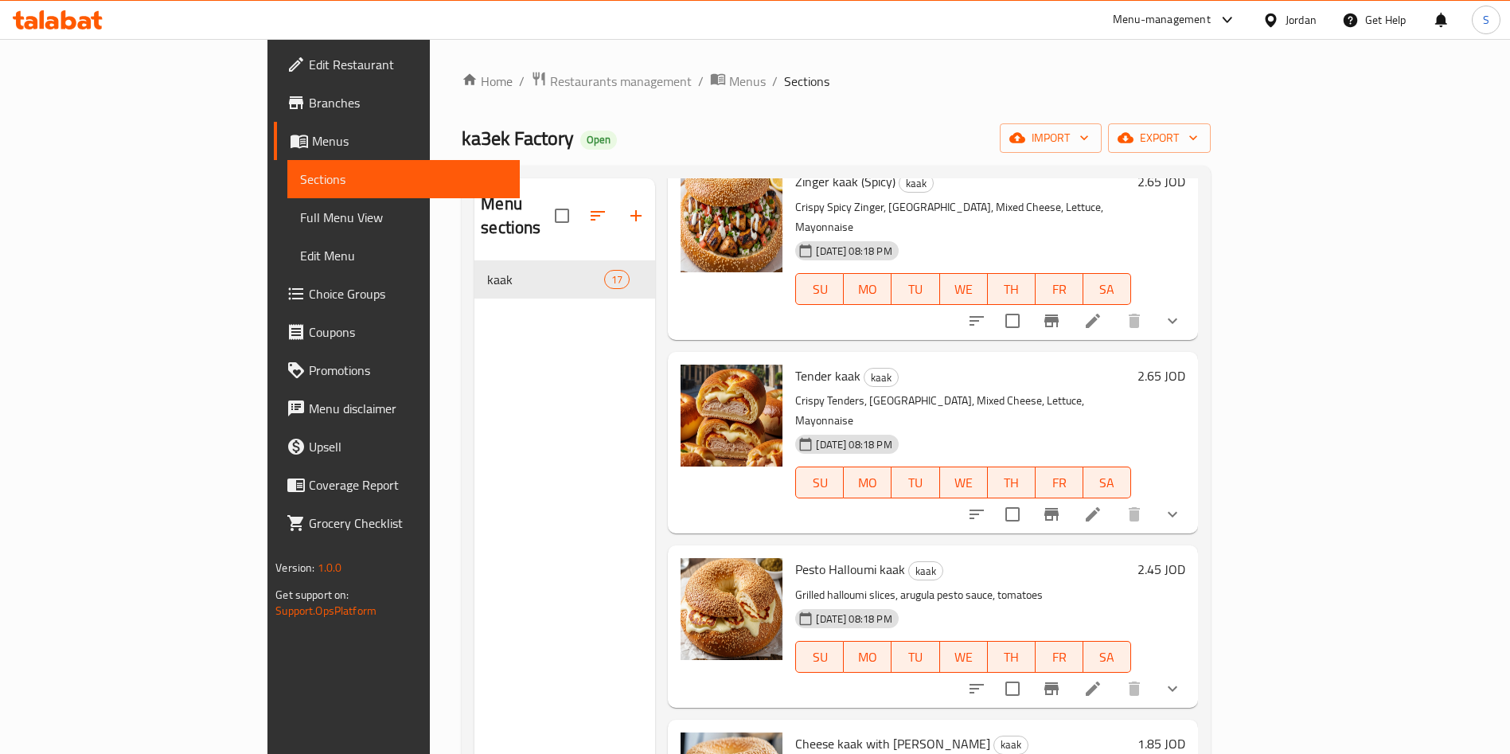
click at [309, 294] on span "Choice Groups" at bounding box center [408, 293] width 198 height 19
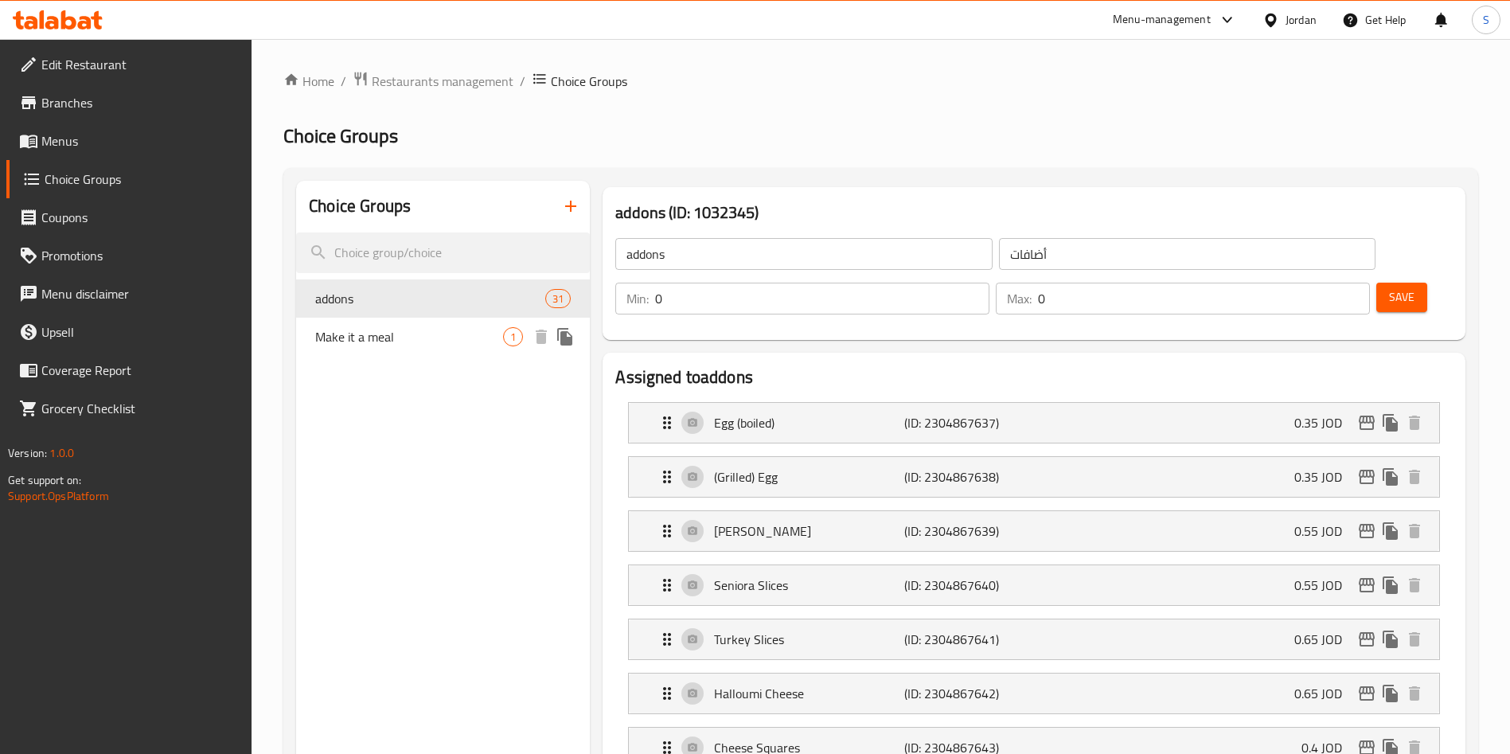
click at [414, 336] on span "Make it a meal" at bounding box center [409, 336] width 188 height 19
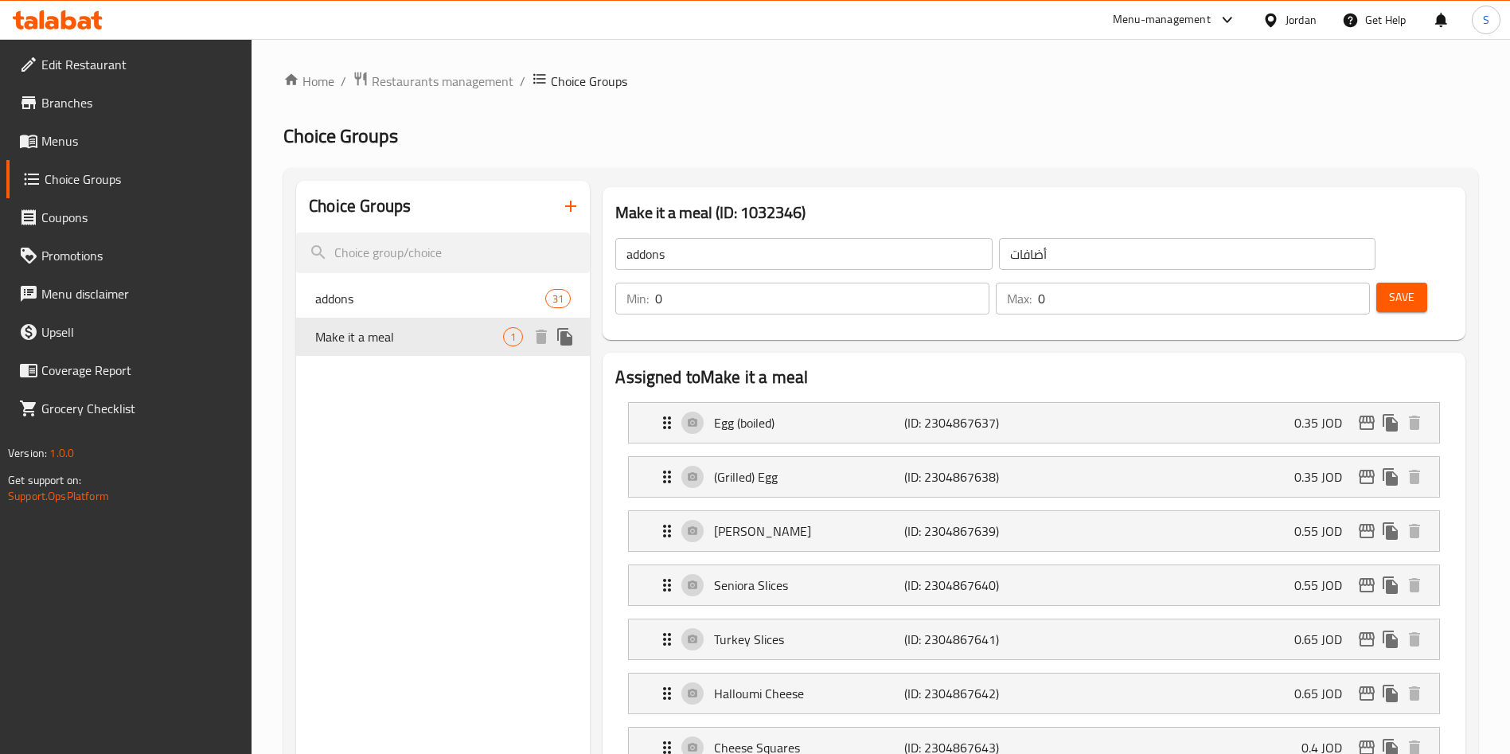
type input "Make it a meal"
type input "إجعلها وجبة"
type input "1"
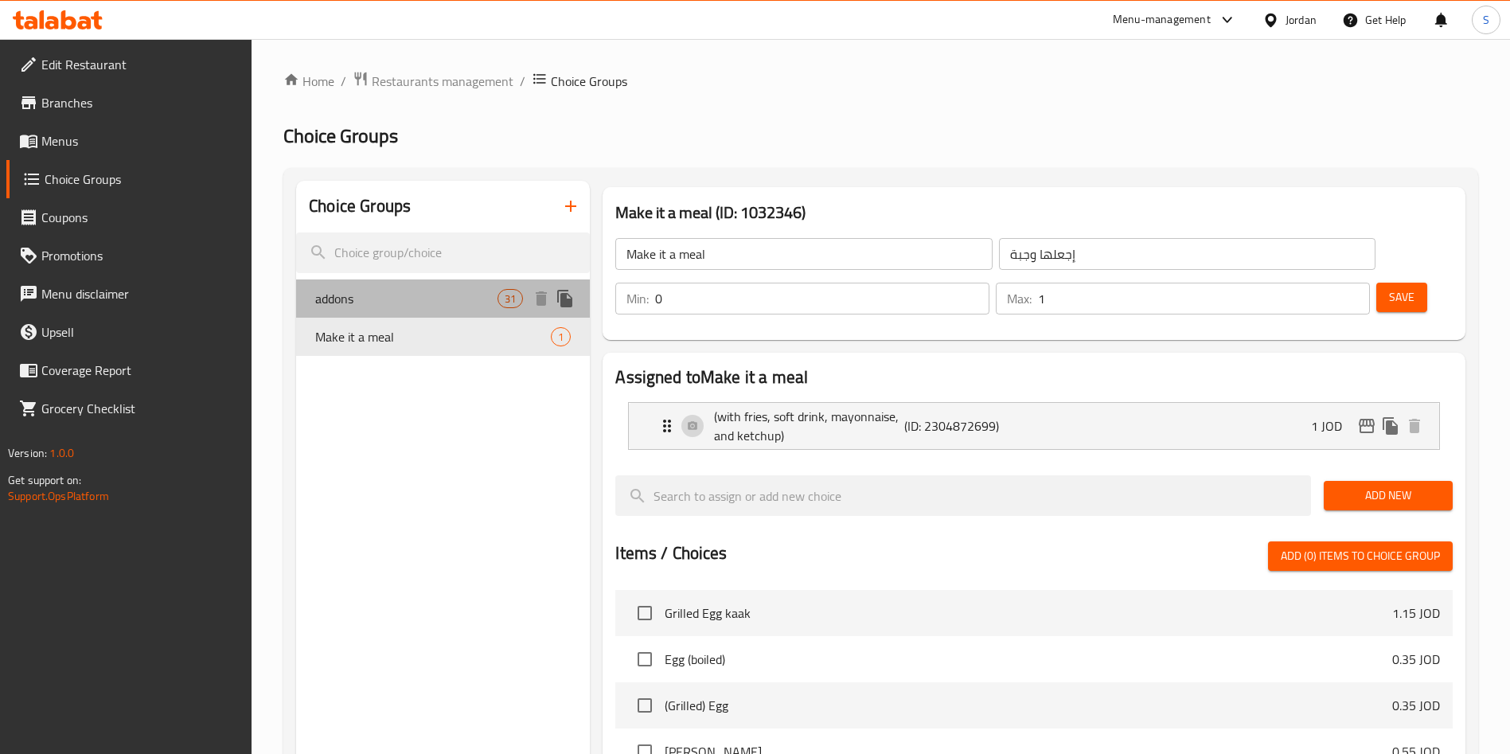
click at [335, 303] on span "addons" at bounding box center [406, 298] width 182 height 19
type input "addons"
type input "أضافات"
type input "0"
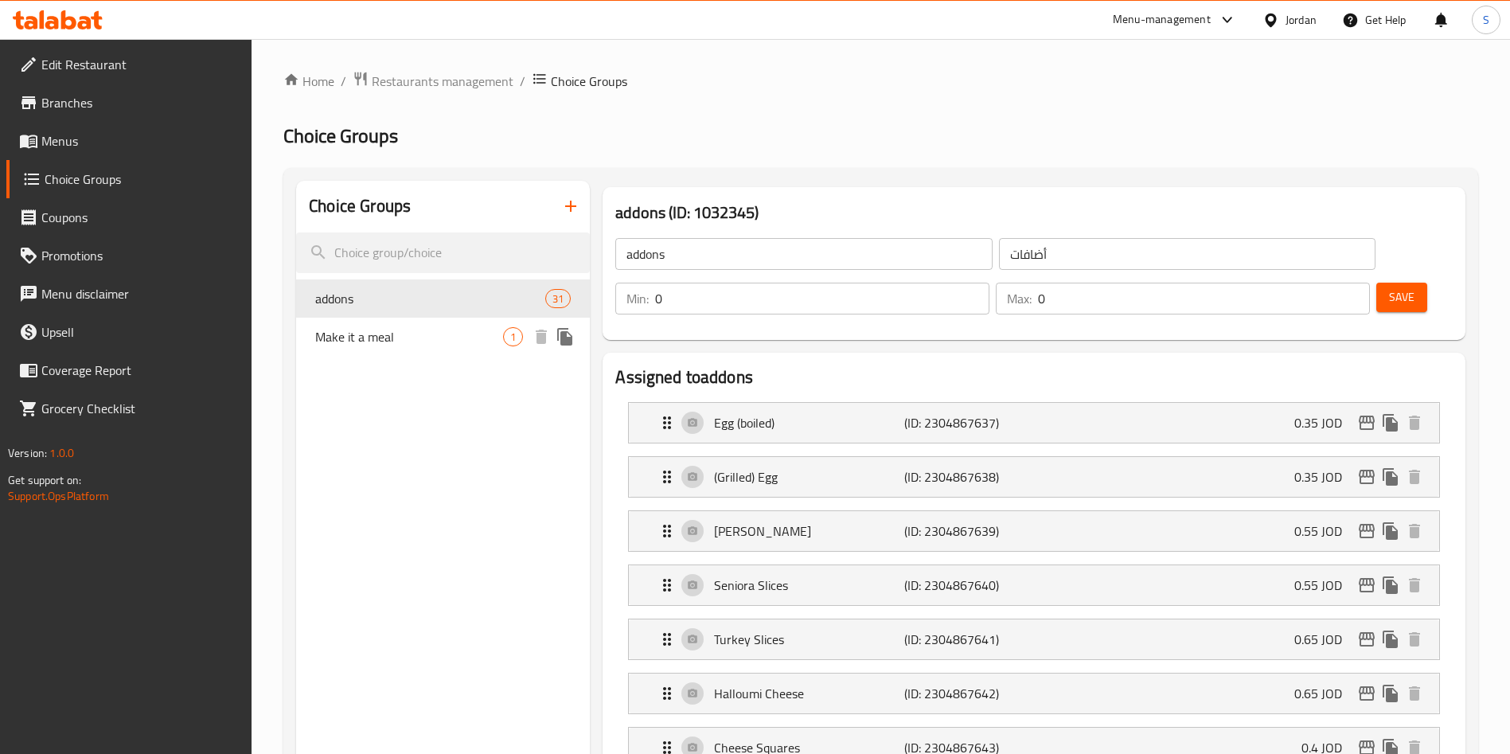
click at [368, 339] on span "Make it a meal" at bounding box center [409, 336] width 188 height 19
type input "Make it a meal"
type input "إجعلها وجبة"
type input "1"
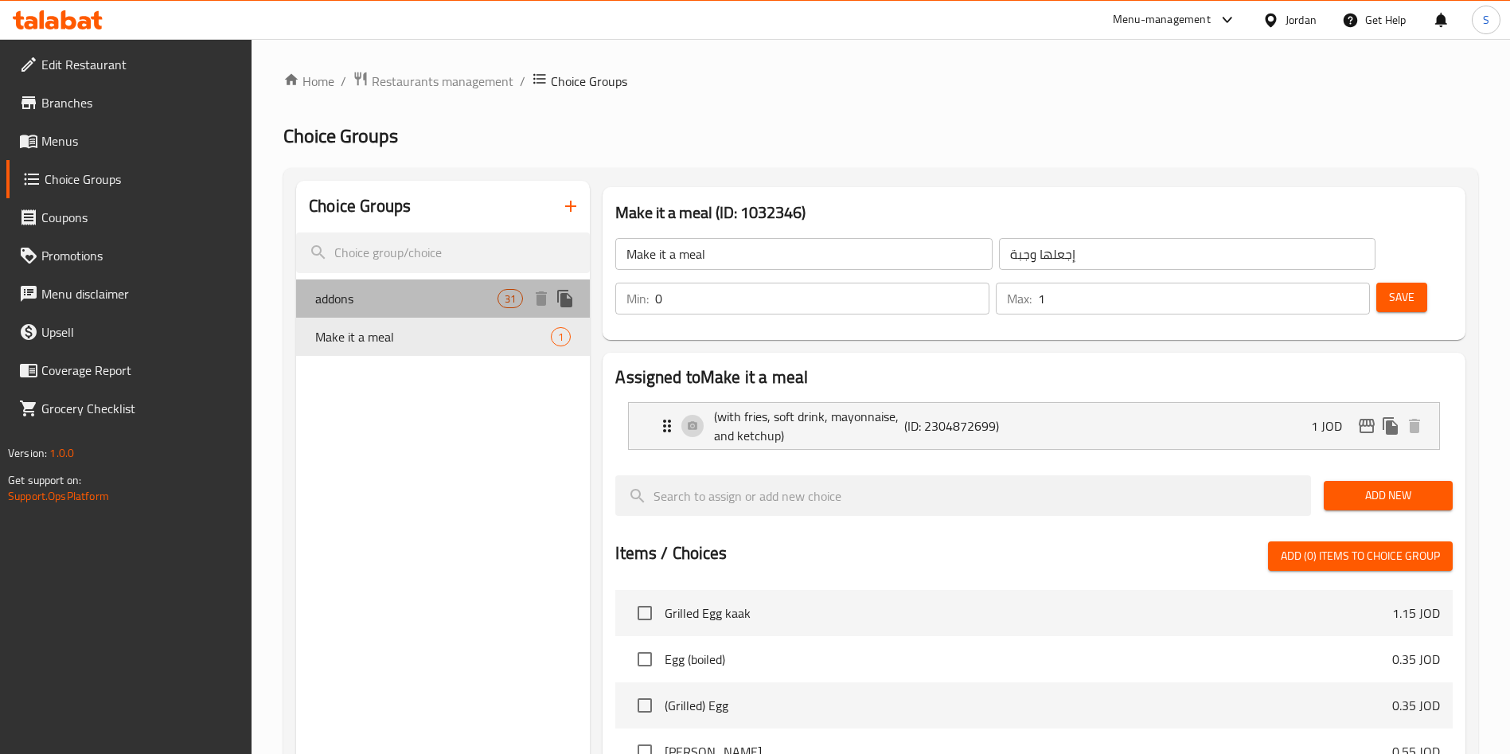
click at [366, 297] on span "addons" at bounding box center [406, 298] width 182 height 19
type input "addons"
type input "أضافات"
type input "0"
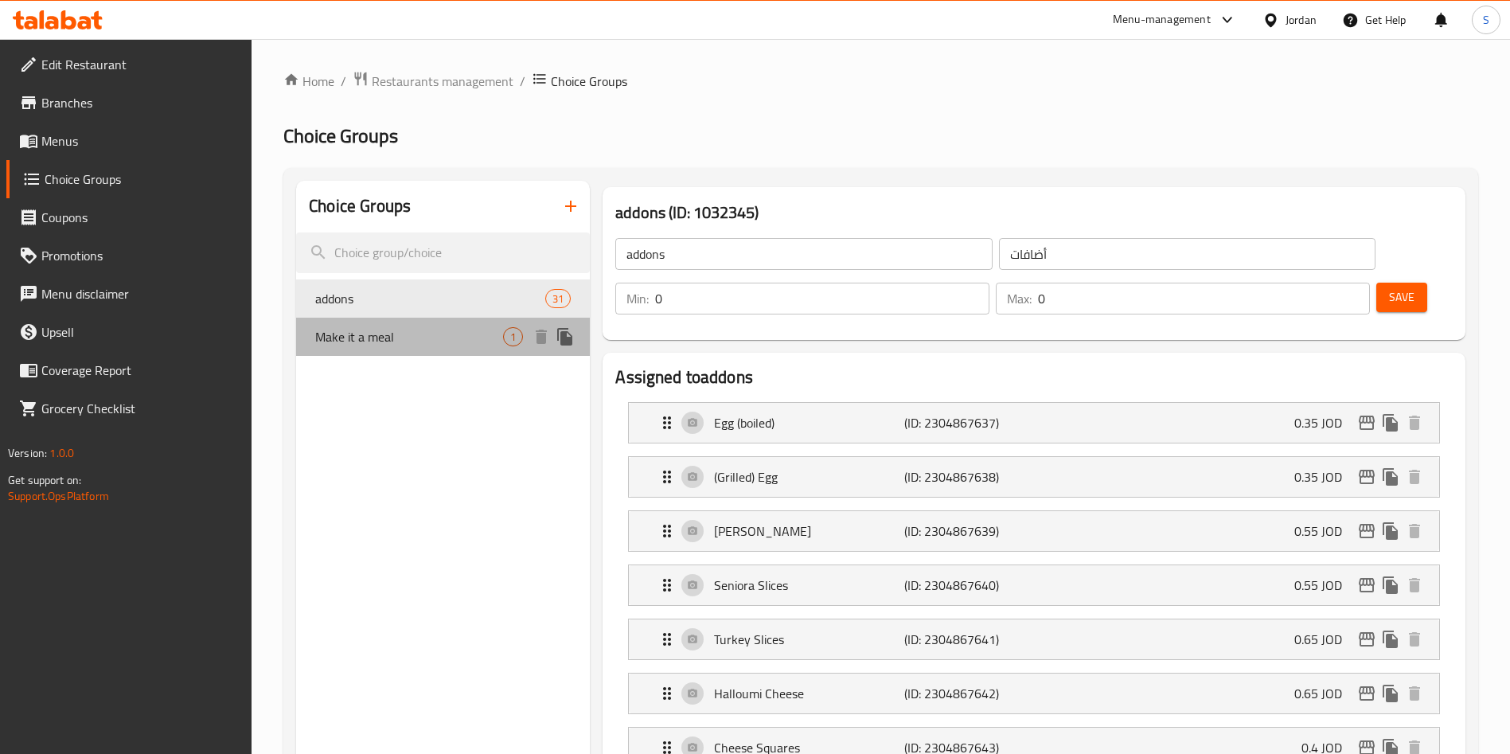
click at [391, 338] on span "Make it a meal" at bounding box center [409, 336] width 188 height 19
type input "Make it a meal"
type input "إجعلها وجبة"
type input "1"
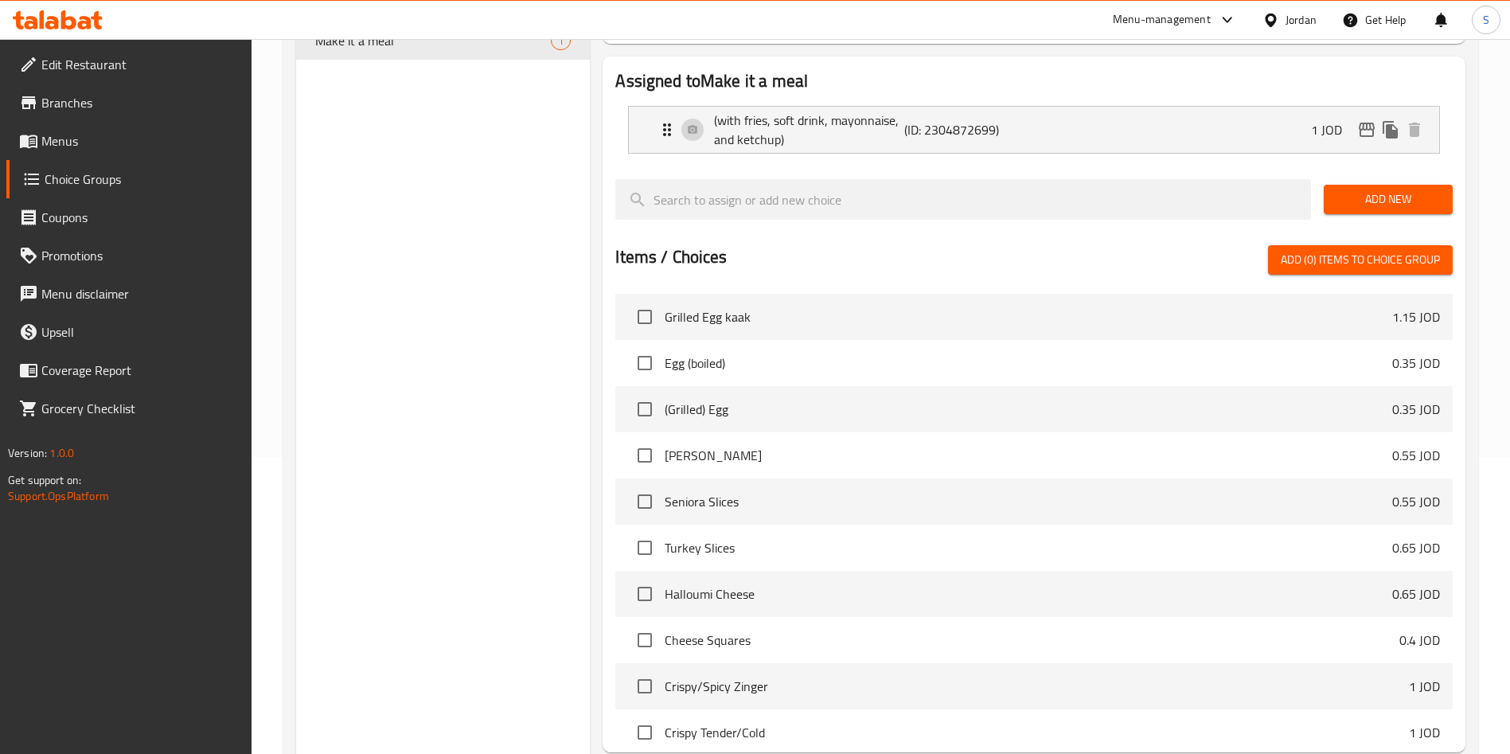
scroll to position [54, 0]
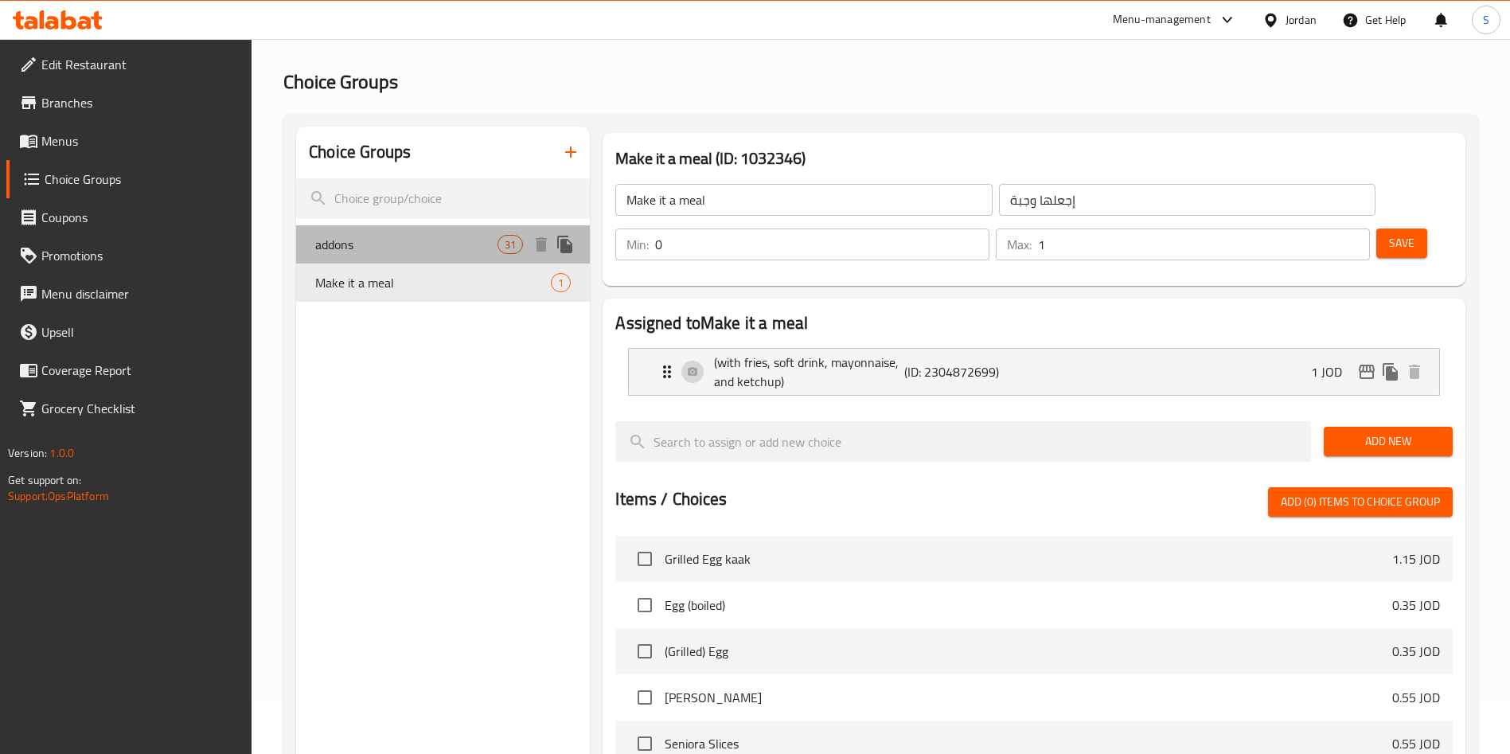
click at [424, 244] on span "addons" at bounding box center [406, 244] width 182 height 19
type input "addons"
type input "أضافات"
type input "0"
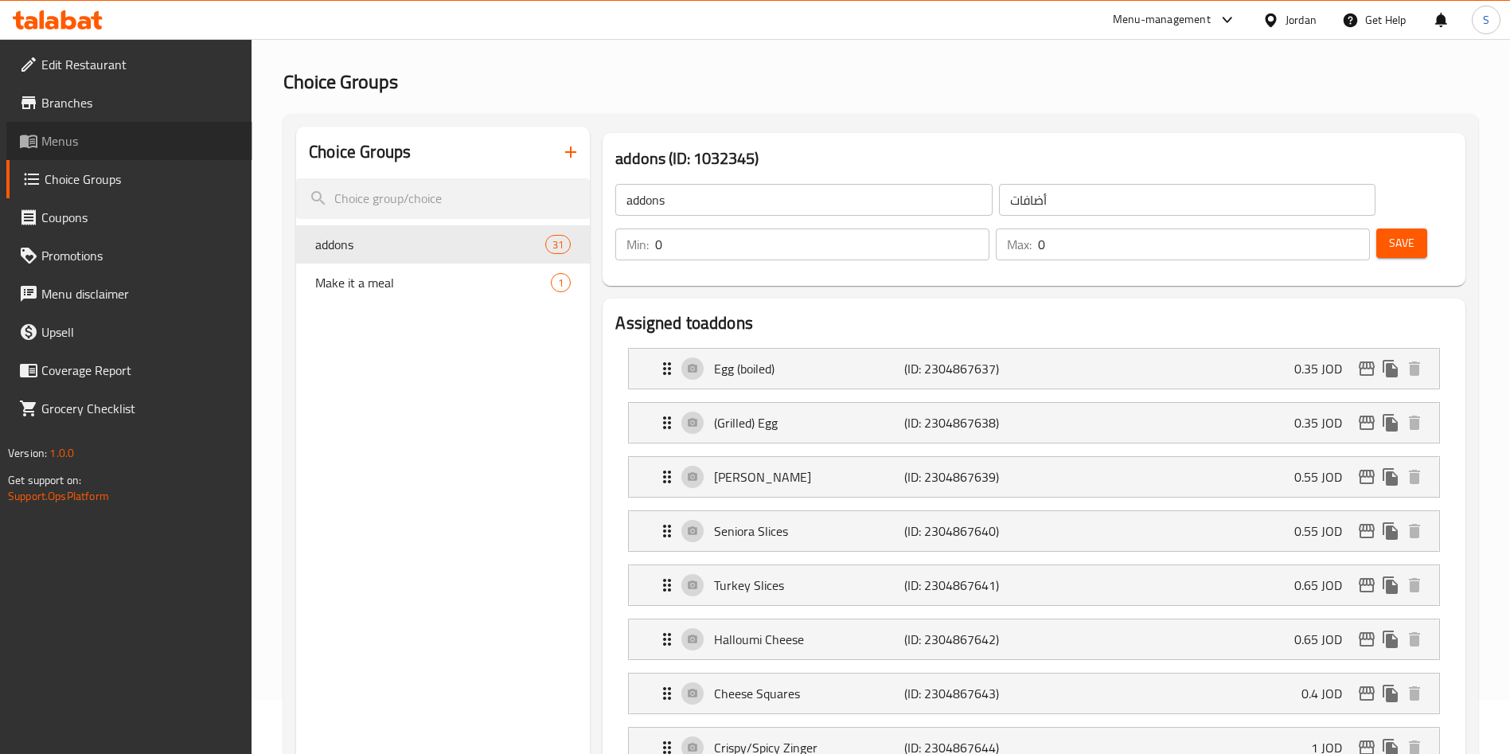
click at [68, 139] on span "Menus" at bounding box center [140, 140] width 198 height 19
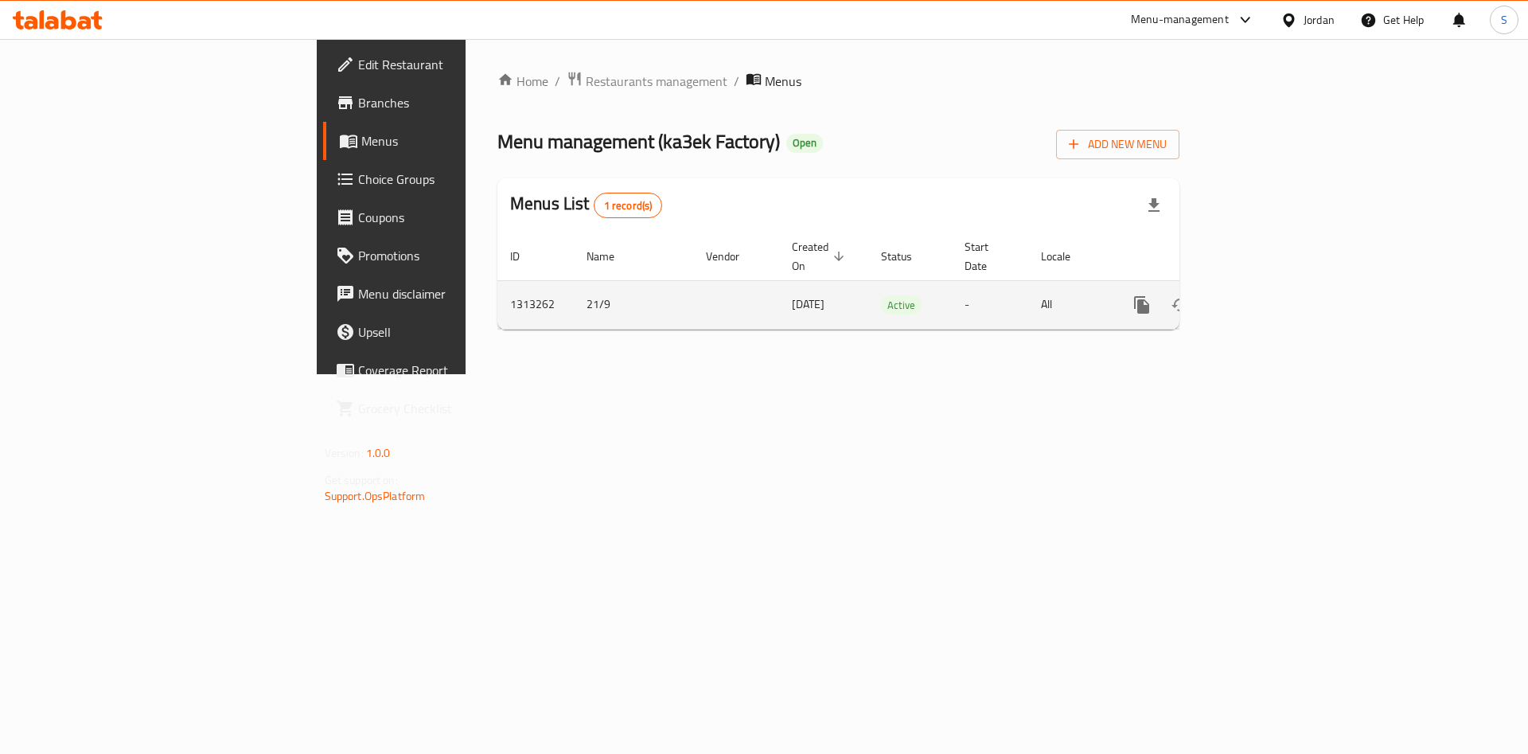
click at [1276, 286] on link "enhanced table" at bounding box center [1257, 305] width 38 height 38
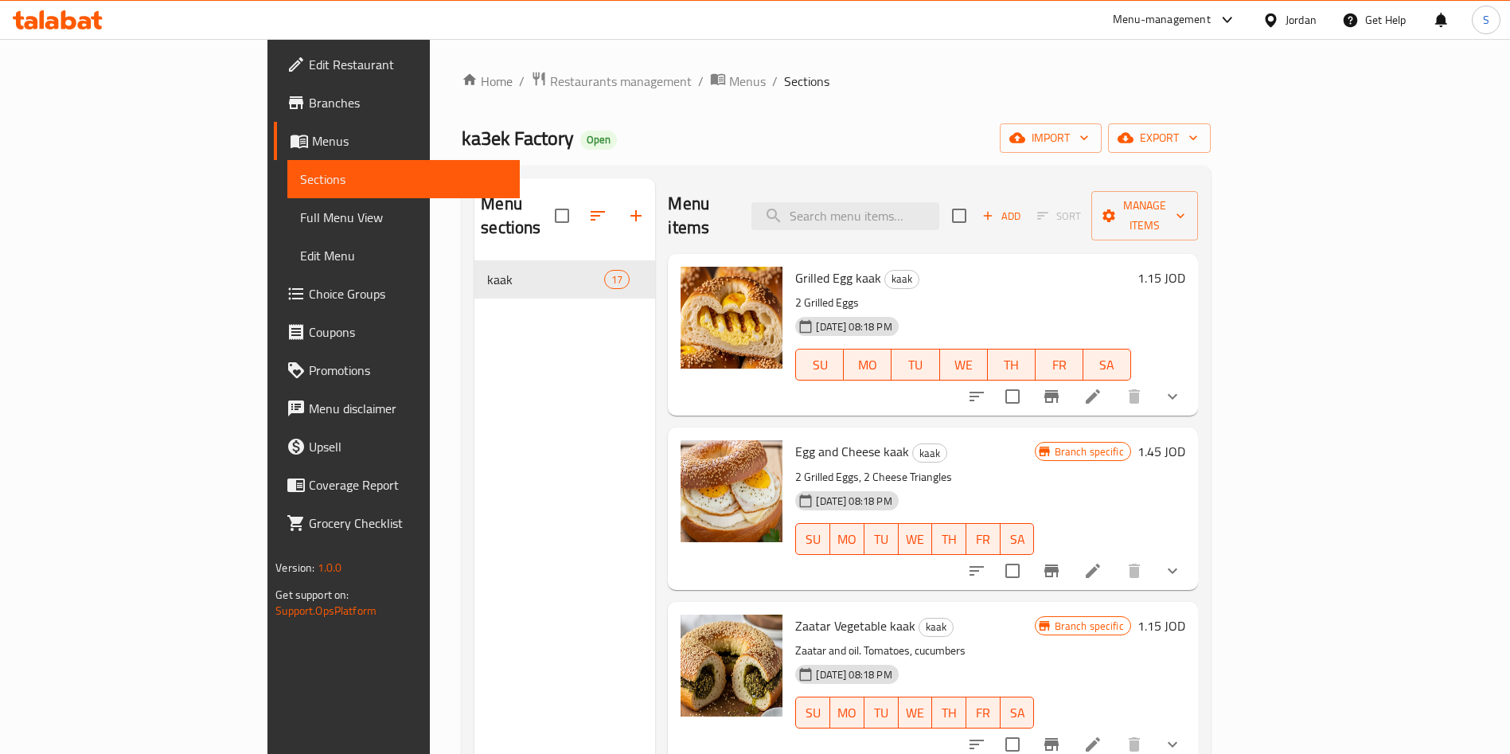
click at [1192, 377] on div at bounding box center [1075, 396] width 234 height 38
click at [1103, 387] on icon at bounding box center [1092, 396] width 19 height 19
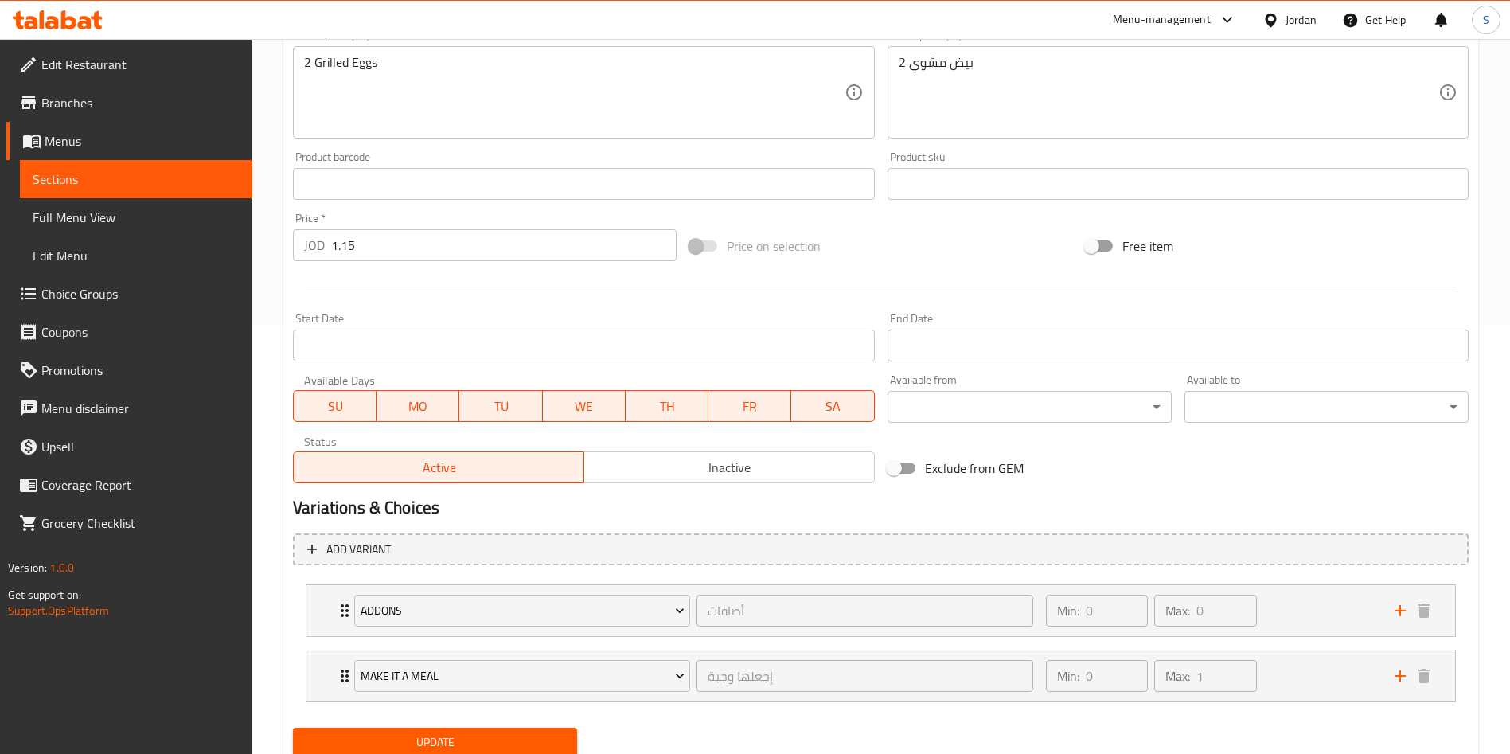
scroll to position [486, 0]
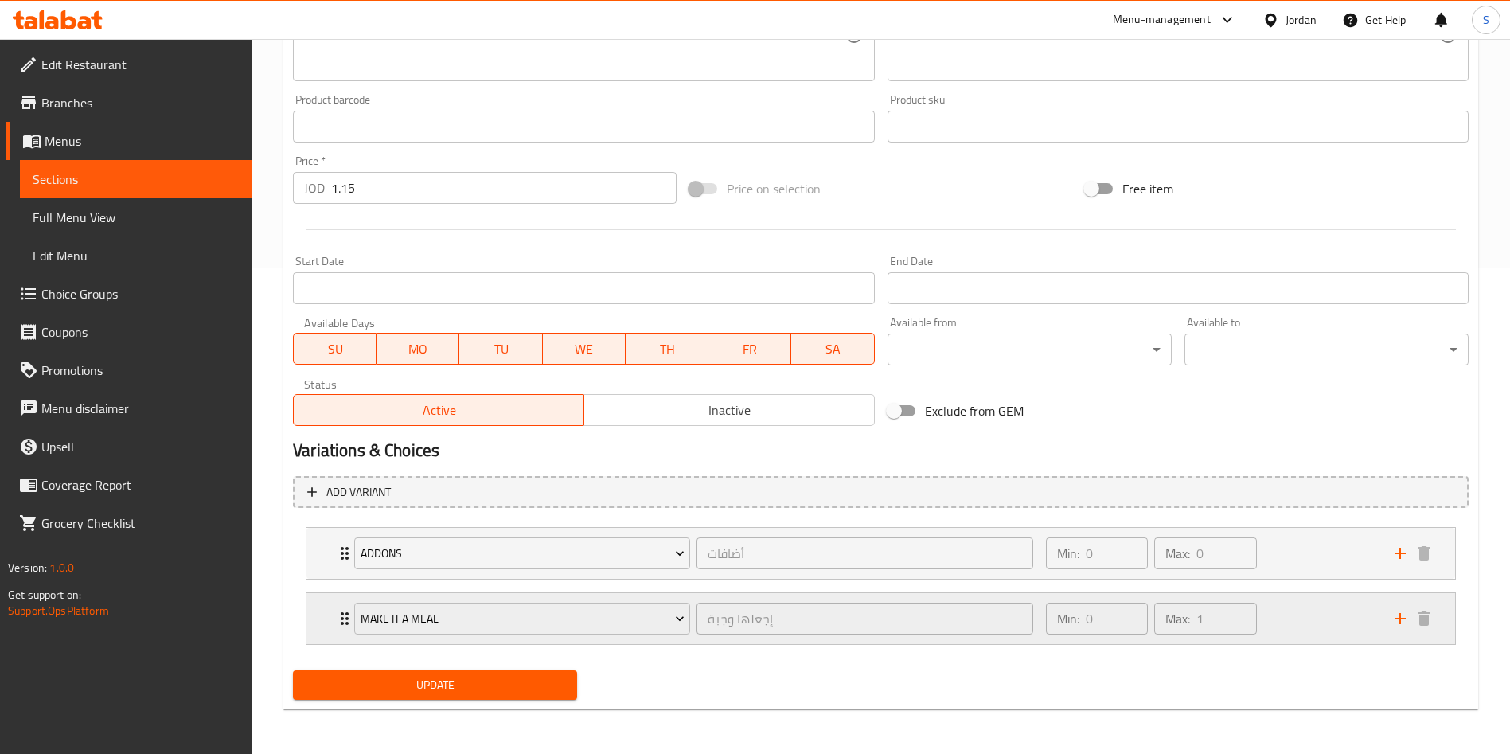
click at [332, 609] on div "Make it a meal إجعلها وجبة ​ Min: 0 ​ Max: 1 ​" at bounding box center [880, 618] width 1149 height 51
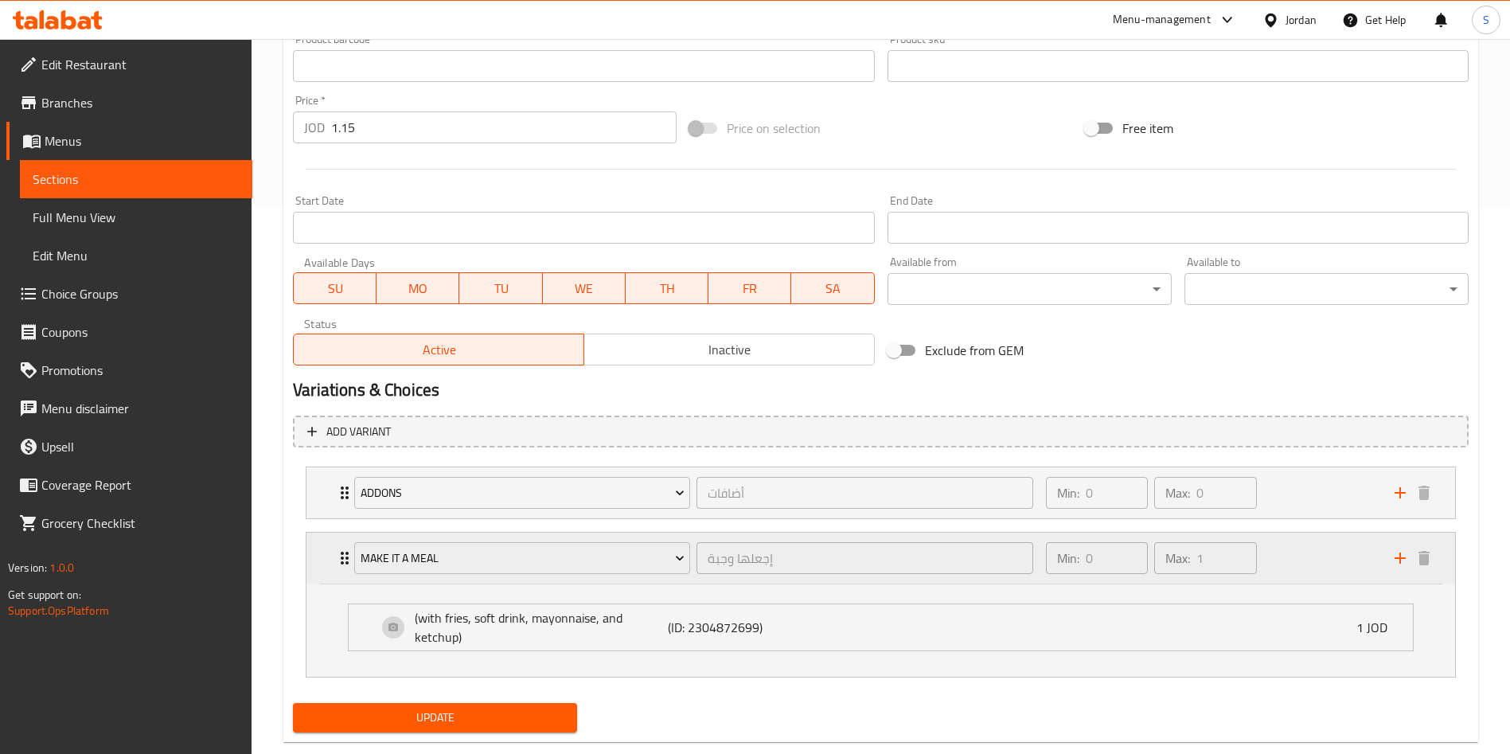
scroll to position [579, 0]
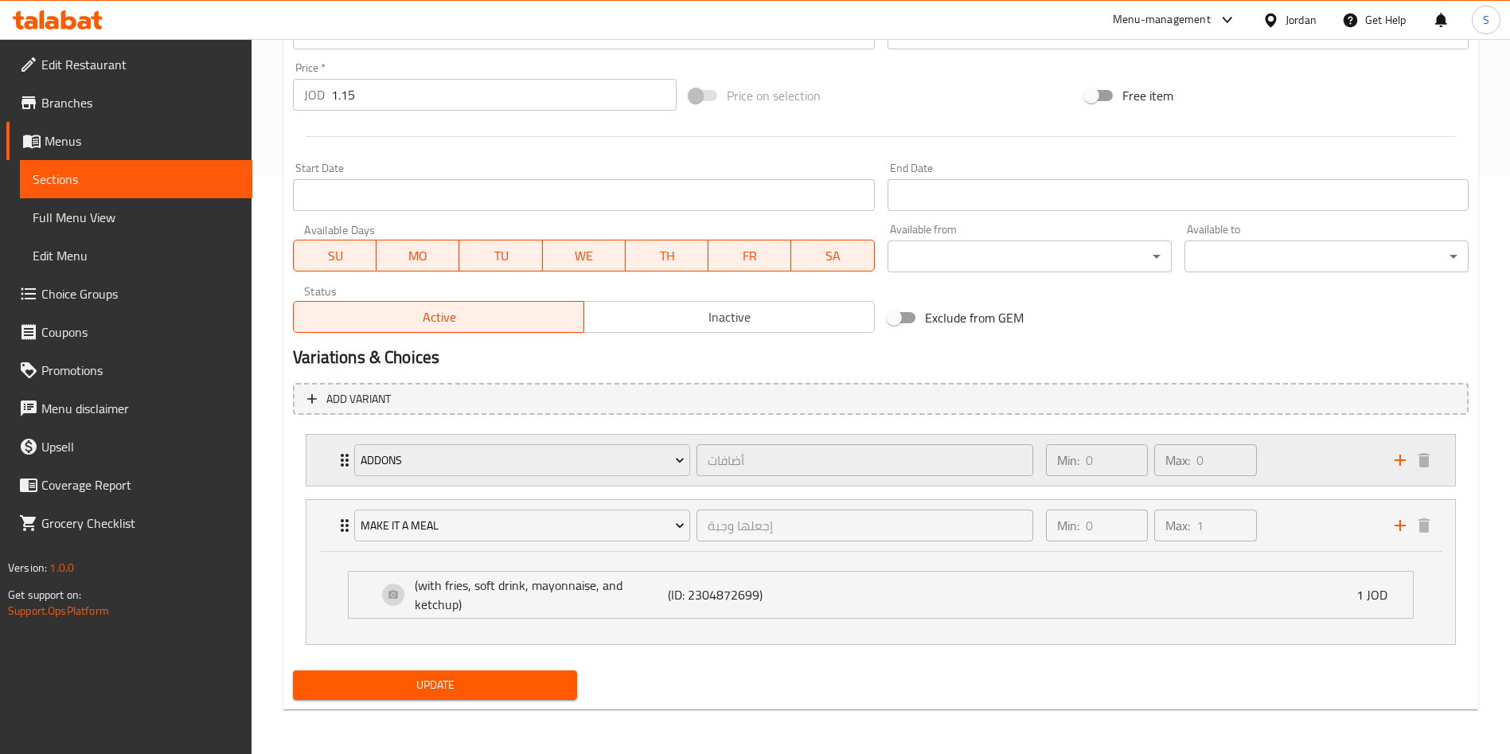
click at [1344, 459] on div "Min: 0 ​ Max: 0 ​" at bounding box center [1210, 460] width 349 height 51
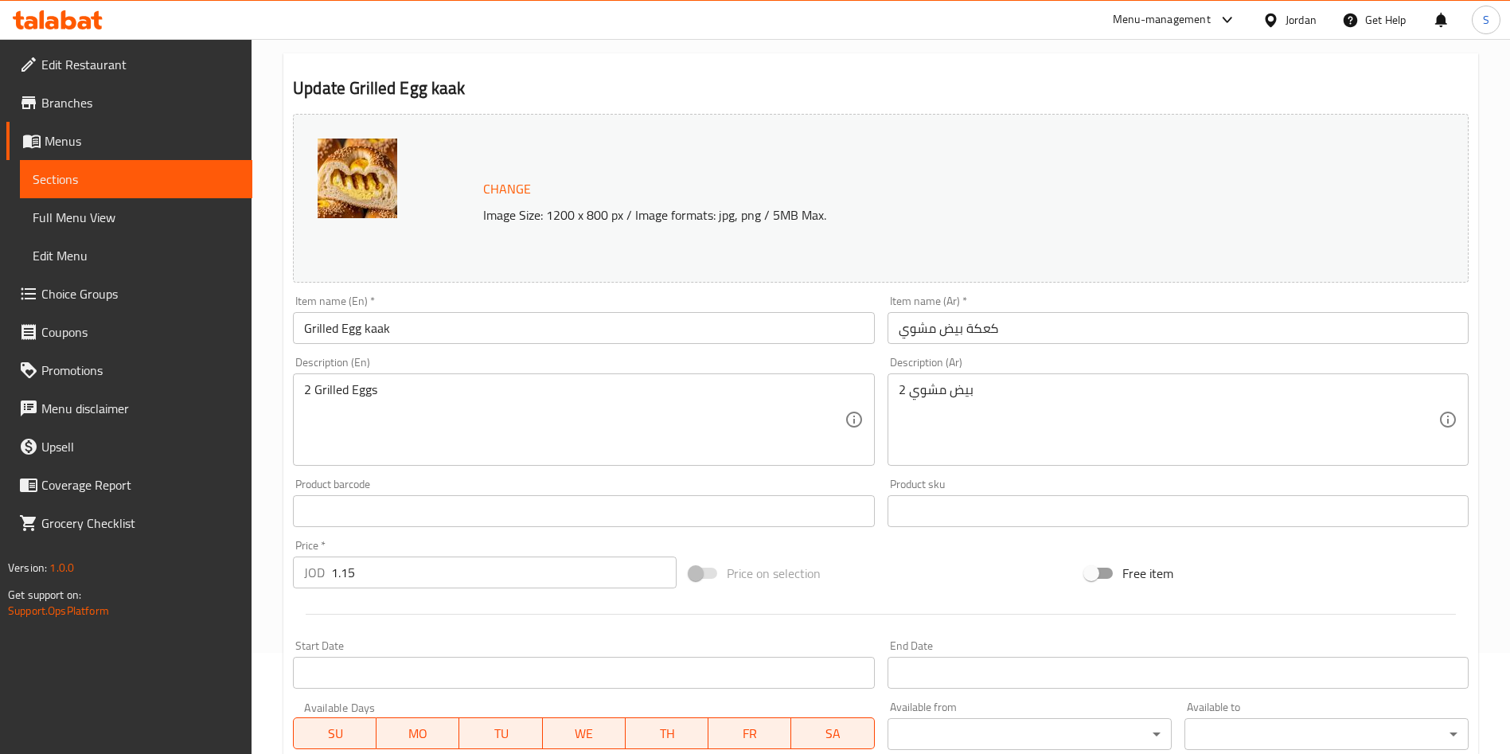
scroll to position [0, 0]
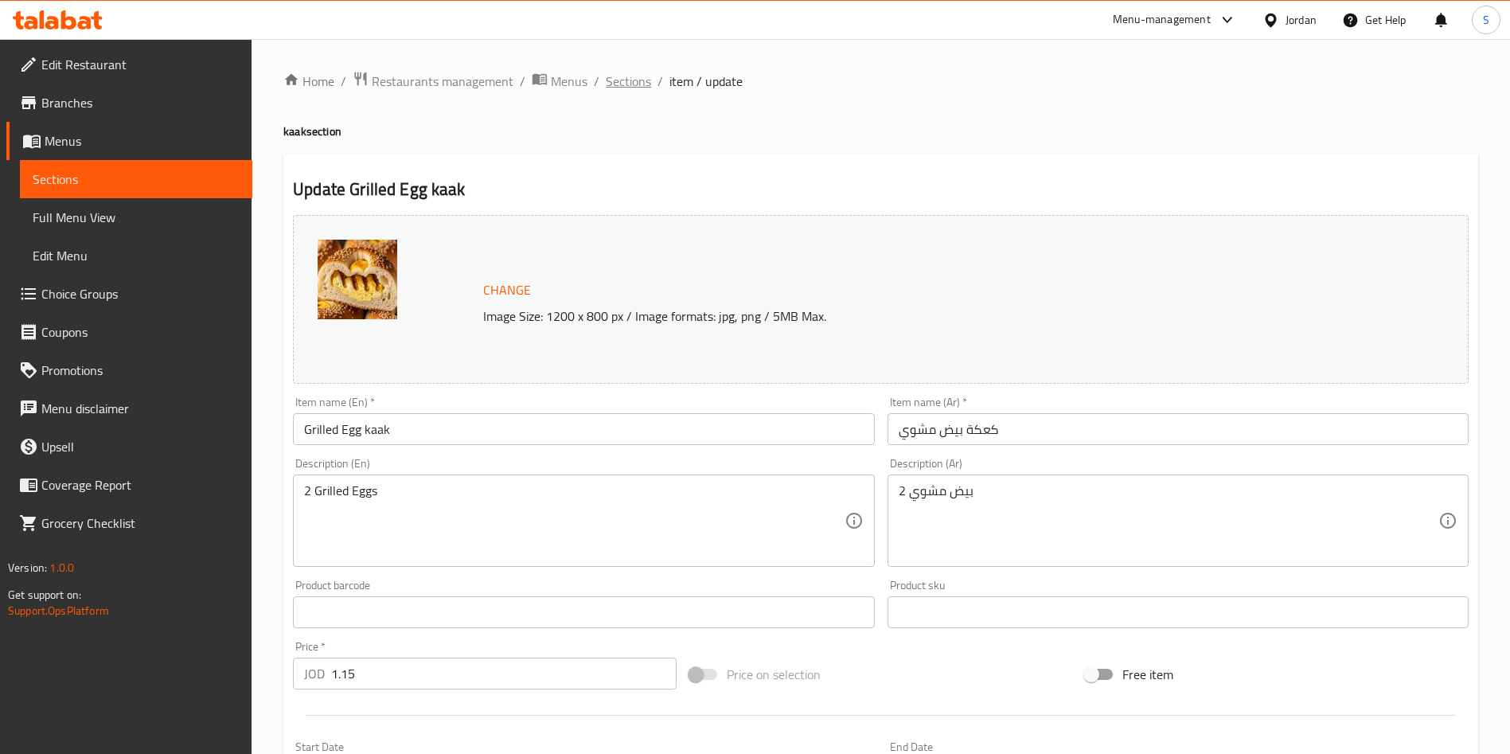
click at [639, 76] on span "Sections" at bounding box center [628, 81] width 45 height 19
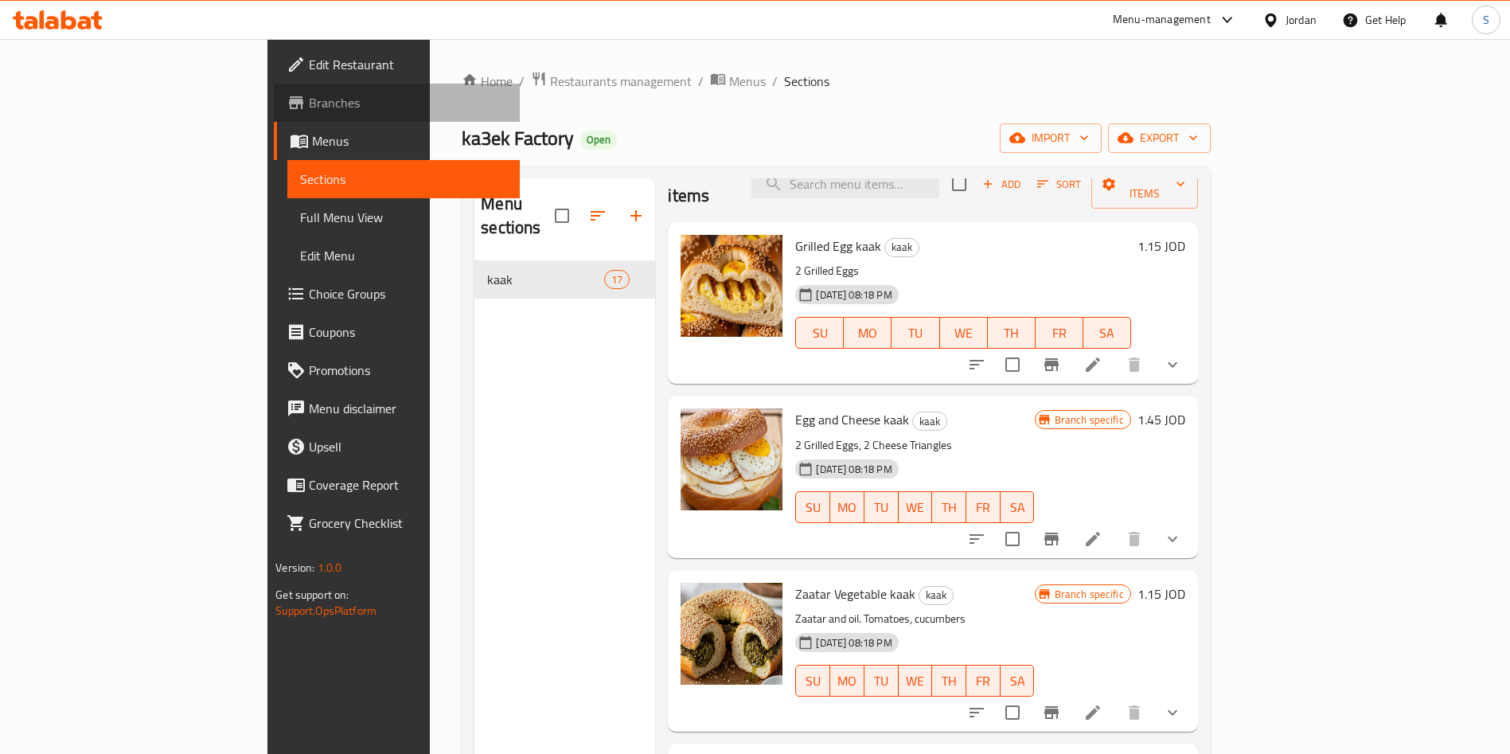
click at [309, 96] on span "Branches" at bounding box center [408, 102] width 198 height 19
